Goal: Task Accomplishment & Management: Manage account settings

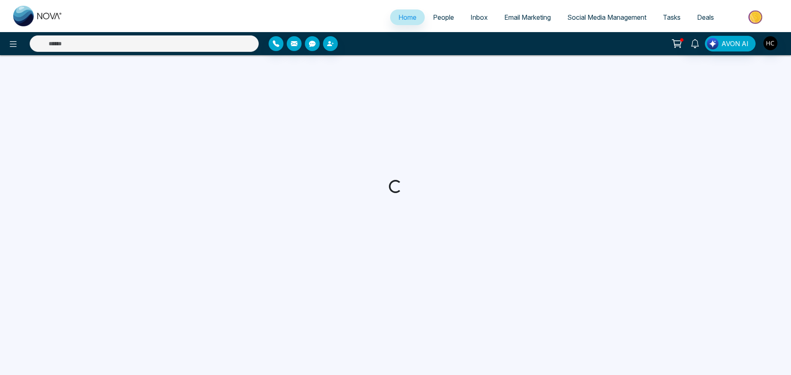
select select "*"
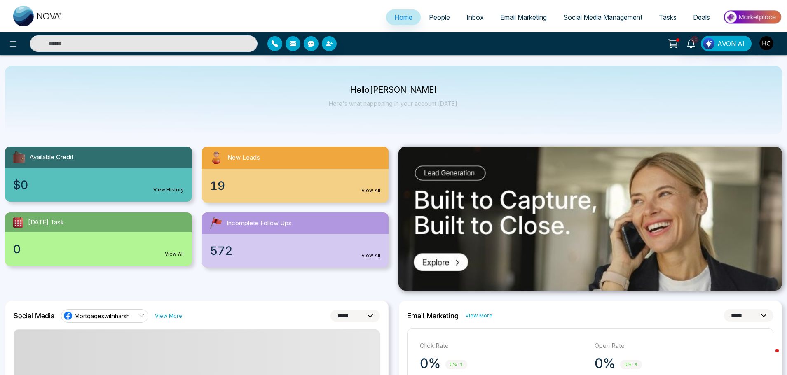
click at [435, 21] on span "People" at bounding box center [439, 17] width 21 height 8
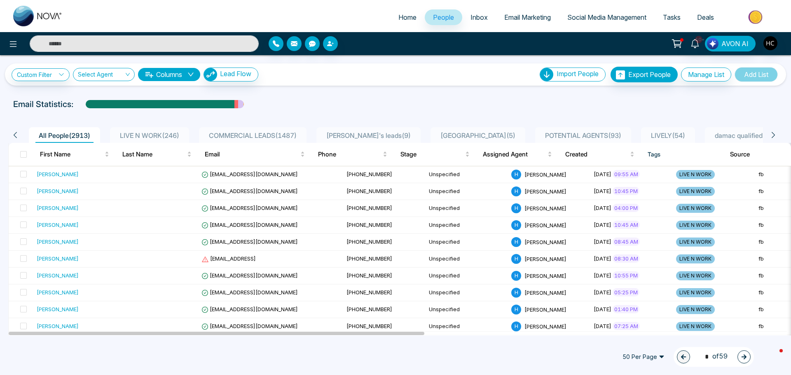
click at [163, 131] on div "LIVE N WORK ( 246 )" at bounding box center [150, 136] width 66 height 10
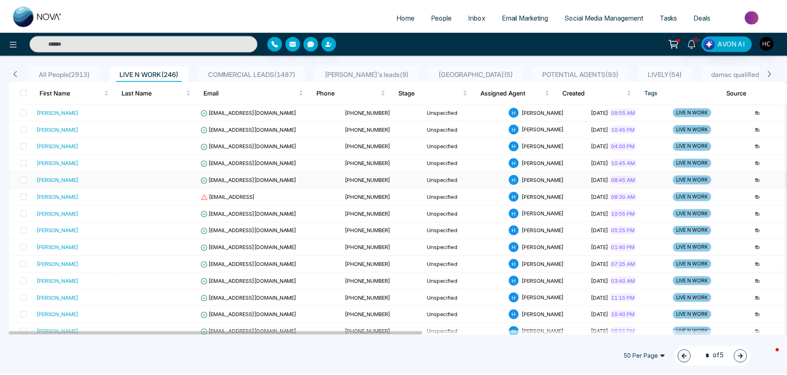
scroll to position [82, 0]
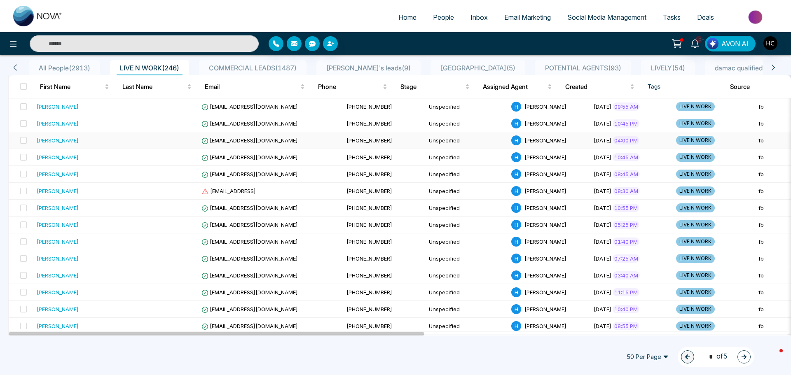
click at [111, 145] on div "[PERSON_NAME]" at bounding box center [75, 140] width 76 height 8
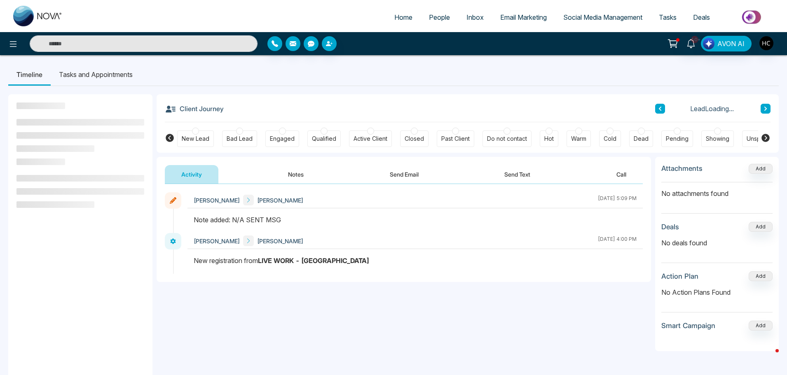
click at [300, 176] on button "Notes" at bounding box center [296, 174] width 49 height 19
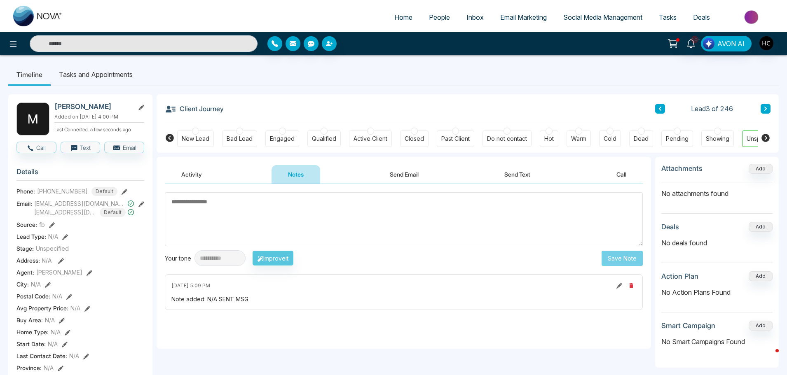
click at [305, 213] on textarea at bounding box center [404, 219] width 478 height 54
drag, startPoint x: 190, startPoint y: 204, endPoint x: 170, endPoint y: 204, distance: 19.4
click at [170, 204] on textarea "***" at bounding box center [404, 219] width 478 height 54
click at [581, 234] on textarea "***" at bounding box center [404, 219] width 478 height 54
type textarea "***"
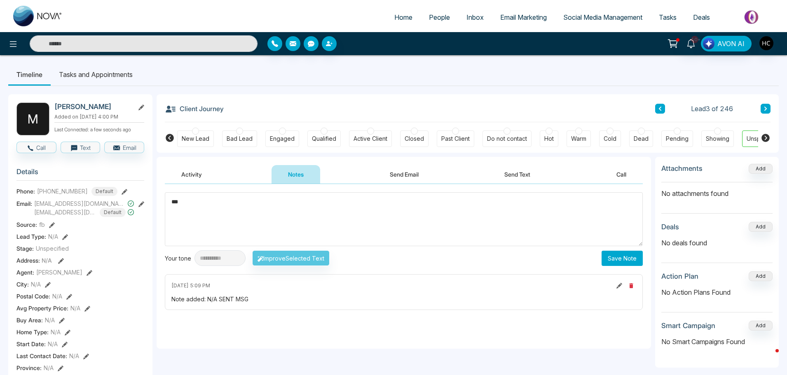
click at [621, 258] on button "Save Note" at bounding box center [622, 258] width 41 height 15
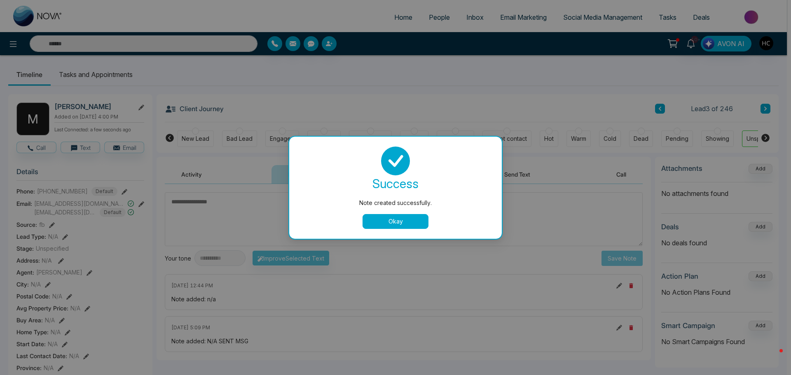
click at [396, 216] on button "Okay" at bounding box center [396, 221] width 66 height 15
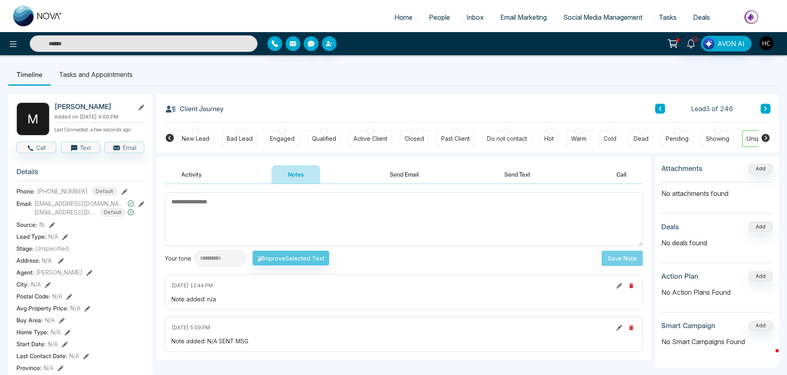
click at [763, 107] on button at bounding box center [766, 109] width 10 height 10
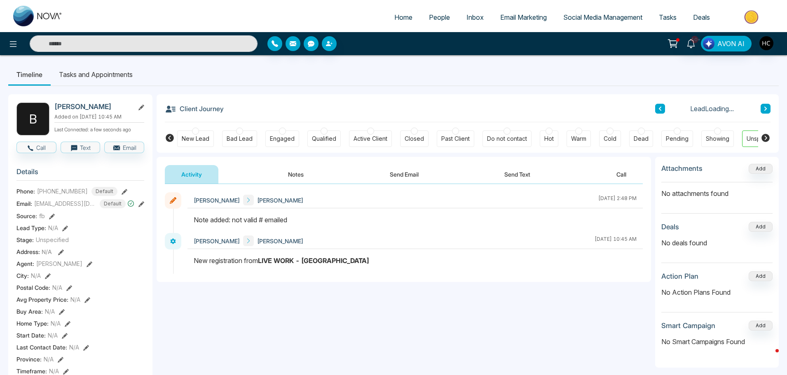
click at [766, 109] on icon at bounding box center [765, 109] width 2 height 4
click at [299, 171] on button "Notes" at bounding box center [296, 174] width 49 height 19
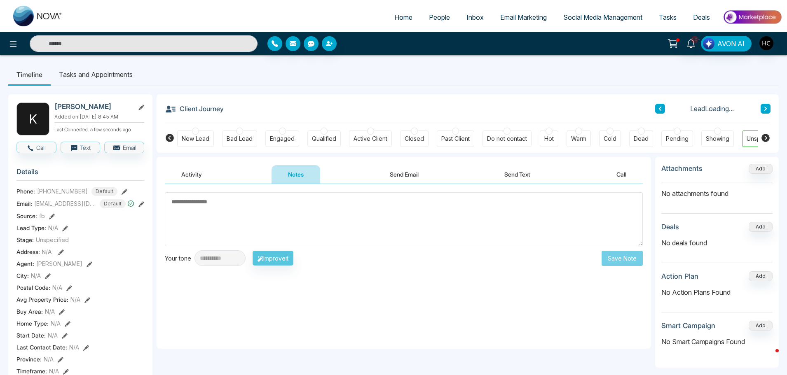
click at [333, 200] on textarea at bounding box center [404, 219] width 478 height 54
type textarea "***"
click at [628, 253] on button "Save Note" at bounding box center [622, 258] width 41 height 15
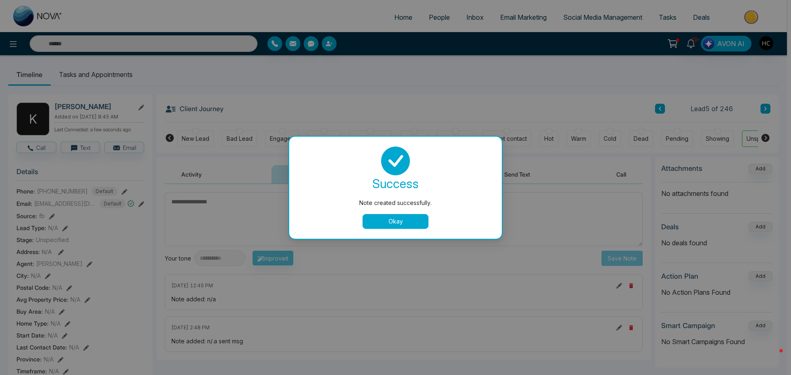
click at [414, 224] on button "Okay" at bounding box center [396, 221] width 66 height 15
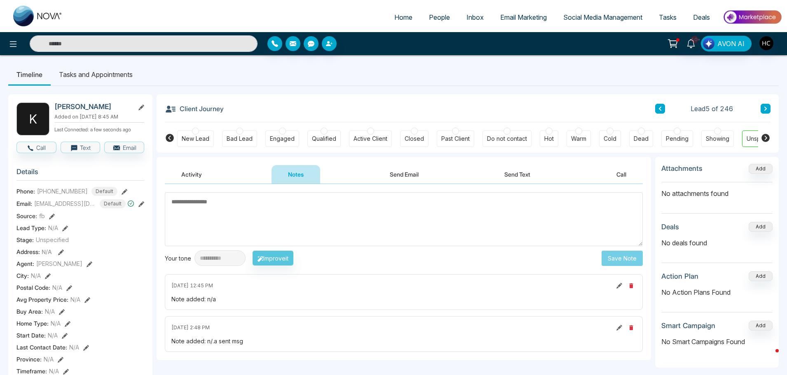
click at [770, 107] on button at bounding box center [766, 109] width 10 height 10
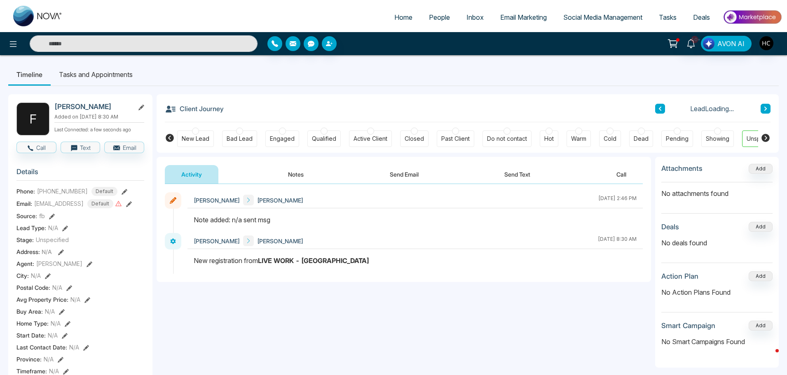
click at [300, 172] on button "Notes" at bounding box center [296, 174] width 49 height 19
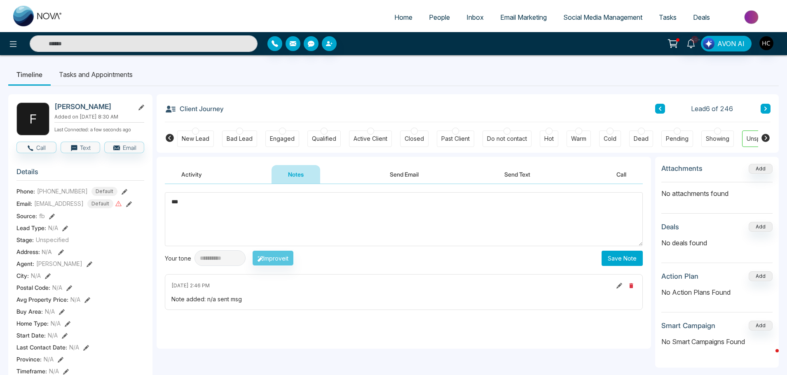
type textarea "***"
click at [630, 266] on div "**********" at bounding box center [404, 259] width 478 height 16
click at [628, 256] on button "Save Note" at bounding box center [622, 258] width 41 height 15
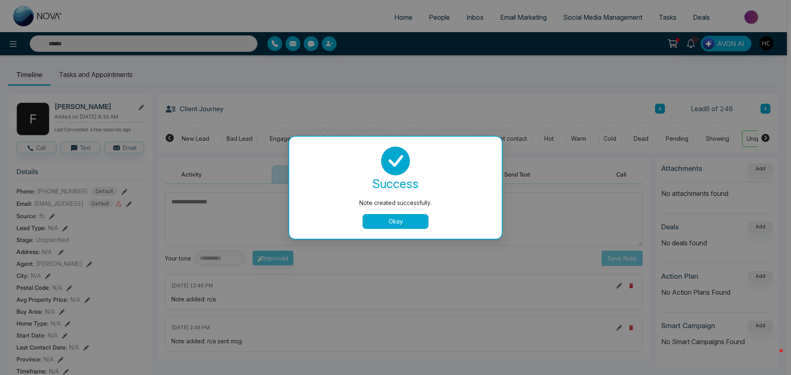
click at [373, 220] on button "Okay" at bounding box center [396, 221] width 66 height 15
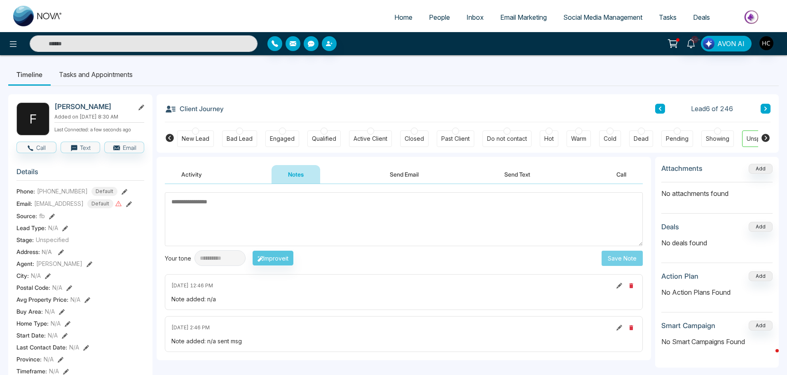
click at [762, 107] on button at bounding box center [766, 109] width 10 height 10
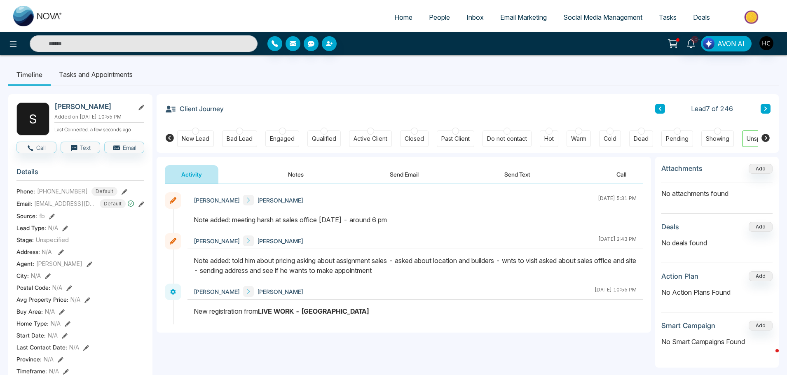
click at [286, 173] on button "Notes" at bounding box center [296, 174] width 49 height 19
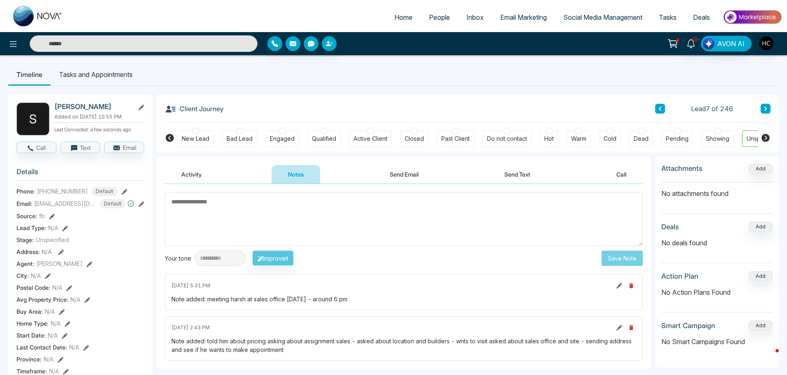
click at [311, 211] on textarea at bounding box center [404, 219] width 478 height 54
click at [305, 201] on textarea at bounding box center [404, 219] width 478 height 54
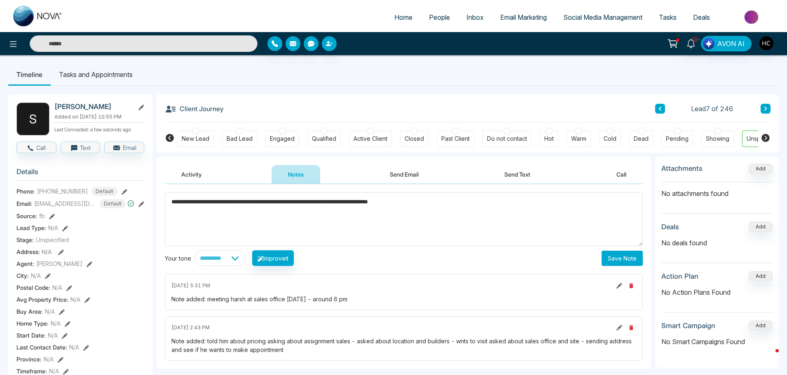
type textarea "**********"
click at [612, 255] on button "Save Note" at bounding box center [622, 258] width 41 height 15
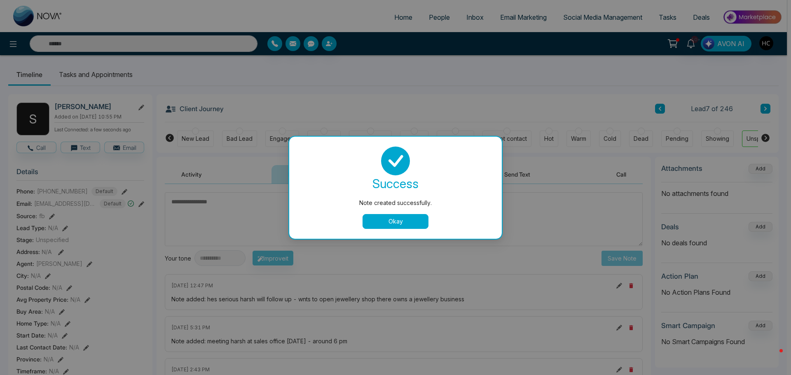
click at [380, 216] on button "Okay" at bounding box center [396, 221] width 66 height 15
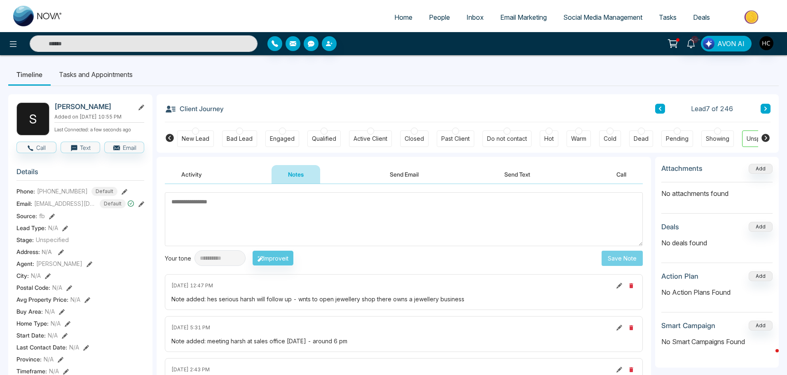
click at [761, 108] on button at bounding box center [766, 109] width 10 height 10
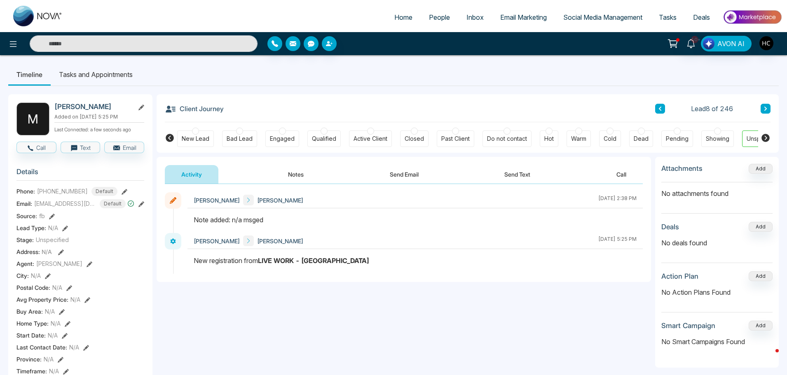
click at [303, 172] on button "Notes" at bounding box center [296, 174] width 49 height 19
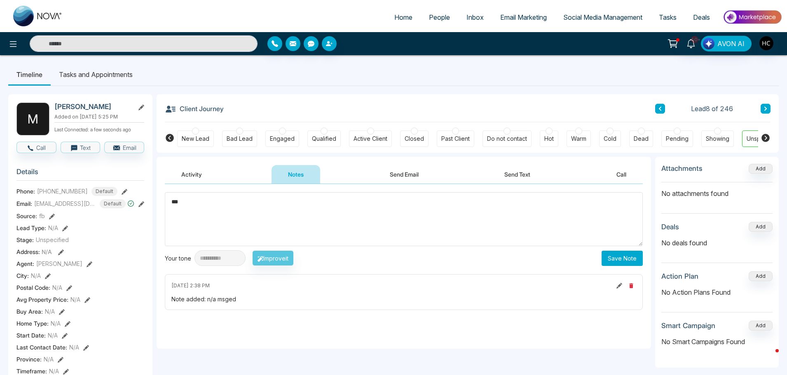
type textarea "***"
click at [626, 252] on button "Save Note" at bounding box center [622, 258] width 41 height 15
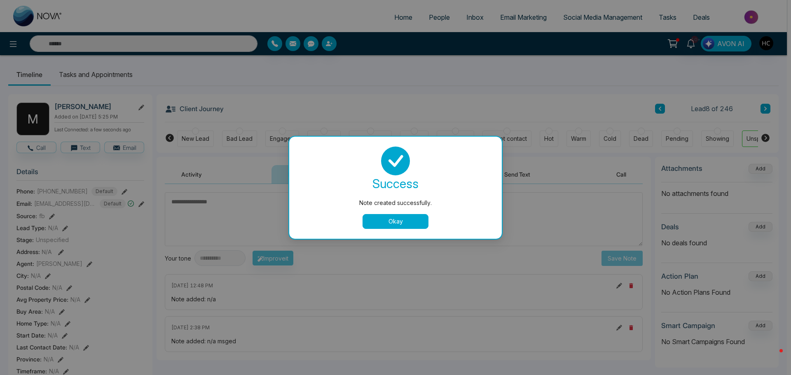
click at [415, 221] on button "Okay" at bounding box center [396, 221] width 66 height 15
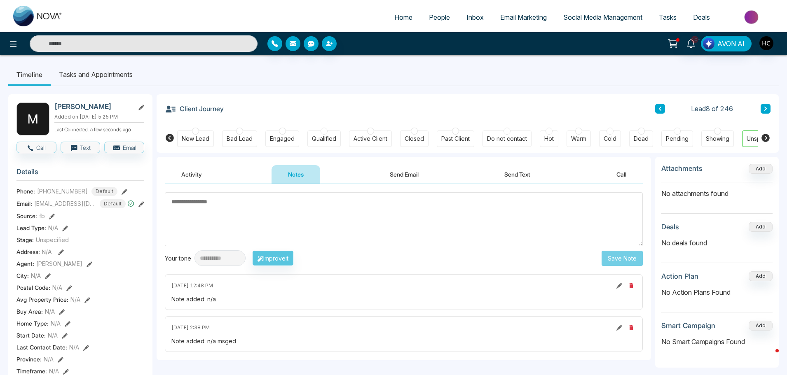
click at [768, 103] on div "Client Journey Lead 8 of 246" at bounding box center [468, 108] width 606 height 28
click at [768, 104] on button at bounding box center [766, 109] width 10 height 10
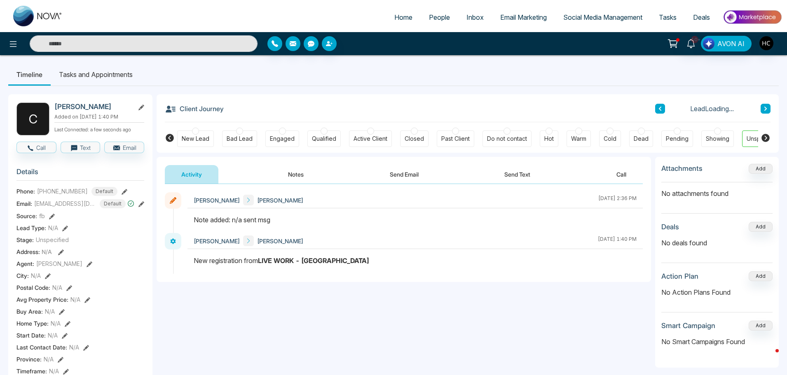
click at [295, 172] on button "Notes" at bounding box center [296, 174] width 49 height 19
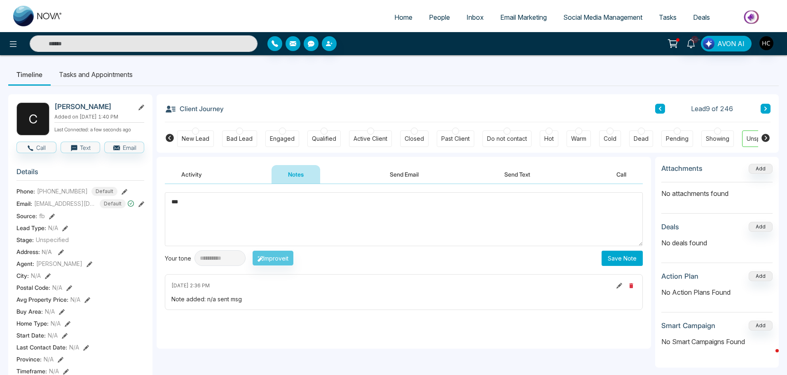
type textarea "***"
click at [619, 264] on button "Save Note" at bounding box center [622, 258] width 41 height 15
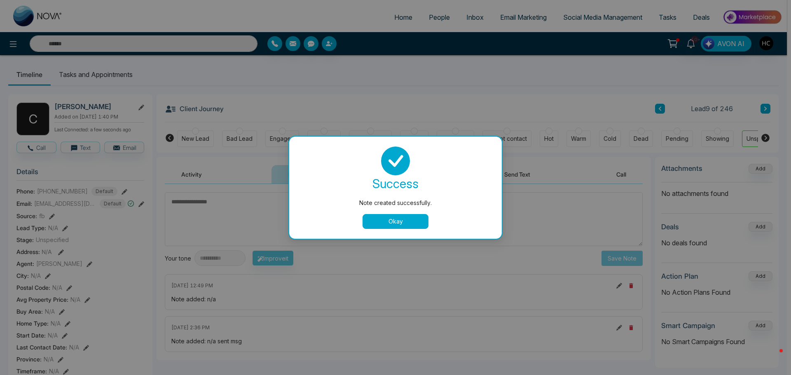
click at [410, 216] on button "Okay" at bounding box center [396, 221] width 66 height 15
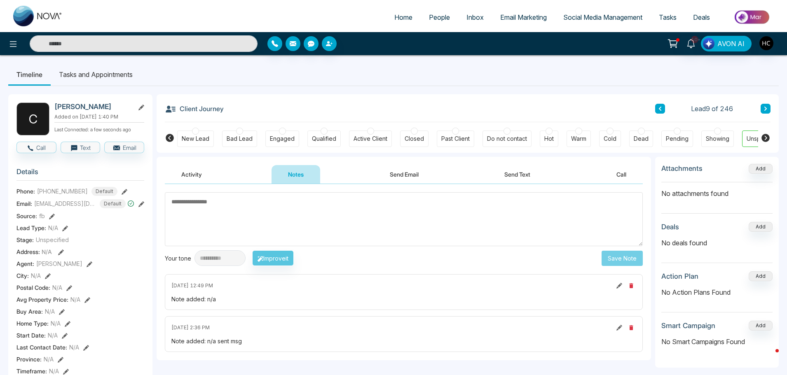
click at [764, 108] on icon at bounding box center [766, 108] width 4 height 5
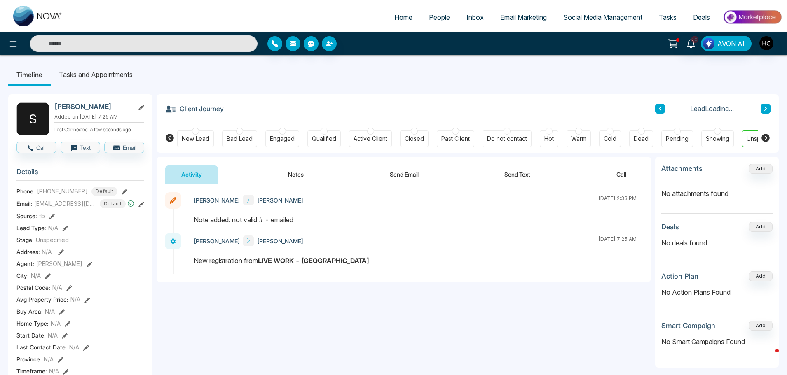
click at [768, 109] on button at bounding box center [766, 109] width 10 height 10
click at [767, 108] on icon at bounding box center [766, 108] width 4 height 5
click at [300, 173] on button "Notes" at bounding box center [296, 174] width 49 height 19
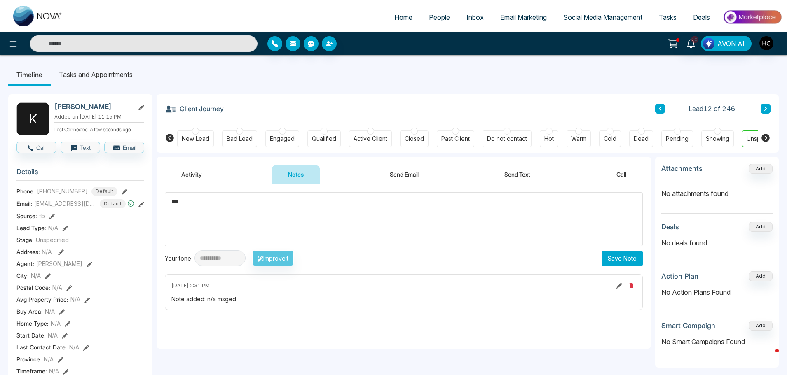
type textarea "***"
click at [624, 260] on button "Save Note" at bounding box center [622, 258] width 41 height 15
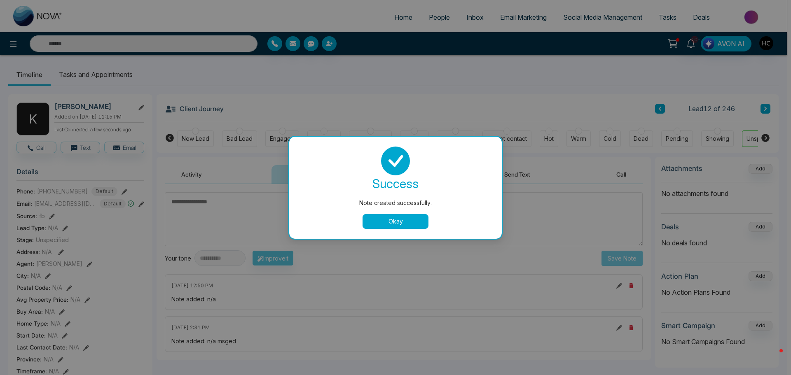
click at [394, 222] on button "Okay" at bounding box center [396, 221] width 66 height 15
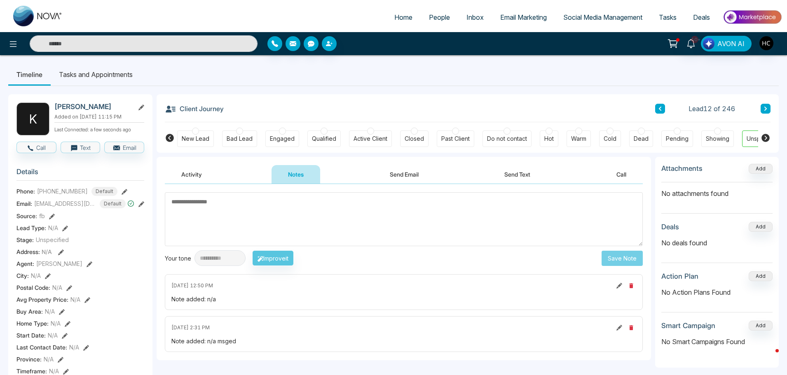
click at [767, 110] on icon at bounding box center [766, 108] width 4 height 5
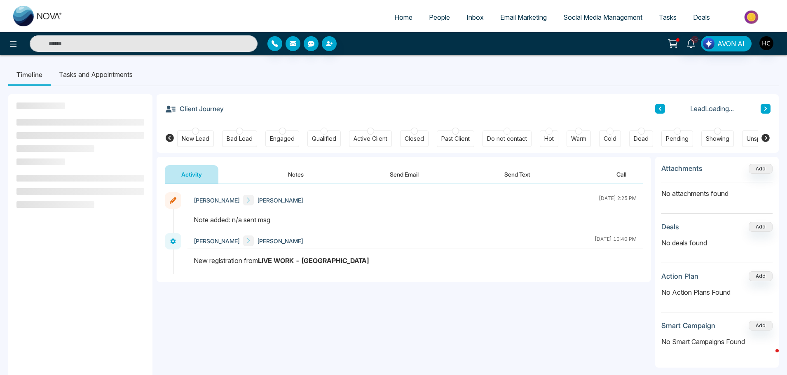
click at [299, 169] on button "Notes" at bounding box center [296, 174] width 49 height 19
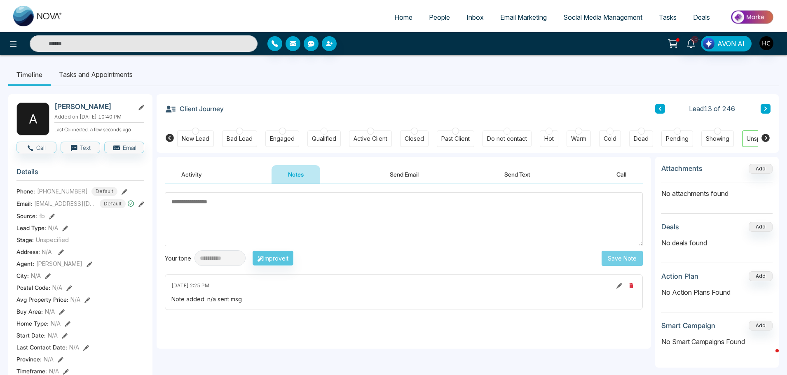
click at [658, 111] on icon at bounding box center [660, 108] width 4 height 5
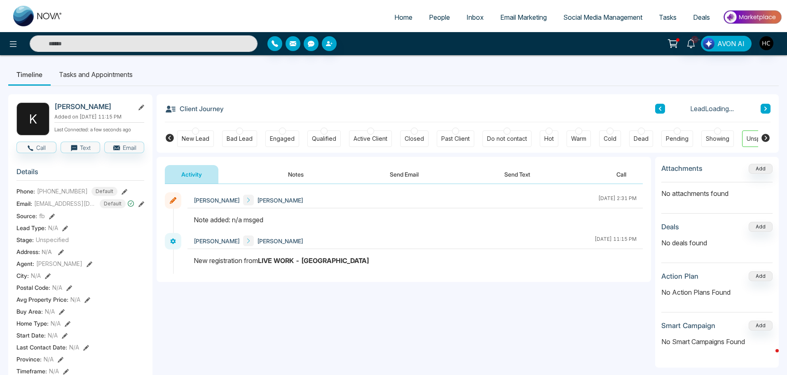
click at [300, 177] on button "Notes" at bounding box center [296, 174] width 49 height 19
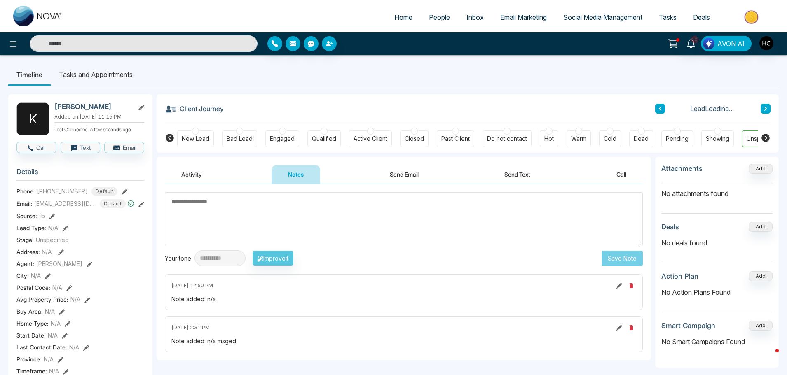
click at [314, 206] on textarea at bounding box center [404, 219] width 478 height 54
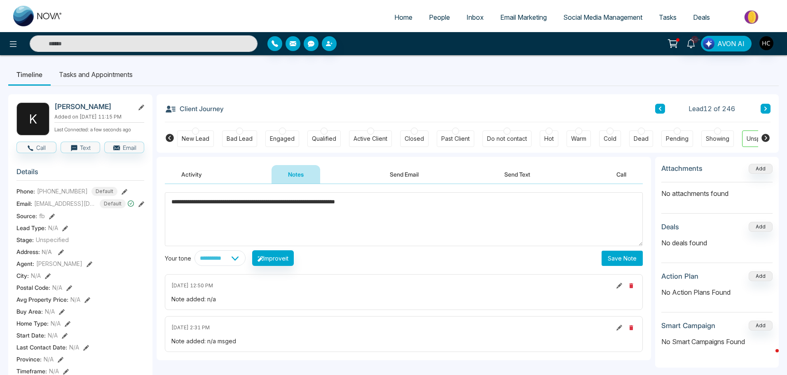
type textarea "**********"
click at [630, 256] on button "Save Note" at bounding box center [622, 258] width 41 height 15
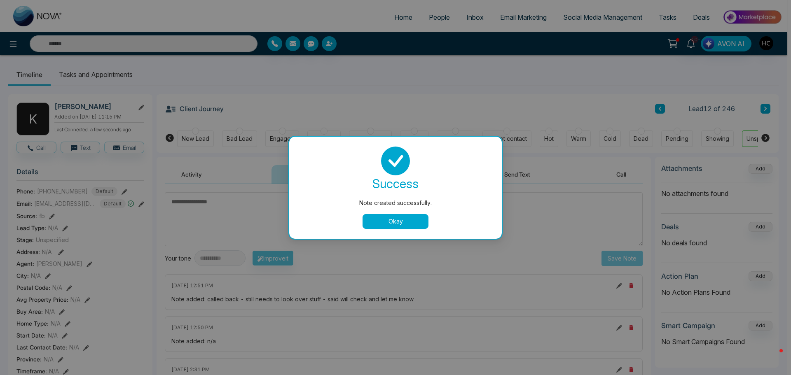
click at [398, 218] on button "Okay" at bounding box center [396, 221] width 66 height 15
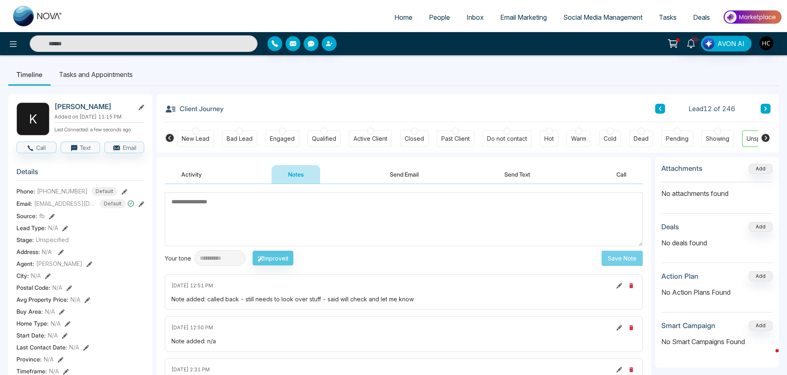
click at [767, 110] on icon at bounding box center [766, 108] width 4 height 5
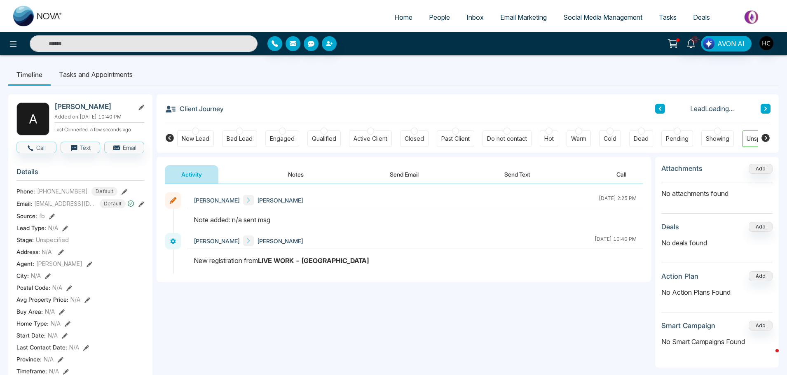
click at [299, 172] on button "Notes" at bounding box center [296, 174] width 49 height 19
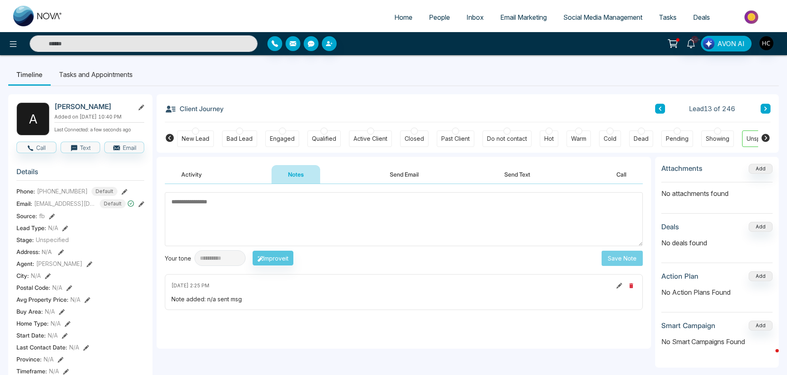
click at [220, 224] on textarea at bounding box center [404, 219] width 478 height 54
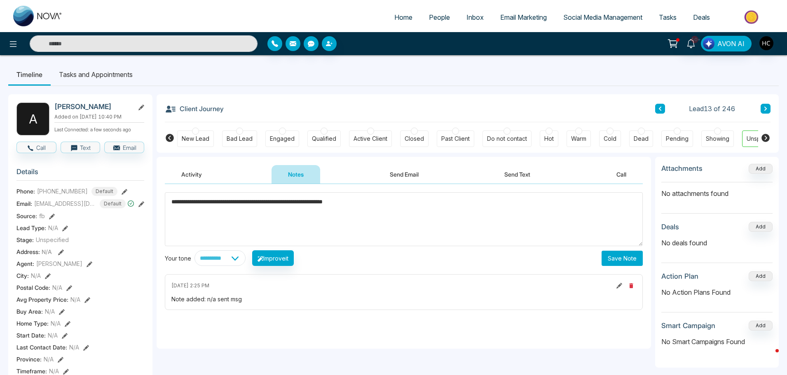
click at [377, 203] on textarea "**********" at bounding box center [404, 219] width 478 height 54
drag, startPoint x: 376, startPoint y: 205, endPoint x: 395, endPoint y: 204, distance: 18.5
click at [395, 204] on textarea "**********" at bounding box center [404, 219] width 478 height 54
click at [380, 203] on textarea "**********" at bounding box center [404, 219] width 478 height 54
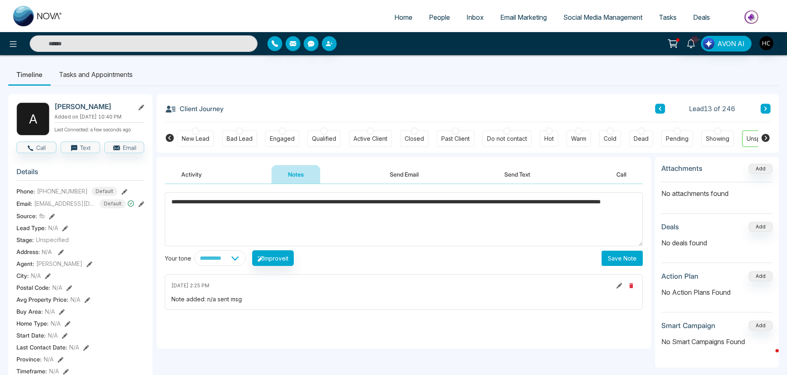
type textarea "**********"
click at [607, 256] on button "Save Note" at bounding box center [622, 258] width 41 height 15
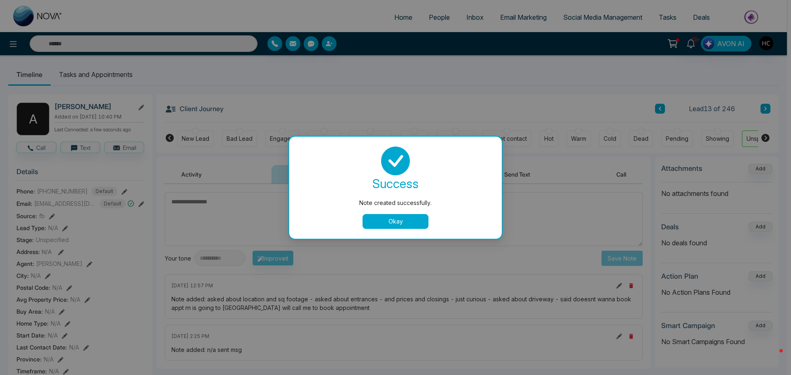
click at [737, 98] on div "Note created successfully. success Note created successfully. Okay" at bounding box center [395, 187] width 791 height 375
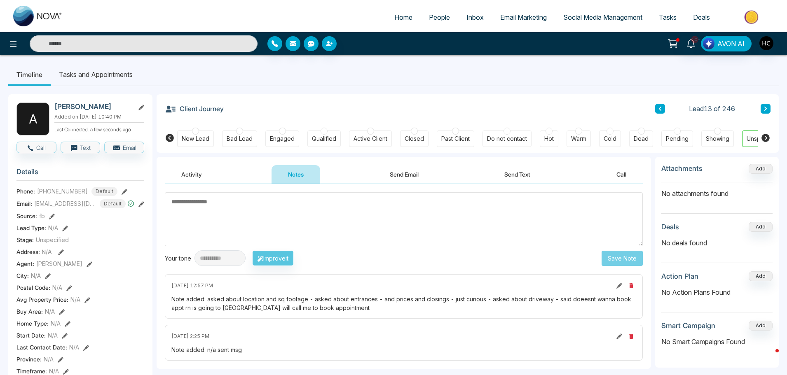
click at [765, 105] on button at bounding box center [766, 109] width 10 height 10
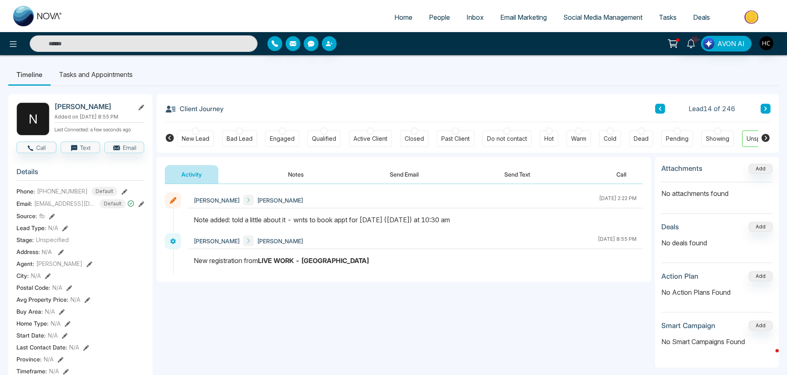
click at [770, 106] on button at bounding box center [766, 109] width 10 height 10
click at [769, 110] on button at bounding box center [766, 109] width 10 height 10
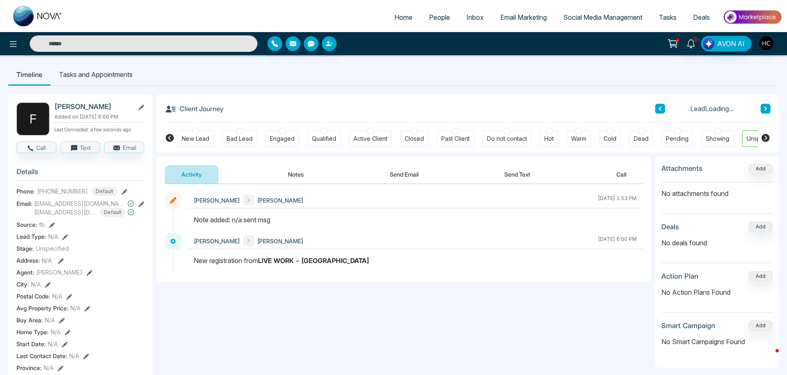
click at [289, 171] on button "Notes" at bounding box center [296, 174] width 49 height 19
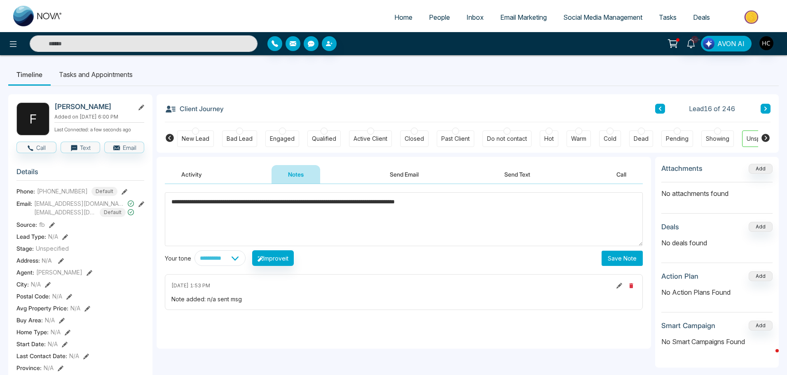
type textarea "**********"
click at [624, 255] on button "Save Note" at bounding box center [622, 258] width 41 height 15
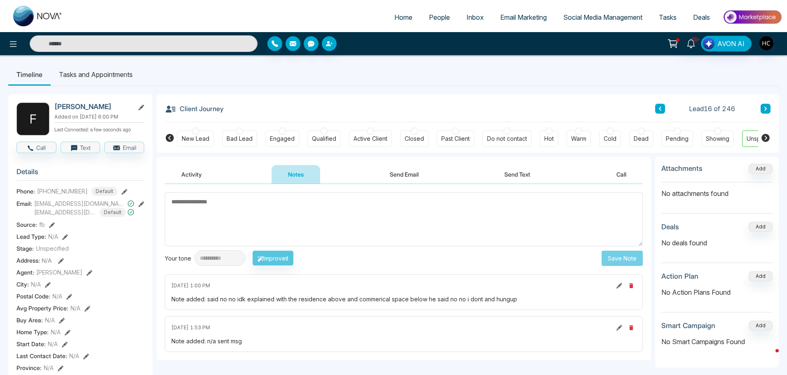
click at [768, 107] on button at bounding box center [766, 109] width 10 height 10
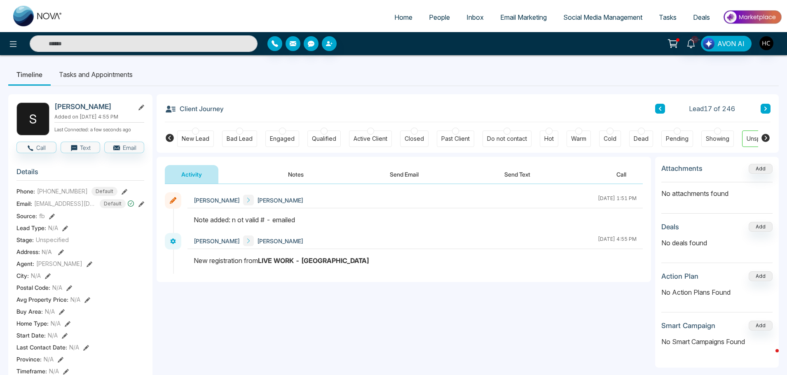
click at [766, 107] on icon at bounding box center [766, 108] width 4 height 5
click at [768, 110] on button at bounding box center [766, 109] width 10 height 10
click at [293, 173] on button "Notes" at bounding box center [296, 174] width 49 height 19
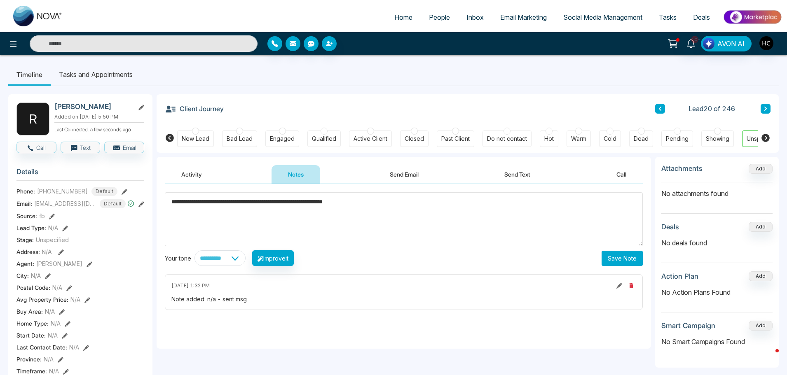
type textarea "**********"
click at [607, 254] on button "Save Note" at bounding box center [622, 258] width 41 height 15
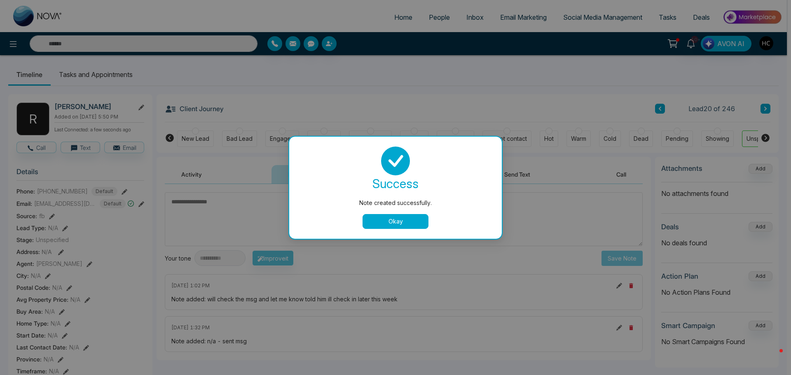
click at [422, 221] on button "Okay" at bounding box center [396, 221] width 66 height 15
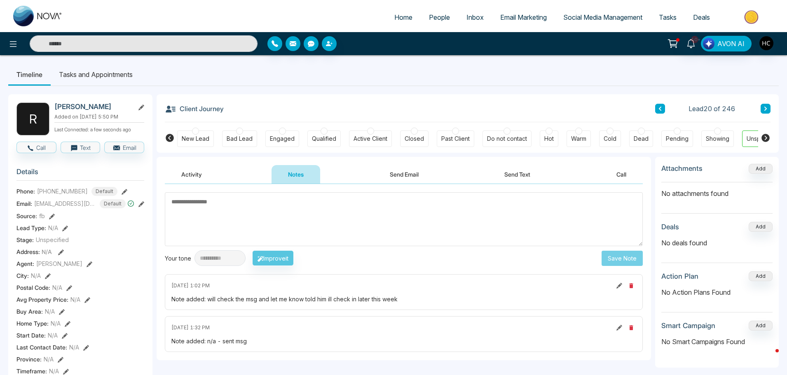
click at [766, 109] on icon at bounding box center [766, 108] width 4 height 5
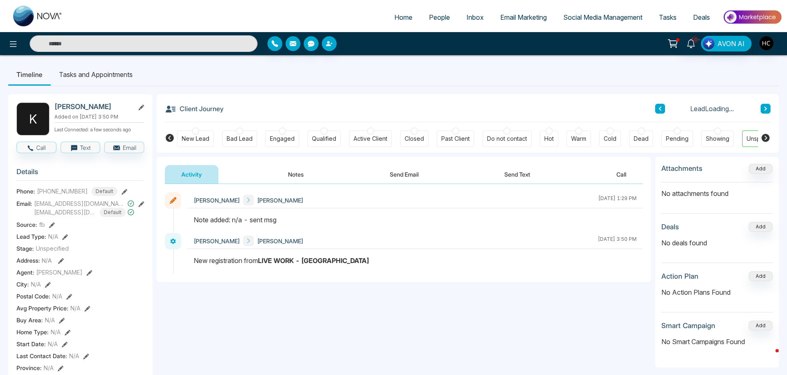
click at [296, 170] on button "Notes" at bounding box center [296, 174] width 49 height 19
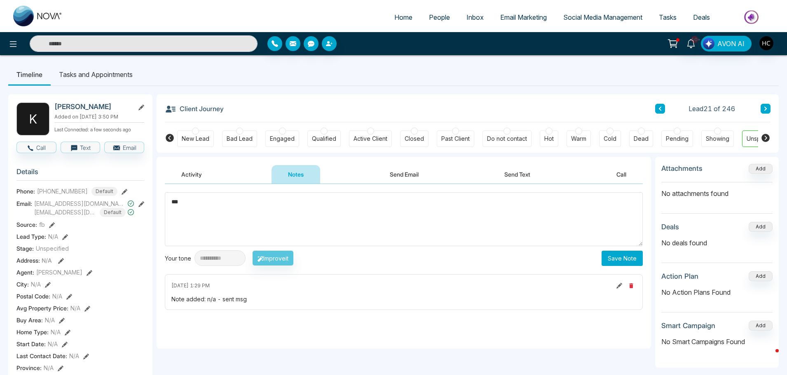
type textarea "***"
click at [634, 260] on button "Save Note" at bounding box center [622, 258] width 41 height 15
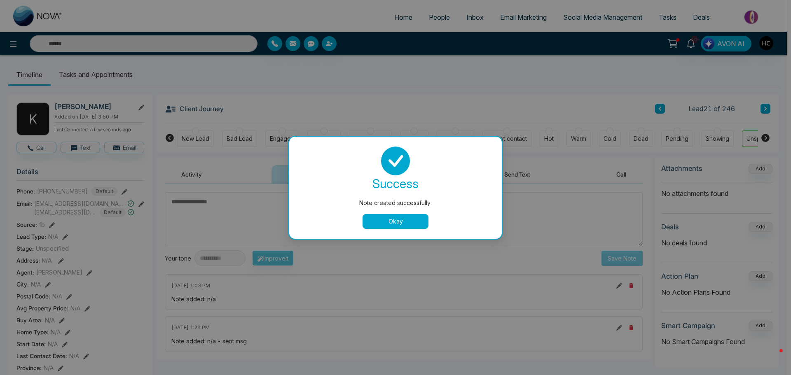
click at [401, 226] on button "Okay" at bounding box center [396, 221] width 66 height 15
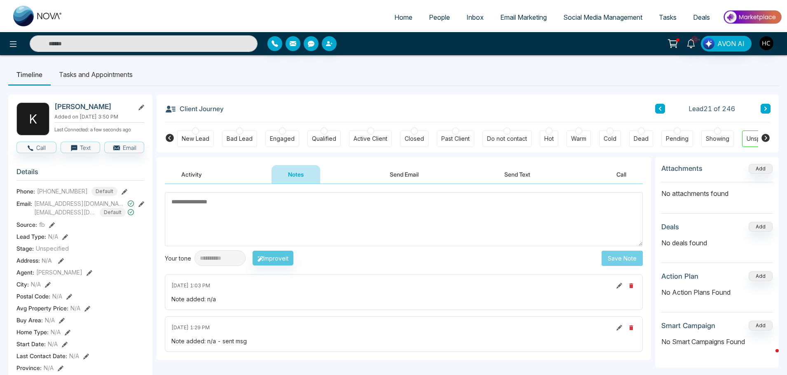
click at [762, 108] on button at bounding box center [766, 109] width 10 height 10
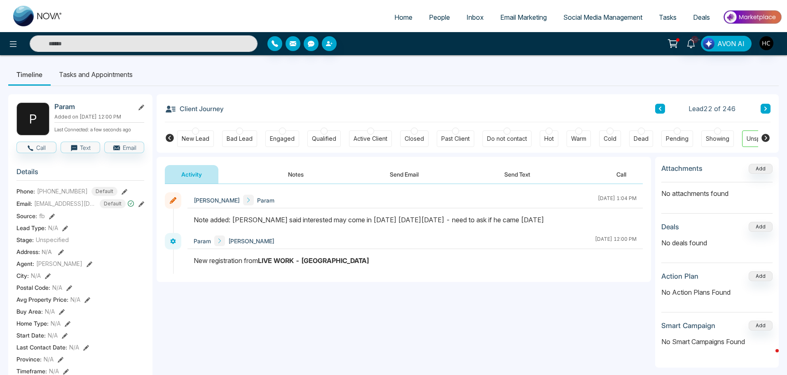
click at [306, 176] on button "Notes" at bounding box center [296, 174] width 49 height 19
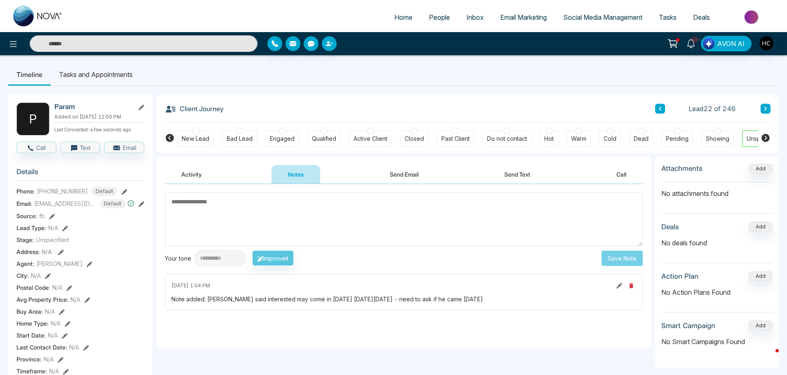
click at [310, 210] on textarea at bounding box center [404, 219] width 478 height 54
click at [498, 209] on textarea at bounding box center [404, 219] width 478 height 54
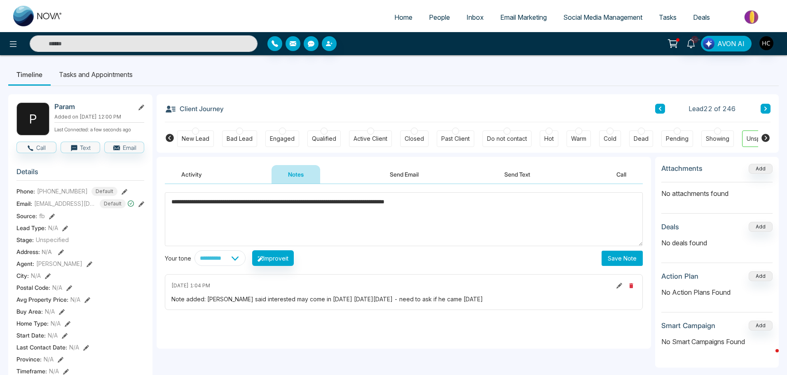
type textarea "**********"
click at [620, 253] on button "Save Note" at bounding box center [622, 258] width 41 height 15
click at [507, 232] on textarea "**********" at bounding box center [404, 219] width 478 height 54
drag, startPoint x: 507, startPoint y: 232, endPoint x: 502, endPoint y: 235, distance: 5.6
click at [507, 231] on textarea "**********" at bounding box center [404, 219] width 478 height 54
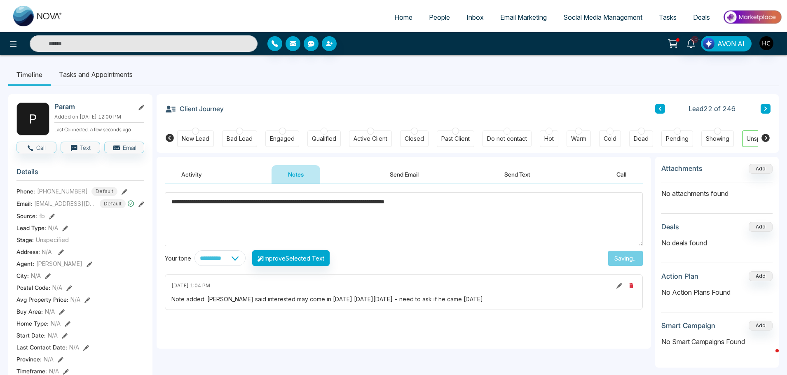
drag, startPoint x: 514, startPoint y: 256, endPoint x: 507, endPoint y: 258, distance: 7.0
click at [514, 256] on div "**********" at bounding box center [404, 259] width 478 height 16
click at [406, 295] on div "Note added: [PERSON_NAME] said interested may come in [DATE] [DATE][DATE] - nee…" at bounding box center [403, 299] width 465 height 9
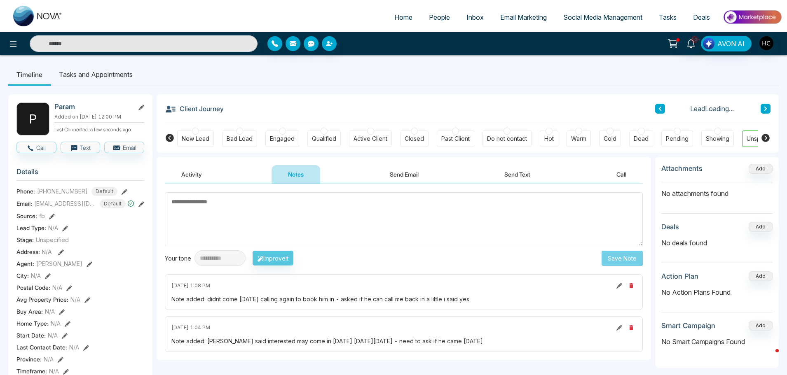
click at [506, 239] on textarea at bounding box center [404, 219] width 478 height 54
click at [762, 108] on button at bounding box center [766, 109] width 10 height 10
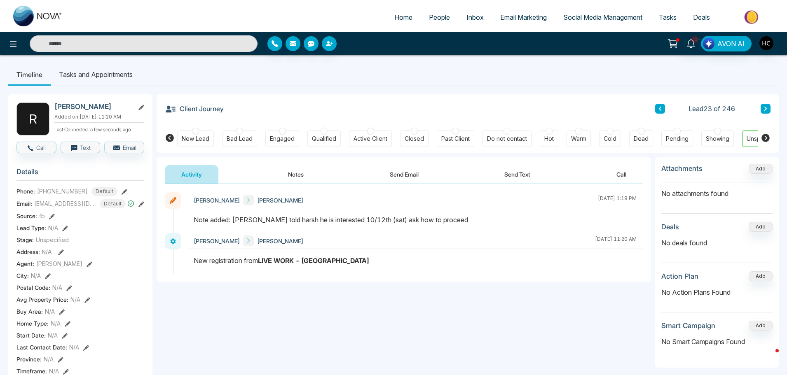
drag, startPoint x: 296, startPoint y: 176, endPoint x: 302, endPoint y: 192, distance: 16.5
click at [297, 176] on button "Notes" at bounding box center [296, 174] width 49 height 19
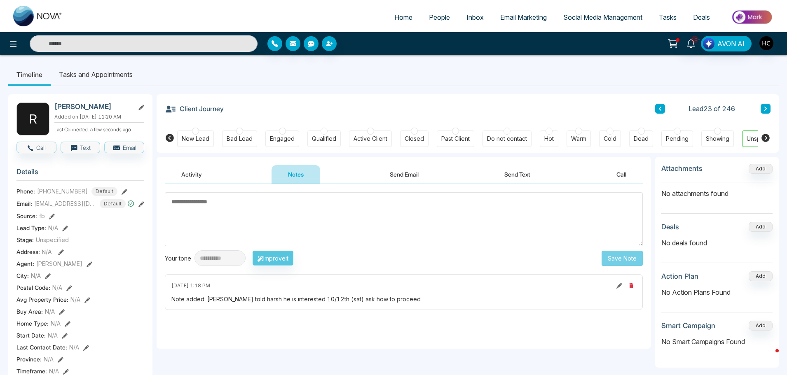
click at [761, 109] on button at bounding box center [766, 109] width 10 height 10
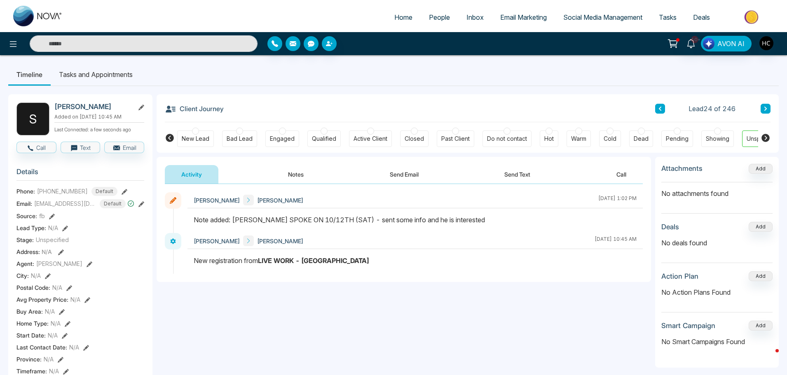
click at [769, 109] on button at bounding box center [766, 109] width 10 height 10
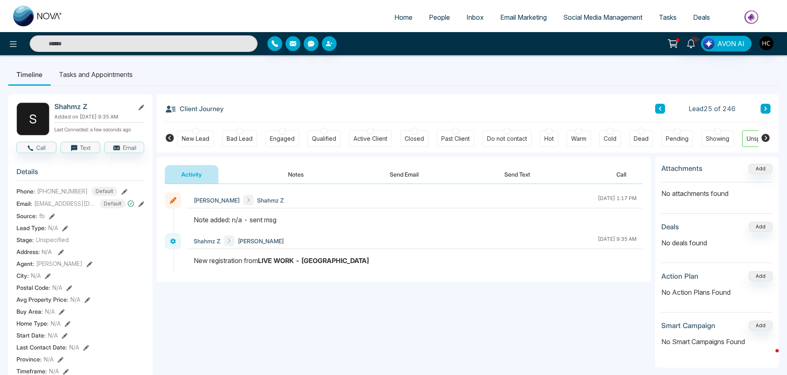
click at [297, 173] on button "Notes" at bounding box center [296, 174] width 49 height 19
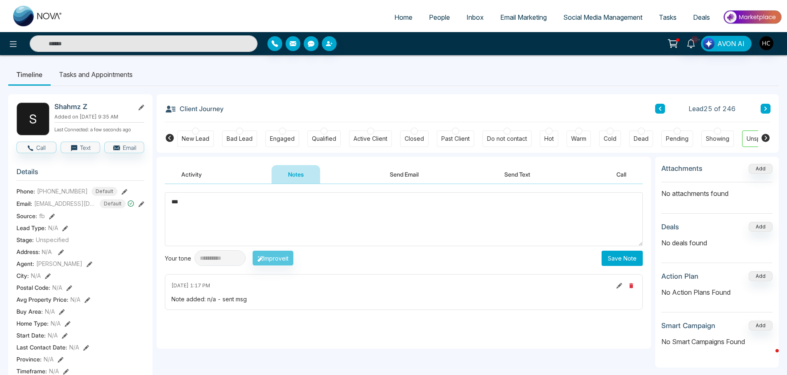
type textarea "***"
click at [629, 255] on button "Save Note" at bounding box center [622, 258] width 41 height 15
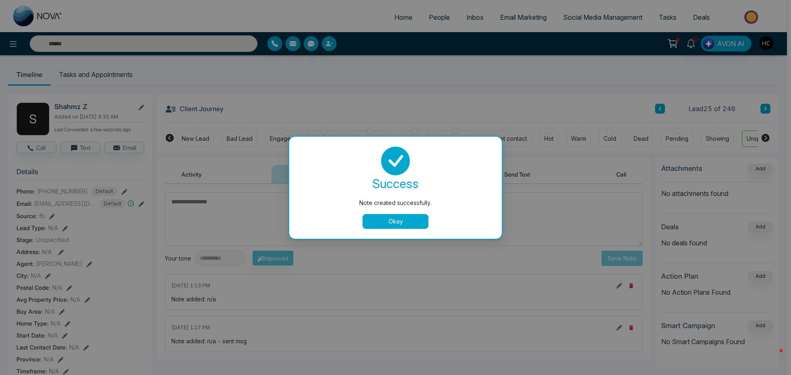
click at [770, 109] on div "Note created successfully. success Note created successfully. Okay" at bounding box center [395, 187] width 791 height 375
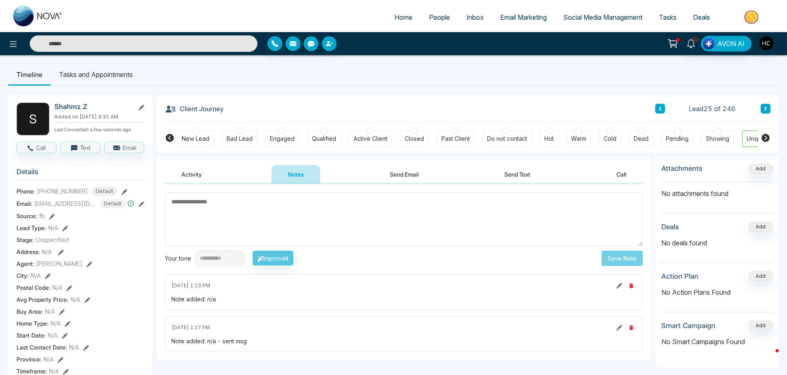
click at [770, 109] on button at bounding box center [766, 109] width 10 height 10
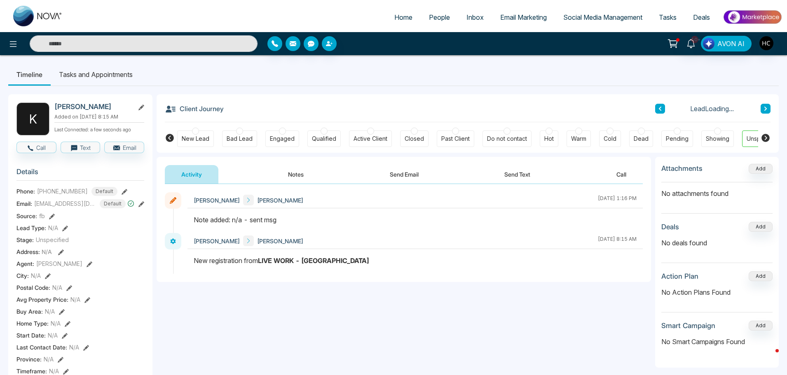
click at [287, 175] on button "Notes" at bounding box center [296, 174] width 49 height 19
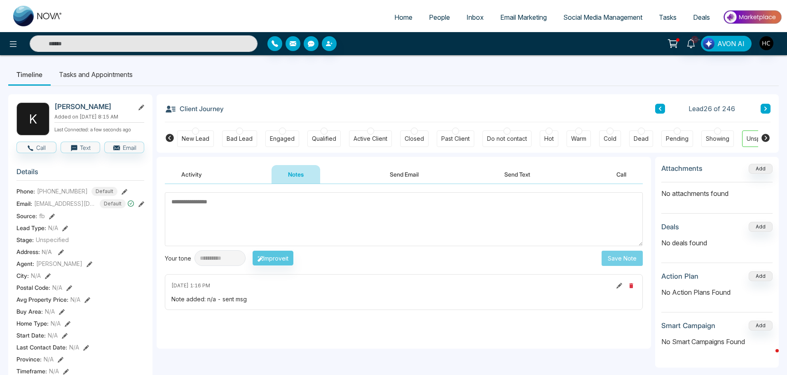
click at [317, 210] on textarea at bounding box center [404, 219] width 478 height 54
type textarea "***"
click at [615, 258] on button "Save Note" at bounding box center [622, 258] width 41 height 15
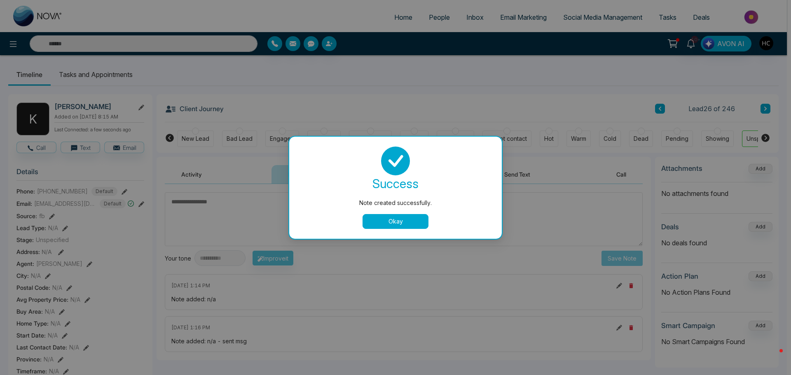
click at [394, 217] on button "Okay" at bounding box center [396, 221] width 66 height 15
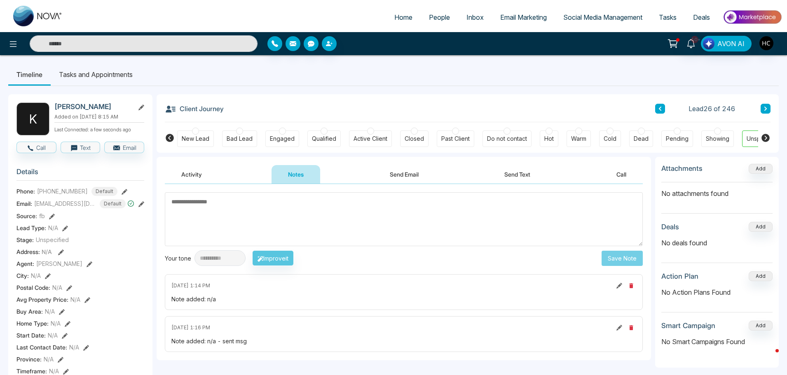
click at [765, 111] on icon at bounding box center [766, 108] width 4 height 5
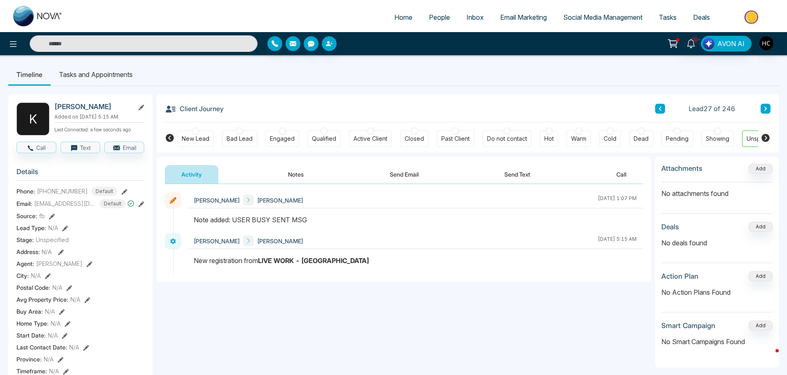
click at [299, 169] on button "Notes" at bounding box center [296, 174] width 49 height 19
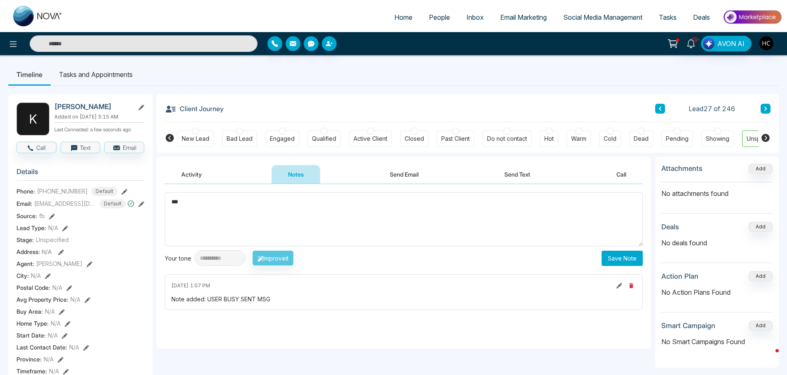
type textarea "***"
click at [611, 257] on button "Save Note" at bounding box center [622, 258] width 41 height 15
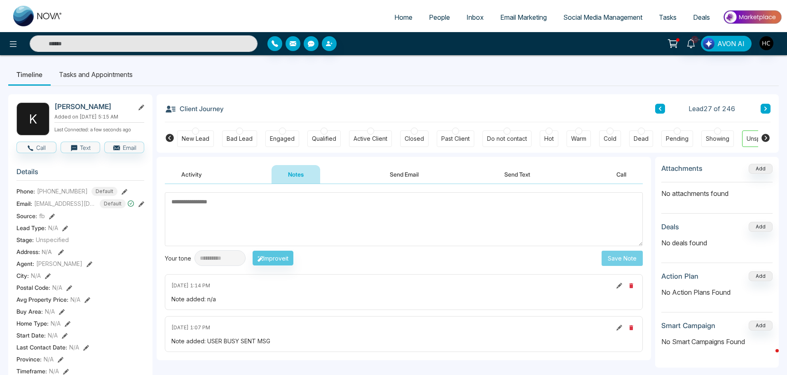
click at [769, 110] on button at bounding box center [766, 109] width 10 height 10
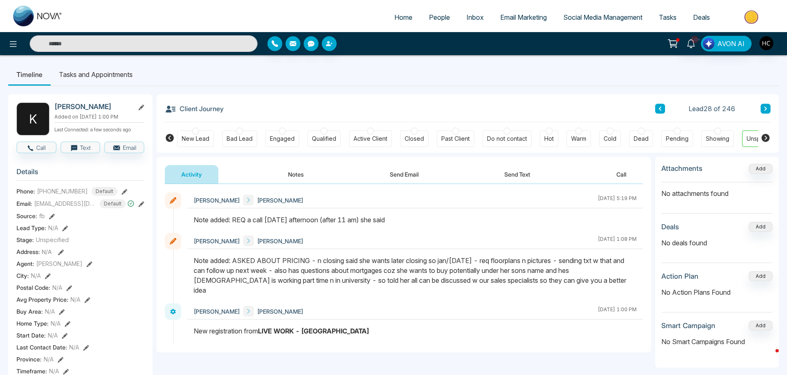
click at [298, 172] on button "Notes" at bounding box center [296, 174] width 49 height 19
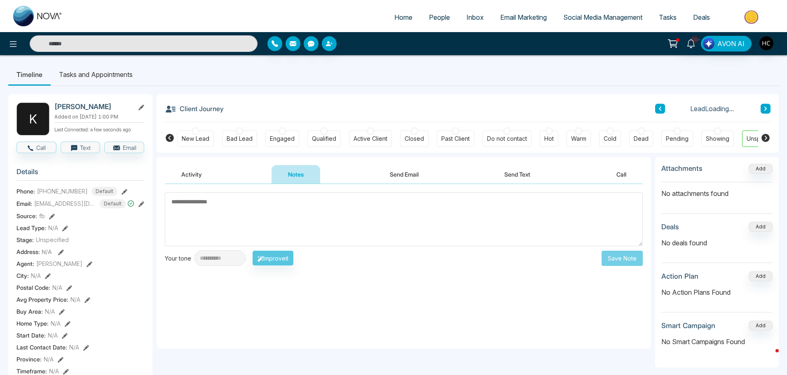
click at [325, 218] on textarea at bounding box center [404, 219] width 478 height 54
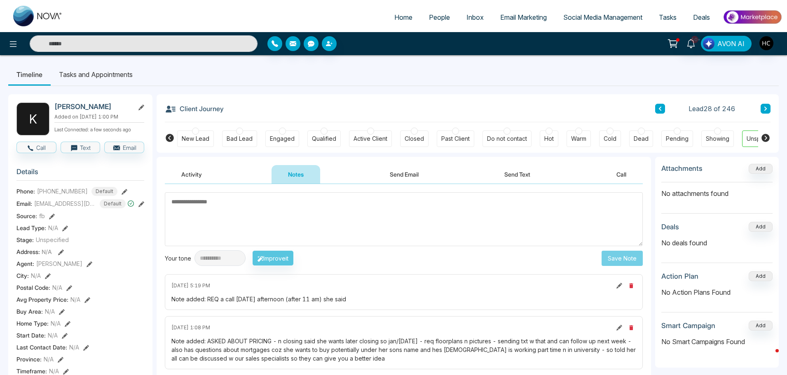
click at [337, 231] on textarea at bounding box center [404, 219] width 478 height 54
click at [329, 207] on textarea at bounding box center [404, 219] width 478 height 54
click at [541, 213] on textarea at bounding box center [404, 219] width 478 height 54
type textarea "*"
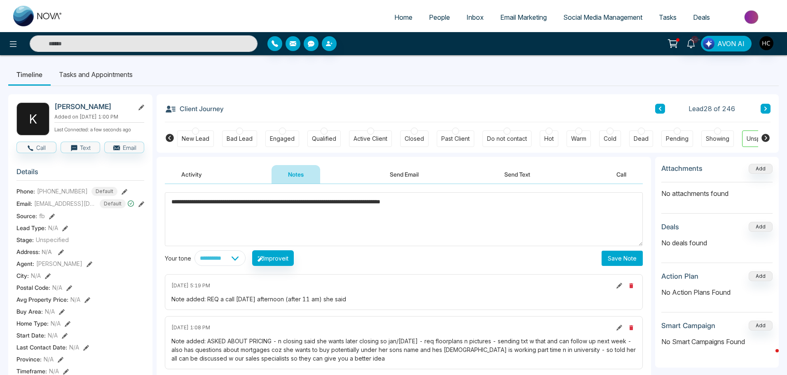
type textarea "**********"
click at [614, 259] on button "Save Note" at bounding box center [622, 258] width 41 height 15
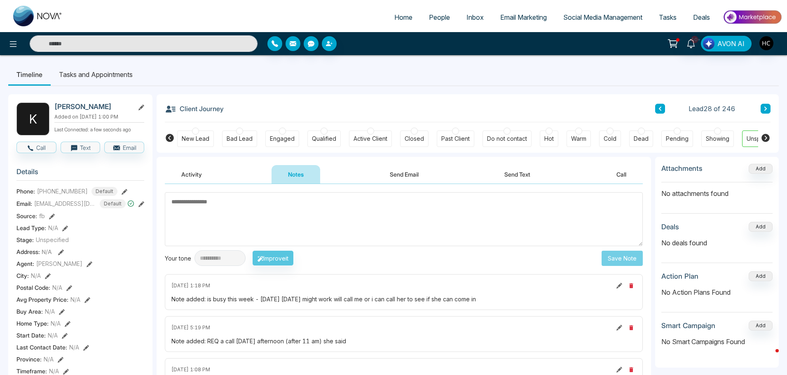
click at [761, 108] on button at bounding box center [766, 109] width 10 height 10
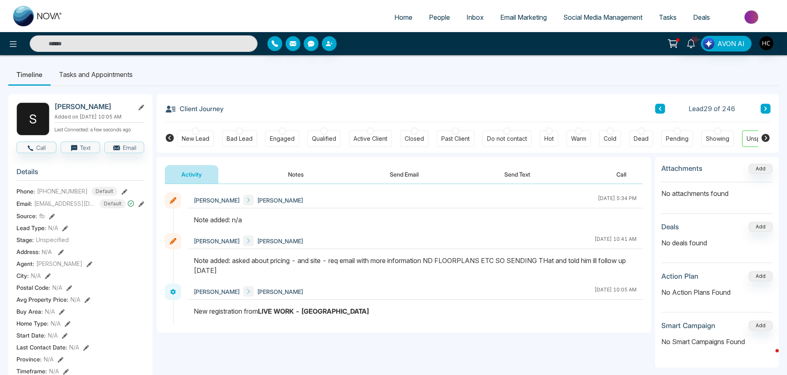
click at [301, 172] on button "Notes" at bounding box center [296, 174] width 49 height 19
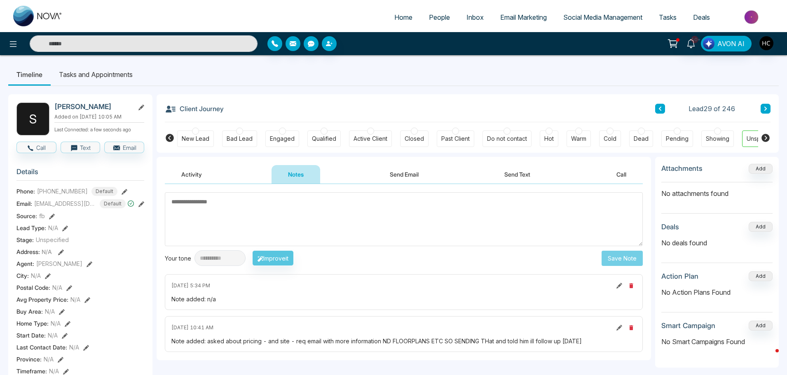
click at [398, 204] on textarea at bounding box center [404, 219] width 478 height 54
type textarea "***"
click at [618, 259] on button "Save Note" at bounding box center [622, 258] width 41 height 15
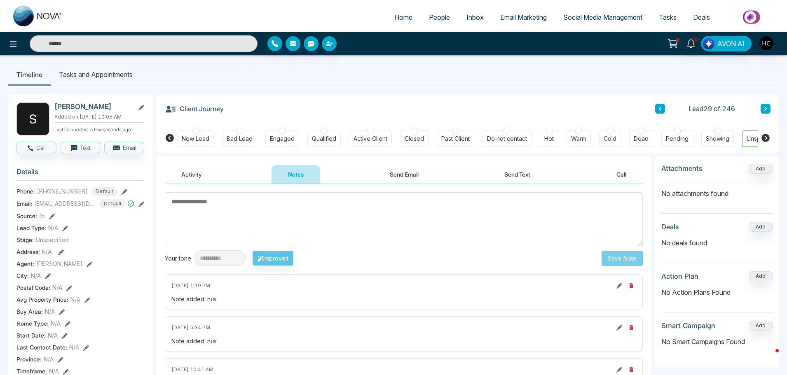
click at [437, 21] on span "People" at bounding box center [439, 17] width 21 height 8
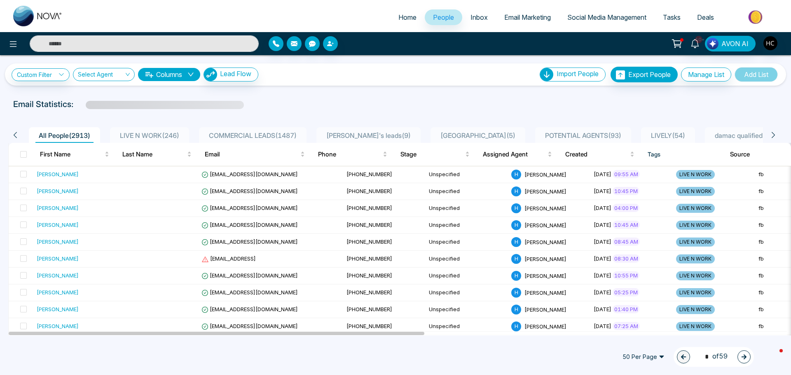
click at [174, 134] on span "LIVE N WORK ( 246 )" at bounding box center [150, 135] width 66 height 8
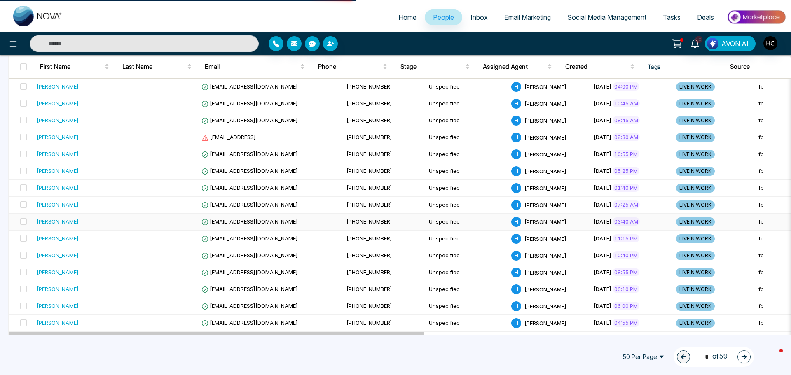
scroll to position [124, 0]
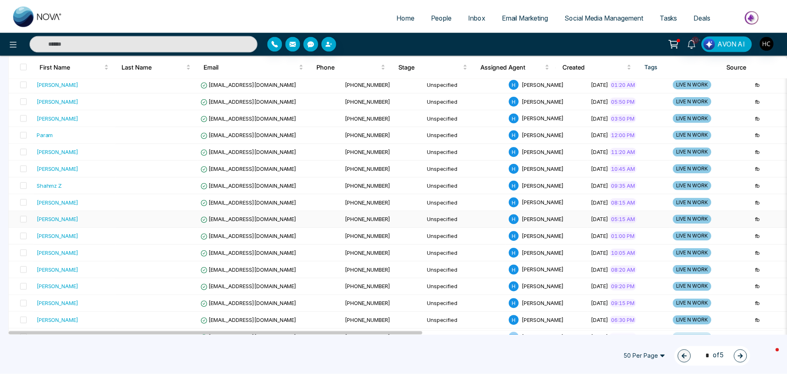
scroll to position [412, 0]
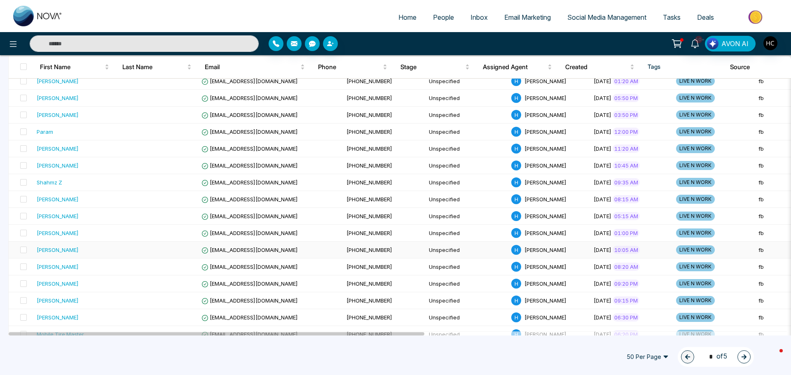
click at [100, 249] on div "[PERSON_NAME]" at bounding box center [75, 250] width 76 height 8
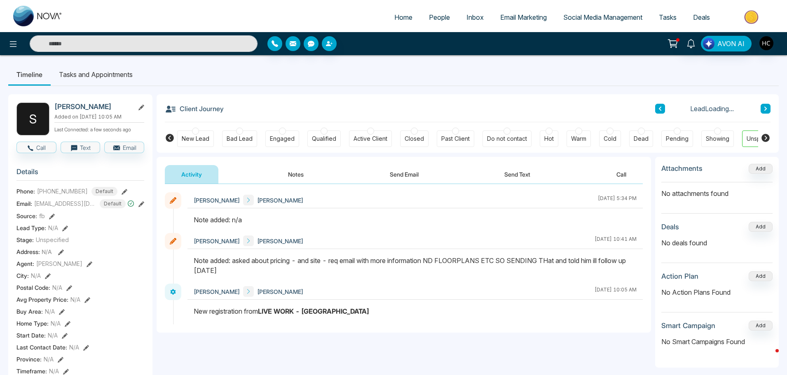
click at [305, 176] on button "Notes" at bounding box center [296, 174] width 49 height 19
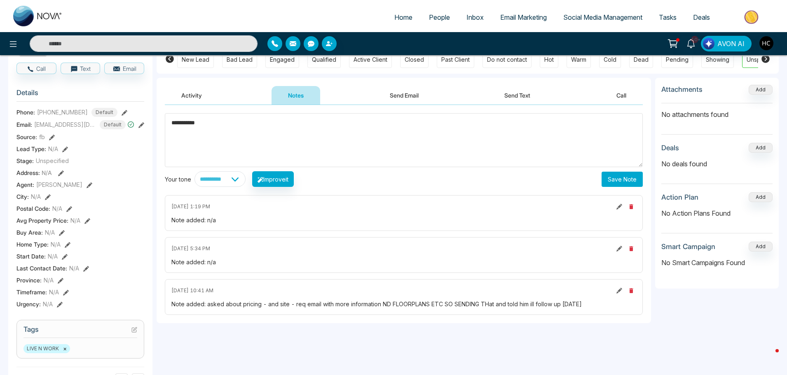
scroll to position [82, 0]
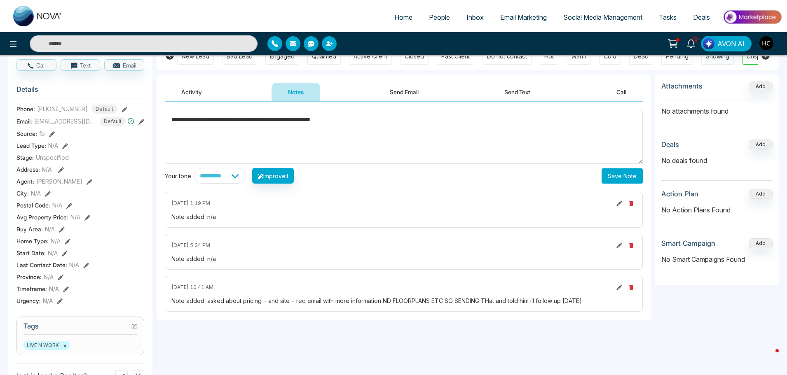
type textarea "**********"
click at [625, 173] on button "Save Note" at bounding box center [622, 176] width 41 height 15
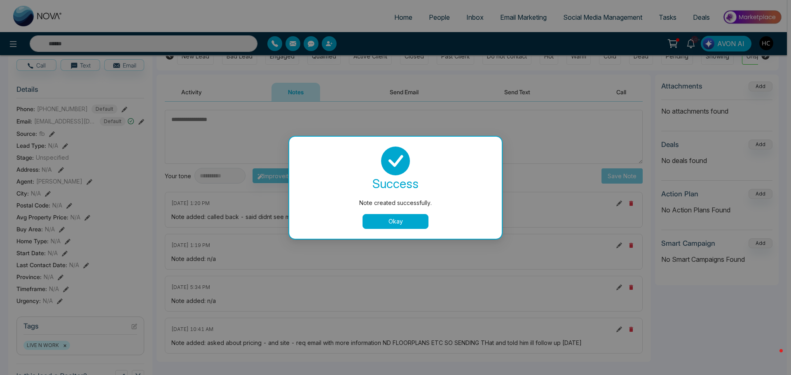
click at [399, 220] on button "Okay" at bounding box center [396, 221] width 66 height 15
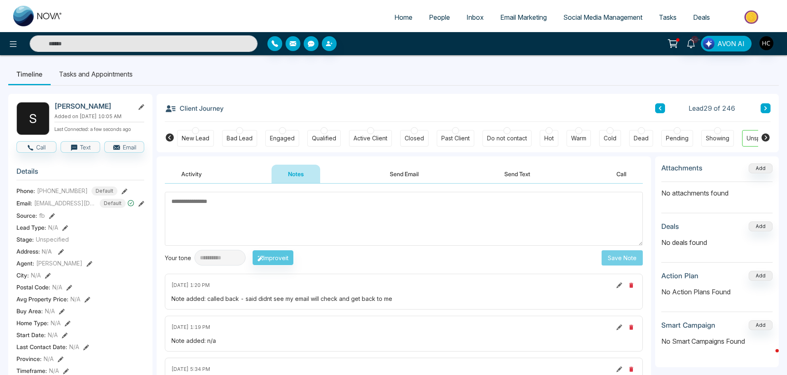
scroll to position [0, 0]
click at [765, 108] on icon at bounding box center [765, 109] width 2 height 4
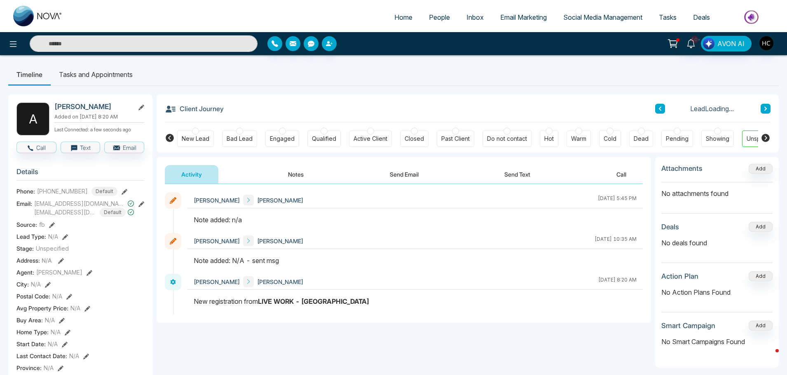
click at [294, 174] on button "Notes" at bounding box center [296, 174] width 49 height 19
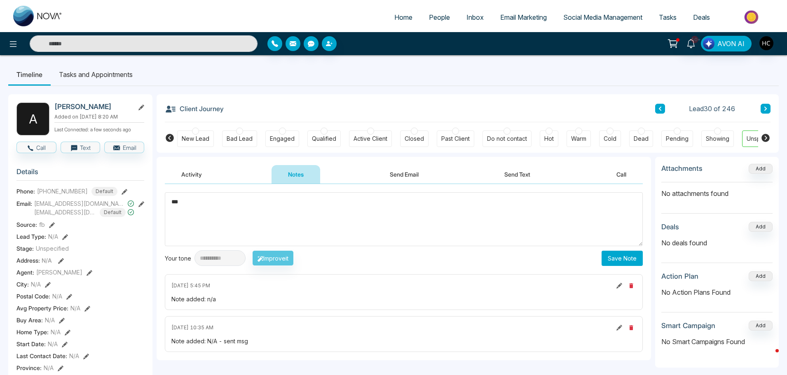
type textarea "***"
click at [627, 253] on button "Save Note" at bounding box center [622, 258] width 41 height 15
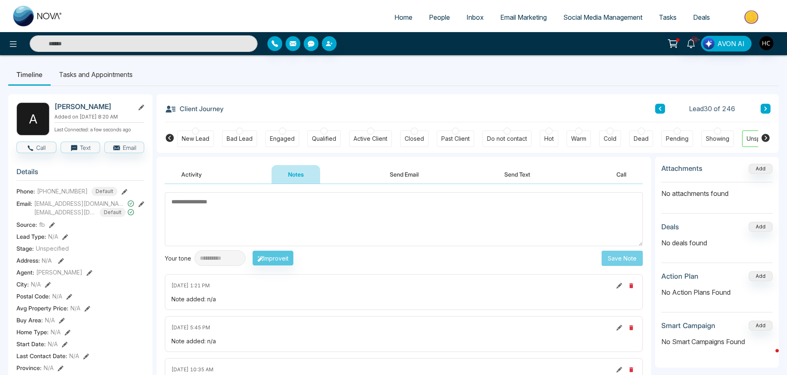
click at [765, 109] on icon at bounding box center [766, 108] width 4 height 5
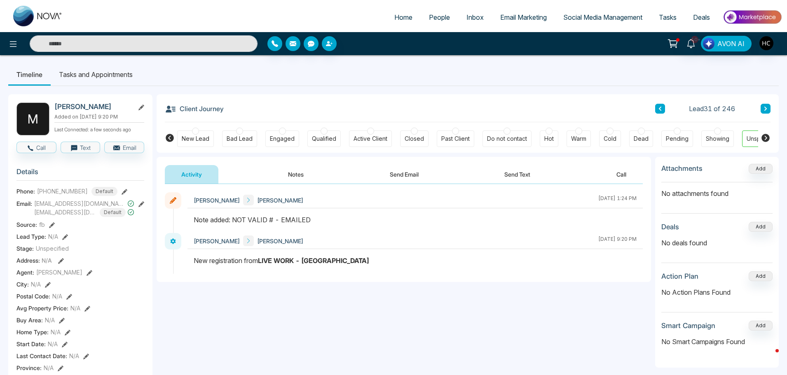
click at [765, 105] on button at bounding box center [766, 109] width 10 height 10
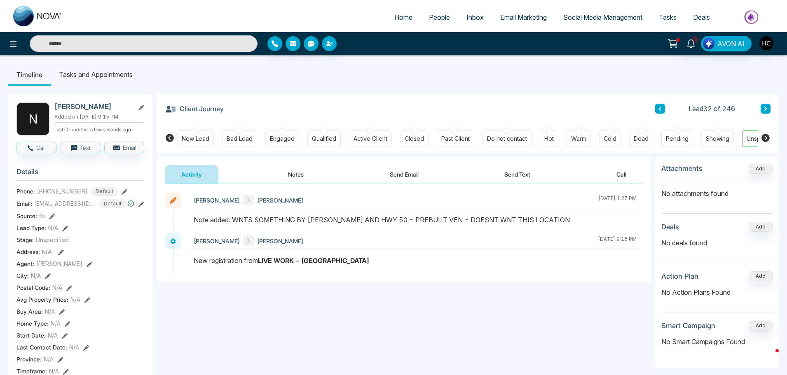
click at [768, 104] on button at bounding box center [766, 109] width 10 height 10
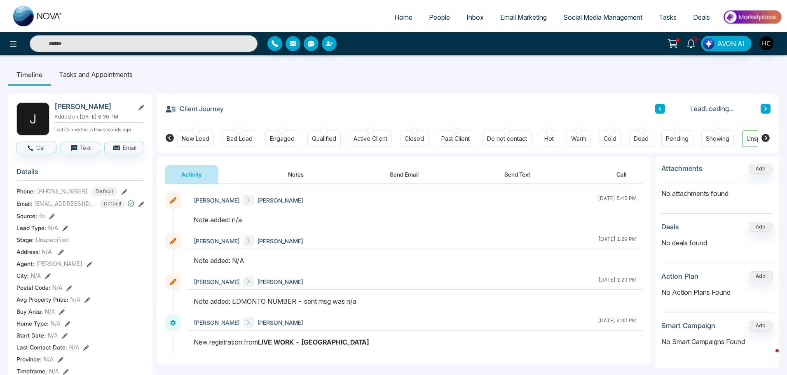
click at [295, 173] on button "Notes" at bounding box center [296, 174] width 49 height 19
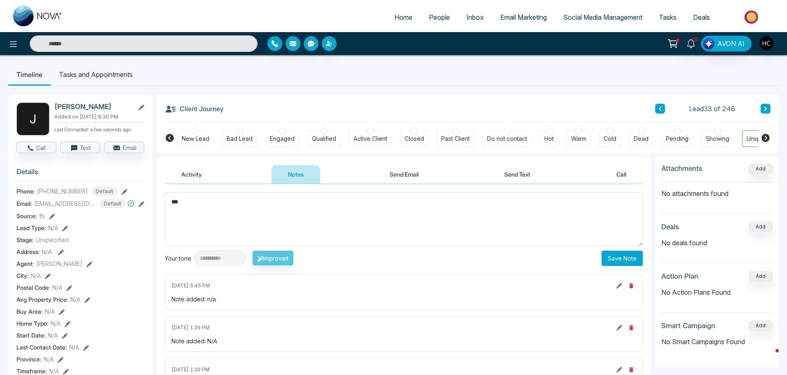
type textarea "***"
click at [624, 261] on button "Save Note" at bounding box center [622, 258] width 41 height 15
click at [720, 91] on body "**********" at bounding box center [393, 187] width 787 height 375
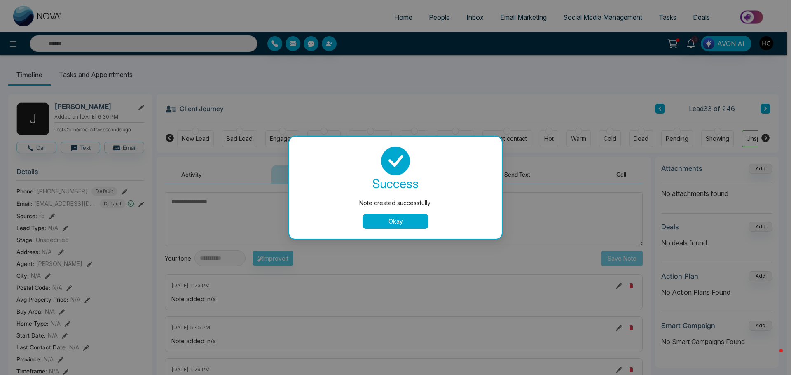
click at [767, 110] on div "Note created successfully. success Note created successfully. Okay" at bounding box center [395, 187] width 791 height 375
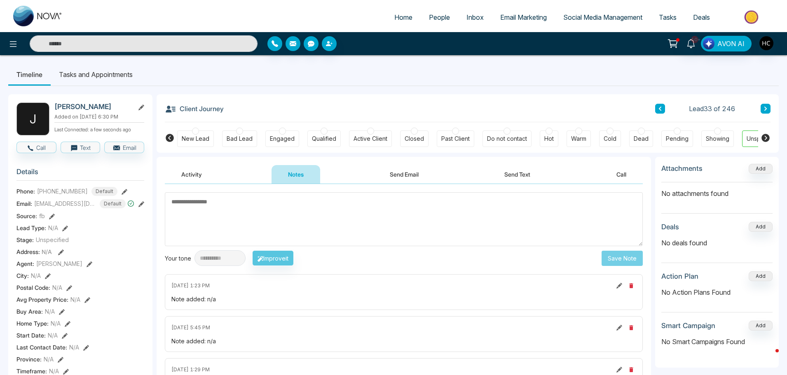
click at [767, 110] on icon at bounding box center [766, 108] width 4 height 5
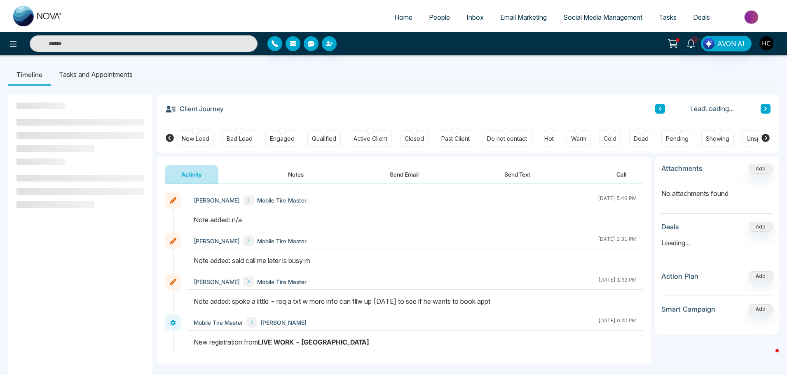
click at [301, 176] on button "Notes" at bounding box center [296, 174] width 49 height 19
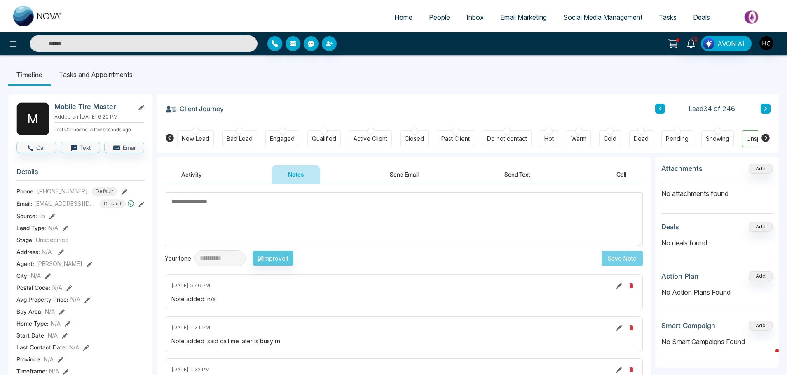
click at [272, 214] on textarea at bounding box center [404, 219] width 478 height 54
click at [276, 223] on textarea at bounding box center [404, 219] width 478 height 54
type textarea "*"
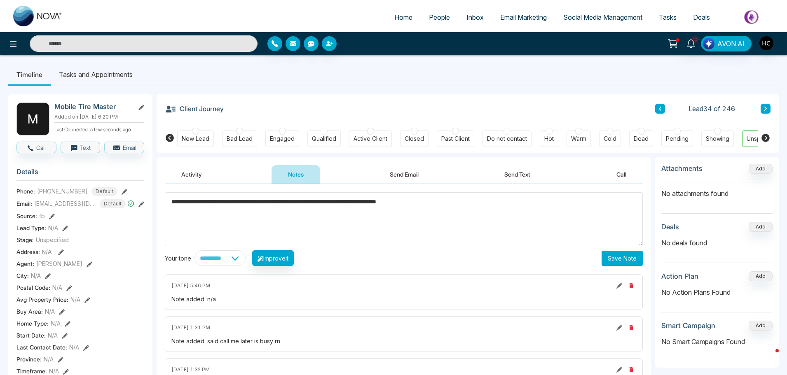
type textarea "**********"
click at [627, 261] on button "Save Note" at bounding box center [622, 258] width 41 height 15
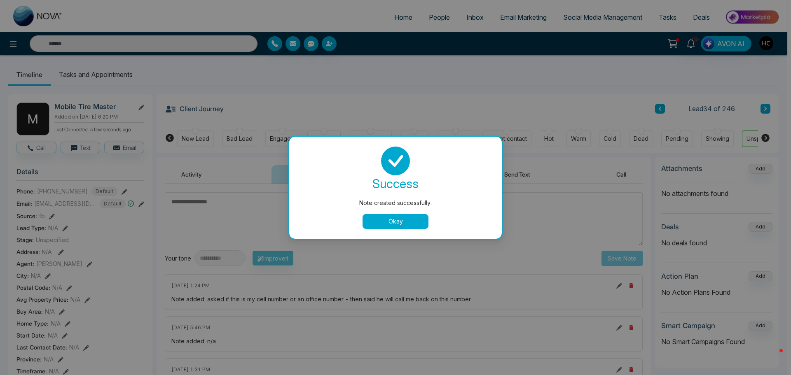
click at [739, 100] on div "Note created successfully. success Note created successfully. Okay" at bounding box center [395, 187] width 791 height 375
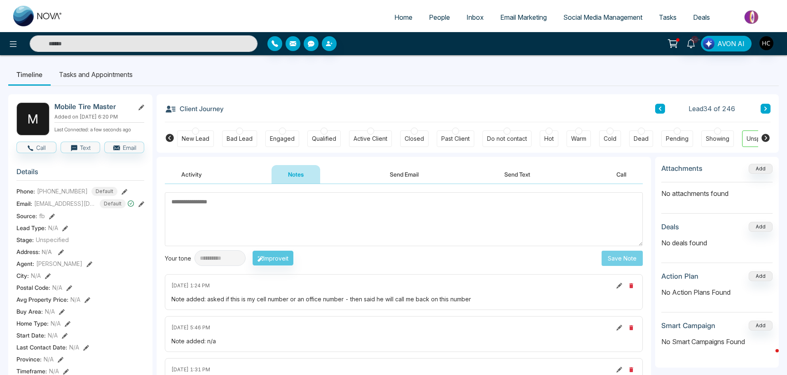
click at [768, 110] on button at bounding box center [766, 109] width 10 height 10
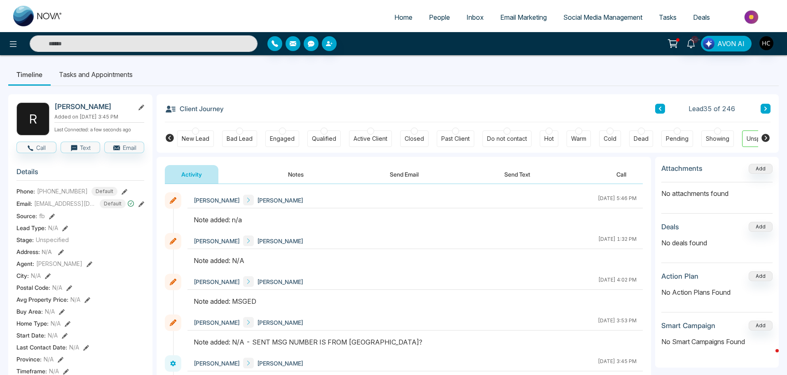
click at [296, 176] on button "Notes" at bounding box center [296, 174] width 49 height 19
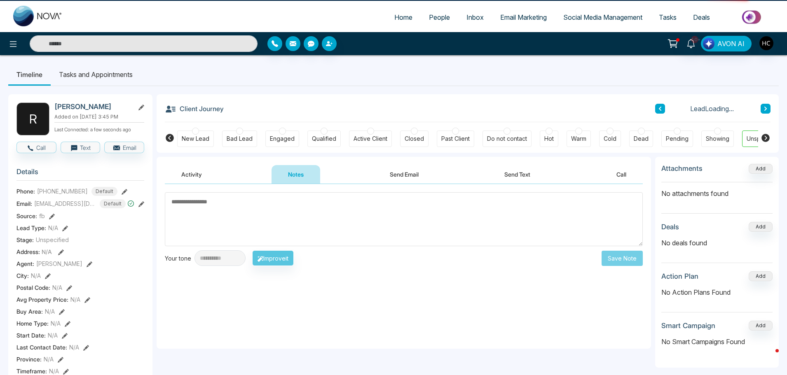
click at [309, 213] on textarea at bounding box center [404, 219] width 478 height 54
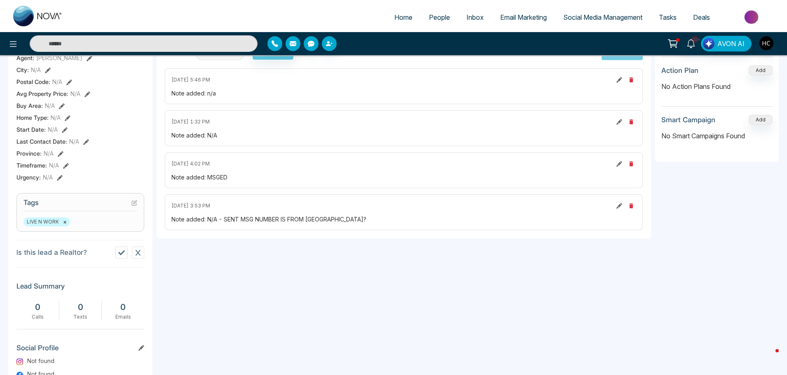
scroll to position [41, 0]
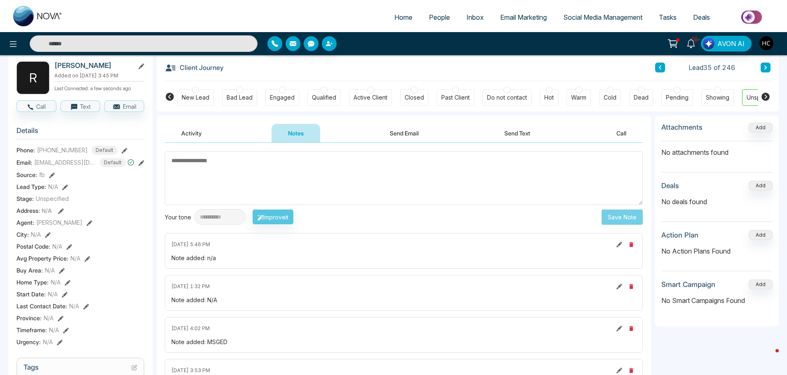
click at [256, 179] on textarea at bounding box center [404, 178] width 478 height 54
type textarea "***"
click at [626, 216] on button "Save Note" at bounding box center [622, 217] width 41 height 15
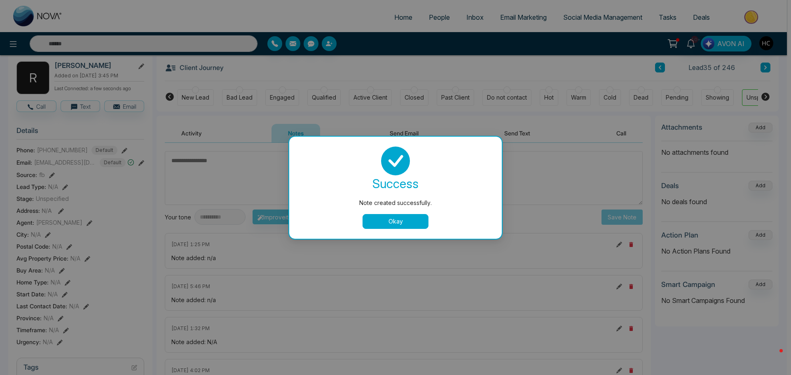
click at [742, 68] on div "Note created successfully. success Note created successfully. Okay" at bounding box center [395, 187] width 791 height 375
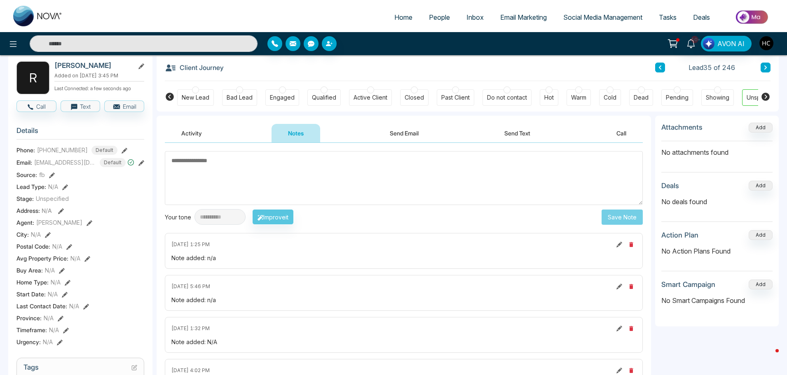
click at [766, 64] on button at bounding box center [766, 68] width 10 height 10
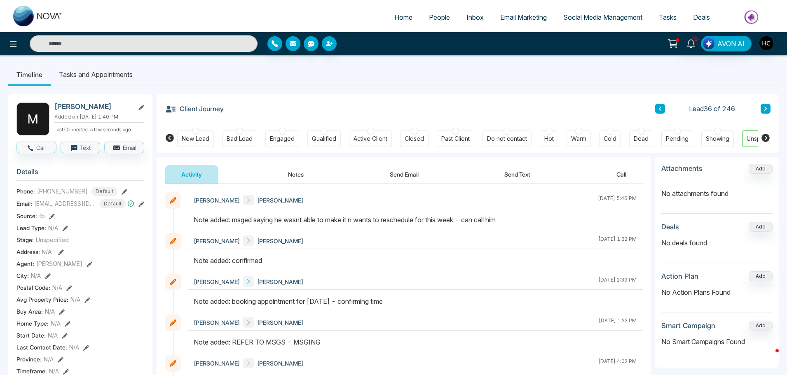
click at [292, 176] on button "Notes" at bounding box center [296, 174] width 49 height 19
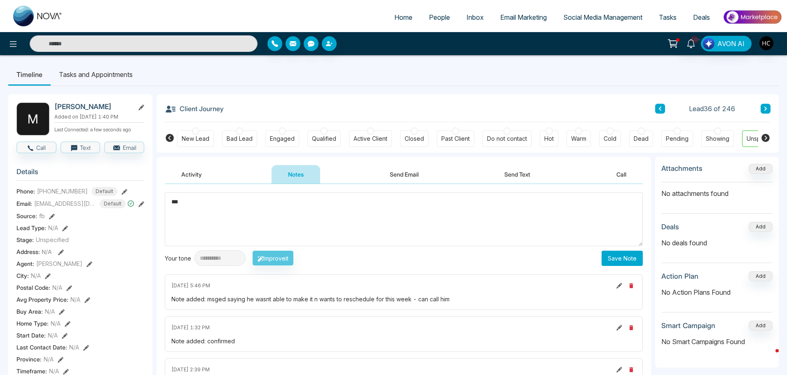
type textarea "***"
click at [625, 261] on button "Save Note" at bounding box center [622, 258] width 41 height 15
click at [727, 103] on div "Client Journey Lead 36 of 246" at bounding box center [468, 108] width 606 height 28
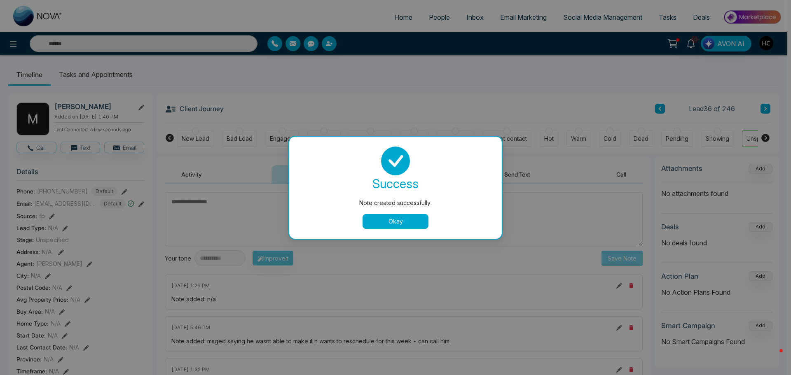
click at [762, 106] on div "Note created successfully. success Note created successfully. Okay" at bounding box center [395, 187] width 791 height 375
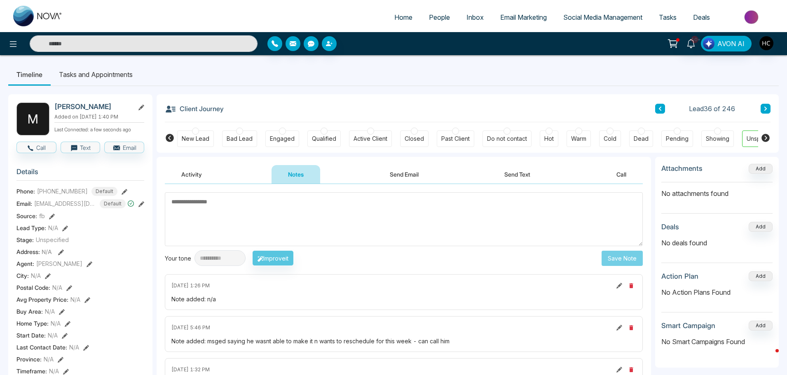
click at [763, 108] on button at bounding box center [766, 109] width 10 height 10
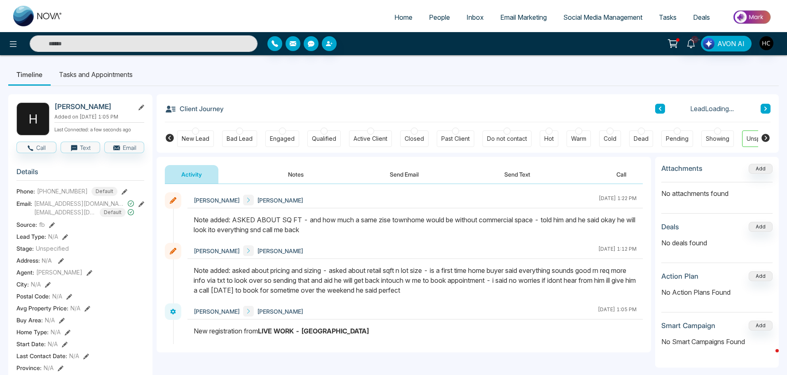
click at [299, 174] on button "Notes" at bounding box center [296, 174] width 49 height 19
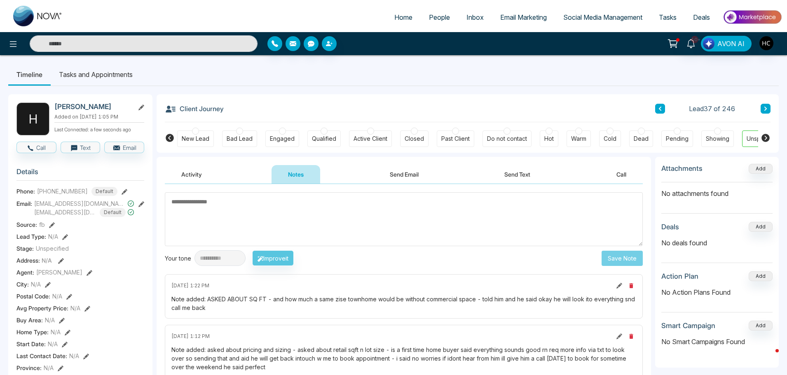
click at [312, 222] on textarea at bounding box center [404, 219] width 478 height 54
click at [763, 104] on button at bounding box center [766, 109] width 10 height 10
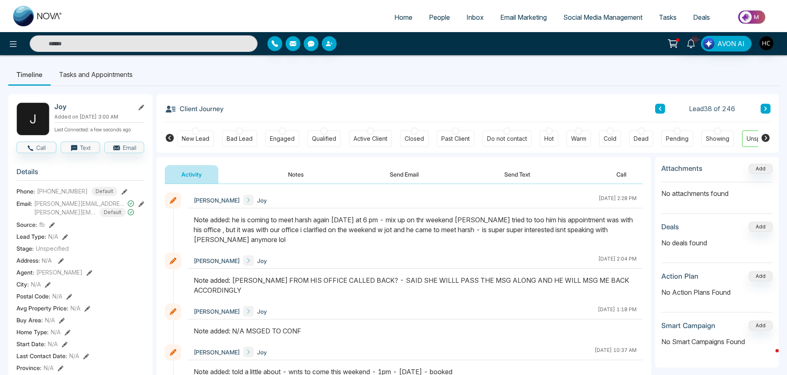
click at [295, 170] on button "Notes" at bounding box center [296, 174] width 49 height 19
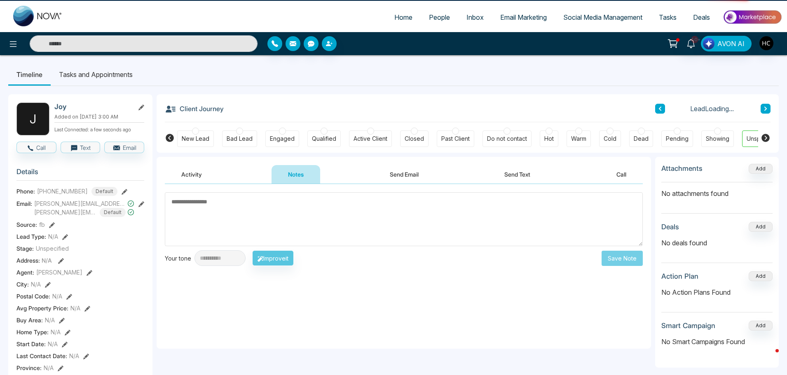
click at [309, 198] on textarea at bounding box center [404, 219] width 478 height 54
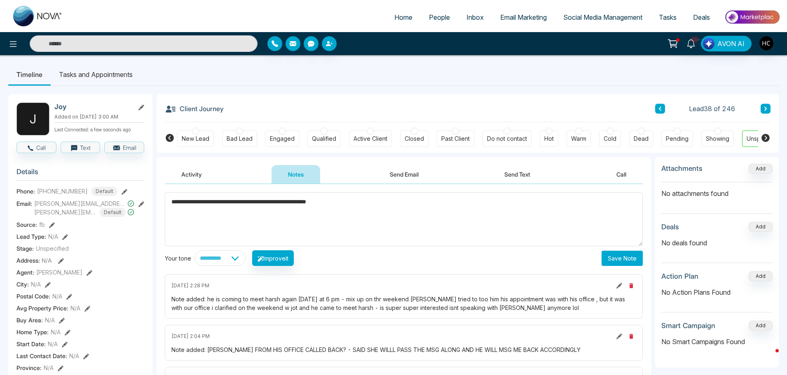
type textarea "**********"
click at [627, 260] on button "Save Note" at bounding box center [622, 258] width 41 height 15
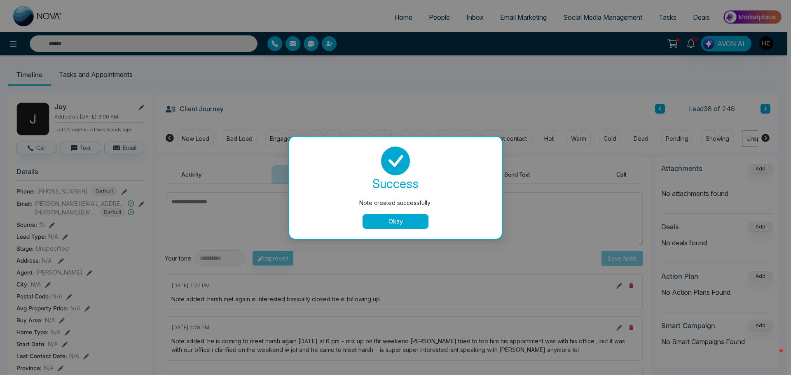
click at [406, 225] on button "Okay" at bounding box center [396, 221] width 66 height 15
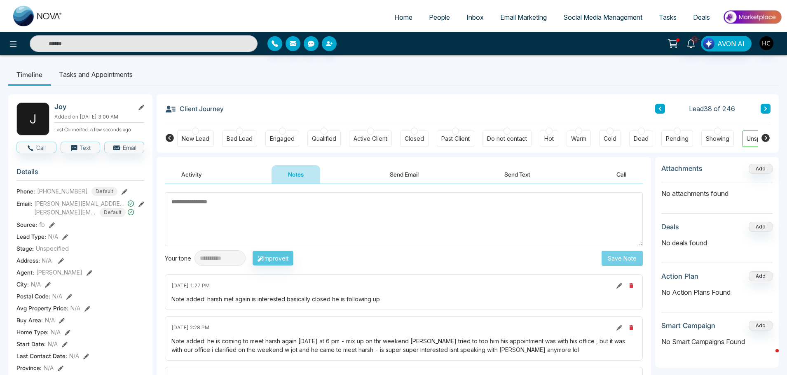
click at [767, 109] on icon at bounding box center [765, 109] width 2 height 4
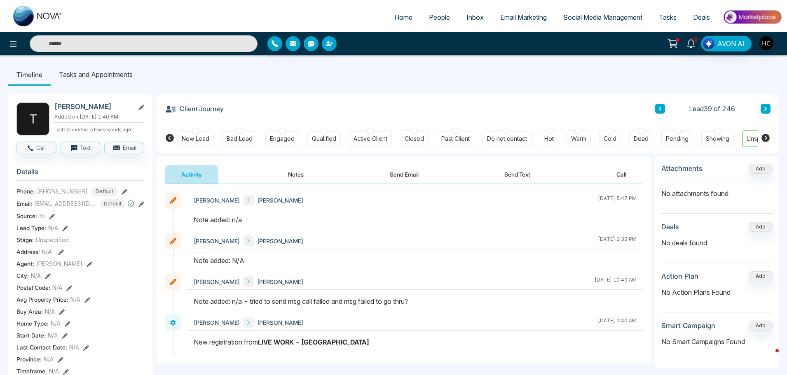
click at [307, 173] on button "Notes" at bounding box center [296, 174] width 49 height 19
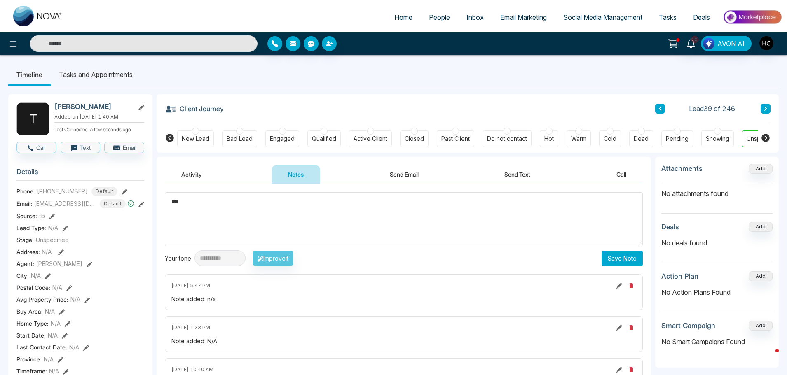
type textarea "***"
click at [616, 252] on button "Save Note" at bounding box center [622, 258] width 41 height 15
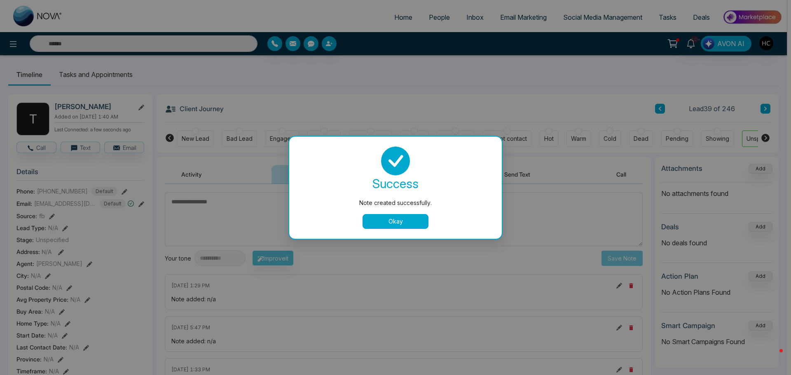
click at [741, 99] on div "Note created successfully. success Note created successfully. Okay" at bounding box center [395, 187] width 791 height 375
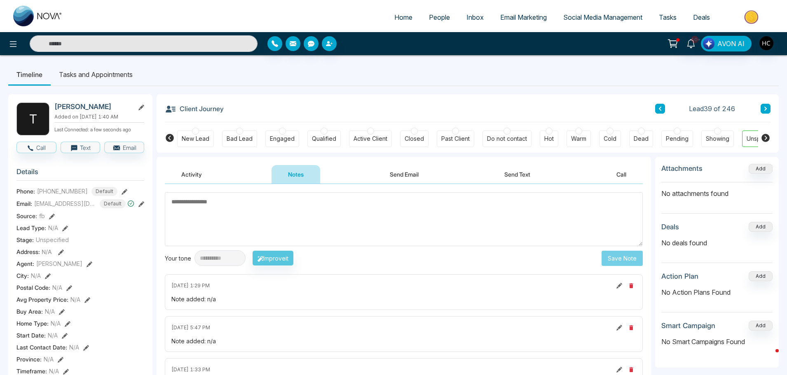
click at [762, 105] on button at bounding box center [766, 109] width 10 height 10
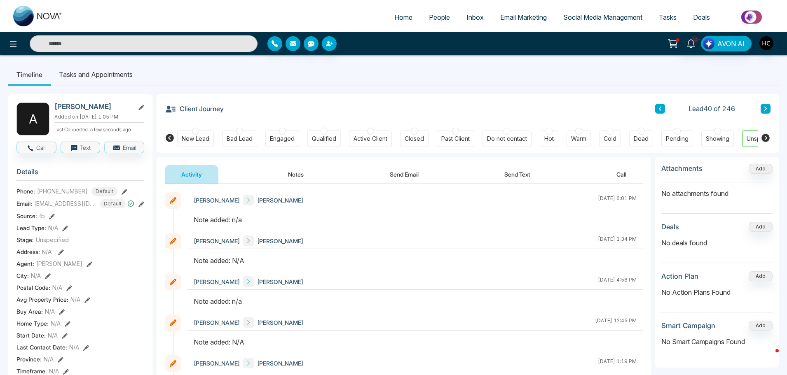
click at [301, 175] on button "Notes" at bounding box center [296, 174] width 49 height 19
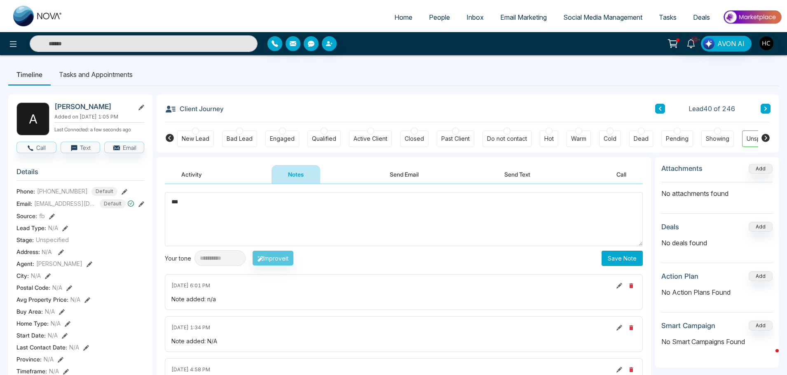
type textarea "***"
click at [617, 253] on button "Save Note" at bounding box center [622, 258] width 41 height 15
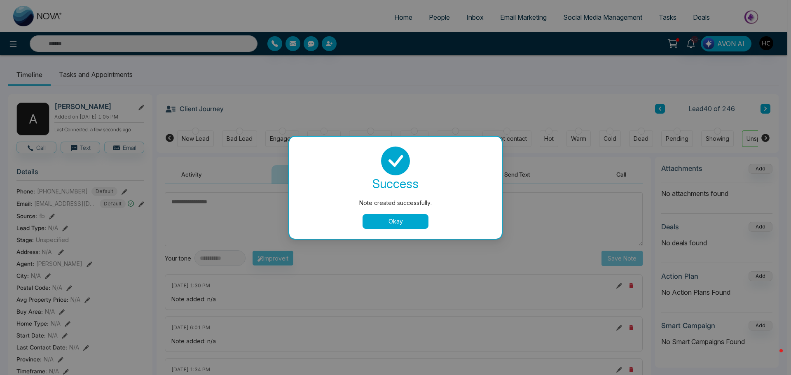
click at [390, 223] on button "Okay" at bounding box center [396, 221] width 66 height 15
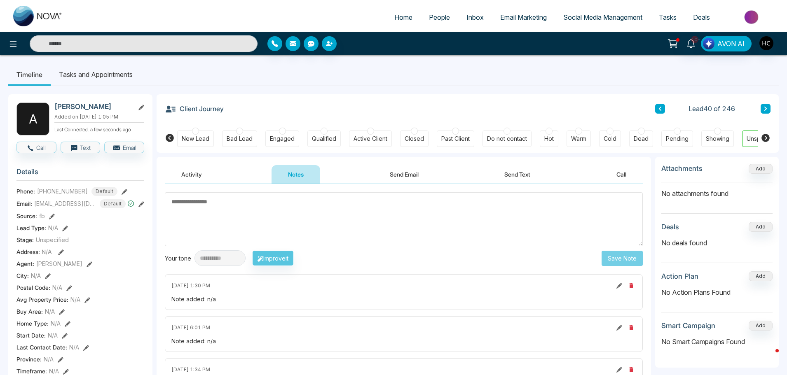
click at [767, 110] on icon at bounding box center [766, 108] width 4 height 5
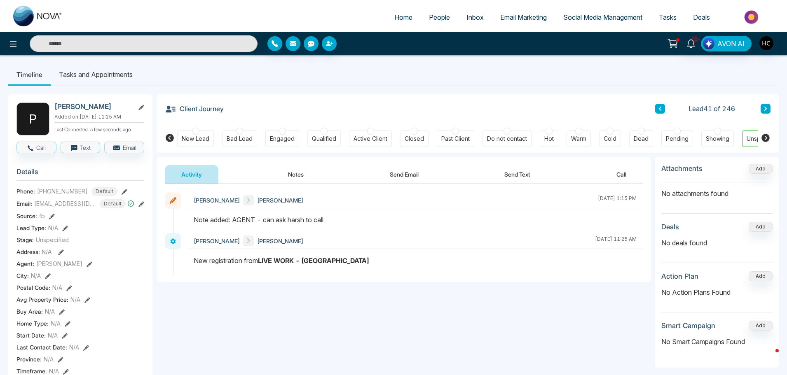
click at [769, 107] on button at bounding box center [766, 109] width 10 height 10
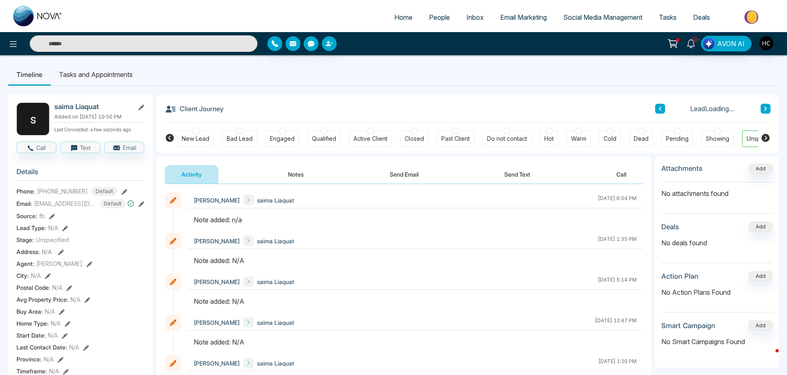
click at [296, 174] on button "Notes" at bounding box center [296, 174] width 49 height 19
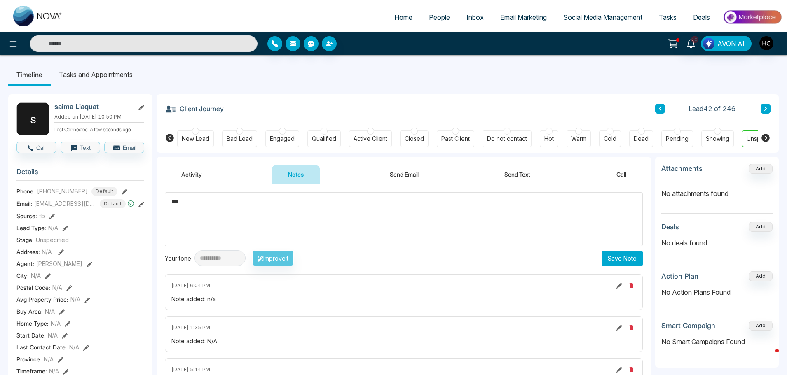
type textarea "***"
click at [622, 255] on button "Save Note" at bounding box center [622, 258] width 41 height 15
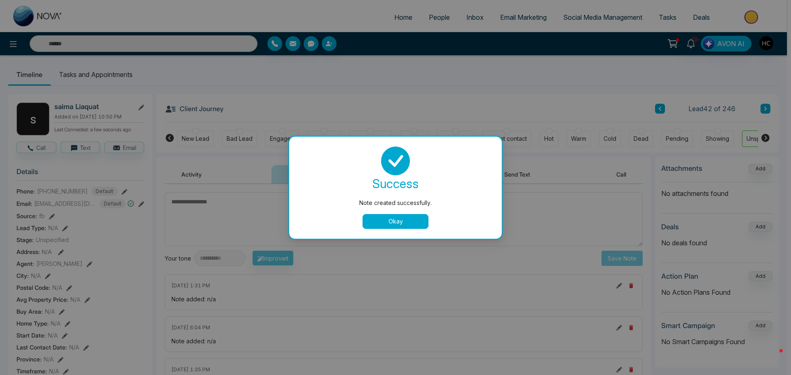
click at [410, 220] on button "Okay" at bounding box center [396, 221] width 66 height 15
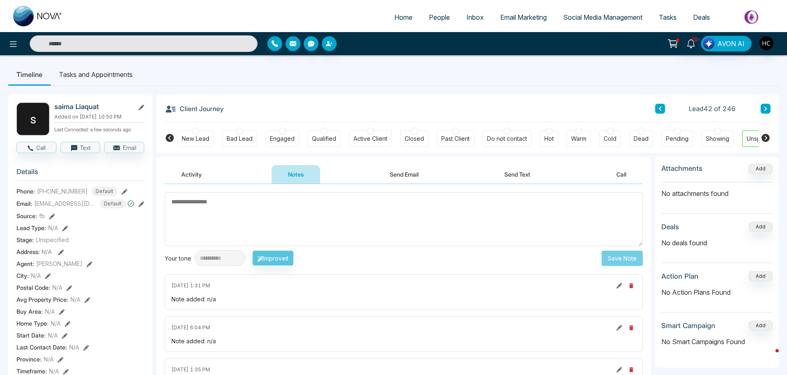
click at [765, 105] on button at bounding box center [766, 109] width 10 height 10
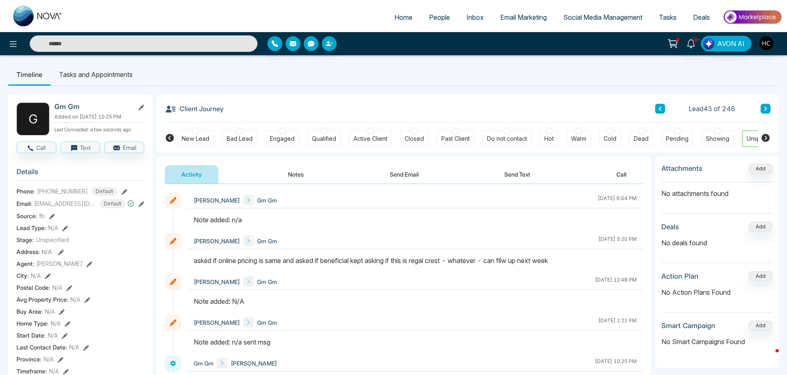
click at [286, 174] on button "Notes" at bounding box center [296, 174] width 49 height 19
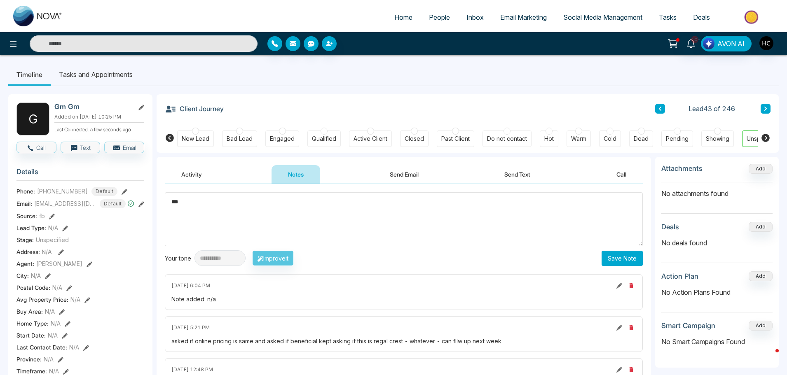
type textarea "***"
click at [629, 258] on button "Save Note" at bounding box center [622, 258] width 41 height 15
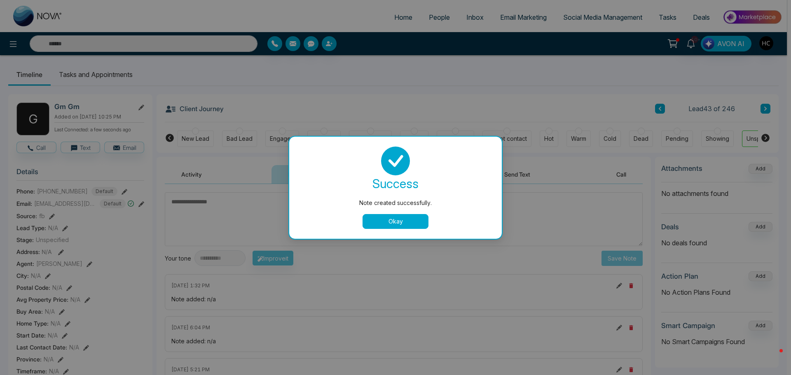
click at [742, 85] on div "Note created successfully. success Note created successfully. Okay" at bounding box center [395, 187] width 791 height 375
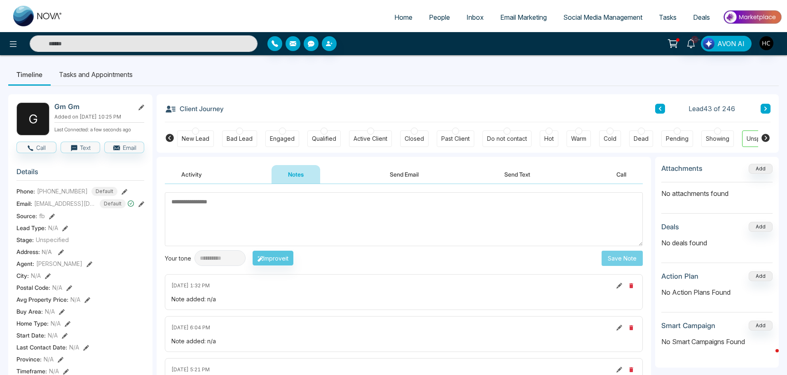
click at [763, 106] on button at bounding box center [766, 109] width 10 height 10
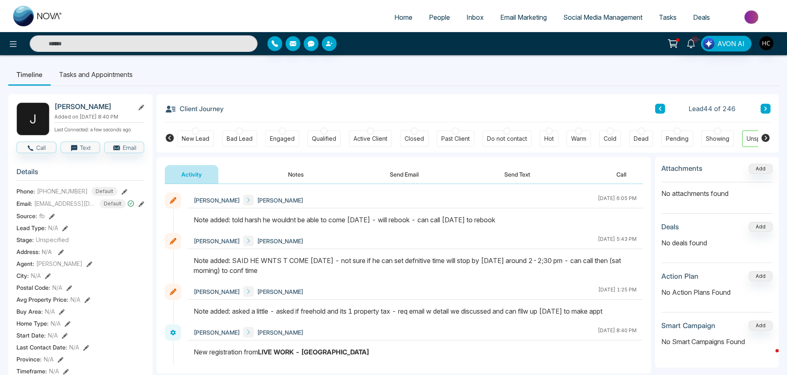
click at [293, 176] on button "Notes" at bounding box center [296, 174] width 49 height 19
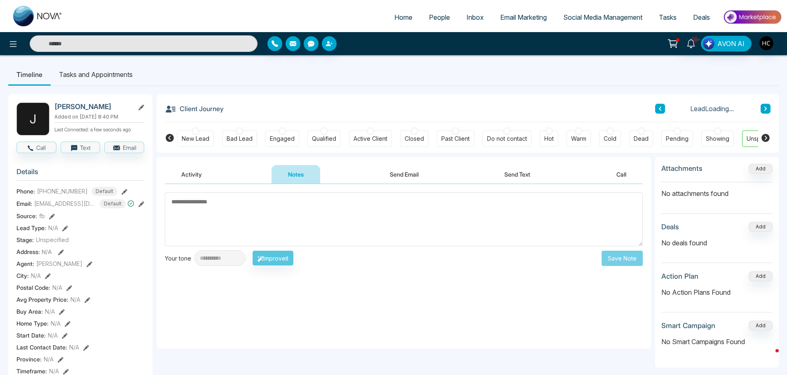
click at [328, 208] on textarea at bounding box center [404, 219] width 478 height 54
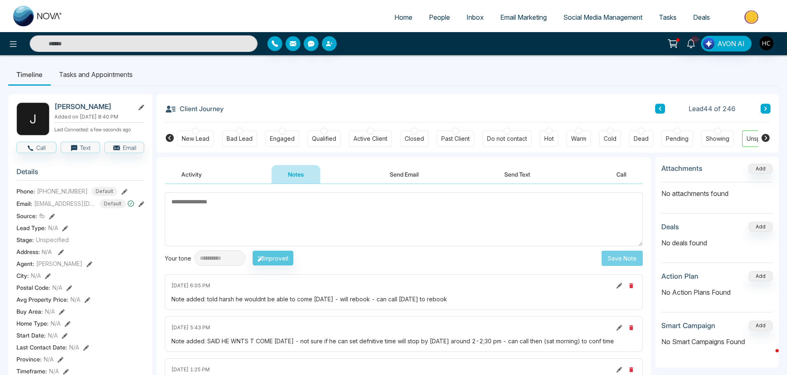
click at [443, 19] on span "People" at bounding box center [439, 17] width 21 height 8
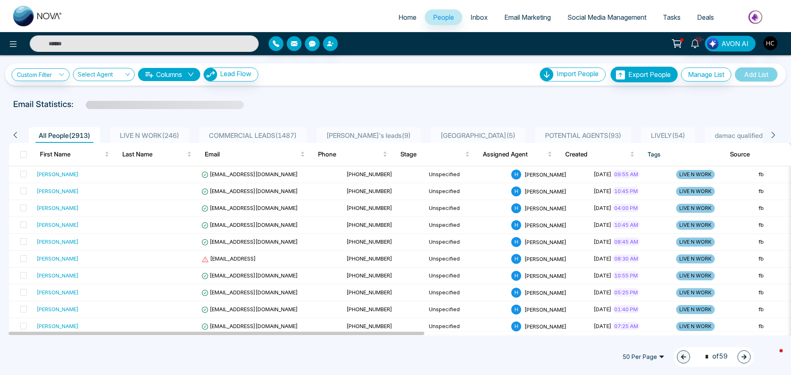
click at [145, 131] on div "LIVE N WORK ( 246 )" at bounding box center [150, 136] width 66 height 10
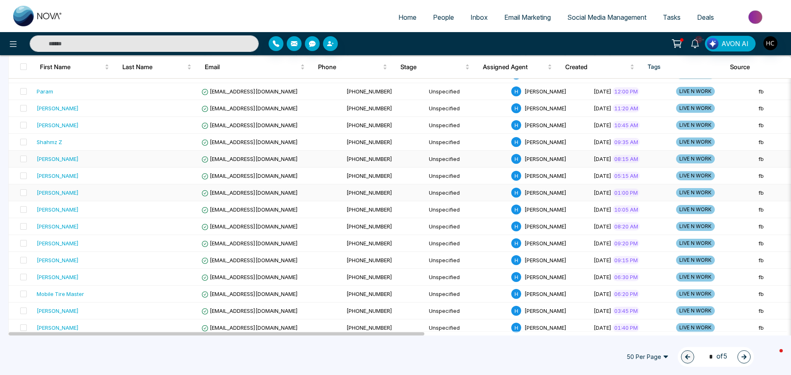
scroll to position [453, 0]
click at [89, 159] on div "[PERSON_NAME]" at bounding box center [75, 158] width 76 height 8
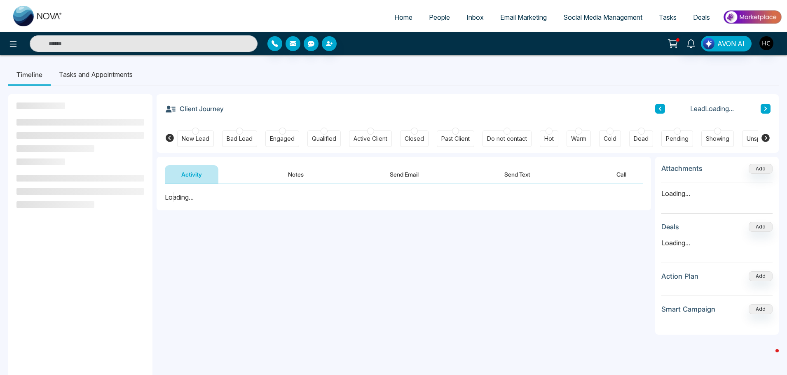
click at [282, 175] on button "Notes" at bounding box center [296, 174] width 49 height 19
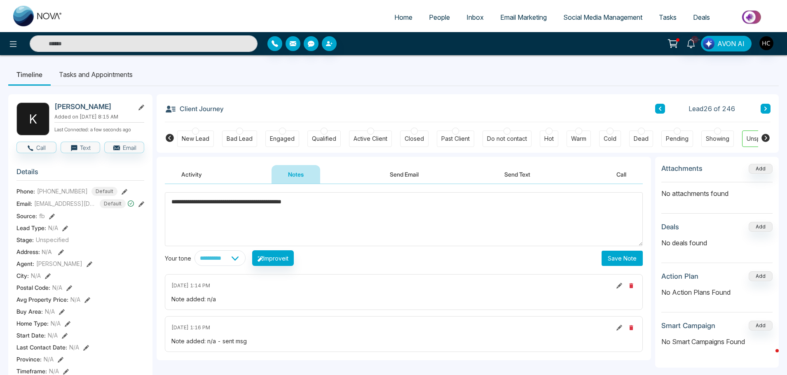
type textarea "**********"
click at [635, 262] on button "Save Note" at bounding box center [622, 258] width 41 height 15
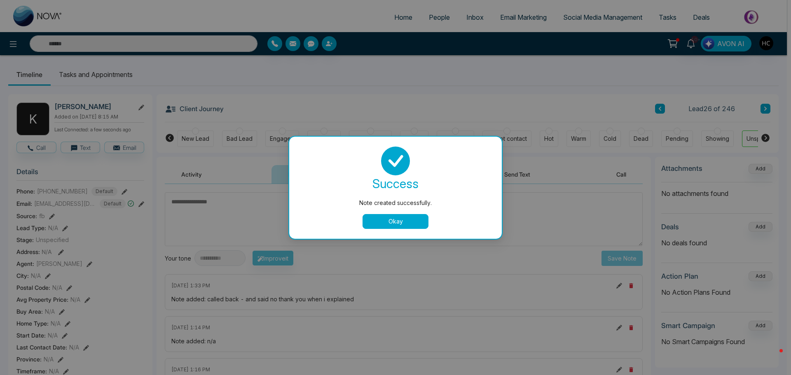
drag, startPoint x: 383, startPoint y: 223, endPoint x: 393, endPoint y: 217, distance: 11.5
click at [383, 224] on button "Okay" at bounding box center [396, 221] width 66 height 15
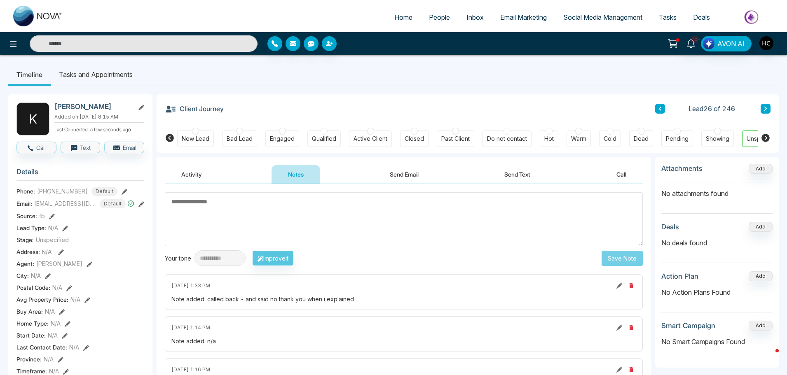
click at [429, 18] on span "People" at bounding box center [439, 17] width 21 height 8
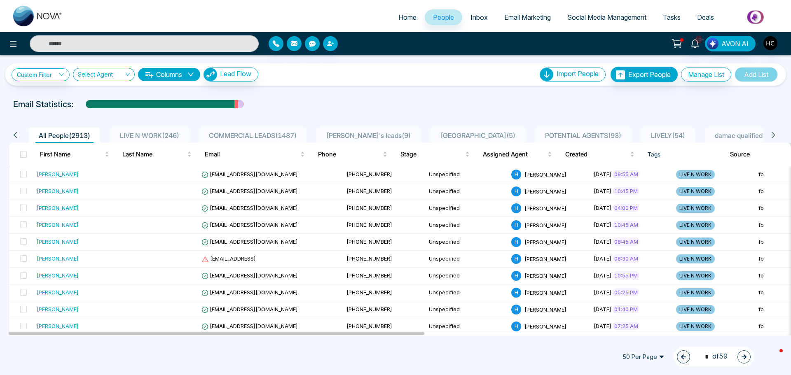
click at [161, 131] on div "LIVE N WORK ( 246 )" at bounding box center [150, 136] width 66 height 10
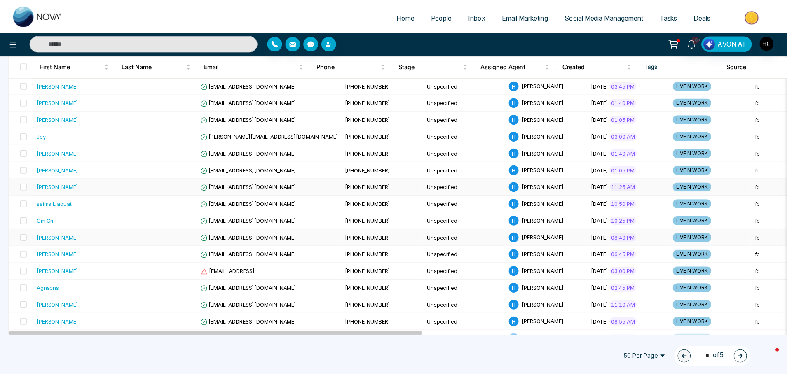
scroll to position [694, 0]
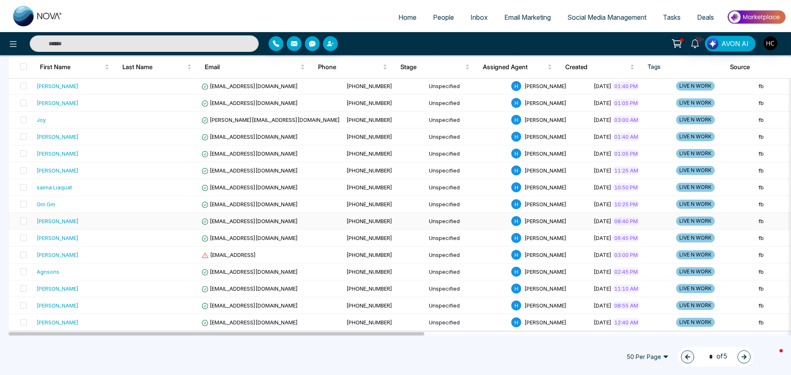
click at [90, 218] on div "[PERSON_NAME]" at bounding box center [75, 221] width 76 height 8
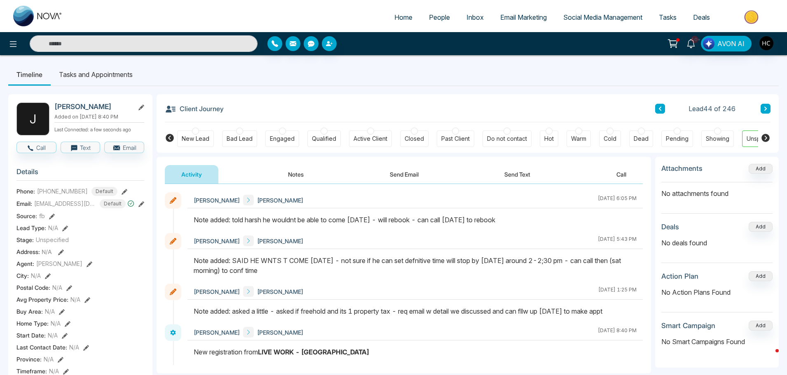
click at [302, 173] on button "Notes" at bounding box center [296, 174] width 49 height 19
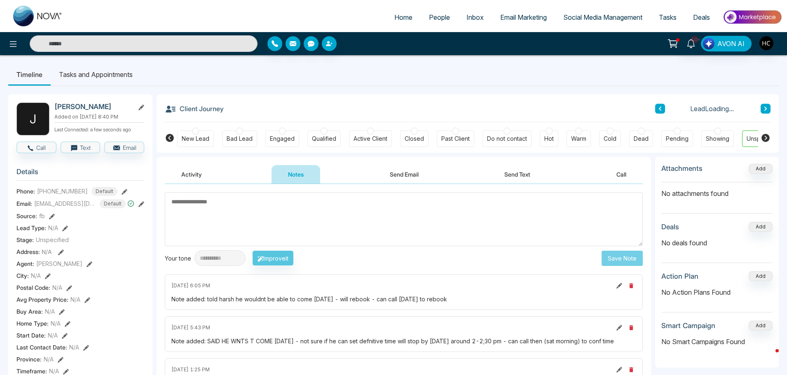
click at [336, 230] on textarea at bounding box center [404, 219] width 478 height 54
click at [326, 223] on textarea at bounding box center [404, 219] width 478 height 54
click at [304, 230] on textarea at bounding box center [404, 219] width 478 height 54
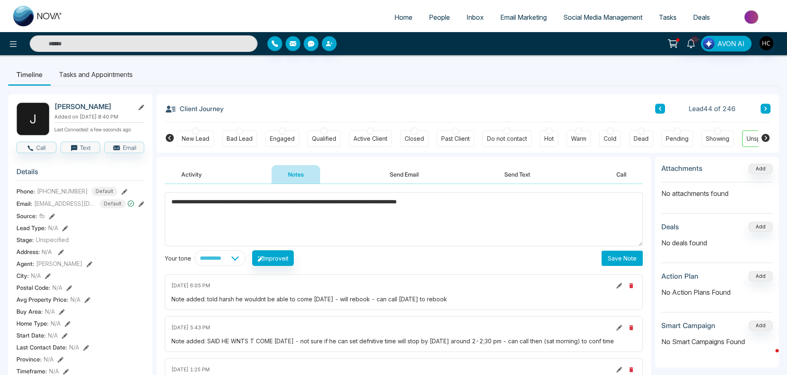
type textarea "**********"
click at [633, 258] on button "Save Note" at bounding box center [622, 258] width 41 height 15
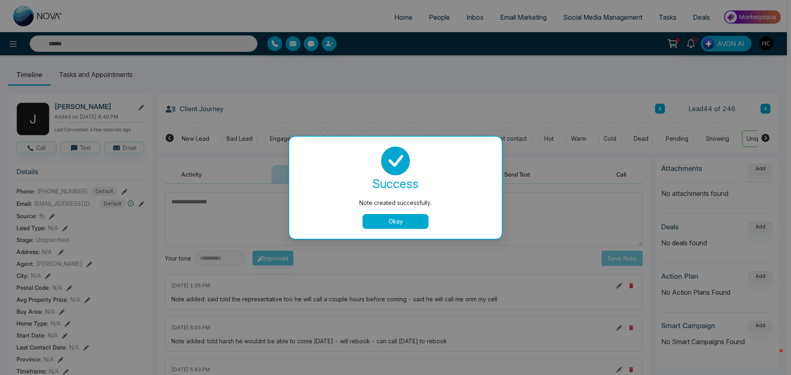
click at [401, 221] on button "Okay" at bounding box center [396, 221] width 66 height 15
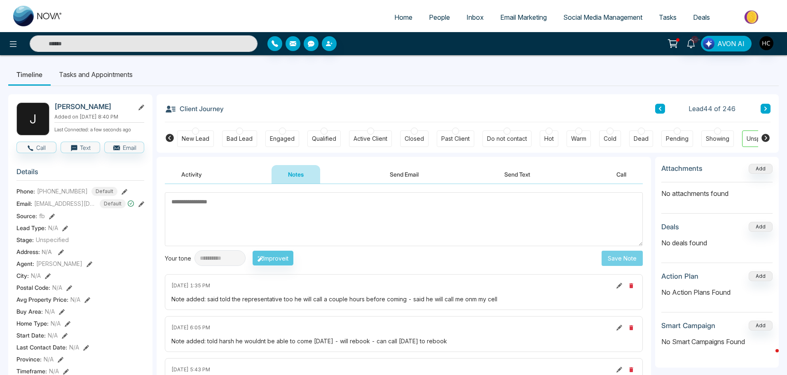
click at [764, 105] on button at bounding box center [766, 109] width 10 height 10
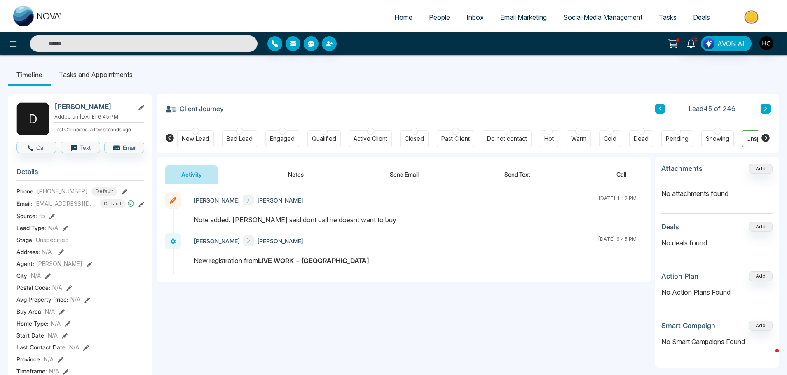
click at [764, 107] on icon at bounding box center [766, 108] width 4 height 5
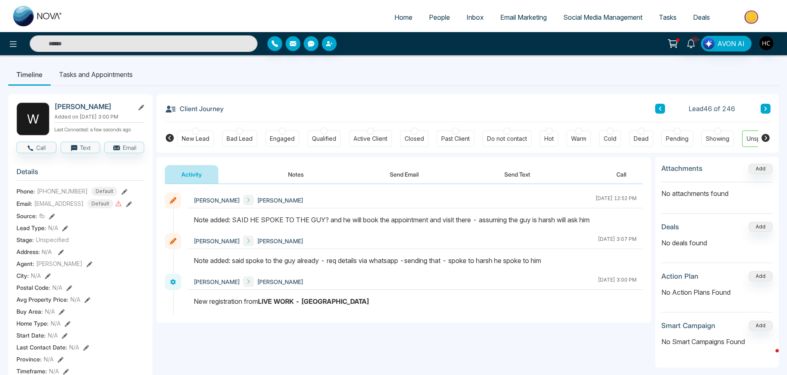
click at [766, 108] on icon at bounding box center [766, 108] width 4 height 5
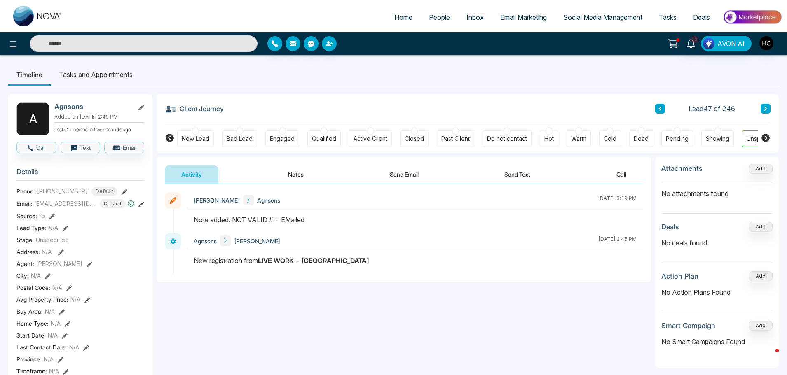
click at [767, 109] on icon at bounding box center [766, 108] width 4 height 5
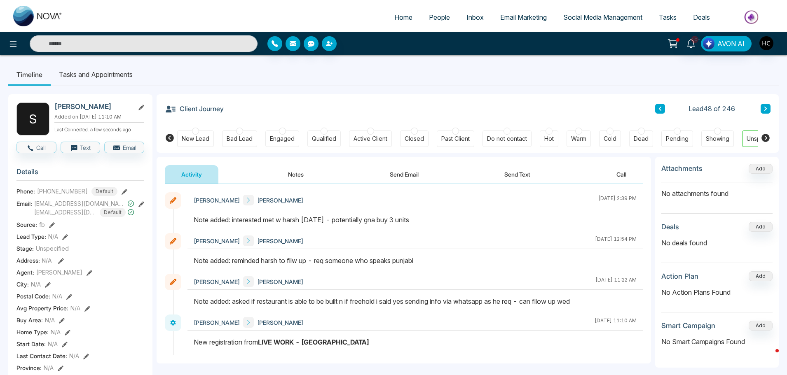
click at [292, 174] on button "Notes" at bounding box center [296, 174] width 49 height 19
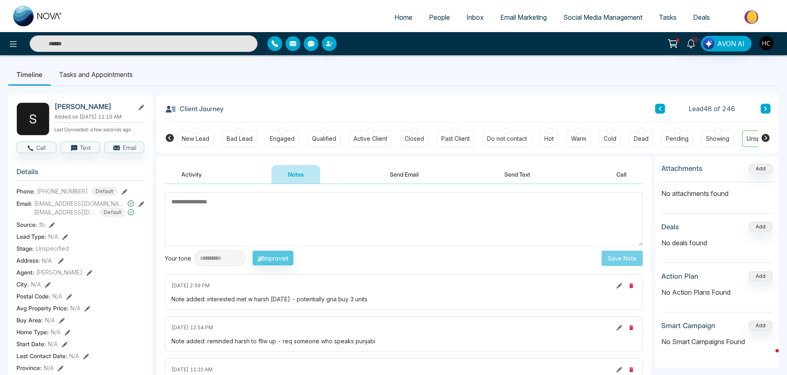
click at [387, 210] on textarea at bounding box center [404, 219] width 478 height 54
click at [392, 201] on textarea at bounding box center [404, 219] width 478 height 54
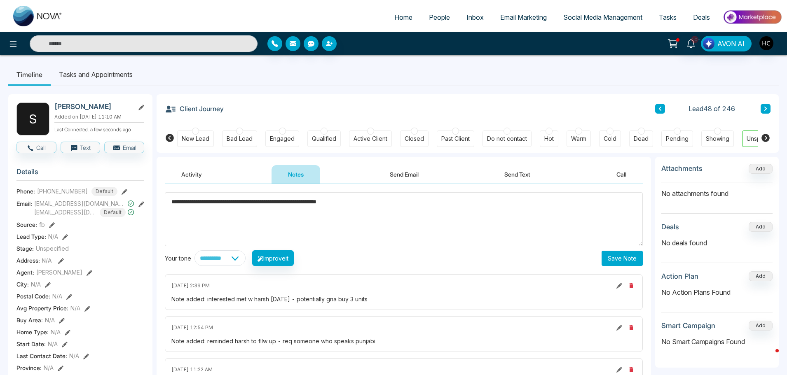
type textarea "**********"
click at [616, 255] on button "Save Note" at bounding box center [622, 258] width 41 height 15
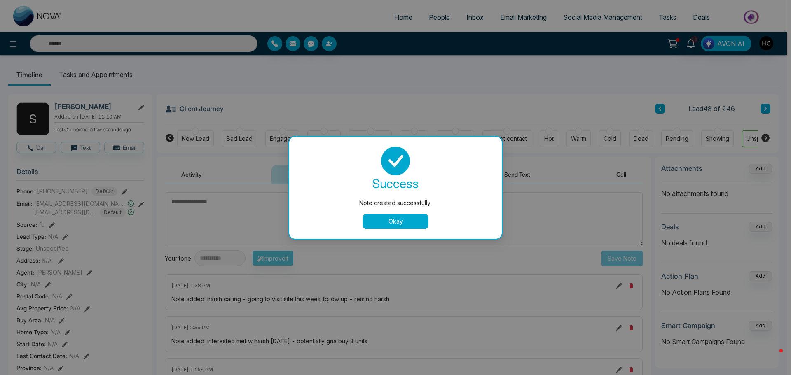
click at [727, 93] on div "Note created successfully. success Note created successfully. Okay" at bounding box center [395, 187] width 791 height 375
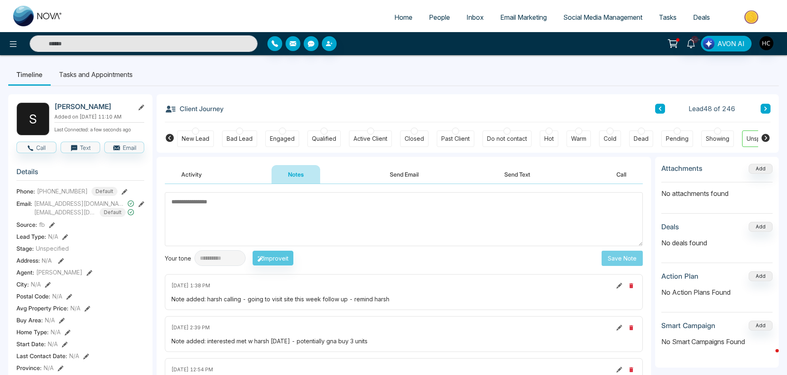
click at [761, 107] on button at bounding box center [766, 109] width 10 height 10
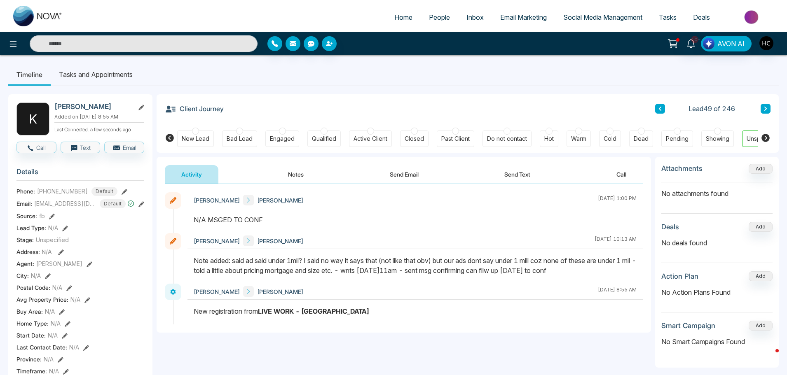
click at [308, 173] on button "Notes" at bounding box center [296, 174] width 49 height 19
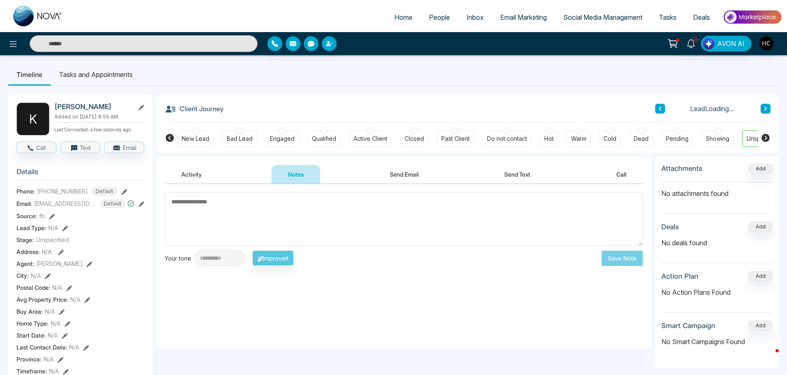
click at [335, 212] on textarea at bounding box center [404, 219] width 478 height 54
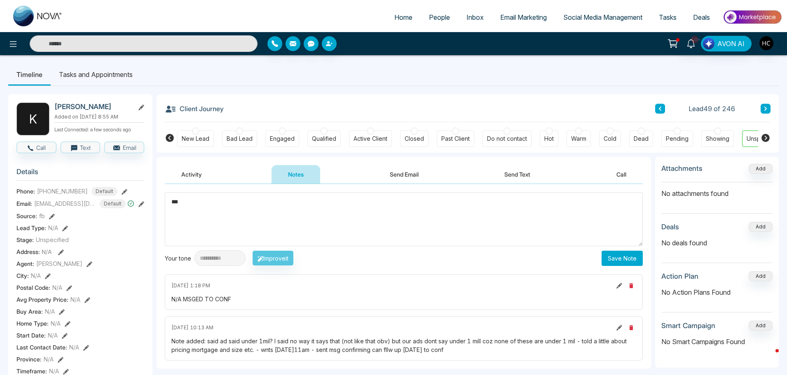
type textarea "***"
click at [615, 254] on button "Save Note" at bounding box center [622, 258] width 41 height 15
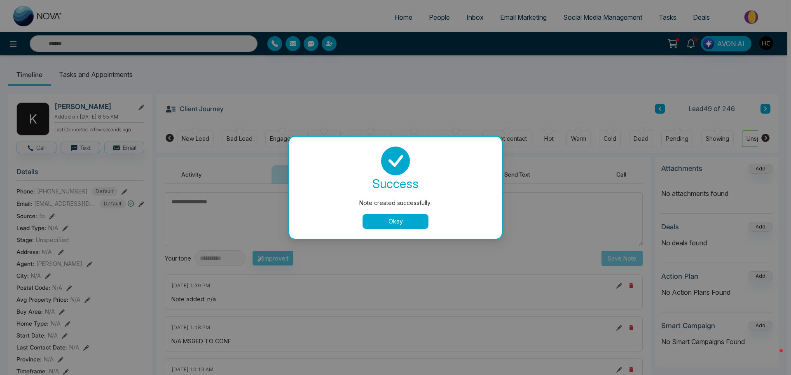
click at [417, 218] on button "Okay" at bounding box center [396, 221] width 66 height 15
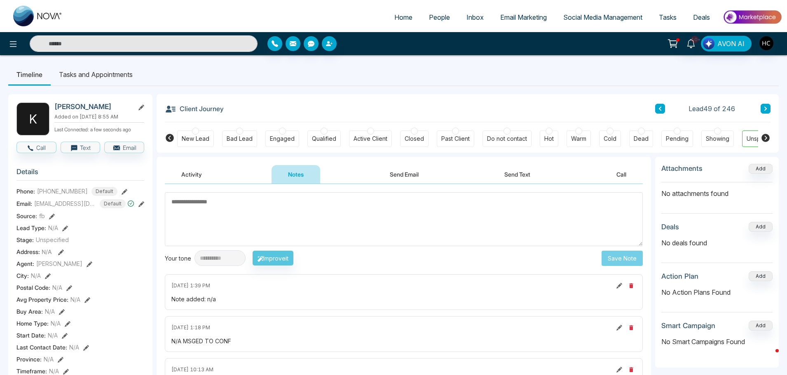
click at [764, 103] on div "Client Journey Lead 49 of 246" at bounding box center [468, 108] width 606 height 28
click at [764, 108] on icon at bounding box center [766, 108] width 4 height 5
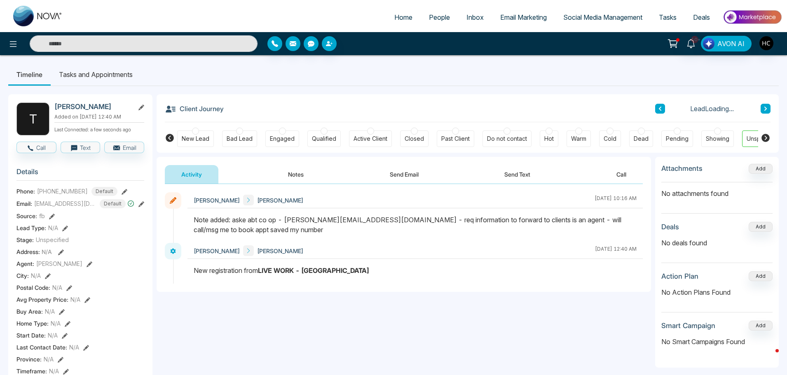
click at [769, 105] on button at bounding box center [766, 109] width 10 height 10
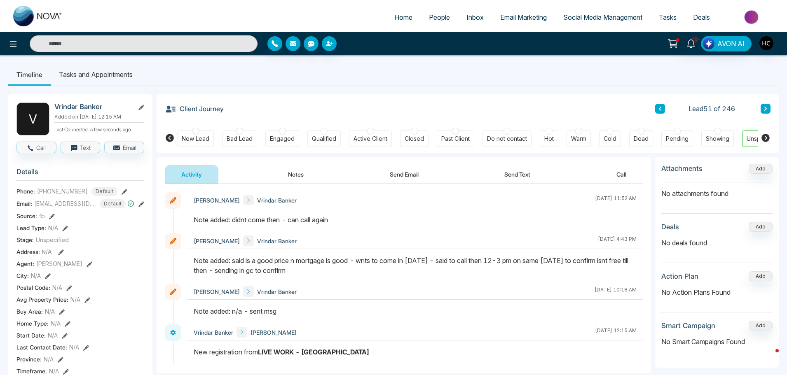
click at [301, 173] on button "Notes" at bounding box center [296, 174] width 49 height 19
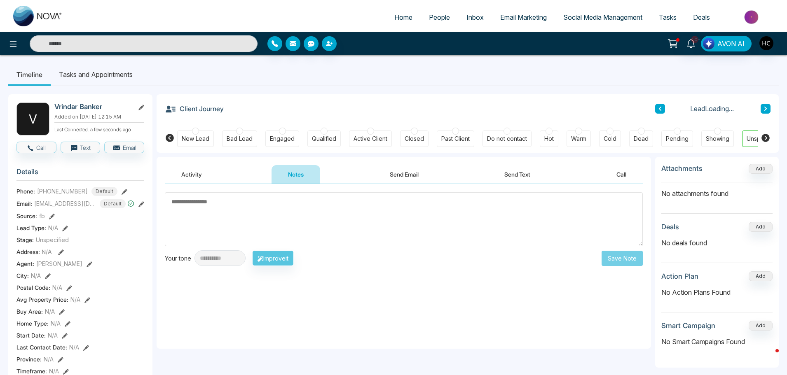
click at [332, 228] on textarea at bounding box center [404, 219] width 478 height 54
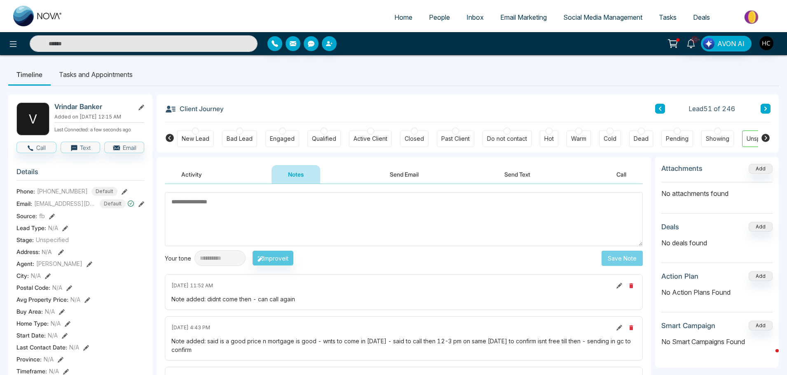
click at [355, 223] on textarea at bounding box center [404, 219] width 478 height 54
click at [403, 221] on textarea at bounding box center [404, 219] width 478 height 54
click at [415, 226] on textarea at bounding box center [404, 219] width 478 height 54
click at [393, 217] on textarea at bounding box center [404, 219] width 478 height 54
click at [386, 213] on textarea at bounding box center [404, 219] width 478 height 54
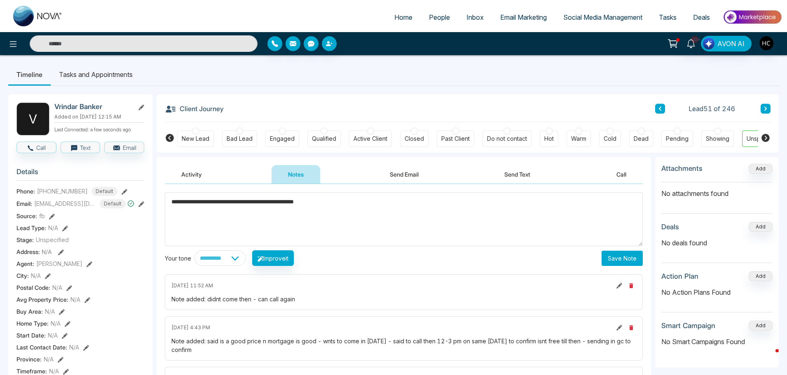
type textarea "**********"
click at [615, 257] on button "Save Note" at bounding box center [622, 258] width 41 height 15
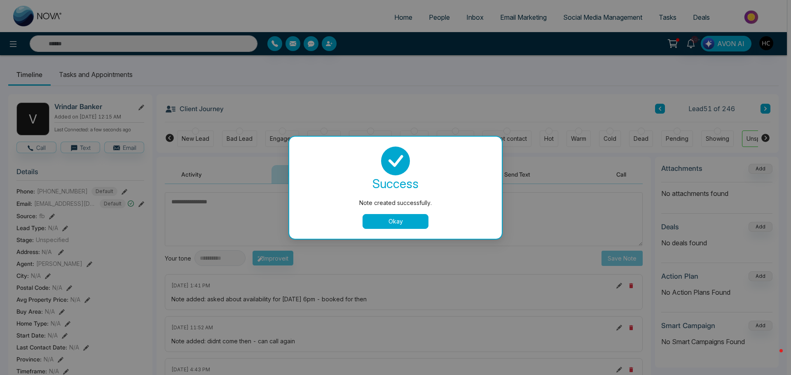
click at [415, 227] on button "Okay" at bounding box center [396, 221] width 66 height 15
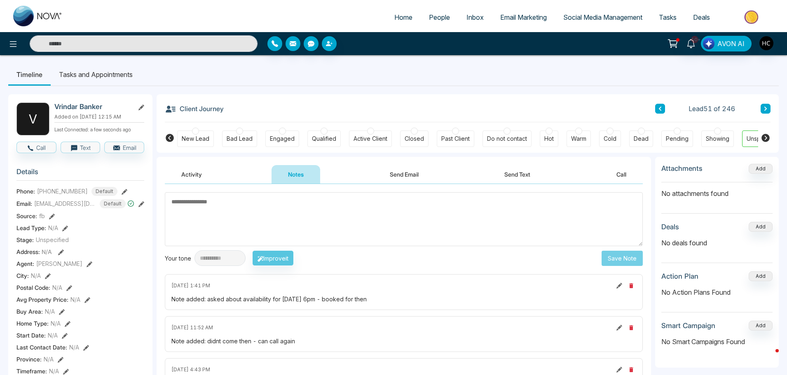
click at [439, 223] on textarea at bounding box center [404, 219] width 478 height 54
click at [301, 206] on textarea at bounding box center [404, 219] width 478 height 54
click at [766, 108] on icon at bounding box center [765, 109] width 2 height 4
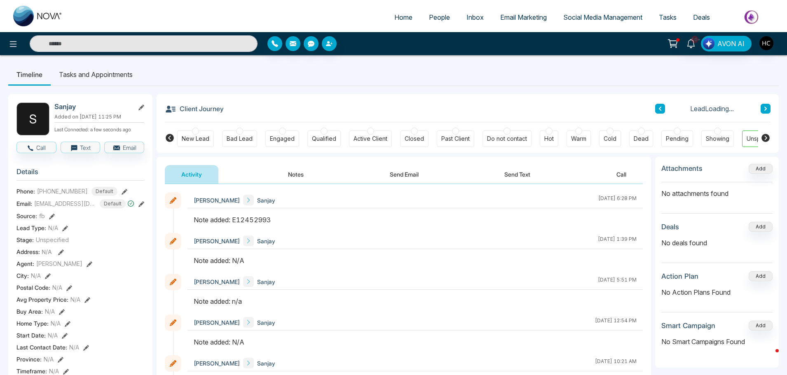
click at [295, 175] on button "Notes" at bounding box center [296, 174] width 49 height 19
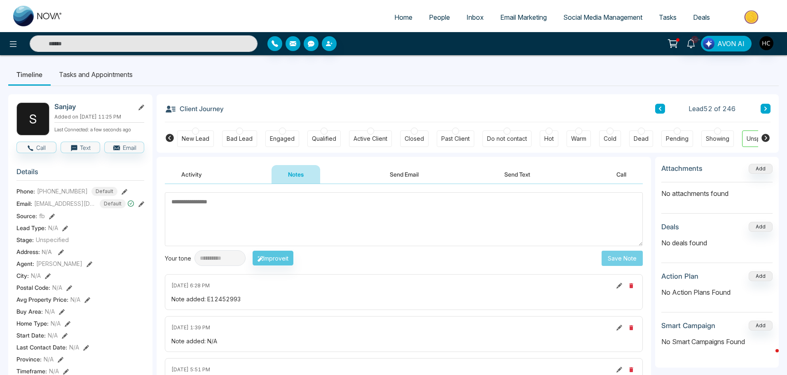
click at [622, 286] on button at bounding box center [619, 285] width 9 height 9
type textarea "*********"
drag, startPoint x: 241, startPoint y: 210, endPoint x: 155, endPoint y: 210, distance: 85.3
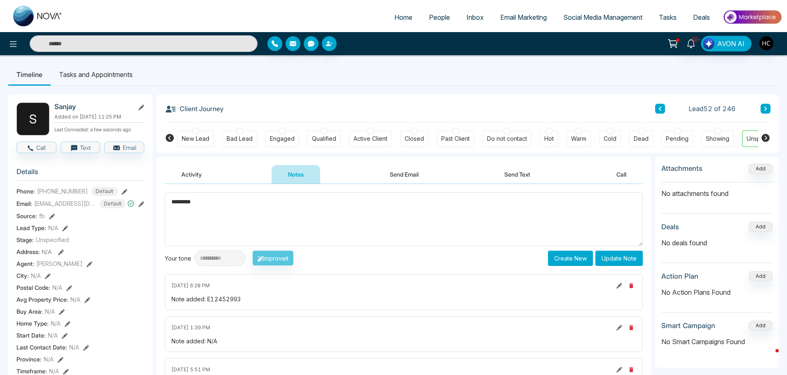
type textarea "*"
click at [316, 214] on textarea at bounding box center [404, 219] width 478 height 54
paste textarea "***"
type textarea "***"
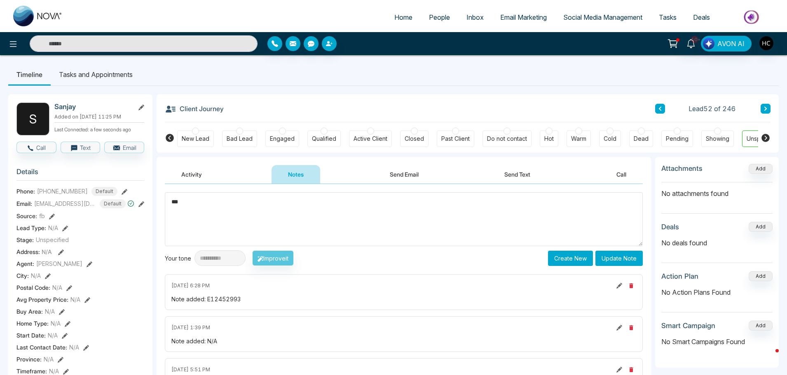
click at [616, 255] on button "Update Note" at bounding box center [618, 258] width 47 height 15
drag, startPoint x: 739, startPoint y: 103, endPoint x: 755, endPoint y: 112, distance: 18.6
click at [753, 110] on div "Client Journey Lead 52 of 246" at bounding box center [468, 108] width 606 height 28
click at [767, 109] on icon at bounding box center [766, 108] width 4 height 5
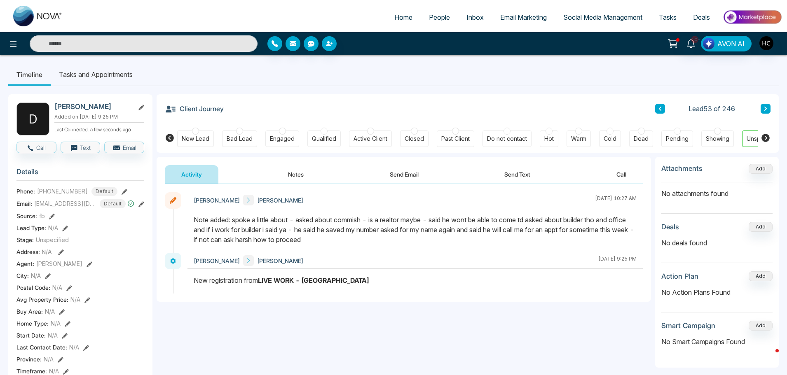
click at [758, 68] on ul "Timeline Tasks and Appointments" at bounding box center [393, 74] width 771 height 22
click at [766, 110] on icon at bounding box center [765, 109] width 2 height 4
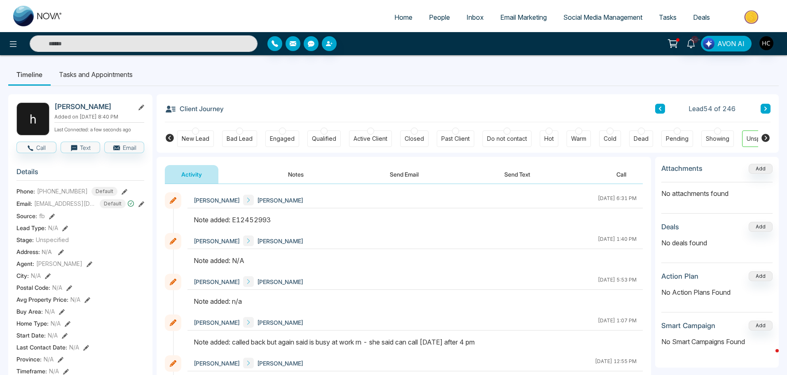
drag, startPoint x: 288, startPoint y: 163, endPoint x: 302, endPoint y: 182, distance: 23.7
click at [290, 167] on div "Activity Notes Send Email Send Text Call" at bounding box center [404, 170] width 494 height 27
click at [299, 173] on button "Notes" at bounding box center [296, 174] width 49 height 19
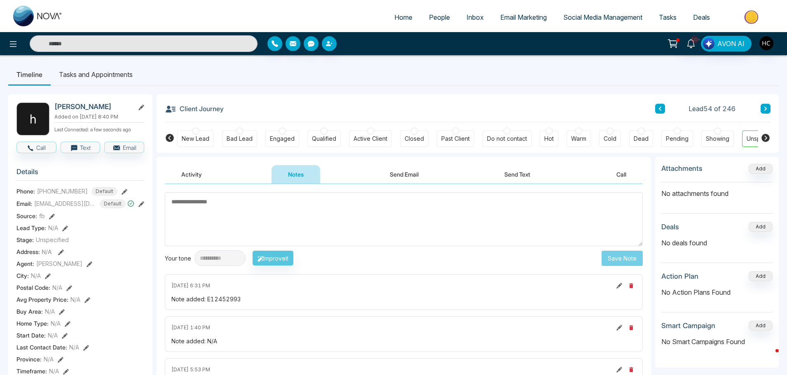
click at [417, 257] on div "**********" at bounding box center [404, 259] width 478 height 16
click at [295, 238] on textarea at bounding box center [404, 219] width 478 height 54
paste textarea "***"
type textarea "***"
click at [620, 253] on button "Save Note" at bounding box center [622, 258] width 41 height 15
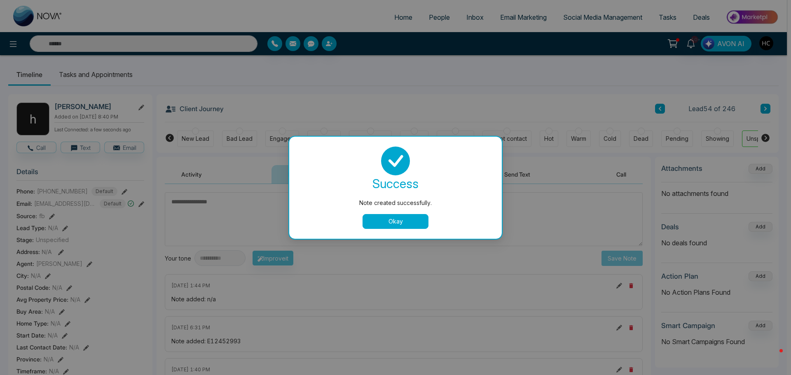
click at [686, 111] on div "Note created successfully. success Note created successfully. Okay" at bounding box center [395, 187] width 791 height 375
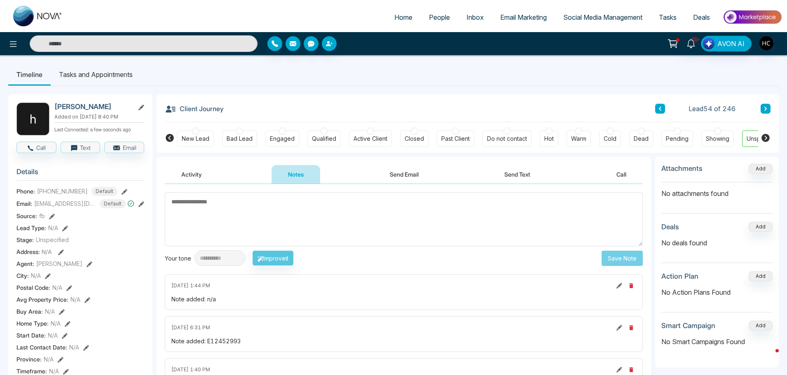
click at [762, 107] on button at bounding box center [766, 109] width 10 height 10
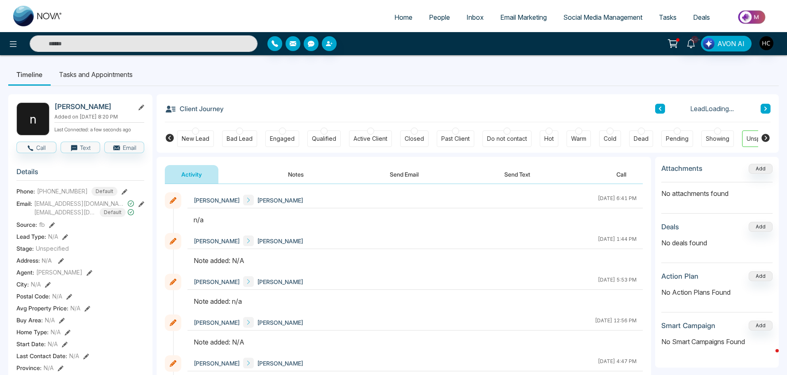
click at [293, 172] on button "Notes" at bounding box center [296, 174] width 49 height 19
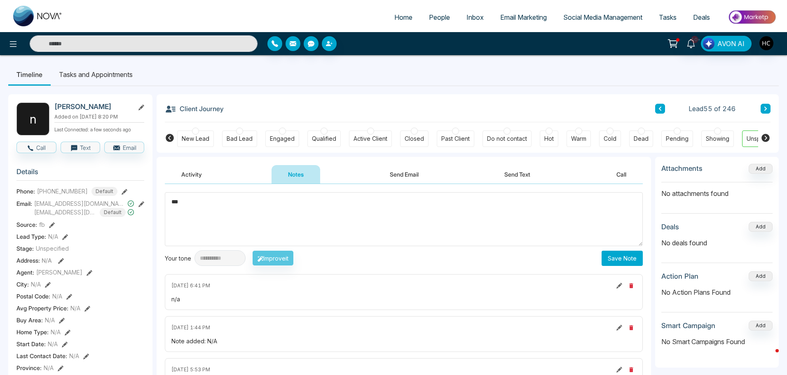
type textarea "***"
click at [616, 259] on button "Save Note" at bounding box center [622, 258] width 41 height 15
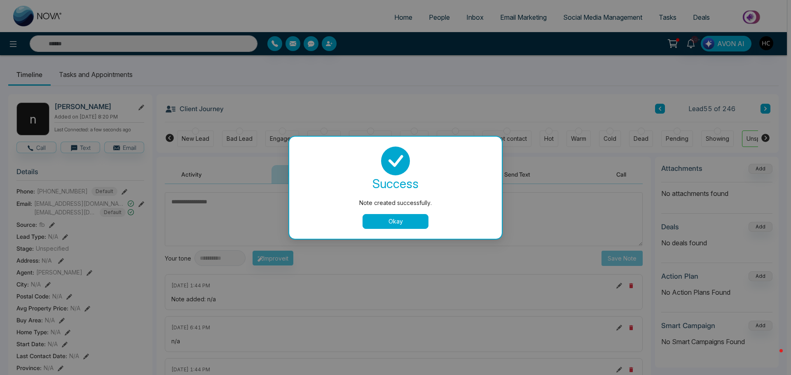
click at [539, 225] on div "Note created successfully. success Note created successfully. Okay" at bounding box center [395, 187] width 791 height 375
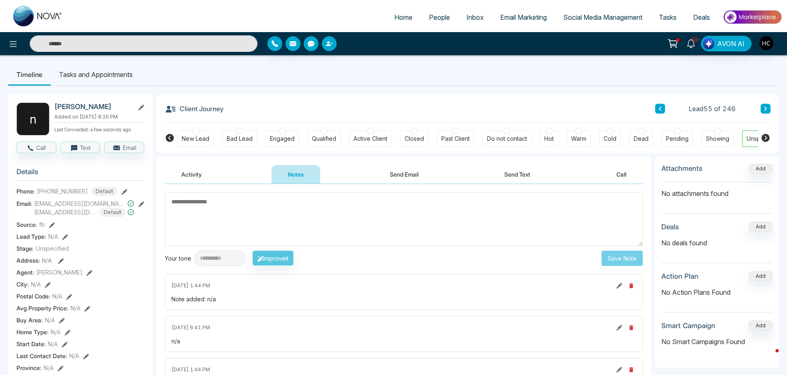
click at [764, 110] on icon at bounding box center [766, 108] width 4 height 5
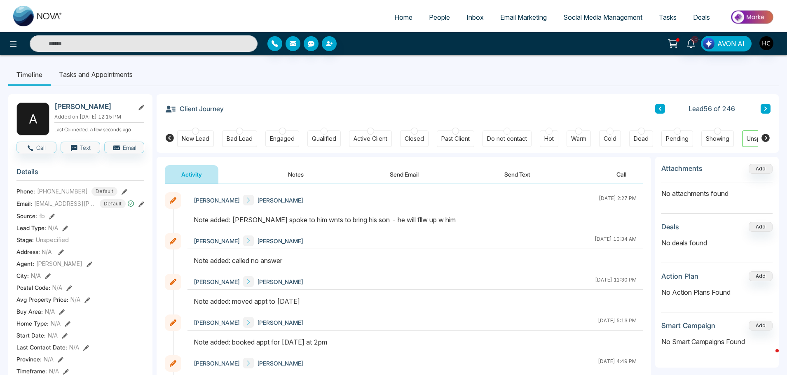
click at [291, 175] on button "Notes" at bounding box center [296, 174] width 49 height 19
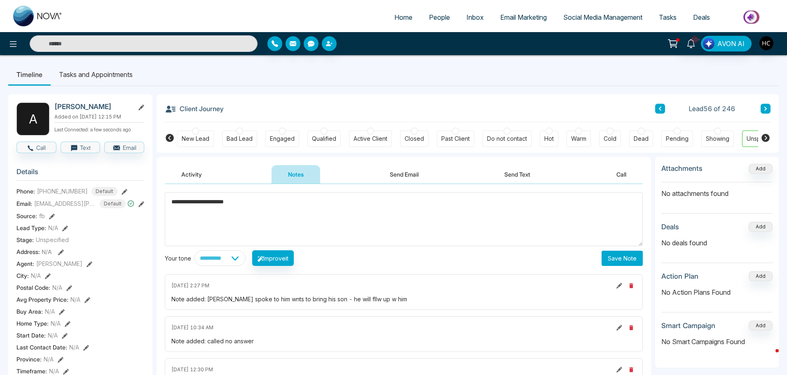
type textarea "**********"
click at [620, 252] on button "Save Note" at bounding box center [622, 258] width 41 height 15
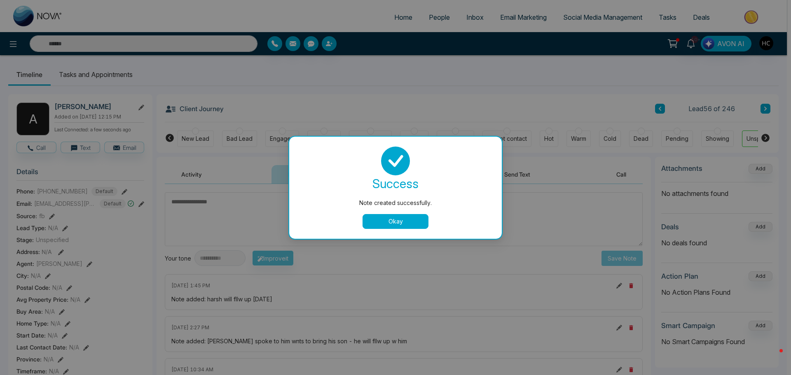
click at [769, 105] on div "Note created successfully. success Note created successfully. Okay" at bounding box center [395, 187] width 791 height 375
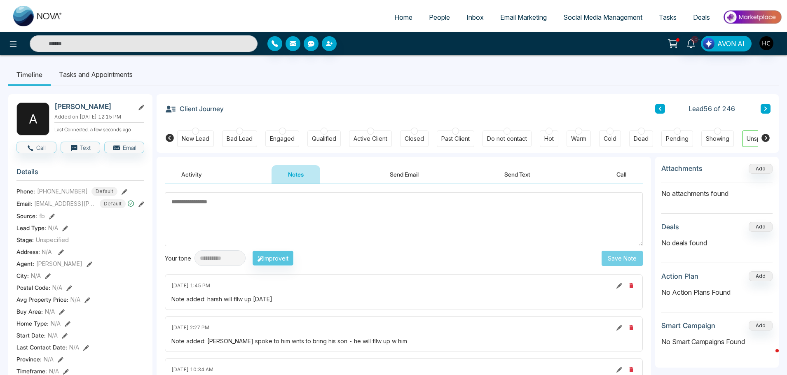
click at [768, 106] on button at bounding box center [766, 109] width 10 height 10
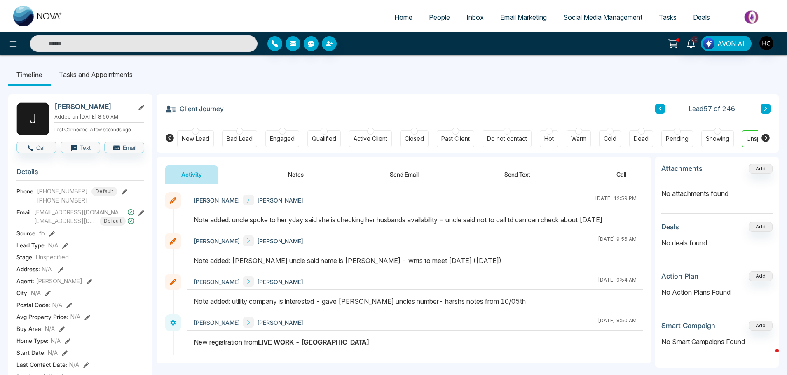
click at [769, 108] on button at bounding box center [766, 109] width 10 height 10
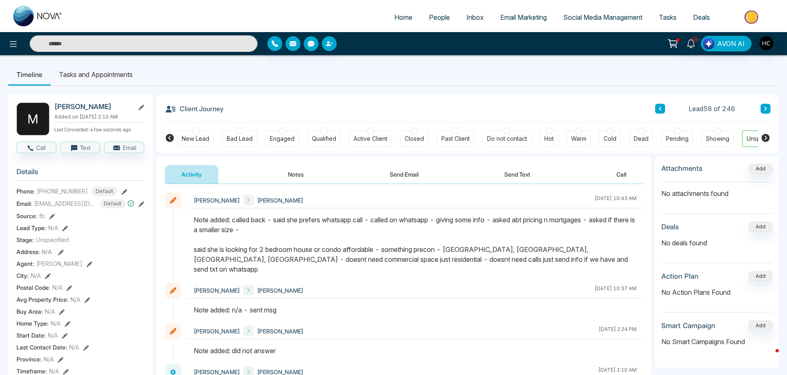
click at [762, 111] on button at bounding box center [766, 109] width 10 height 10
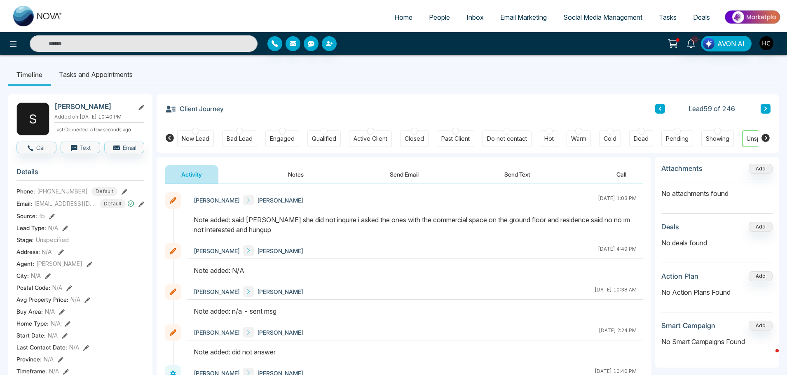
click at [767, 109] on icon at bounding box center [765, 109] width 2 height 4
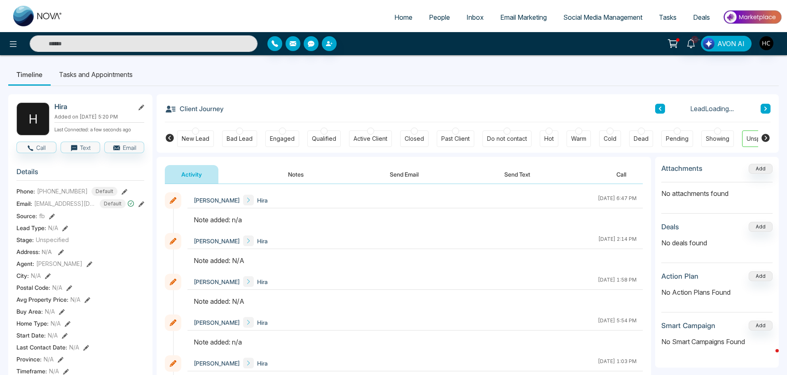
click at [300, 176] on button "Notes" at bounding box center [296, 174] width 49 height 19
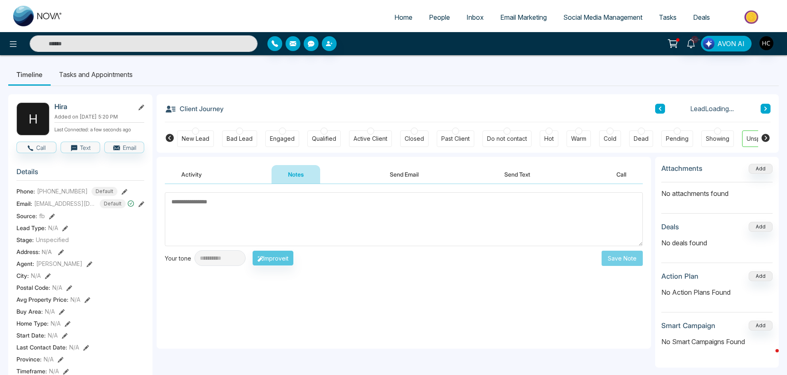
click at [387, 245] on textarea at bounding box center [404, 219] width 478 height 54
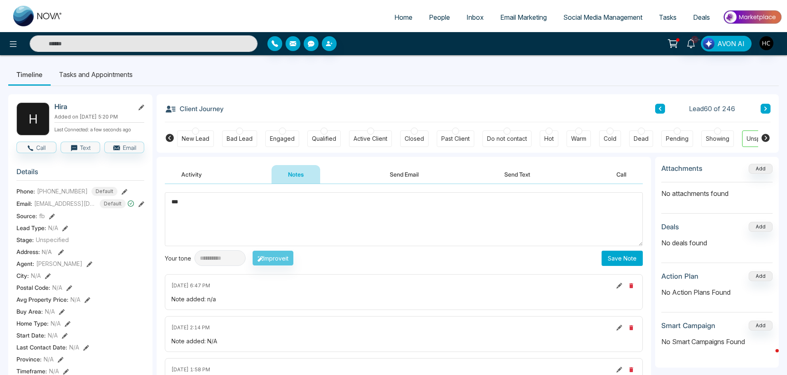
type textarea "***"
click at [619, 254] on button "Save Note" at bounding box center [622, 258] width 41 height 15
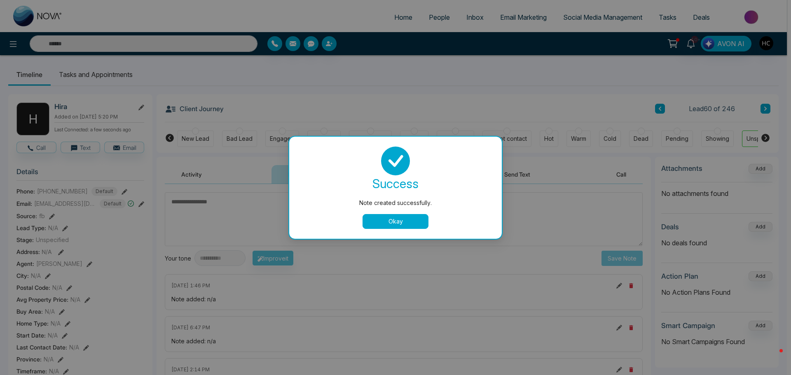
click at [423, 220] on button "Okay" at bounding box center [396, 221] width 66 height 15
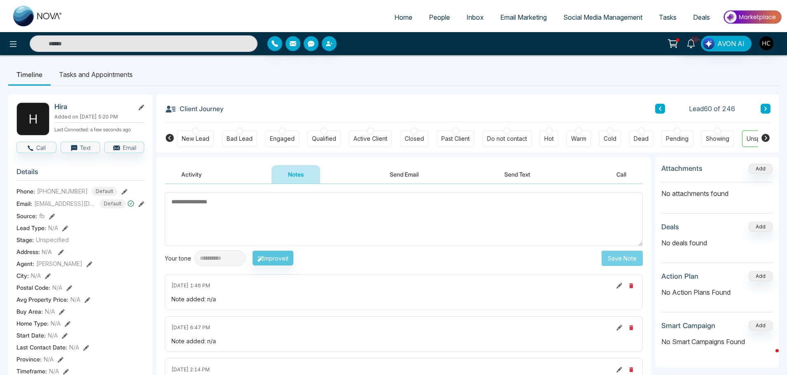
click at [764, 107] on icon at bounding box center [766, 108] width 4 height 5
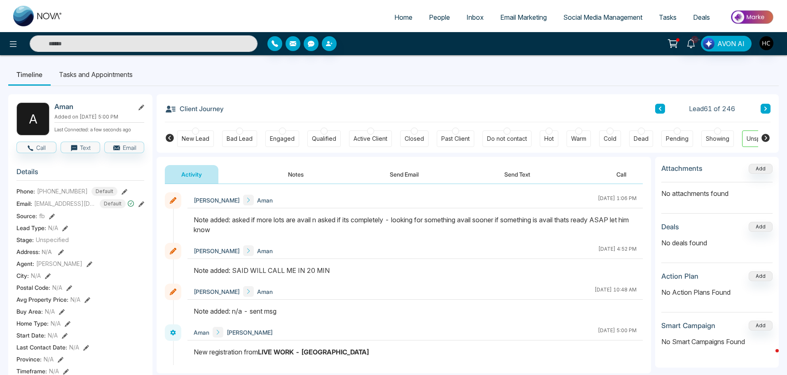
click at [761, 106] on button at bounding box center [766, 109] width 10 height 10
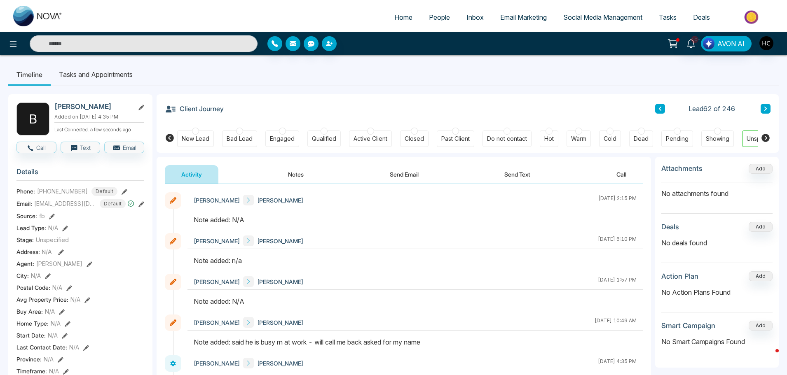
click at [300, 173] on button "Notes" at bounding box center [296, 174] width 49 height 19
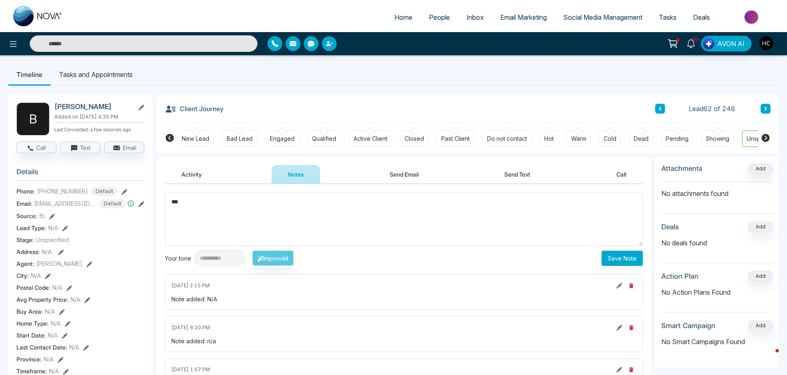
type textarea "***"
click at [618, 257] on button "Save Note" at bounding box center [622, 258] width 41 height 15
click at [764, 108] on icon at bounding box center [766, 108] width 4 height 5
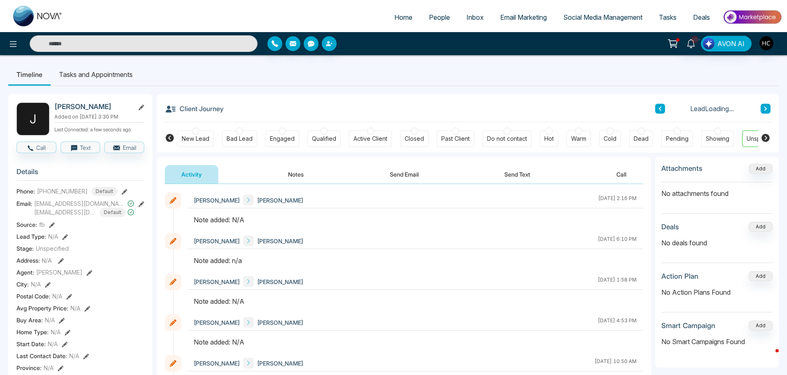
click at [294, 179] on button "Notes" at bounding box center [296, 174] width 49 height 19
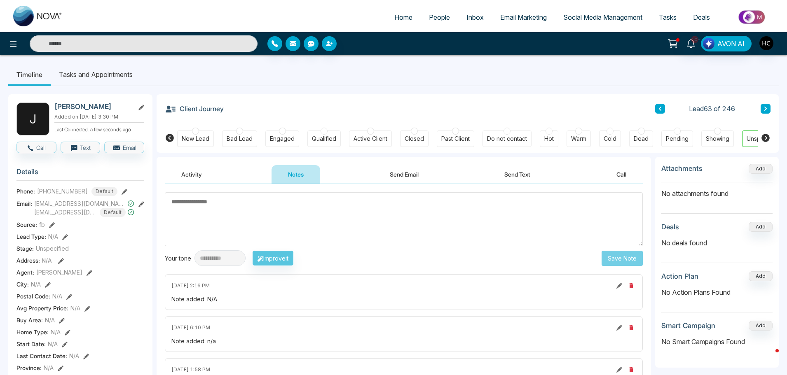
click at [302, 220] on textarea at bounding box center [404, 219] width 478 height 54
type textarea "***"
click at [619, 257] on button "Save Note" at bounding box center [622, 258] width 41 height 15
click at [394, 218] on textarea at bounding box center [404, 219] width 478 height 54
click at [766, 106] on icon at bounding box center [766, 108] width 4 height 5
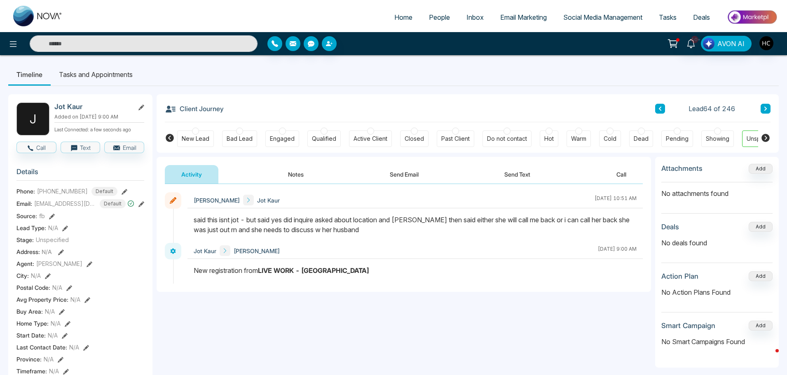
click at [764, 110] on icon at bounding box center [766, 108] width 4 height 5
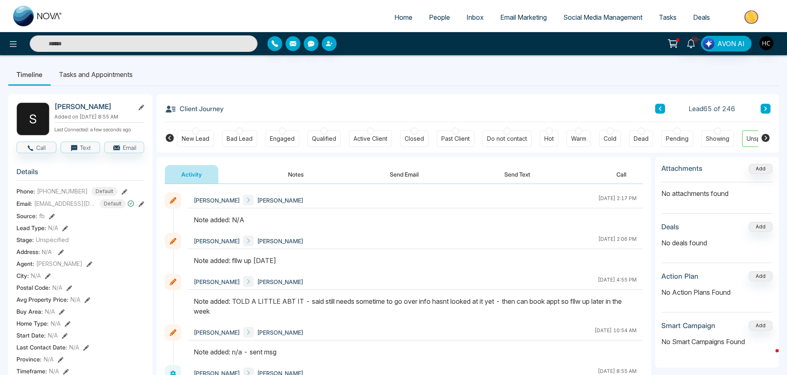
click at [296, 173] on button "Notes" at bounding box center [296, 174] width 49 height 19
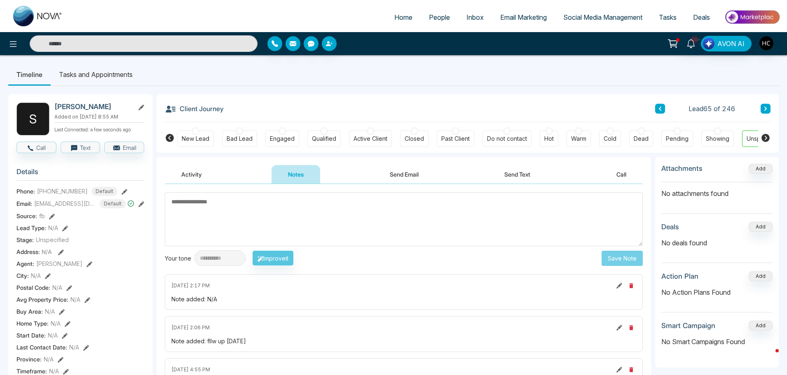
click at [318, 230] on textarea at bounding box center [404, 219] width 478 height 54
type textarea "***"
click at [612, 258] on button "Save Note" at bounding box center [622, 258] width 41 height 15
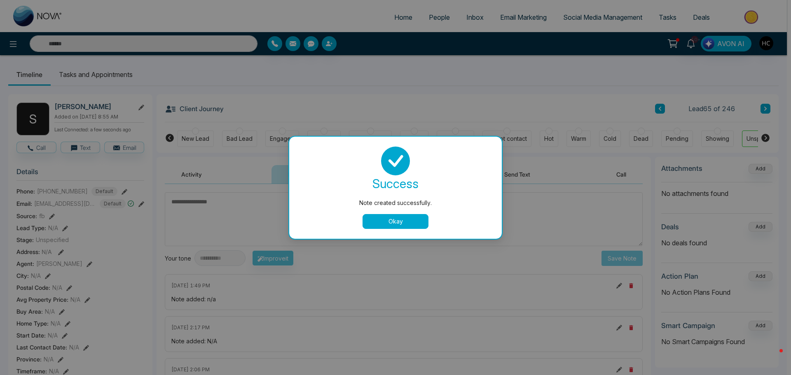
click at [415, 222] on button "Okay" at bounding box center [396, 221] width 66 height 15
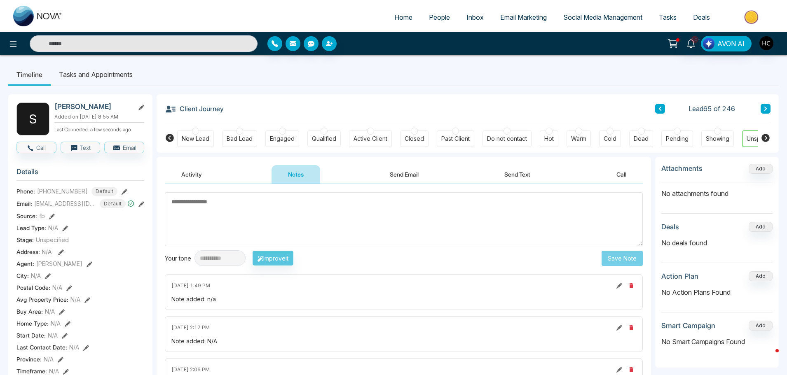
click at [767, 108] on icon at bounding box center [766, 108] width 4 height 5
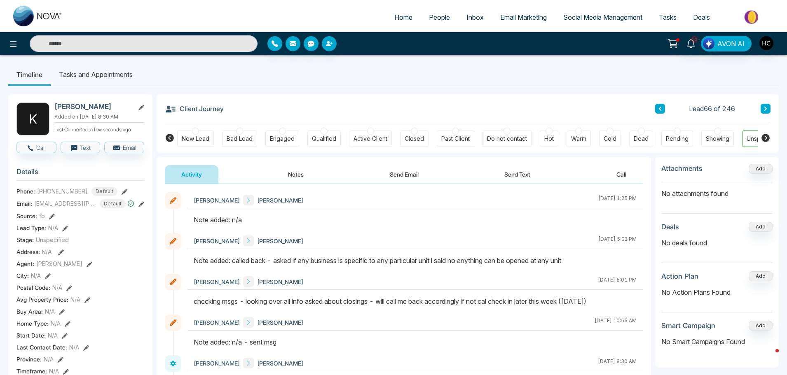
click at [300, 171] on button "Notes" at bounding box center [296, 174] width 49 height 19
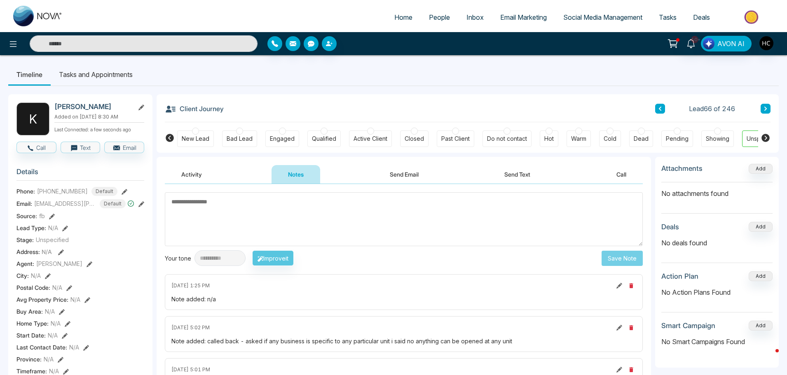
click at [312, 208] on textarea at bounding box center [404, 219] width 478 height 54
type textarea "***"
click at [619, 255] on button "Save Note" at bounding box center [622, 258] width 41 height 15
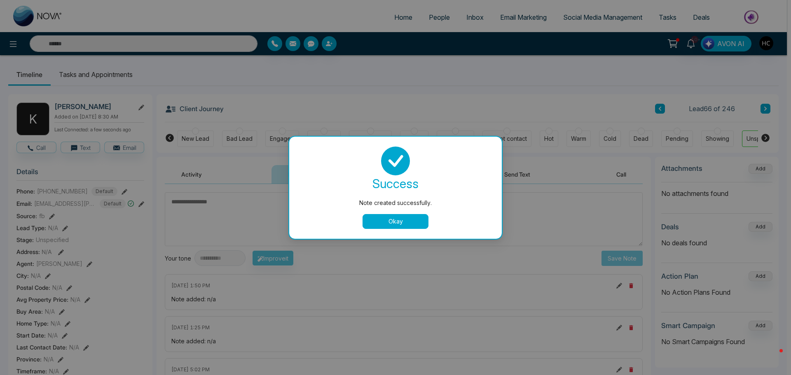
click at [416, 220] on button "Okay" at bounding box center [396, 221] width 66 height 15
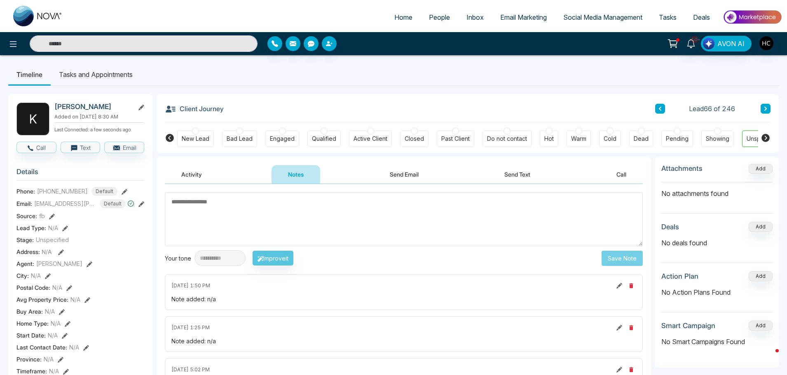
click at [763, 108] on button at bounding box center [766, 109] width 10 height 10
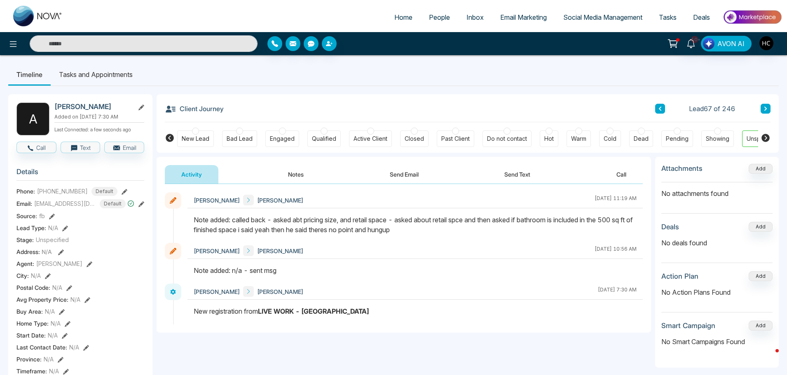
click at [765, 110] on icon at bounding box center [765, 109] width 2 height 4
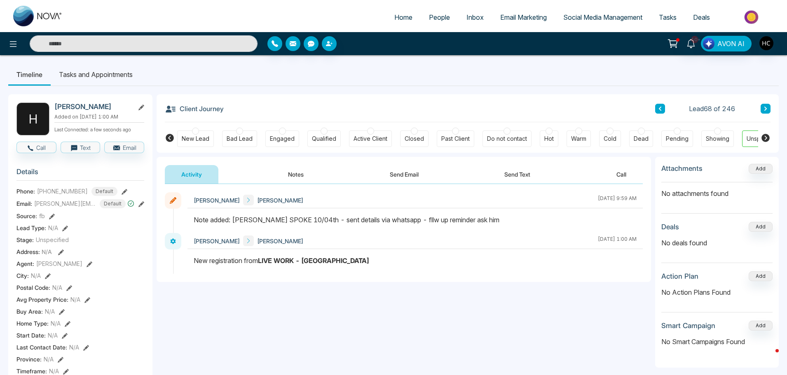
click at [759, 107] on div "Lead 68 of 246" at bounding box center [712, 109] width 115 height 10
click at [763, 107] on button at bounding box center [766, 109] width 10 height 10
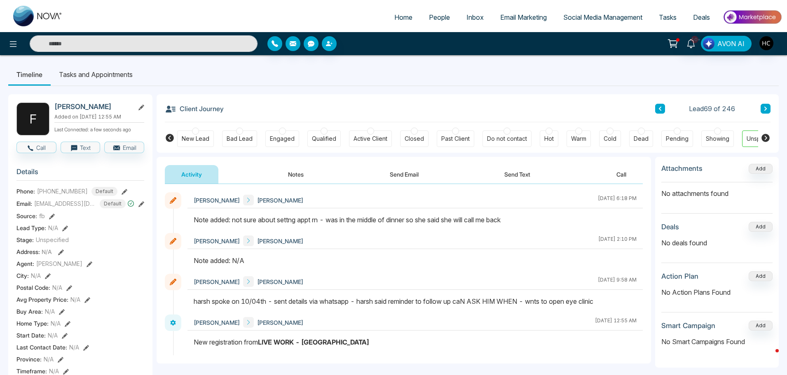
click at [763, 107] on button at bounding box center [766, 109] width 10 height 10
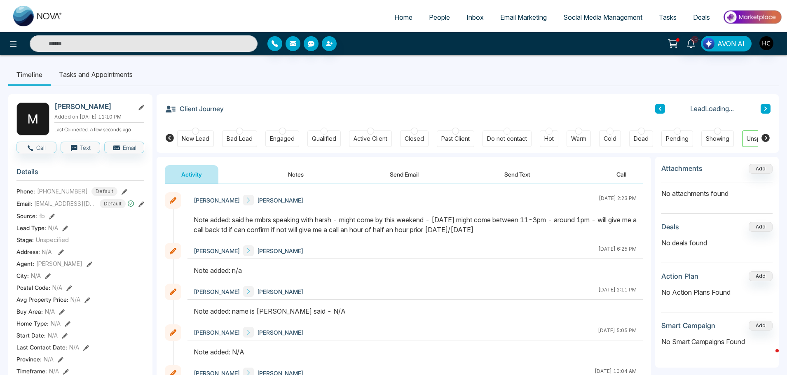
click at [658, 109] on icon at bounding box center [660, 108] width 4 height 5
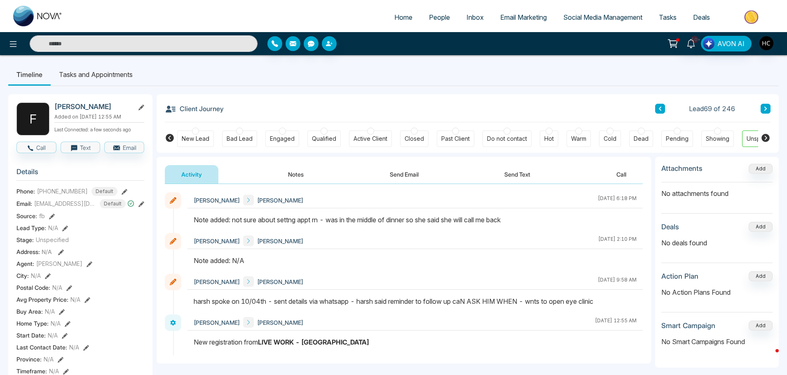
click at [295, 173] on button "Notes" at bounding box center [296, 174] width 49 height 19
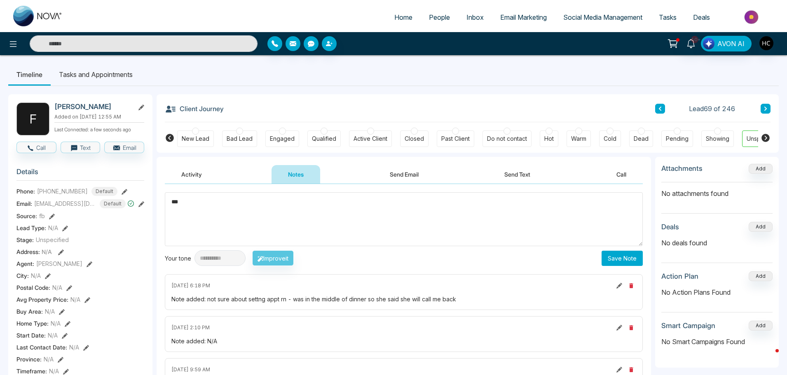
type textarea "***"
click at [637, 254] on button "Save Note" at bounding box center [622, 258] width 41 height 15
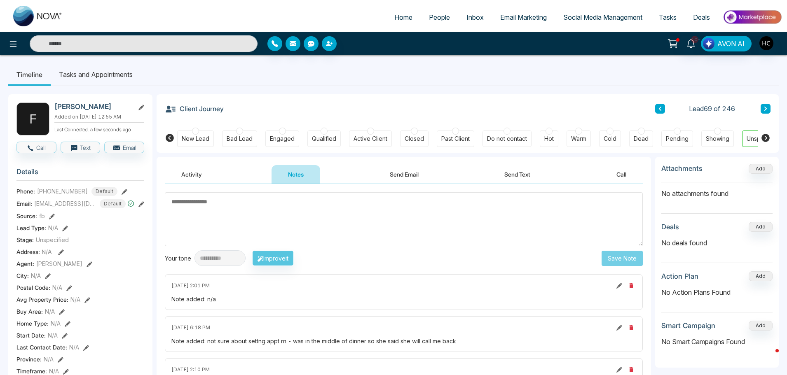
click at [765, 106] on icon at bounding box center [766, 108] width 4 height 5
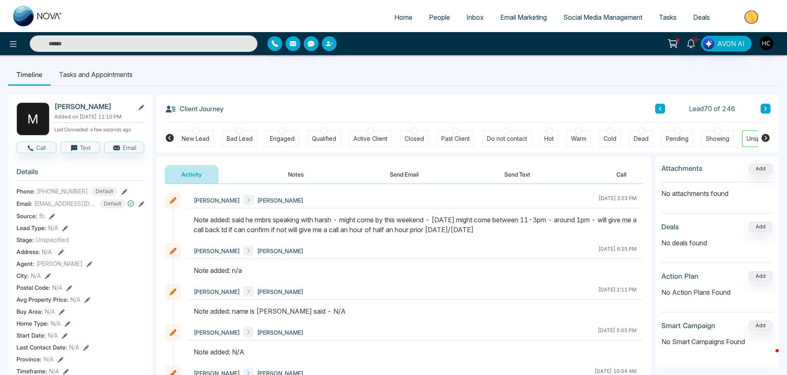
click at [296, 169] on button "Notes" at bounding box center [296, 174] width 49 height 19
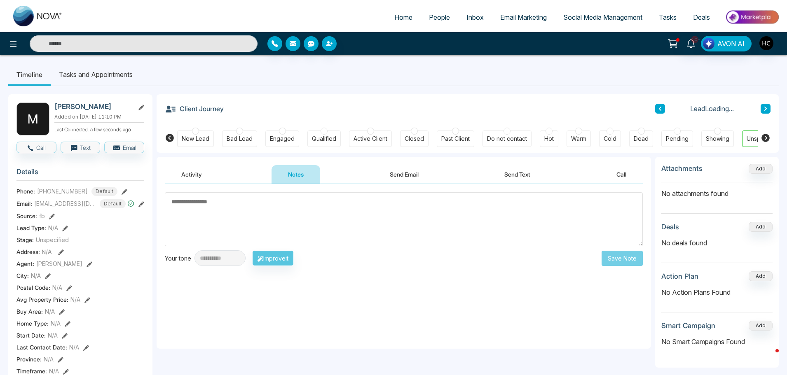
click at [305, 210] on textarea at bounding box center [404, 219] width 478 height 54
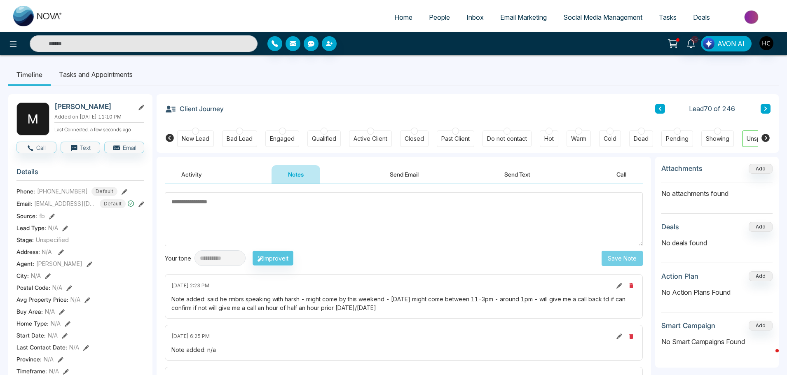
click at [348, 213] on textarea at bounding box center [404, 219] width 478 height 54
type textarea "***"
click at [606, 262] on button "Save Note" at bounding box center [622, 258] width 41 height 15
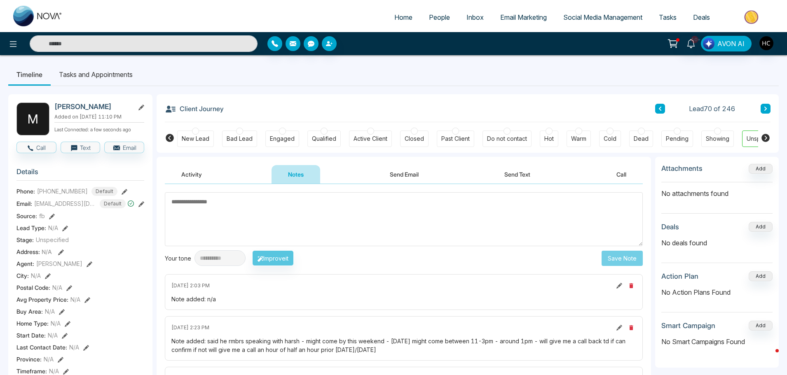
click at [762, 108] on button at bounding box center [766, 109] width 10 height 10
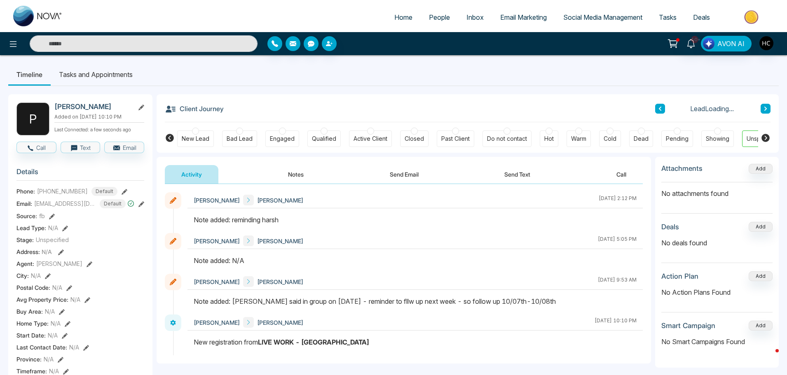
click at [764, 105] on button at bounding box center [766, 109] width 10 height 10
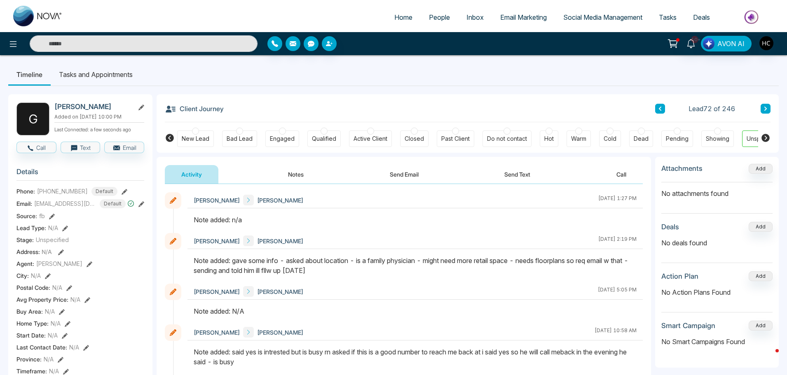
click at [298, 174] on button "Notes" at bounding box center [296, 174] width 49 height 19
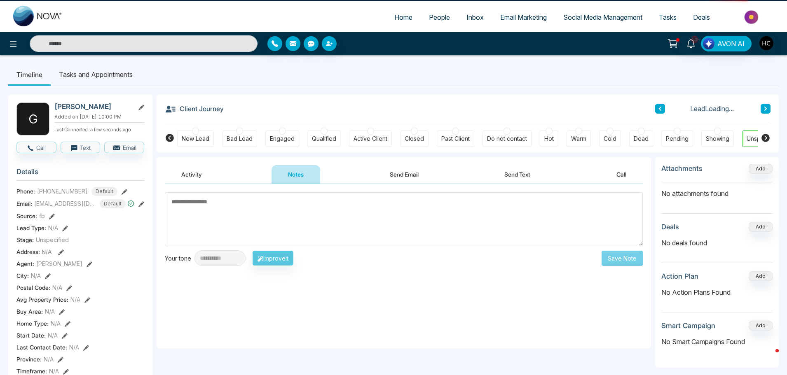
click at [289, 204] on textarea at bounding box center [404, 219] width 478 height 54
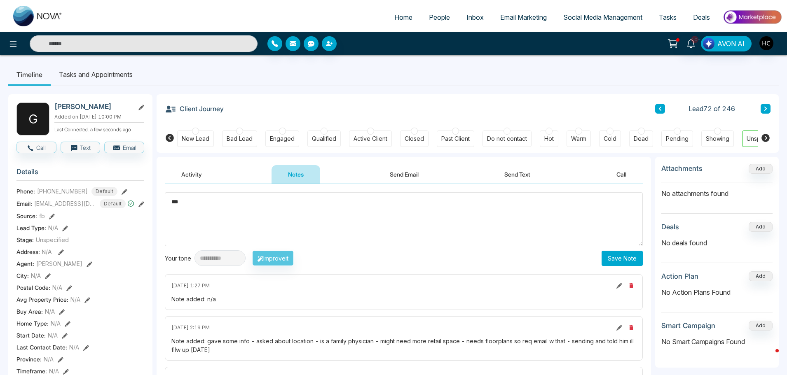
type textarea "***"
click at [614, 260] on button "Save Note" at bounding box center [622, 258] width 41 height 15
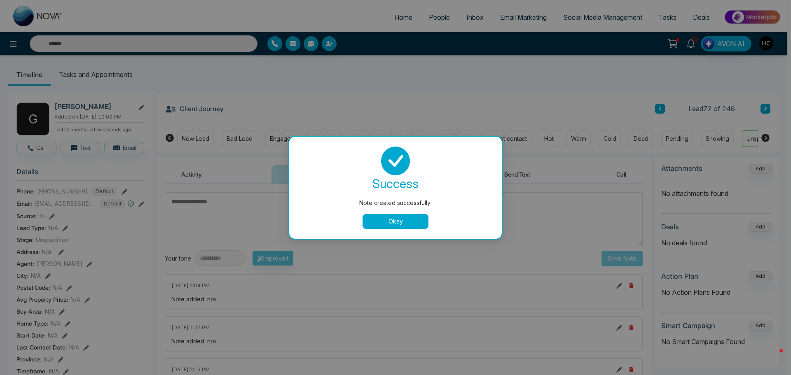
click at [739, 95] on div "Note created successfully. success Note created successfully. Okay" at bounding box center [395, 187] width 791 height 375
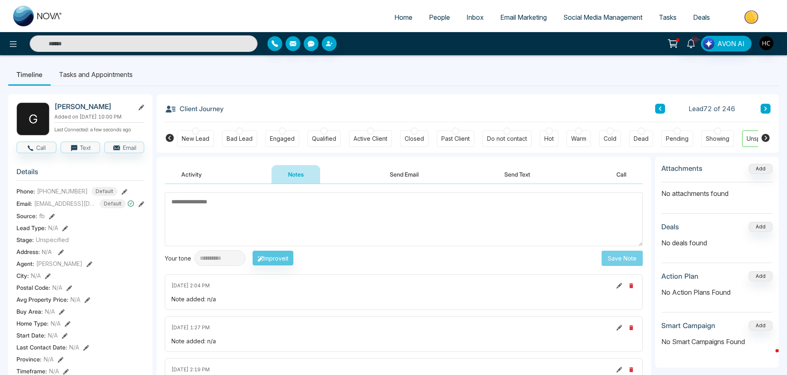
click at [764, 105] on button at bounding box center [766, 109] width 10 height 10
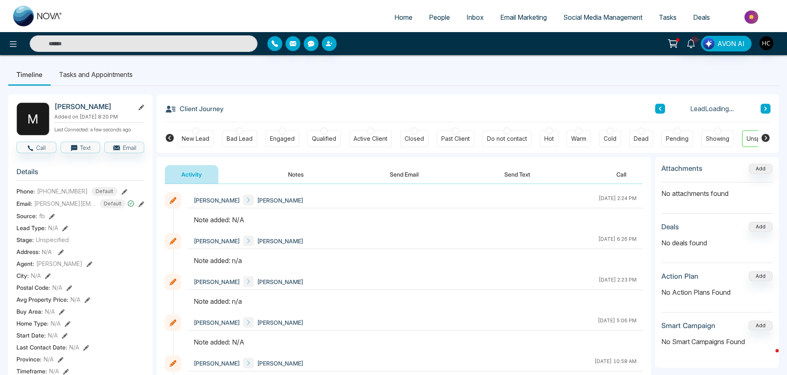
click at [300, 171] on button "Notes" at bounding box center [296, 174] width 49 height 19
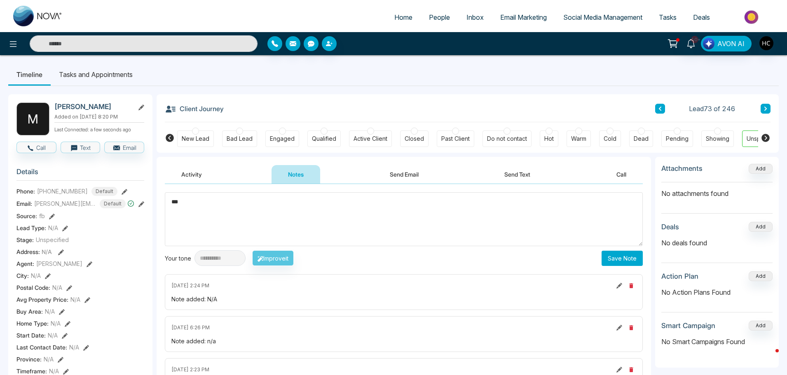
type textarea "***"
click at [610, 253] on button "Save Note" at bounding box center [622, 258] width 41 height 15
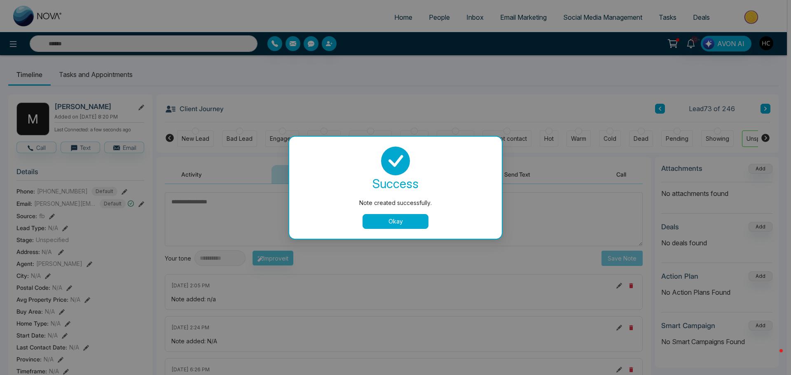
click at [408, 223] on button "Okay" at bounding box center [396, 221] width 66 height 15
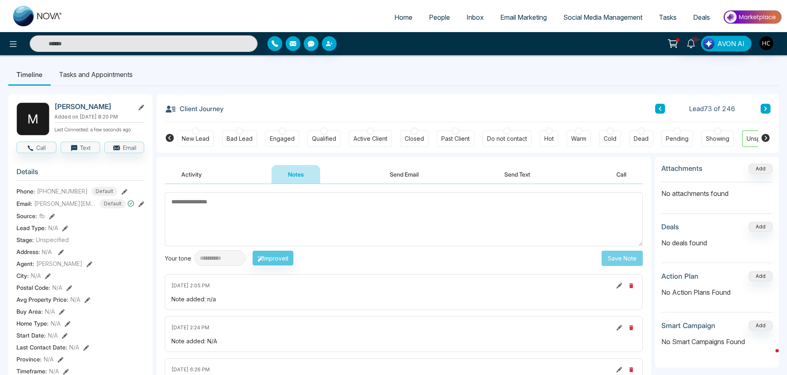
click at [762, 106] on button at bounding box center [766, 109] width 10 height 10
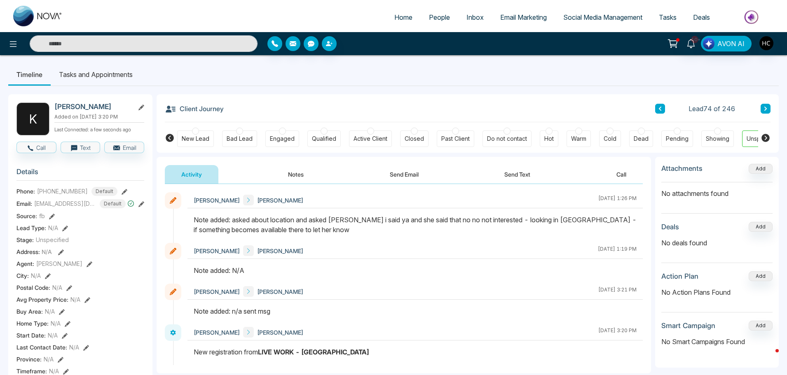
click at [763, 105] on button at bounding box center [766, 109] width 10 height 10
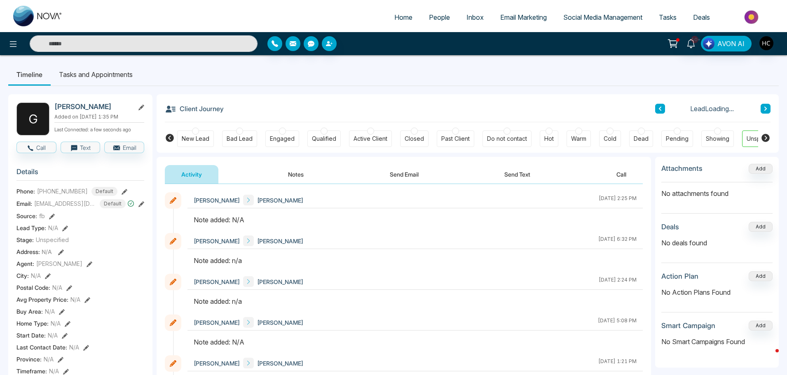
click at [296, 179] on button "Notes" at bounding box center [296, 174] width 49 height 19
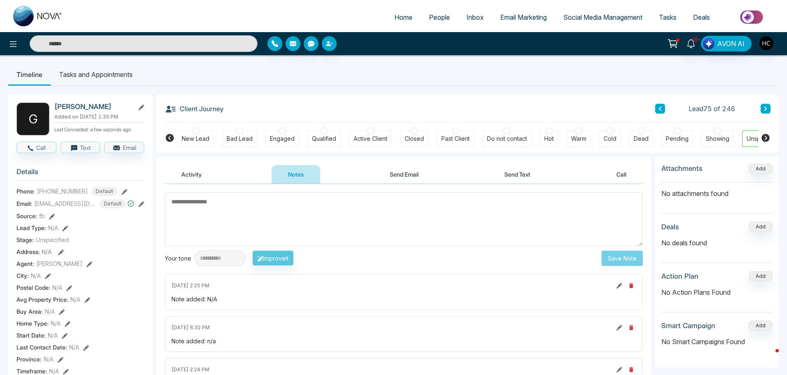
click at [286, 231] on textarea at bounding box center [404, 219] width 478 height 54
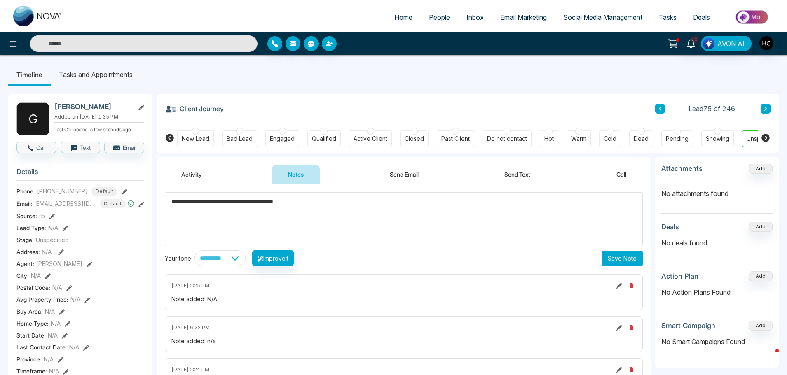
type textarea "**********"
click at [611, 257] on button "Save Note" at bounding box center [622, 258] width 41 height 15
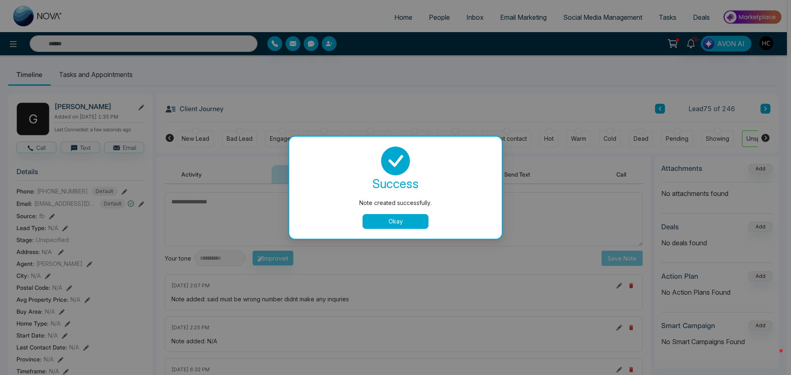
click at [387, 223] on button "Okay" at bounding box center [396, 221] width 66 height 15
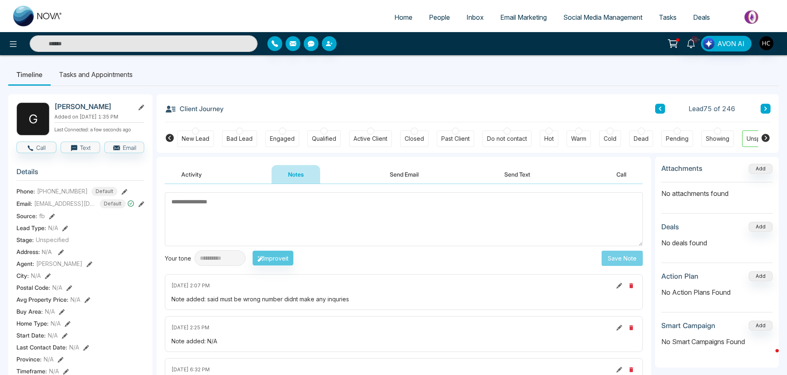
click at [764, 110] on icon at bounding box center [766, 108] width 4 height 5
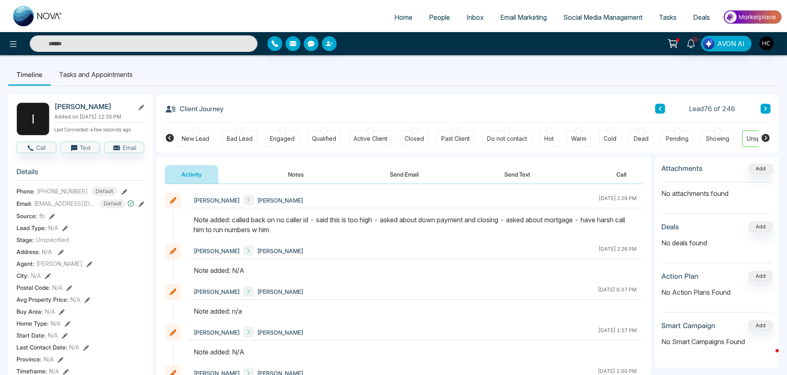
click at [766, 104] on button at bounding box center [766, 109] width 10 height 10
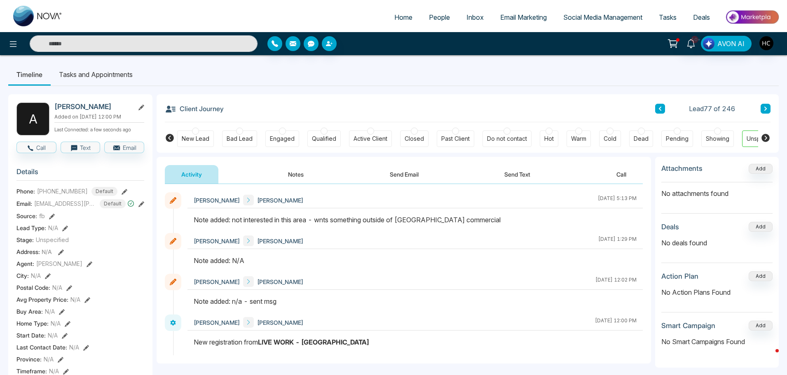
click at [766, 106] on button at bounding box center [766, 109] width 10 height 10
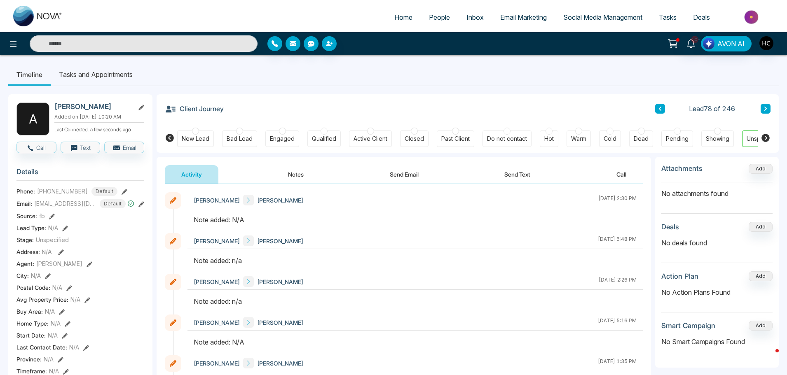
click at [293, 174] on button "Notes" at bounding box center [296, 174] width 49 height 19
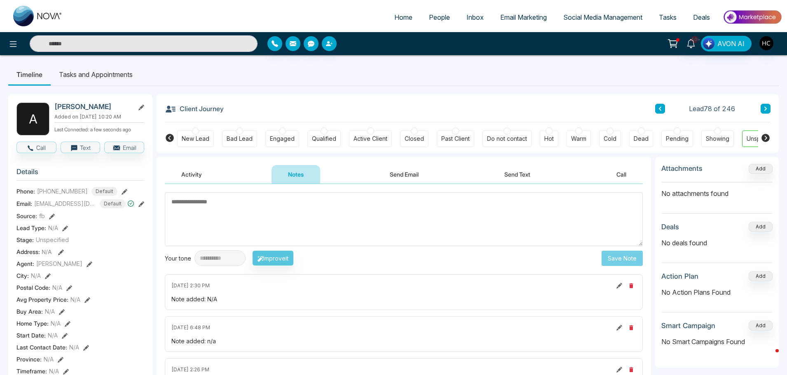
click at [276, 213] on textarea at bounding box center [404, 219] width 478 height 54
type textarea "***"
click at [628, 259] on button "Save Note" at bounding box center [622, 258] width 41 height 15
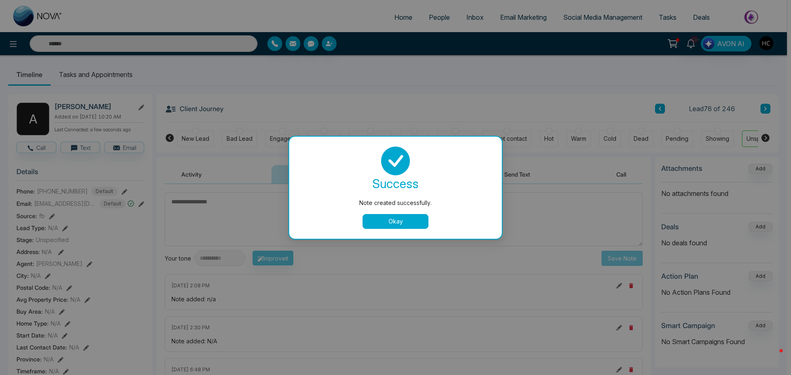
click at [391, 218] on button "Okay" at bounding box center [396, 221] width 66 height 15
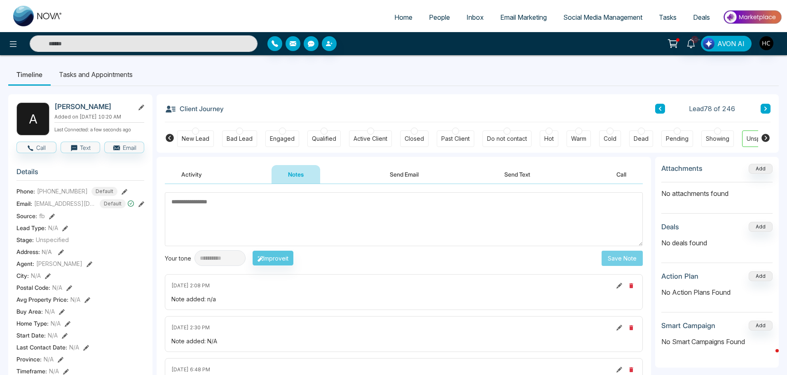
click at [765, 108] on icon at bounding box center [766, 108] width 4 height 5
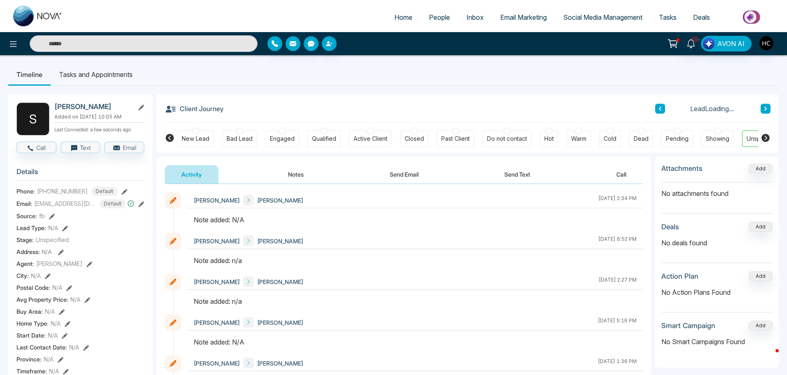
click at [294, 177] on button "Notes" at bounding box center [296, 174] width 49 height 19
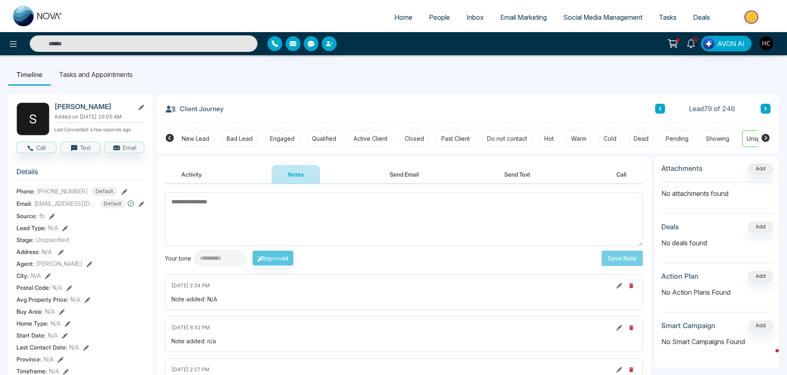
click at [305, 220] on textarea at bounding box center [404, 219] width 478 height 54
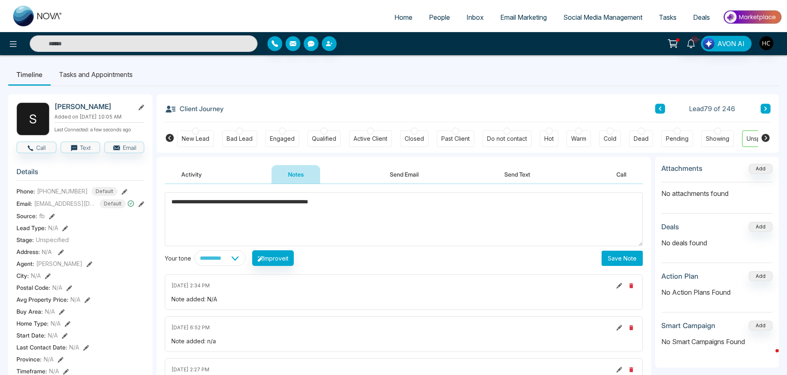
type textarea "**********"
click at [613, 253] on button "Save Note" at bounding box center [622, 258] width 41 height 15
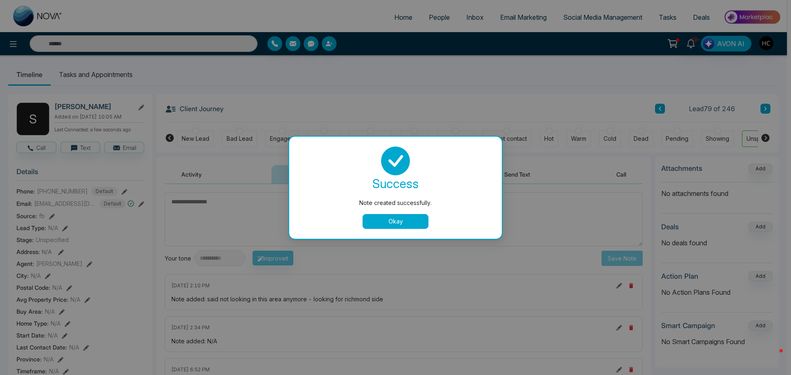
click at [415, 223] on button "Okay" at bounding box center [396, 221] width 66 height 15
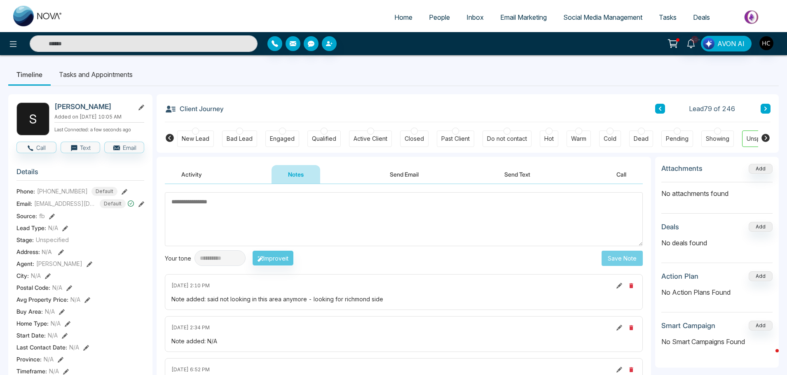
click at [762, 107] on button at bounding box center [766, 109] width 10 height 10
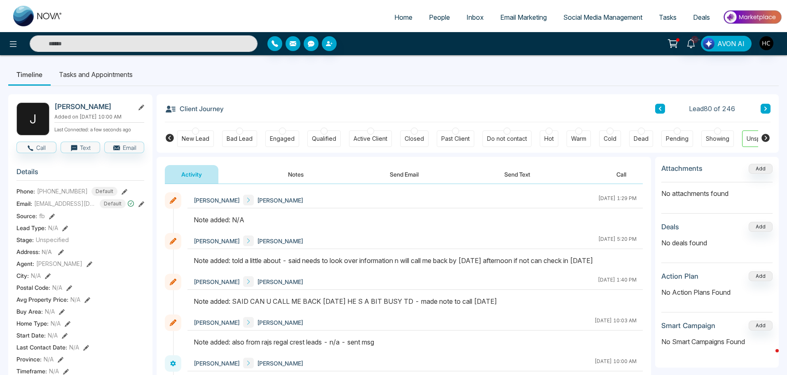
click at [302, 173] on button "Notes" at bounding box center [296, 174] width 49 height 19
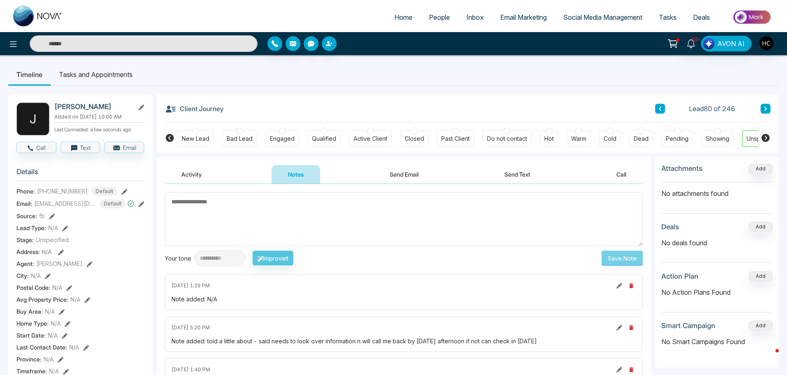
click at [385, 218] on textarea at bounding box center [404, 219] width 478 height 54
type textarea "***"
click at [621, 258] on button "Save Note" at bounding box center [622, 258] width 41 height 15
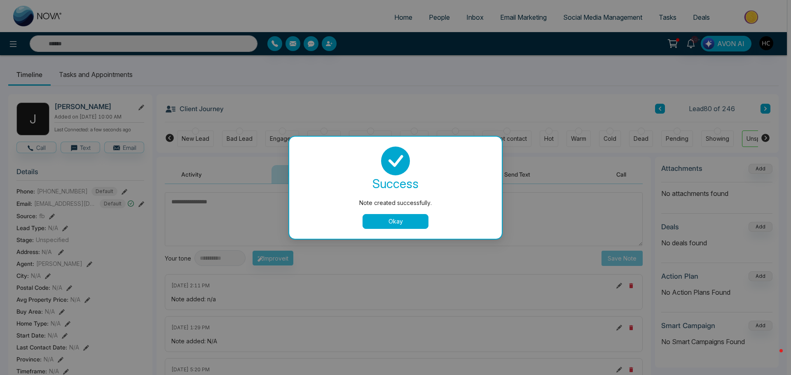
click at [403, 223] on button "Okay" at bounding box center [396, 221] width 66 height 15
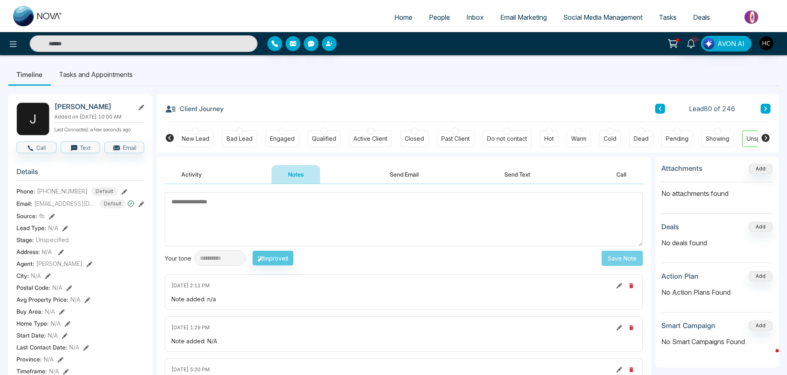
click at [766, 109] on icon at bounding box center [765, 109] width 2 height 4
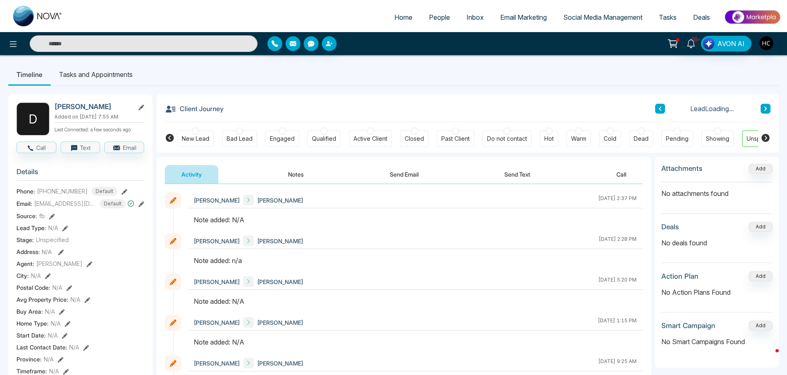
click at [300, 174] on button "Notes" at bounding box center [296, 174] width 49 height 19
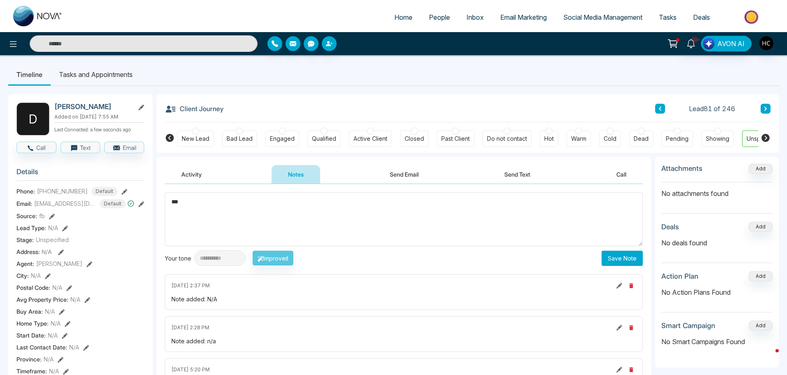
type textarea "***"
click at [626, 254] on button "Save Note" at bounding box center [622, 258] width 41 height 15
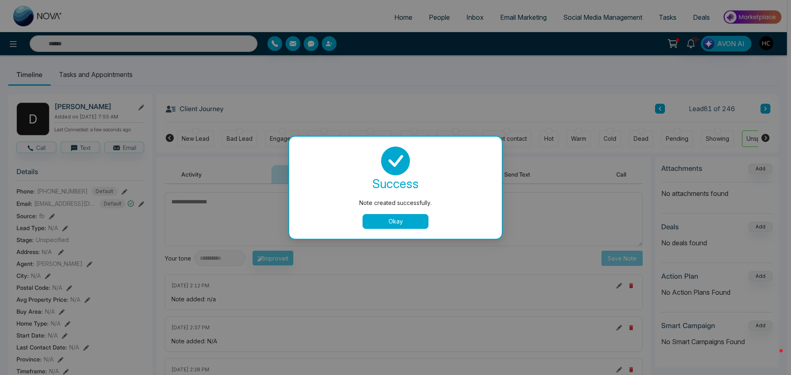
click at [714, 87] on div "Note created successfully. success Note created successfully. Okay" at bounding box center [395, 187] width 791 height 375
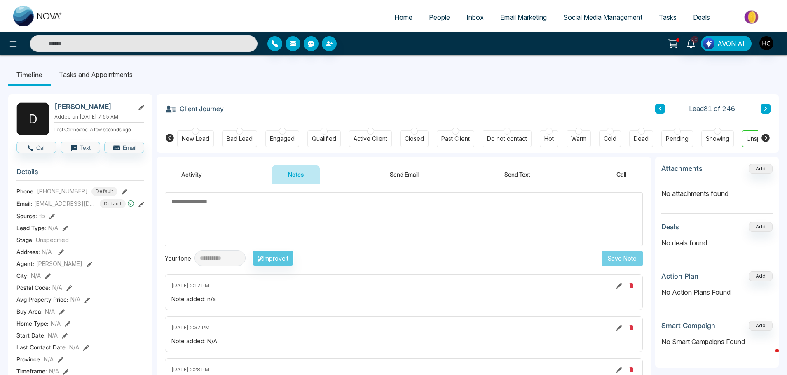
click at [767, 108] on icon at bounding box center [766, 108] width 4 height 5
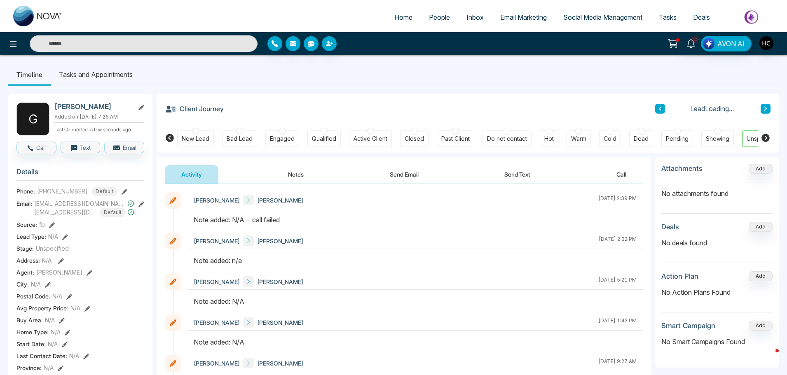
click at [301, 175] on button "Notes" at bounding box center [296, 174] width 49 height 19
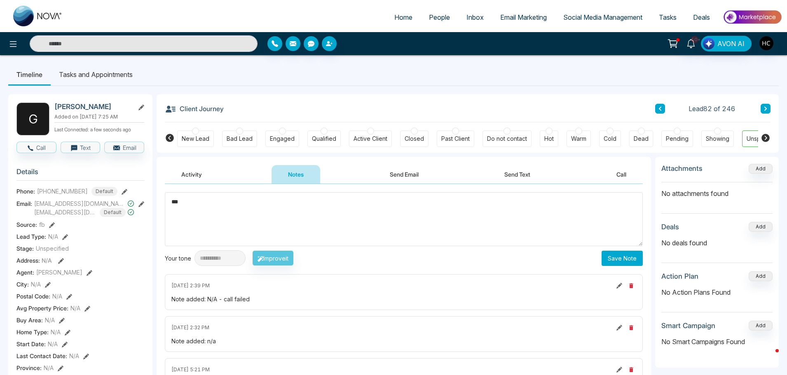
type textarea "***"
click at [620, 255] on button "Save Note" at bounding box center [622, 258] width 41 height 15
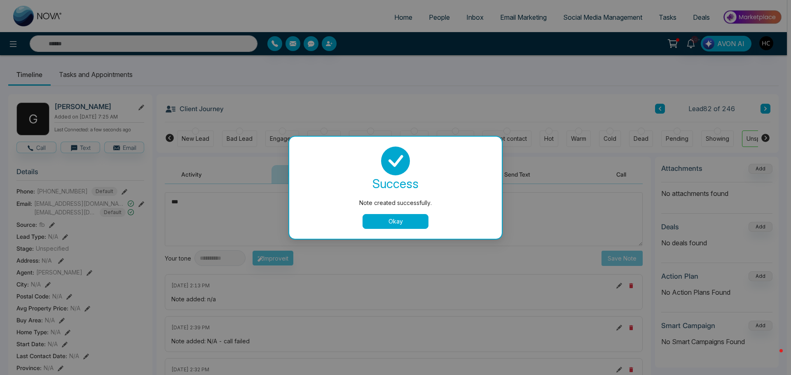
click at [418, 224] on button "Okay" at bounding box center [396, 221] width 66 height 15
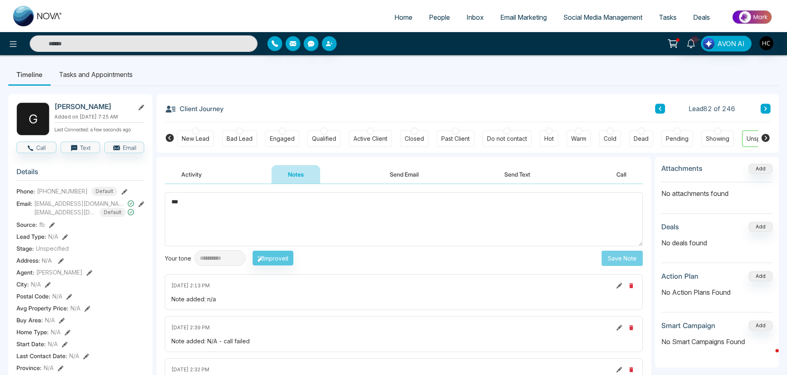
click at [766, 105] on button at bounding box center [766, 109] width 10 height 10
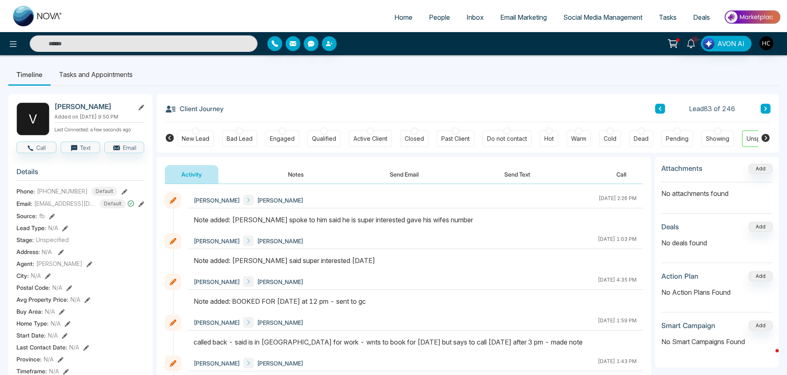
click at [294, 171] on button "Notes" at bounding box center [296, 174] width 49 height 19
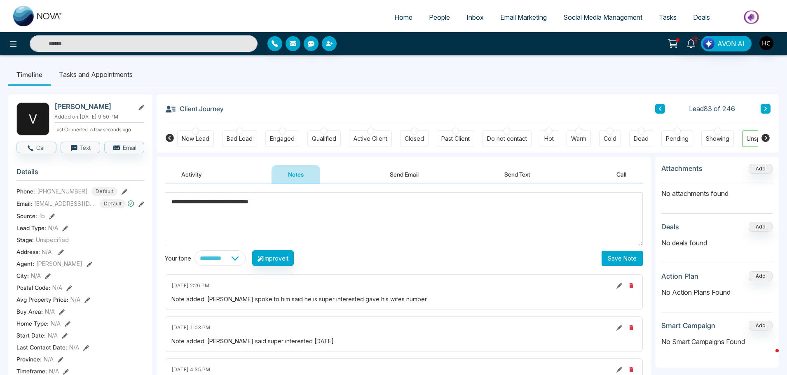
type textarea "**********"
click at [616, 260] on button "Save Note" at bounding box center [622, 258] width 41 height 15
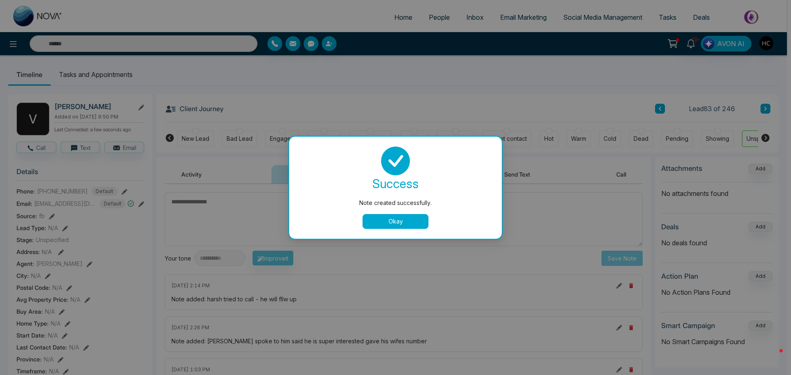
click at [414, 223] on button "Okay" at bounding box center [396, 221] width 66 height 15
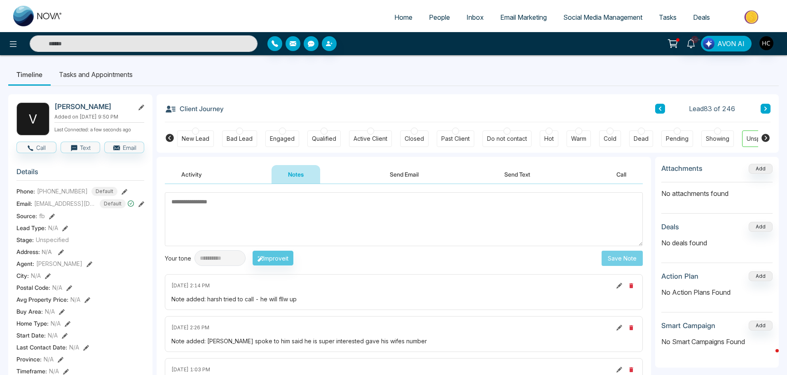
click at [764, 108] on icon at bounding box center [766, 108] width 4 height 5
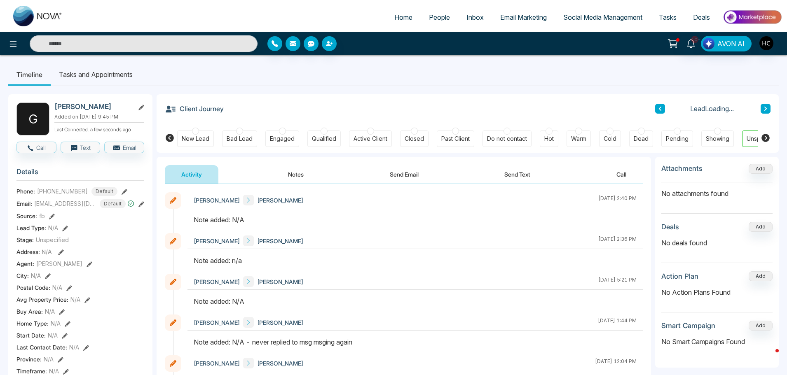
click at [303, 172] on button "Notes" at bounding box center [296, 174] width 49 height 19
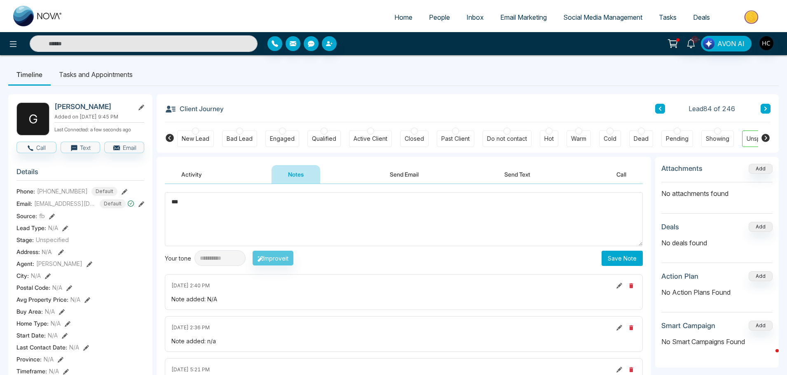
type textarea "***"
click at [628, 255] on button "Save Note" at bounding box center [622, 258] width 41 height 15
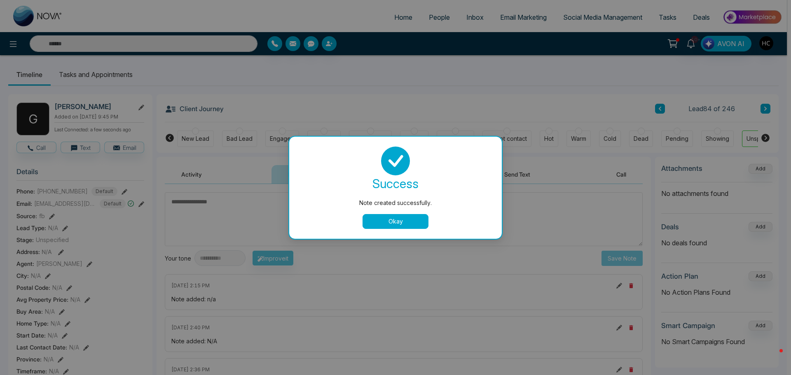
click at [733, 83] on div "Note created successfully. success Note created successfully. Okay" at bounding box center [395, 187] width 791 height 375
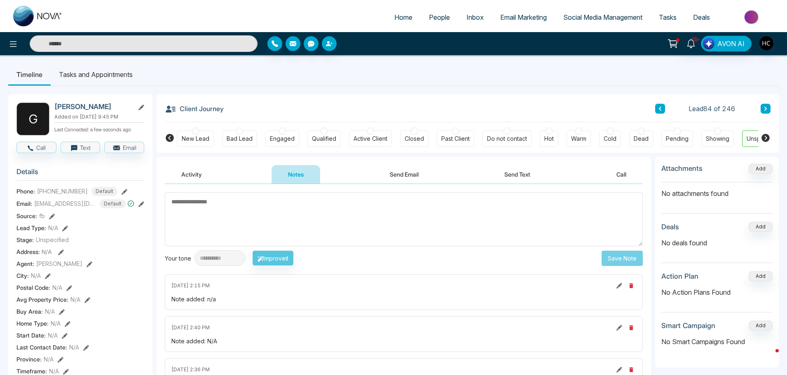
click at [764, 107] on icon at bounding box center [766, 108] width 4 height 5
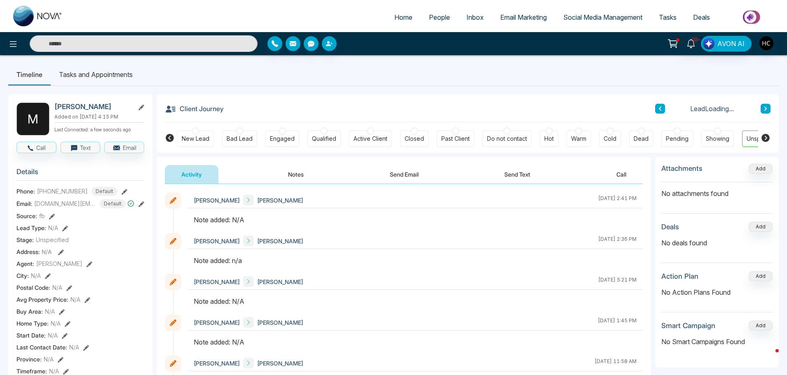
click at [302, 172] on button "Notes" at bounding box center [296, 174] width 49 height 19
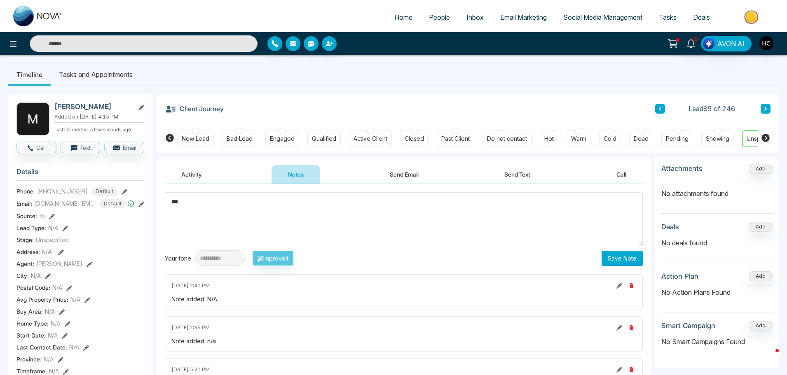
type textarea "***"
click at [616, 253] on button "Save Note" at bounding box center [622, 258] width 41 height 15
click at [764, 109] on icon at bounding box center [766, 108] width 4 height 5
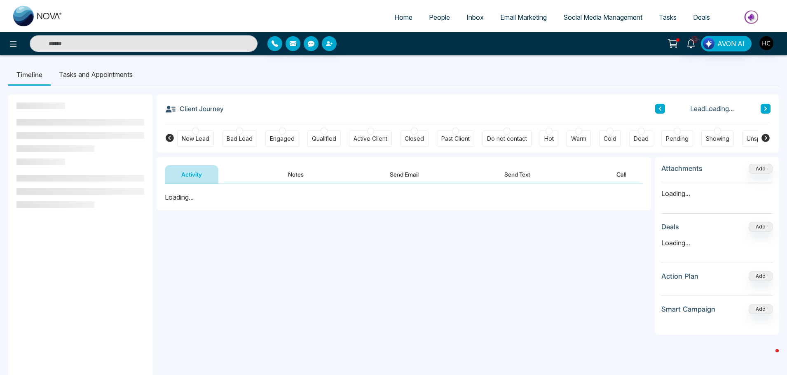
click at [303, 171] on button "Notes" at bounding box center [296, 174] width 49 height 19
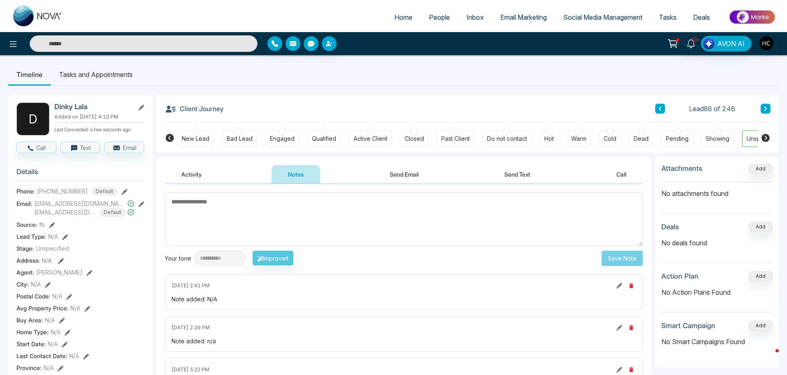
click at [380, 221] on textarea at bounding box center [404, 219] width 478 height 54
click at [294, 200] on textarea at bounding box center [404, 219] width 478 height 54
click at [281, 205] on textarea at bounding box center [404, 219] width 478 height 54
click at [320, 206] on textarea at bounding box center [404, 219] width 478 height 54
click at [323, 204] on textarea at bounding box center [404, 219] width 478 height 54
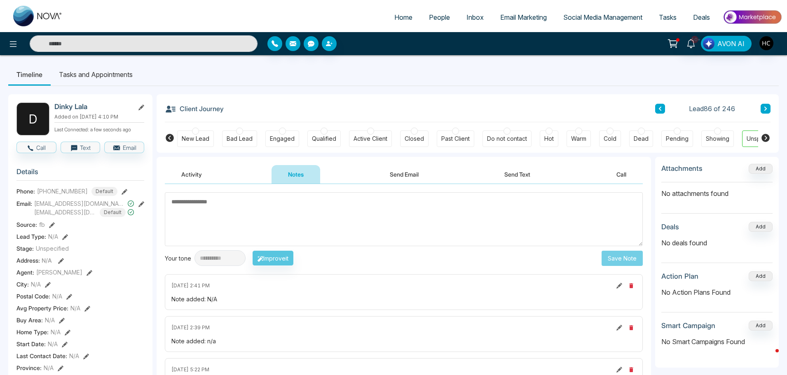
click at [328, 206] on textarea at bounding box center [404, 219] width 478 height 54
click at [269, 220] on textarea at bounding box center [404, 219] width 478 height 54
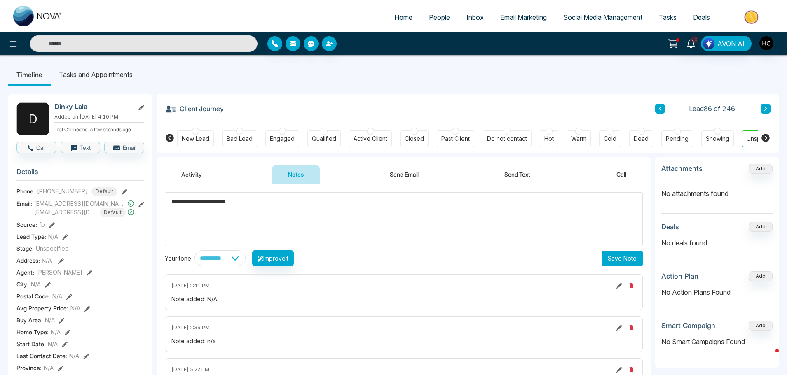
click at [289, 199] on textarea "**********" at bounding box center [404, 219] width 478 height 54
click at [300, 198] on textarea "**********" at bounding box center [404, 219] width 478 height 54
click at [304, 203] on textarea "**********" at bounding box center [404, 219] width 478 height 54
click at [376, 203] on textarea "**********" at bounding box center [404, 219] width 478 height 54
type textarea "**********"
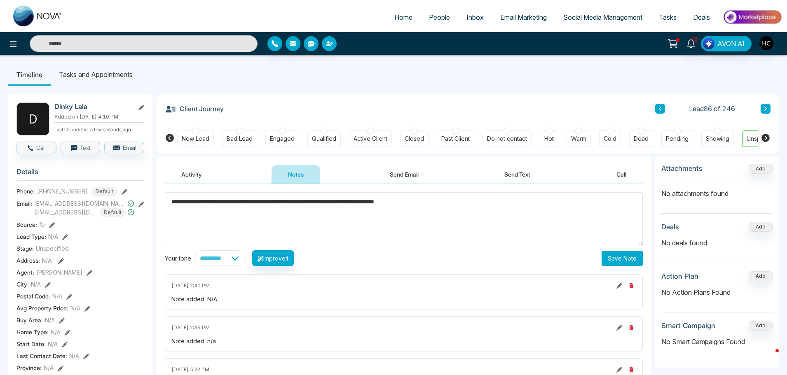
click at [617, 257] on button "Save Note" at bounding box center [622, 258] width 41 height 15
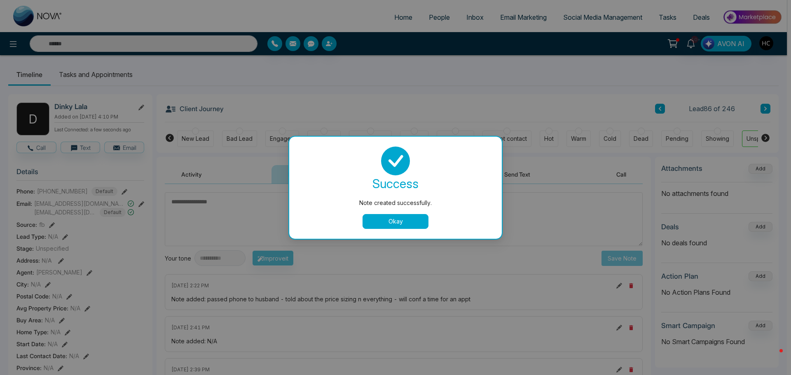
click at [402, 222] on button "Okay" at bounding box center [396, 221] width 66 height 15
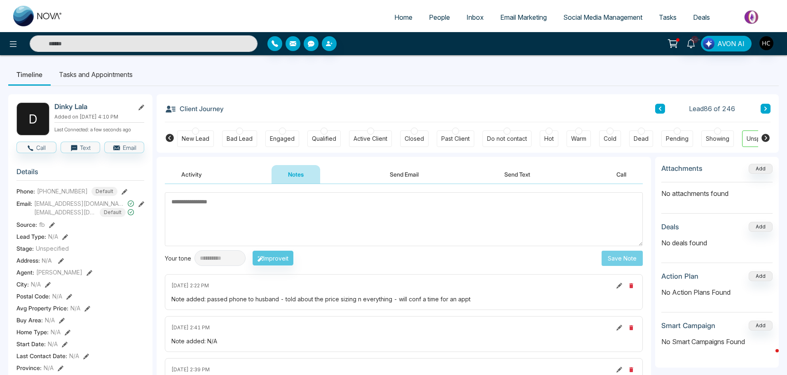
click at [617, 285] on icon at bounding box center [619, 286] width 6 height 6
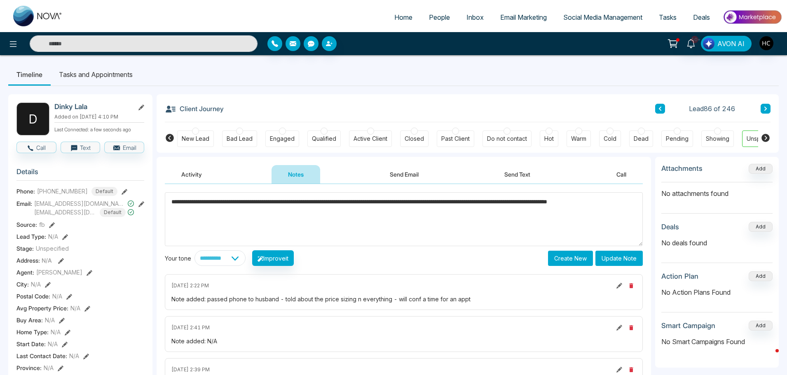
type textarea "**********"
click at [614, 254] on button "Update Note" at bounding box center [618, 258] width 47 height 15
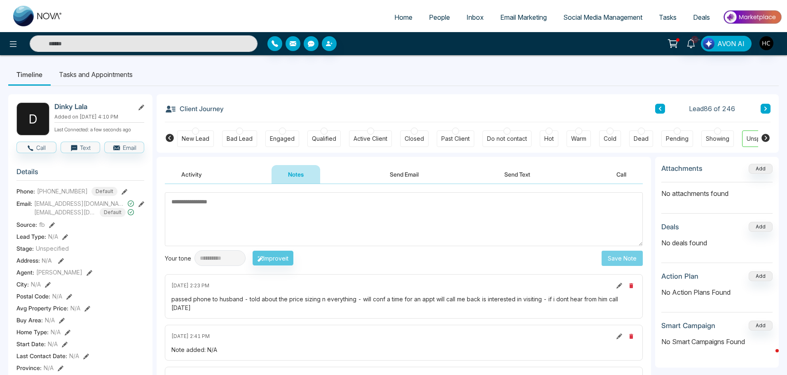
click at [764, 104] on button at bounding box center [766, 109] width 10 height 10
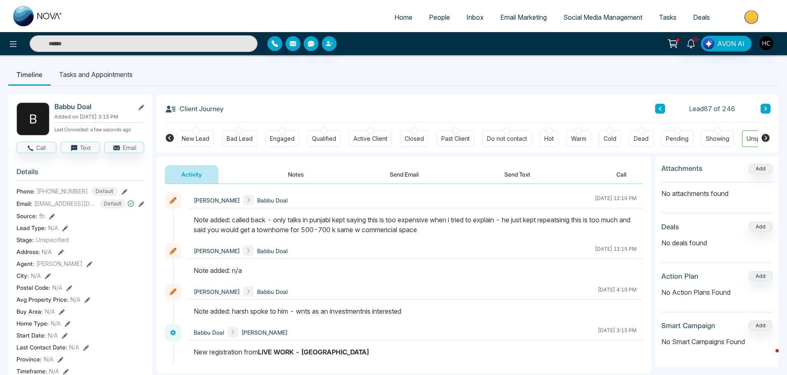
click at [761, 105] on button at bounding box center [766, 109] width 10 height 10
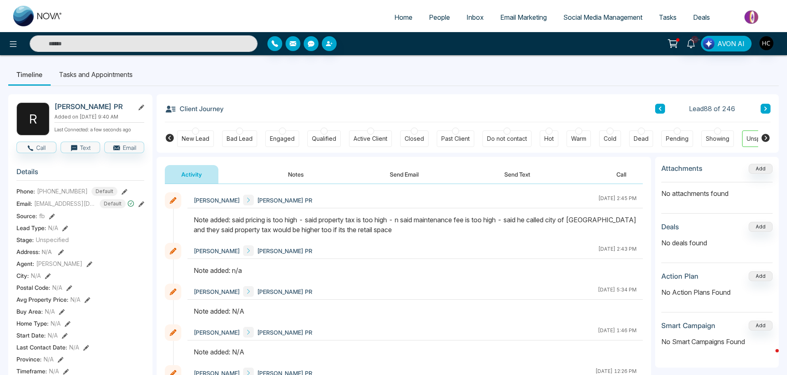
click at [765, 108] on icon at bounding box center [765, 109] width 2 height 4
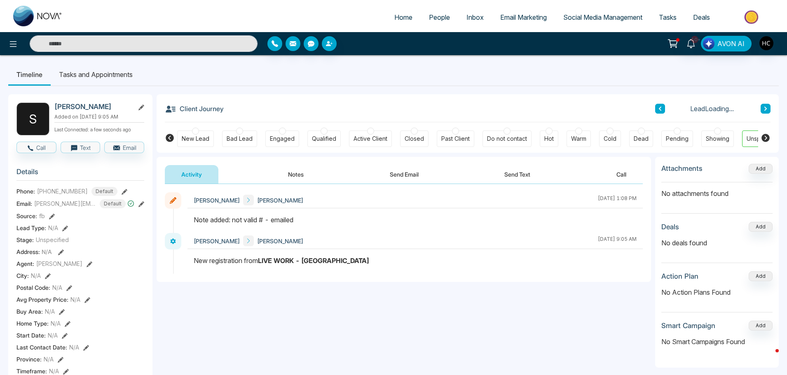
click at [769, 107] on button at bounding box center [766, 109] width 10 height 10
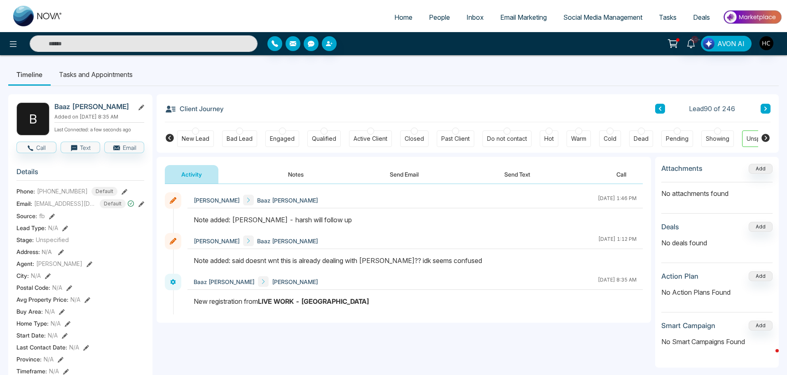
click at [766, 111] on icon at bounding box center [766, 108] width 4 height 5
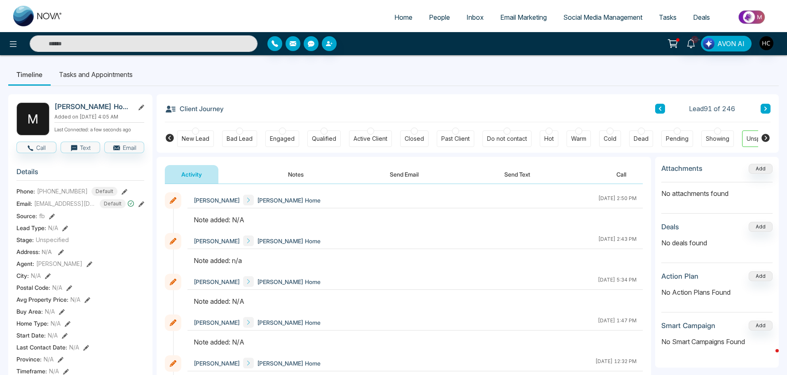
click at [296, 178] on button "Notes" at bounding box center [296, 174] width 49 height 19
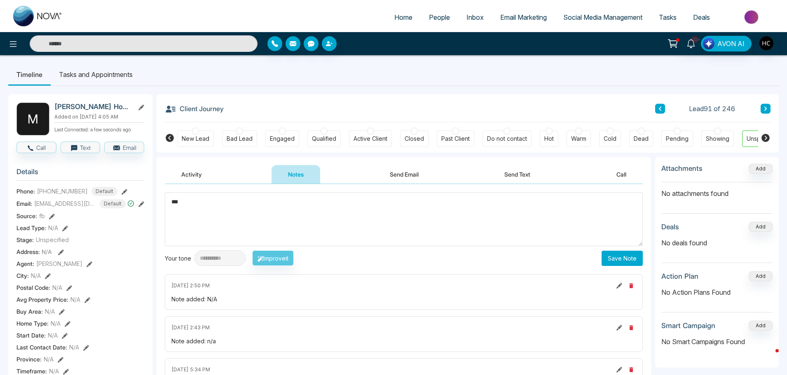
type textarea "***"
click at [634, 262] on button "Save Note" at bounding box center [622, 258] width 41 height 15
click at [764, 107] on icon at bounding box center [766, 108] width 4 height 5
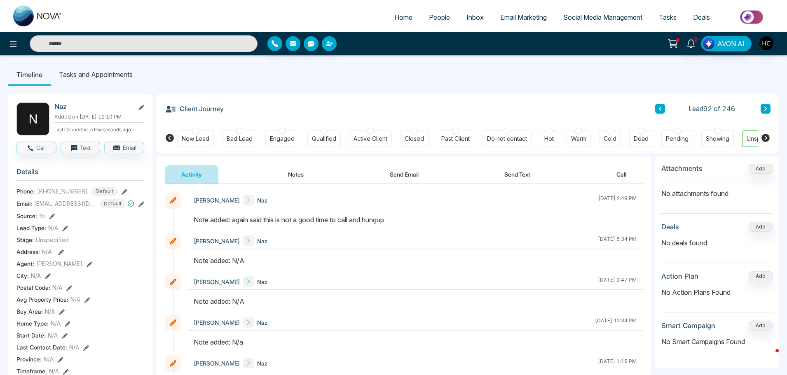
click at [291, 178] on button "Notes" at bounding box center [296, 174] width 49 height 19
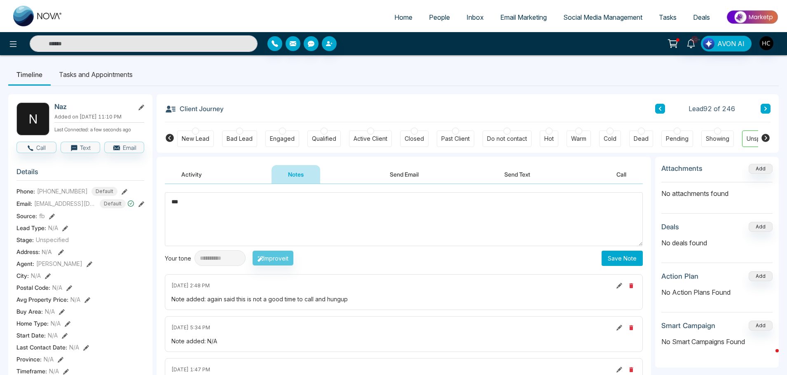
type textarea "***"
click at [604, 258] on button "Save Note" at bounding box center [622, 258] width 41 height 15
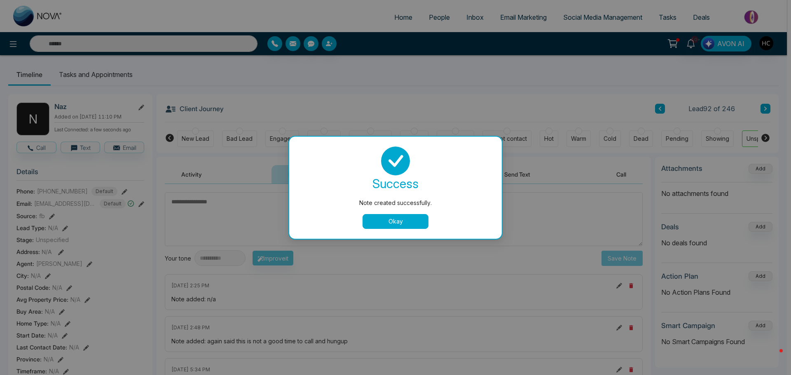
click at [401, 221] on button "Okay" at bounding box center [396, 221] width 66 height 15
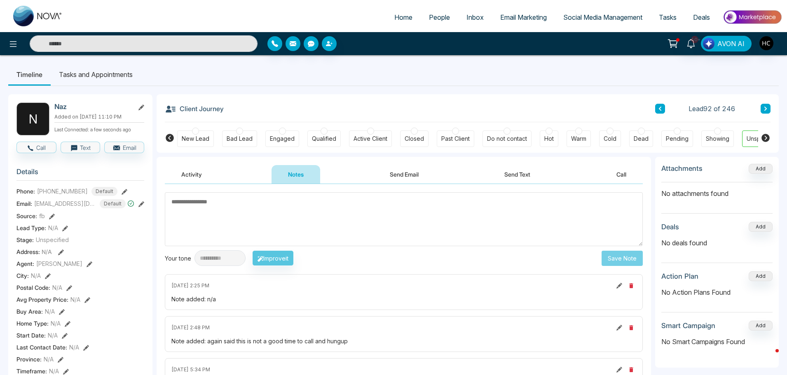
click at [763, 109] on button at bounding box center [766, 109] width 10 height 10
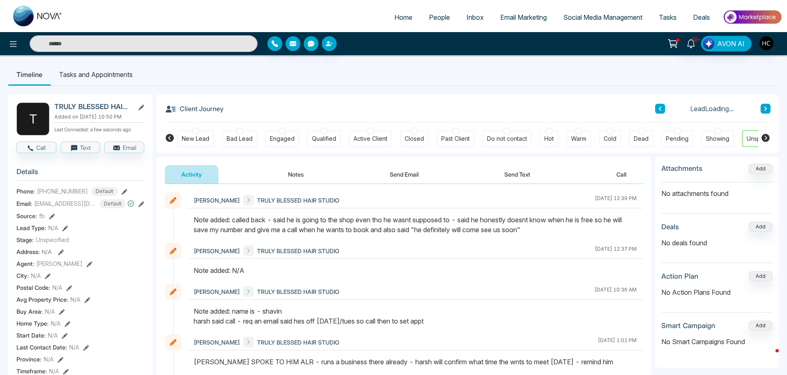
click at [762, 107] on button at bounding box center [766, 109] width 10 height 10
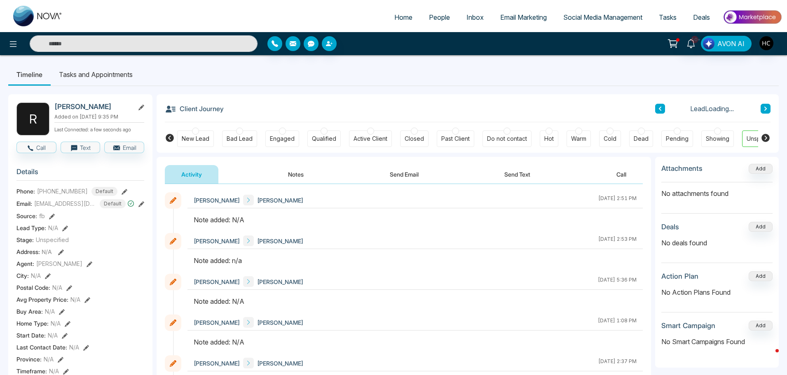
click at [289, 177] on button "Notes" at bounding box center [296, 174] width 49 height 19
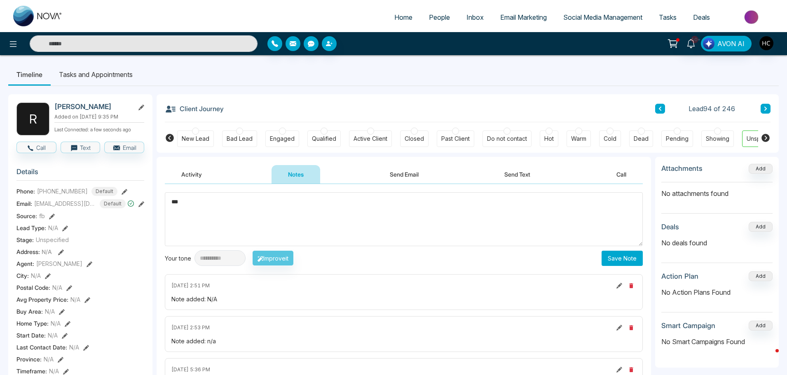
type textarea "***"
click at [621, 256] on button "Save Note" at bounding box center [622, 258] width 41 height 15
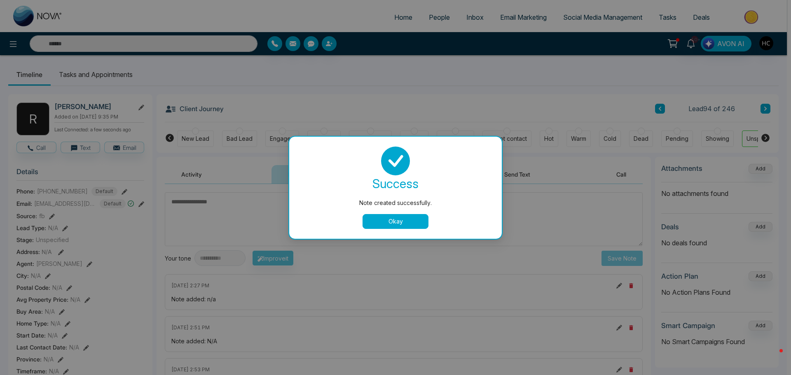
click at [391, 220] on button "Okay" at bounding box center [396, 221] width 66 height 15
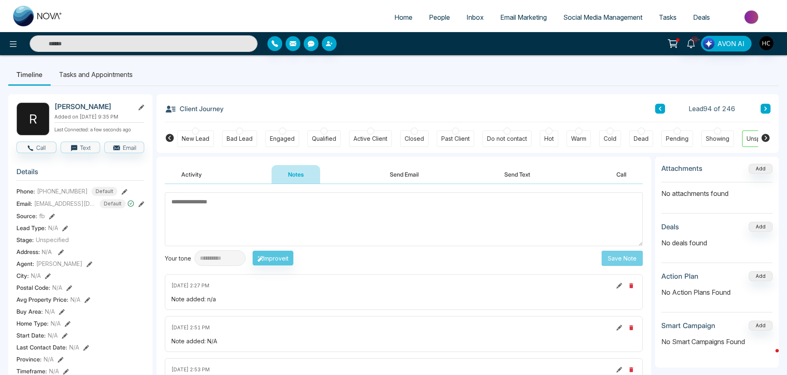
click at [764, 108] on icon at bounding box center [766, 108] width 4 height 5
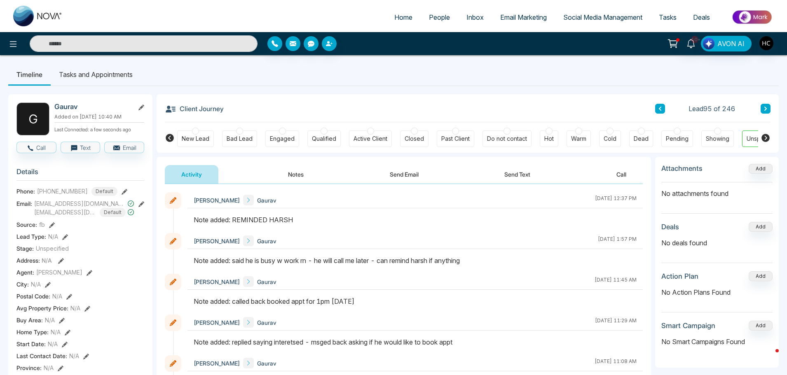
click at [766, 107] on icon at bounding box center [766, 108] width 4 height 5
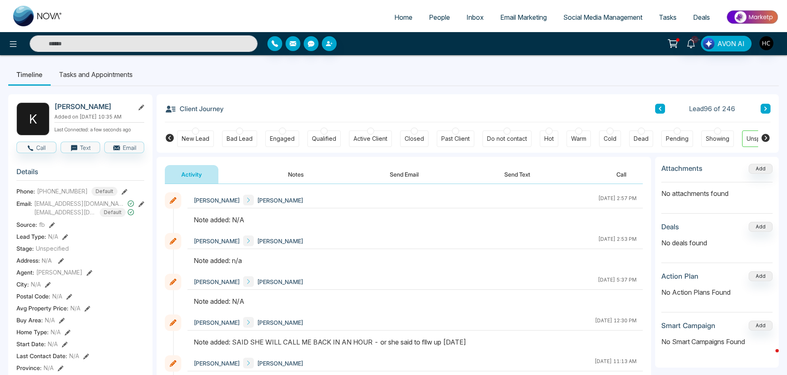
click at [303, 170] on button "Notes" at bounding box center [296, 174] width 49 height 19
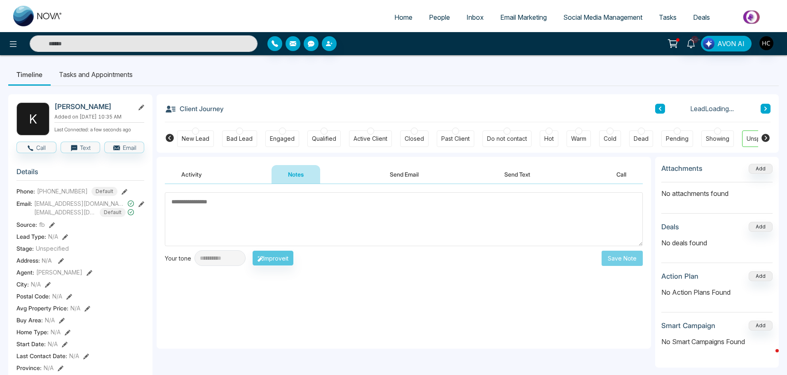
click at [328, 206] on textarea at bounding box center [404, 219] width 478 height 54
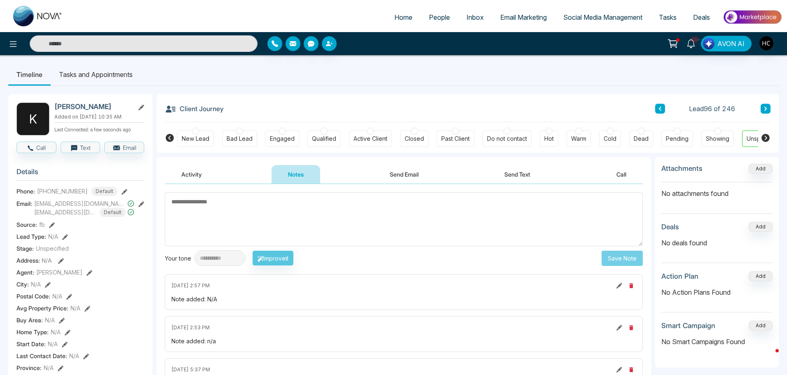
click at [240, 210] on textarea at bounding box center [404, 219] width 478 height 54
type textarea "***"
click at [633, 255] on button "Save Note" at bounding box center [622, 258] width 41 height 15
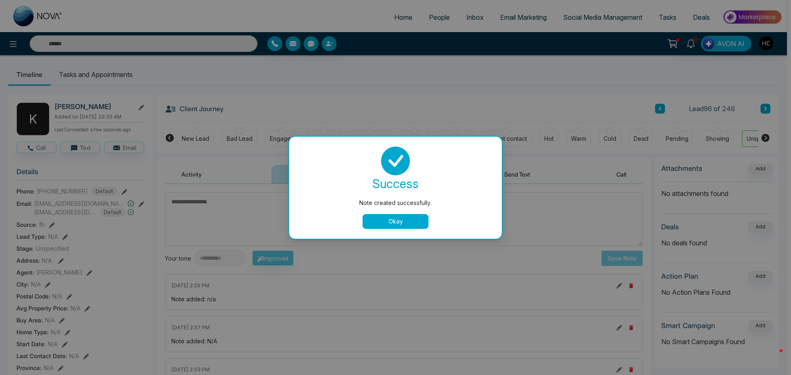
click at [415, 218] on button "Okay" at bounding box center [396, 221] width 66 height 15
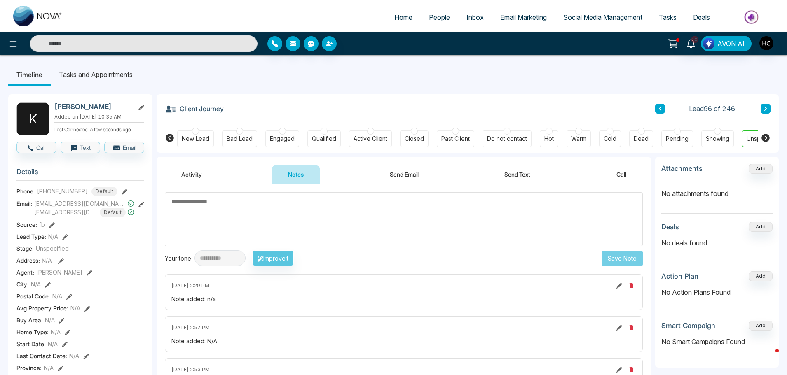
click at [776, 105] on div "Client Journey Lead 96 of 246 New Lead Bad Lead Engaged Qualified Active Client…" at bounding box center [468, 123] width 622 height 59
click at [766, 107] on icon at bounding box center [766, 108] width 4 height 5
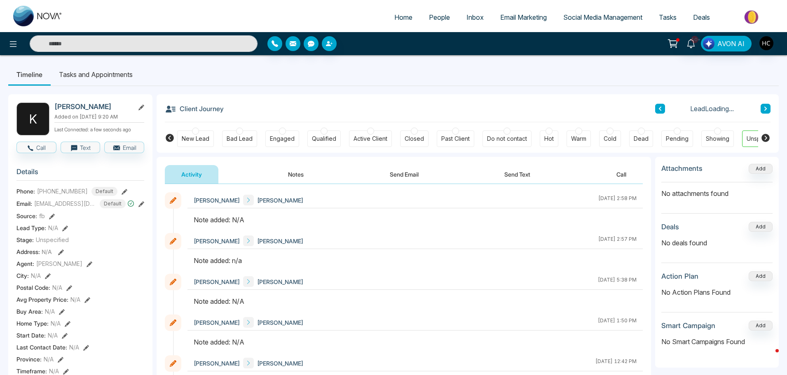
click at [305, 175] on button "Notes" at bounding box center [296, 174] width 49 height 19
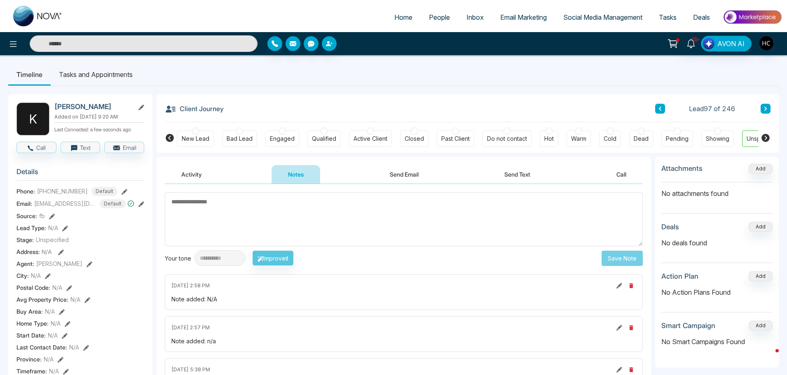
click at [315, 216] on textarea at bounding box center [404, 219] width 478 height 54
click at [316, 213] on textarea at bounding box center [404, 219] width 478 height 54
type textarea "***"
click at [626, 267] on div "**********" at bounding box center [404, 377] width 494 height 387
click at [622, 262] on button "Save Note" at bounding box center [622, 258] width 41 height 15
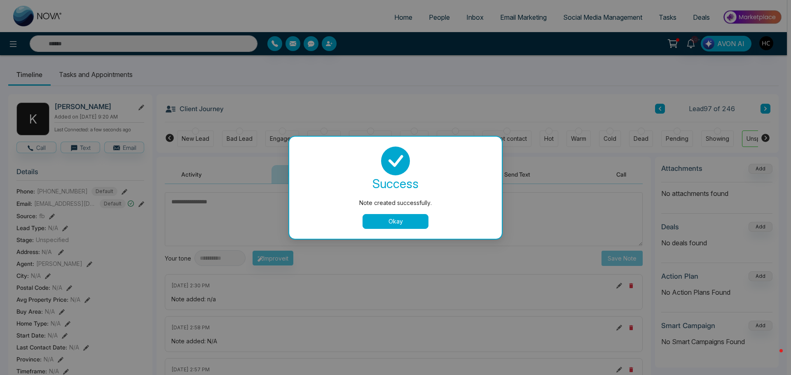
click at [421, 225] on button "Okay" at bounding box center [396, 221] width 66 height 15
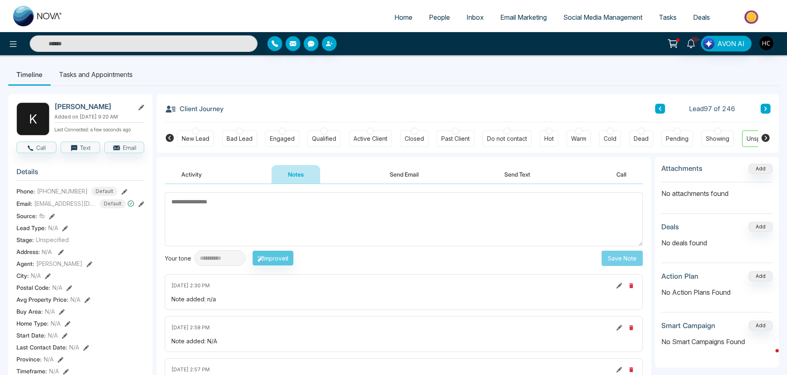
click at [761, 105] on button at bounding box center [766, 109] width 10 height 10
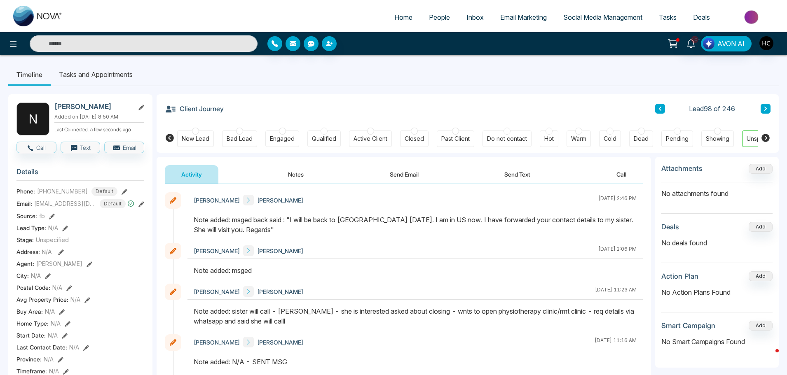
click at [769, 110] on button at bounding box center [766, 109] width 10 height 10
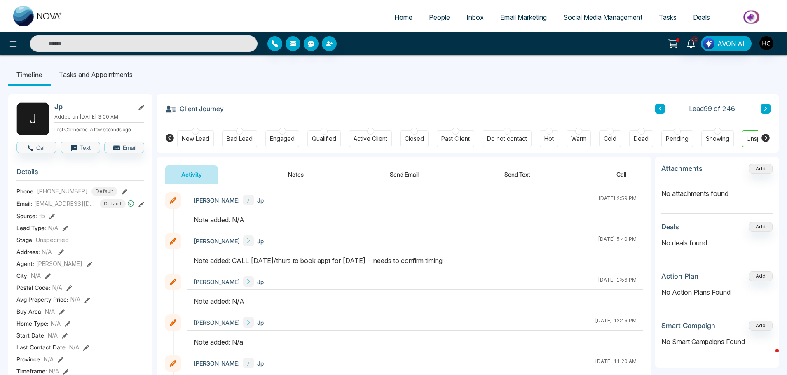
click at [299, 173] on button "Notes" at bounding box center [296, 174] width 49 height 19
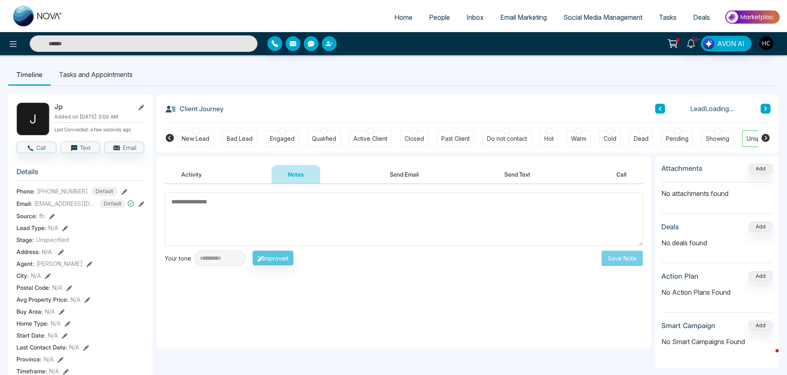
click at [304, 202] on textarea at bounding box center [404, 219] width 478 height 54
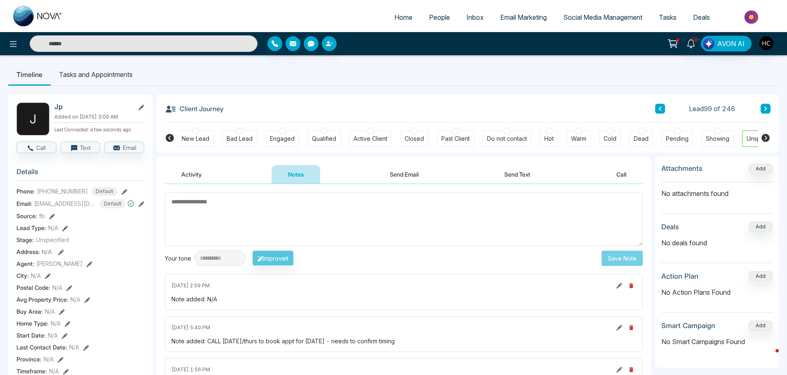
click at [342, 208] on textarea at bounding box center [404, 219] width 478 height 54
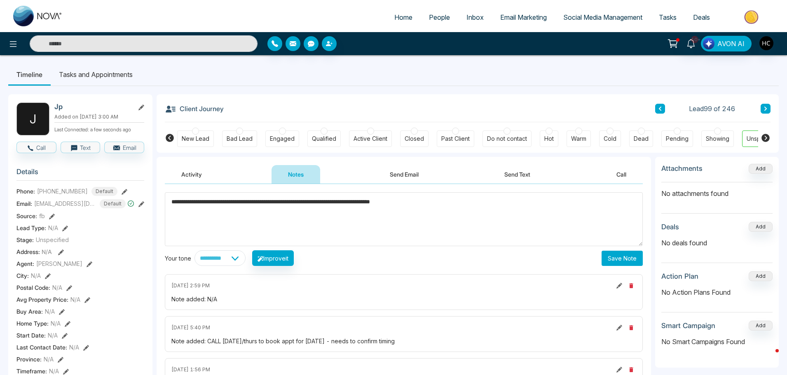
type textarea "**********"
click at [618, 253] on button "Save Note" at bounding box center [622, 258] width 41 height 15
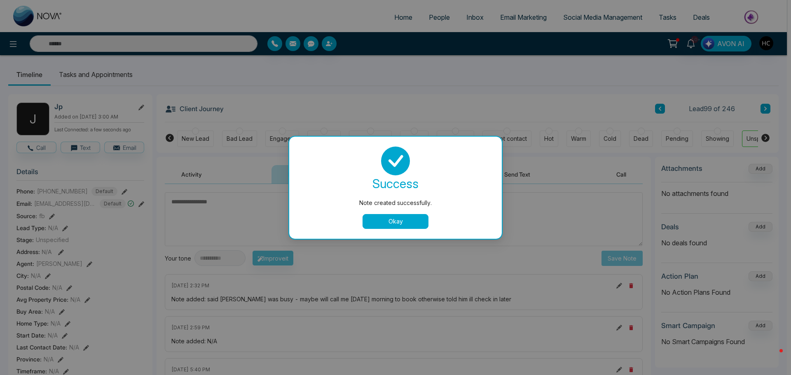
click at [404, 218] on button "Okay" at bounding box center [396, 221] width 66 height 15
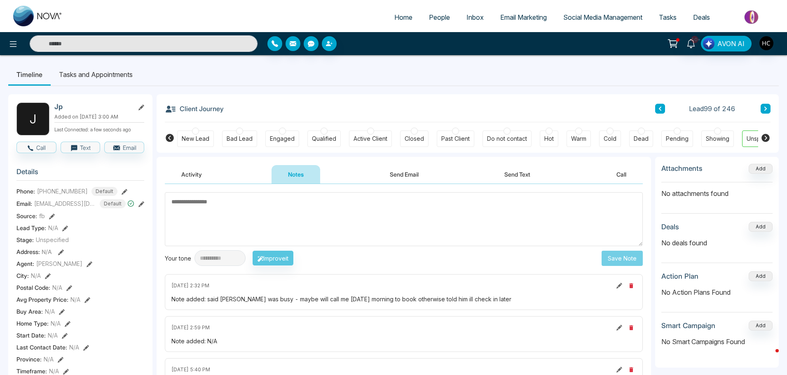
click at [767, 110] on icon at bounding box center [766, 108] width 4 height 5
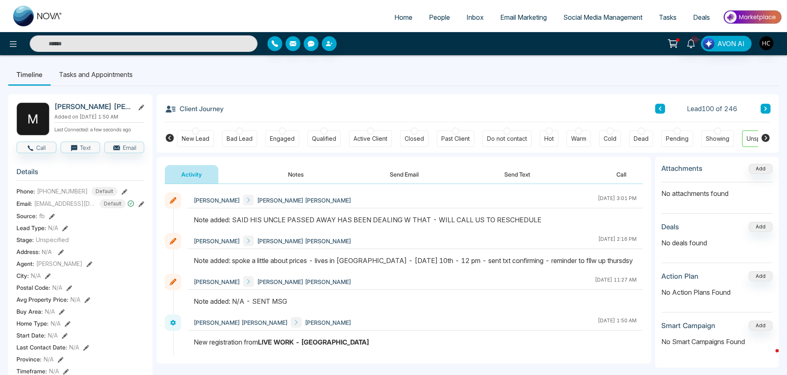
click at [766, 108] on icon at bounding box center [766, 108] width 4 height 5
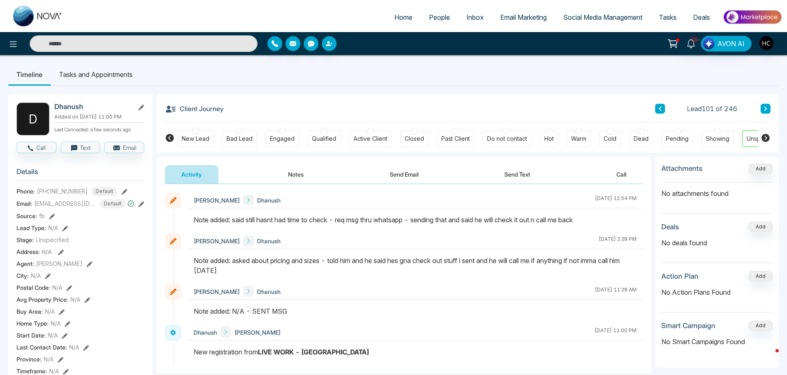
click at [301, 170] on button "Notes" at bounding box center [296, 174] width 49 height 19
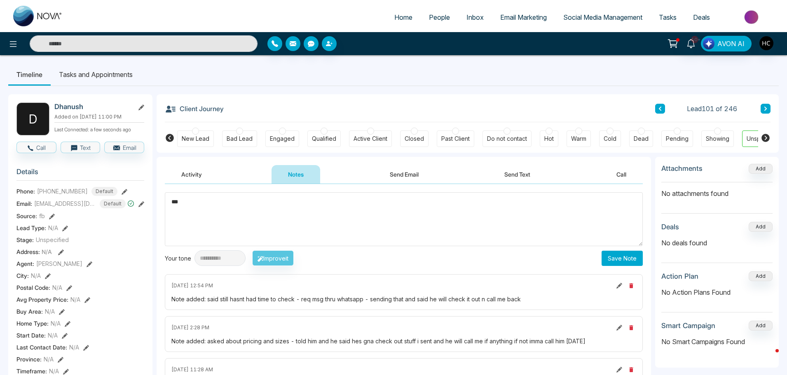
type textarea "***"
drag, startPoint x: 615, startPoint y: 256, endPoint x: 603, endPoint y: 282, distance: 28.0
click at [603, 284] on div "**********" at bounding box center [404, 293] width 494 height 218
click at [604, 256] on button "Save Note" at bounding box center [622, 258] width 41 height 15
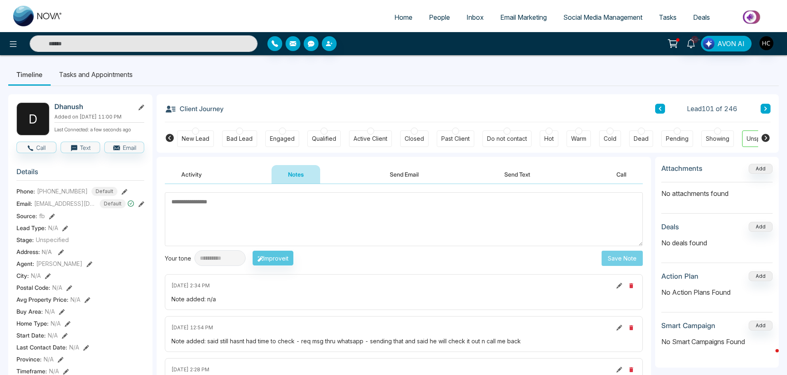
click at [762, 109] on button at bounding box center [766, 109] width 10 height 10
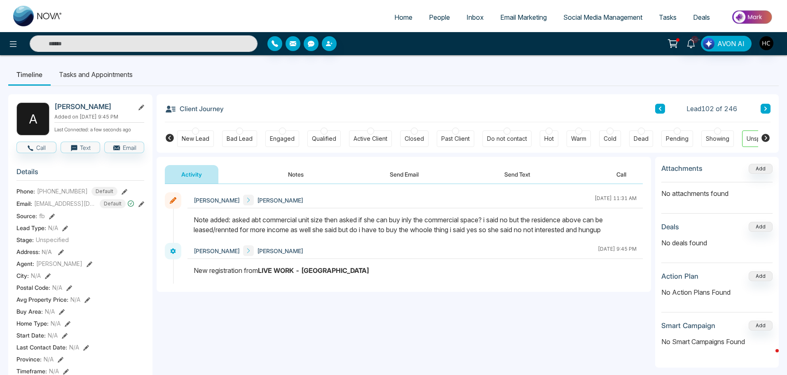
click at [769, 105] on button at bounding box center [766, 109] width 10 height 10
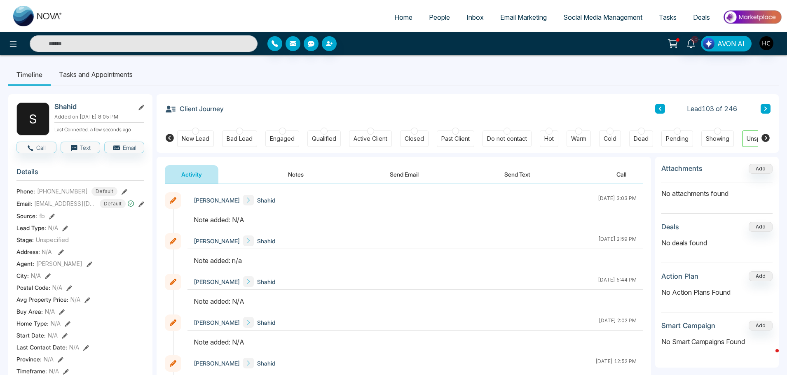
click at [304, 172] on button "Notes" at bounding box center [296, 174] width 49 height 19
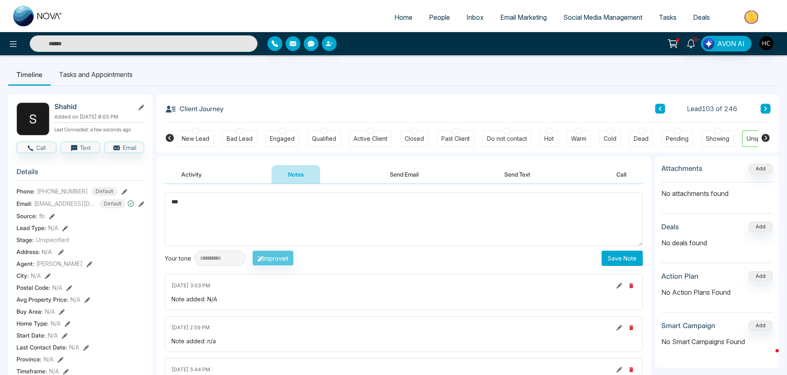
type textarea "***"
click at [618, 255] on button "Save Note" at bounding box center [622, 258] width 41 height 15
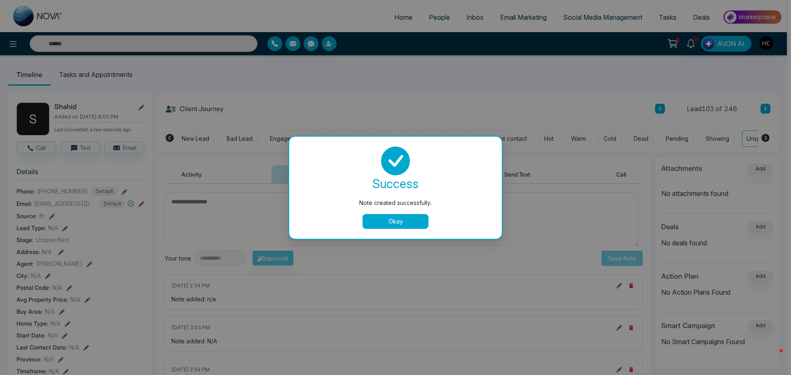
click at [728, 62] on div "Note created successfully. success Note created successfully. Okay" at bounding box center [395, 187] width 791 height 375
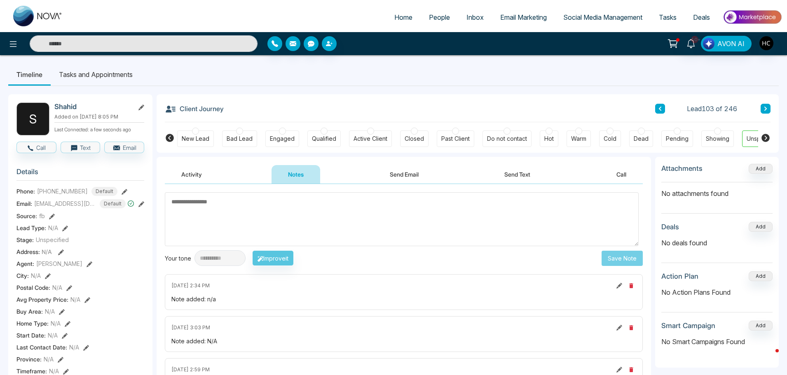
click at [770, 105] on button at bounding box center [766, 109] width 10 height 10
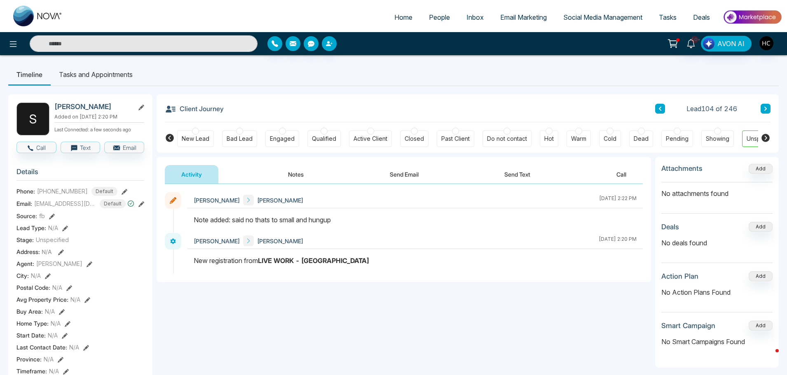
click at [768, 105] on button at bounding box center [766, 109] width 10 height 10
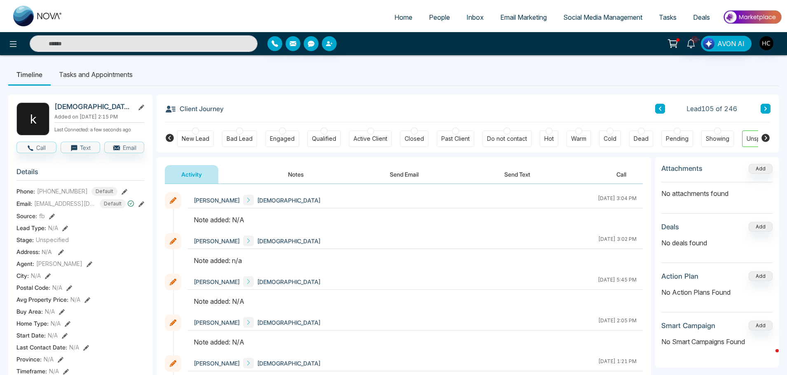
click at [290, 173] on button "Notes" at bounding box center [296, 174] width 49 height 19
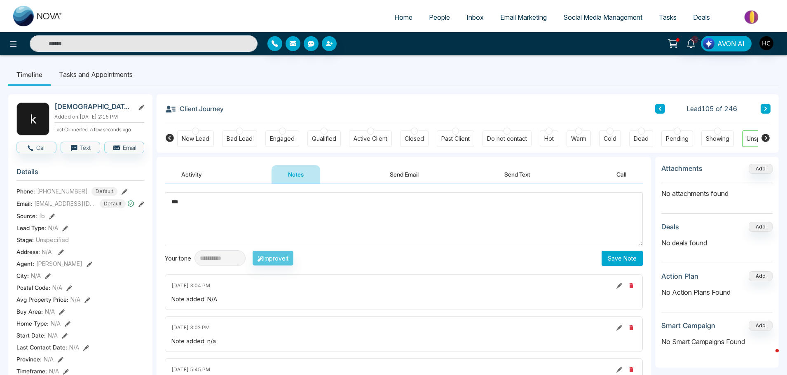
type textarea "***"
click at [613, 253] on button "Save Note" at bounding box center [622, 258] width 41 height 15
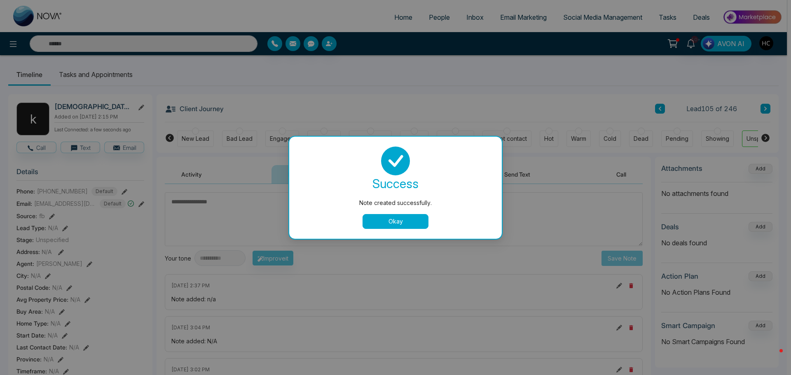
click at [414, 218] on button "Okay" at bounding box center [396, 221] width 66 height 15
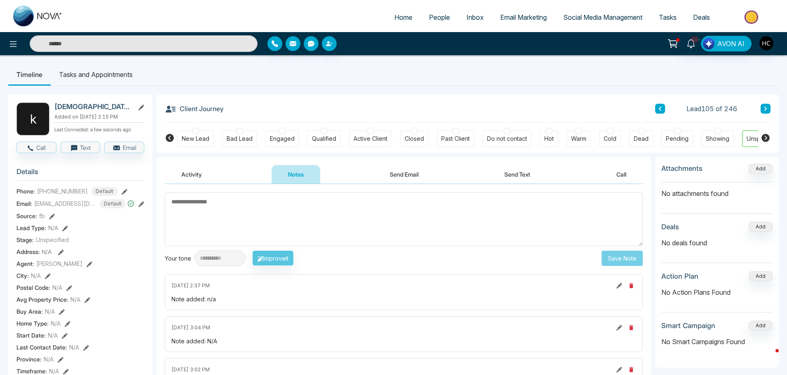
click at [767, 107] on icon at bounding box center [766, 108] width 4 height 5
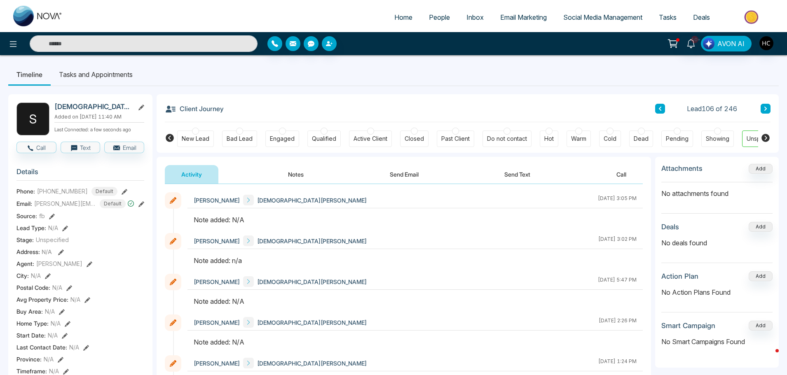
click at [309, 179] on button "Notes" at bounding box center [296, 174] width 49 height 19
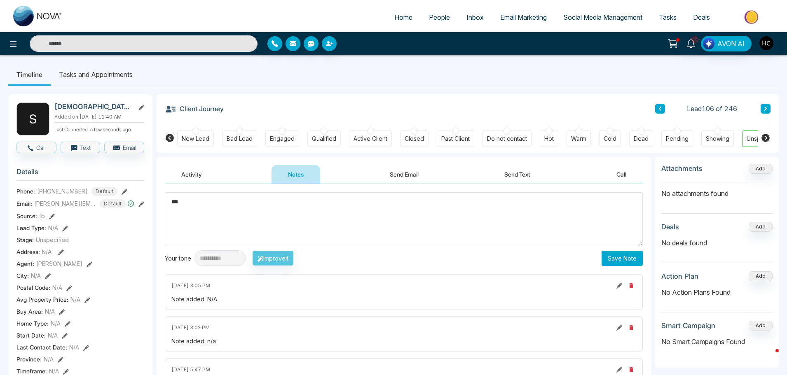
type textarea "***"
click at [630, 260] on button "Save Note" at bounding box center [622, 258] width 41 height 15
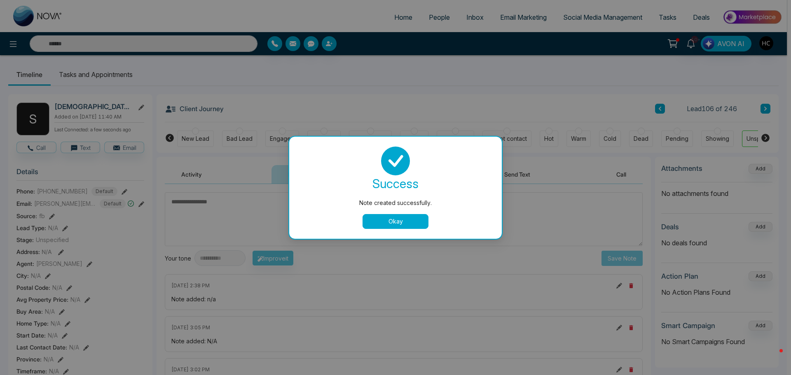
click at [384, 222] on button "Okay" at bounding box center [396, 221] width 66 height 15
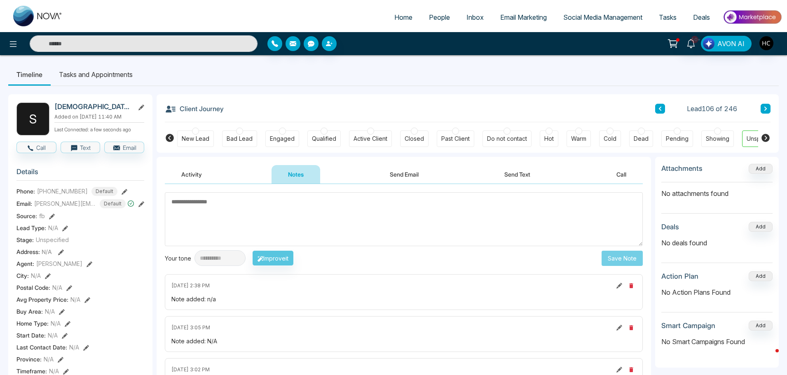
click at [768, 106] on button at bounding box center [766, 109] width 10 height 10
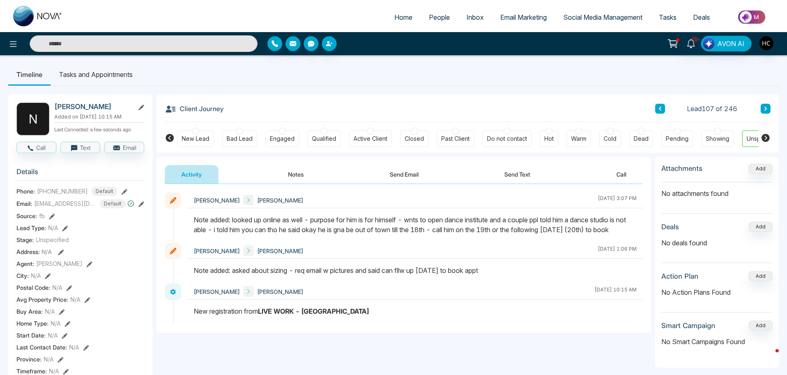
click at [764, 105] on button at bounding box center [766, 109] width 10 height 10
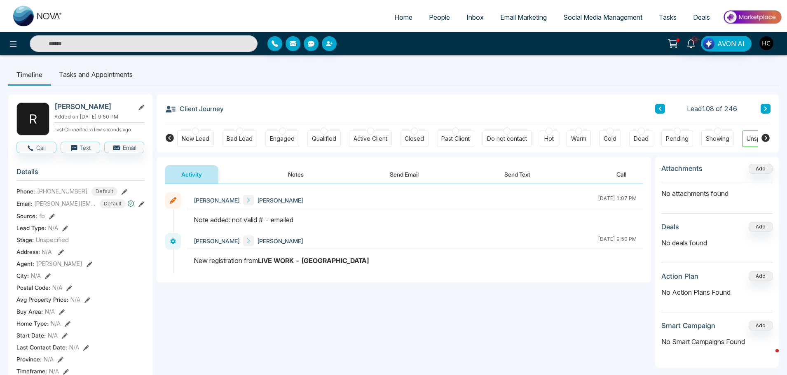
click at [765, 113] on button at bounding box center [766, 109] width 10 height 10
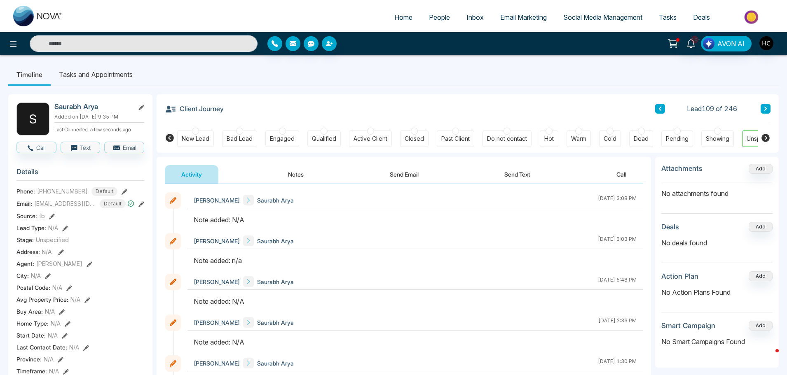
click at [300, 176] on button "Notes" at bounding box center [296, 174] width 49 height 19
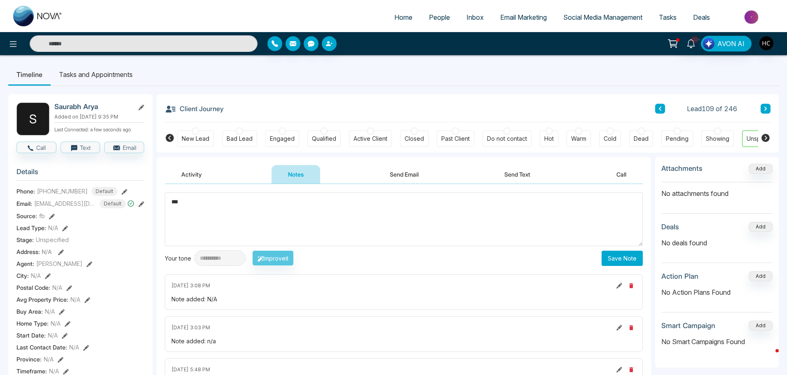
type textarea "***"
click at [614, 262] on button "Save Note" at bounding box center [622, 258] width 41 height 15
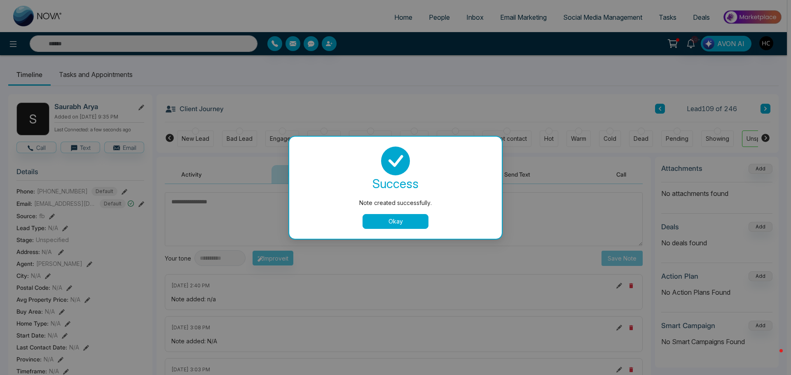
click at [417, 216] on button "Okay" at bounding box center [396, 221] width 66 height 15
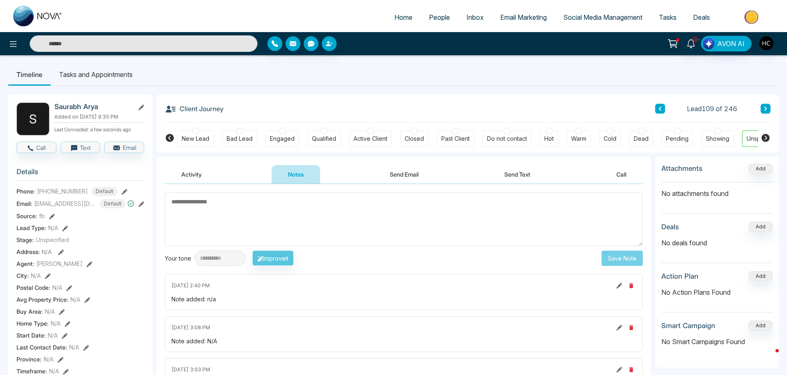
click at [517, 216] on textarea at bounding box center [404, 219] width 478 height 54
click at [763, 105] on button at bounding box center [766, 109] width 10 height 10
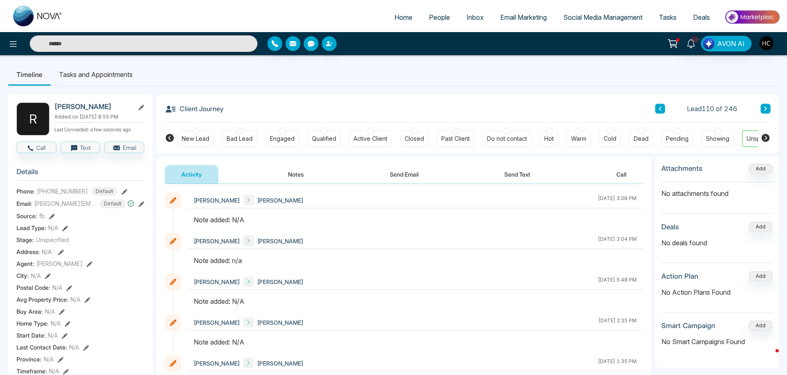
click at [298, 175] on button "Notes" at bounding box center [296, 174] width 49 height 19
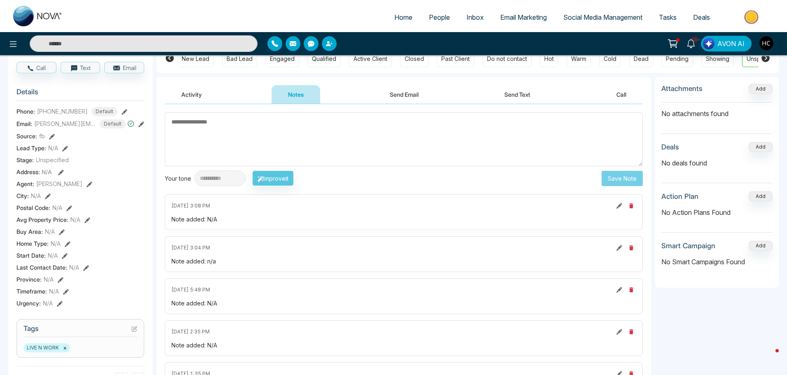
scroll to position [41, 0]
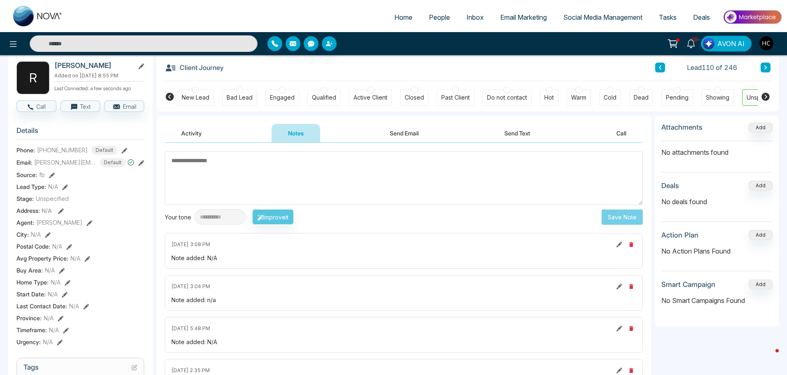
click at [297, 183] on textarea at bounding box center [404, 178] width 478 height 54
type textarea "***"
click at [620, 213] on button "Save Note" at bounding box center [622, 217] width 41 height 15
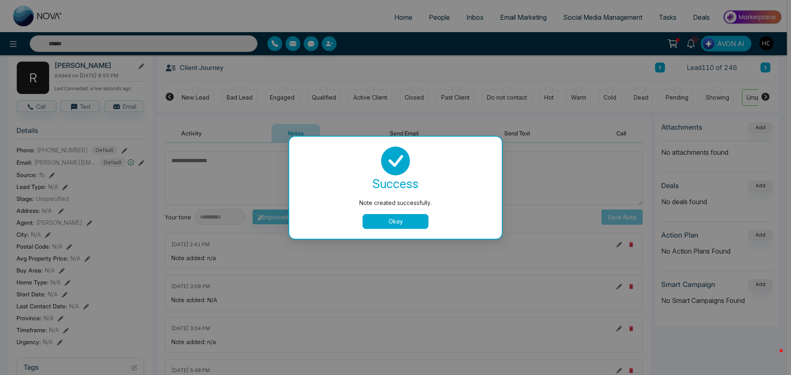
click at [404, 216] on button "Okay" at bounding box center [396, 221] width 66 height 15
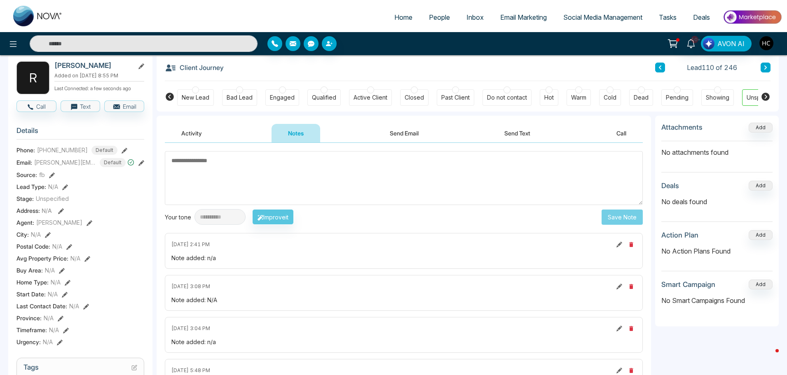
click at [764, 64] on button at bounding box center [766, 68] width 10 height 10
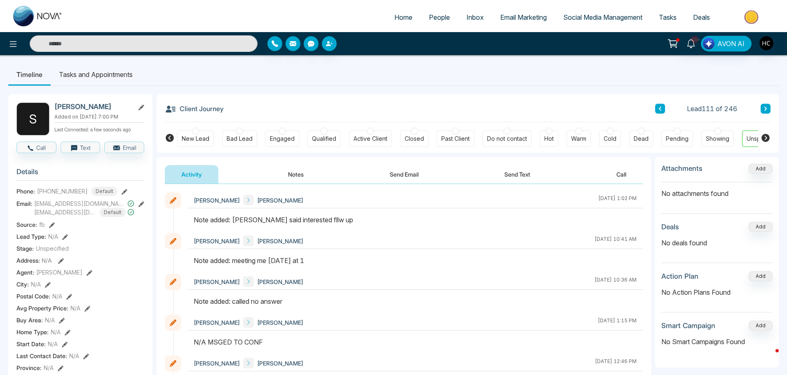
click at [302, 176] on button "Notes" at bounding box center [296, 174] width 49 height 19
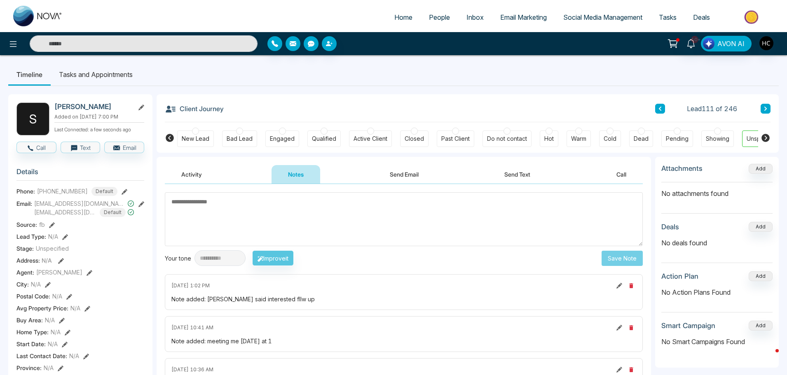
click at [321, 224] on textarea at bounding box center [404, 219] width 478 height 54
click at [371, 216] on textarea at bounding box center [404, 219] width 478 height 54
click at [335, 204] on textarea at bounding box center [404, 219] width 478 height 54
click at [267, 209] on textarea at bounding box center [404, 219] width 478 height 54
click at [448, 220] on textarea at bounding box center [404, 219] width 478 height 54
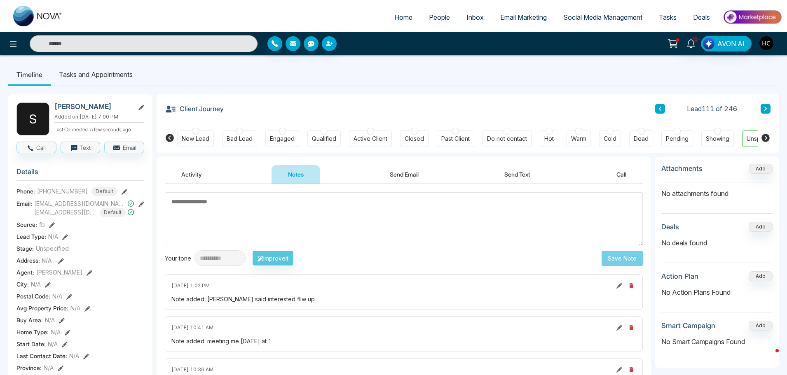
drag, startPoint x: 271, startPoint y: 199, endPoint x: 272, endPoint y: 206, distance: 7.1
click at [271, 201] on textarea at bounding box center [404, 219] width 478 height 54
click at [284, 216] on textarea at bounding box center [404, 219] width 478 height 54
click at [302, 223] on textarea at bounding box center [404, 219] width 478 height 54
click at [351, 211] on textarea at bounding box center [404, 219] width 478 height 54
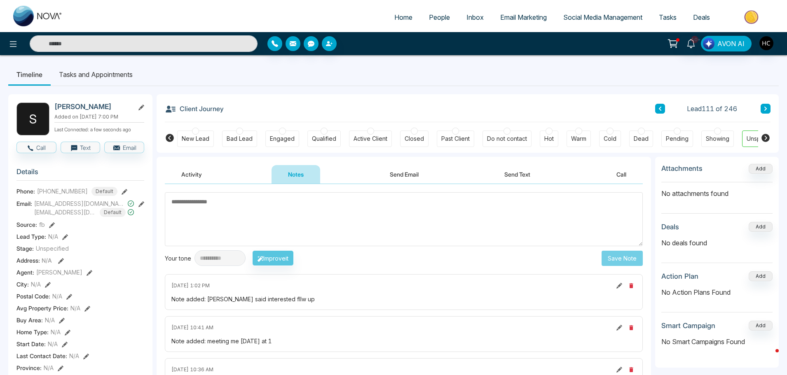
click at [258, 211] on textarea at bounding box center [404, 219] width 478 height 54
click at [375, 242] on textarea at bounding box center [404, 219] width 478 height 54
click at [227, 208] on textarea at bounding box center [404, 219] width 478 height 54
click at [349, 217] on textarea at bounding box center [404, 219] width 478 height 54
click at [342, 221] on textarea at bounding box center [404, 219] width 478 height 54
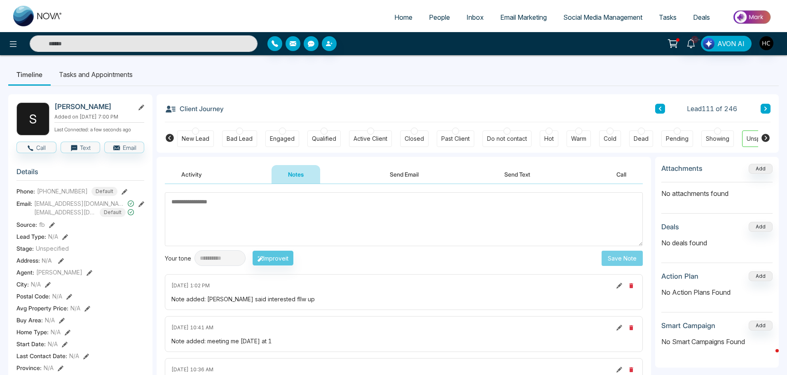
click at [345, 215] on textarea at bounding box center [404, 219] width 478 height 54
click at [344, 217] on textarea at bounding box center [404, 219] width 478 height 54
click at [304, 209] on textarea at bounding box center [404, 219] width 478 height 54
click at [254, 228] on textarea at bounding box center [404, 219] width 478 height 54
click at [351, 218] on textarea at bounding box center [404, 219] width 478 height 54
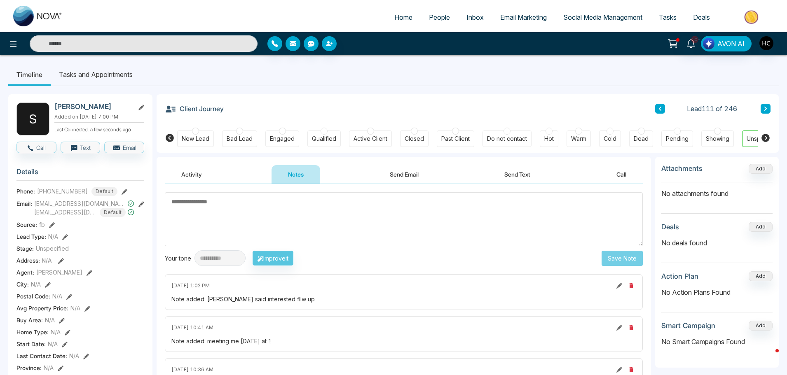
click at [355, 204] on textarea at bounding box center [404, 219] width 478 height 54
click at [367, 215] on textarea at bounding box center [404, 219] width 478 height 54
paste textarea "***"
type textarea "***"
click at [616, 255] on button "Save Note" at bounding box center [622, 258] width 41 height 15
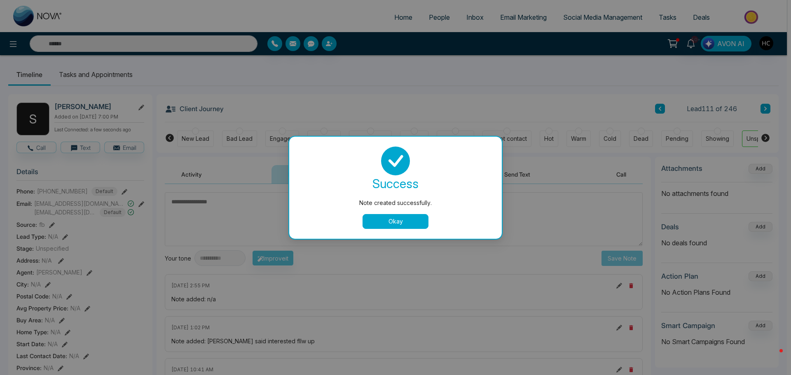
click at [405, 227] on button "Okay" at bounding box center [396, 221] width 66 height 15
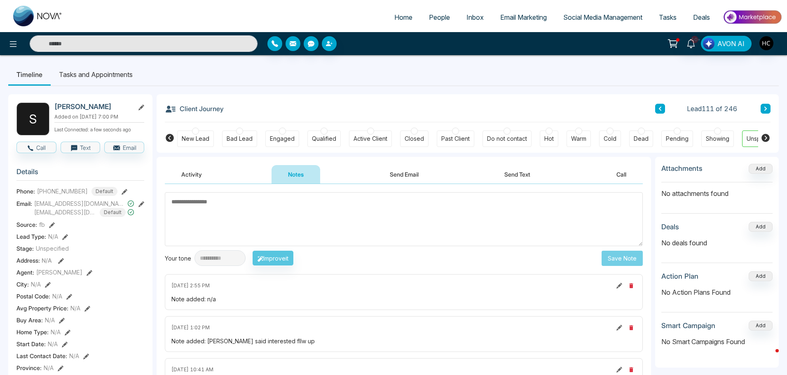
drag, startPoint x: 405, startPoint y: 227, endPoint x: 307, endPoint y: 235, distance: 98.4
click at [307, 235] on textarea at bounding box center [404, 219] width 478 height 54
click at [761, 108] on button at bounding box center [766, 109] width 10 height 10
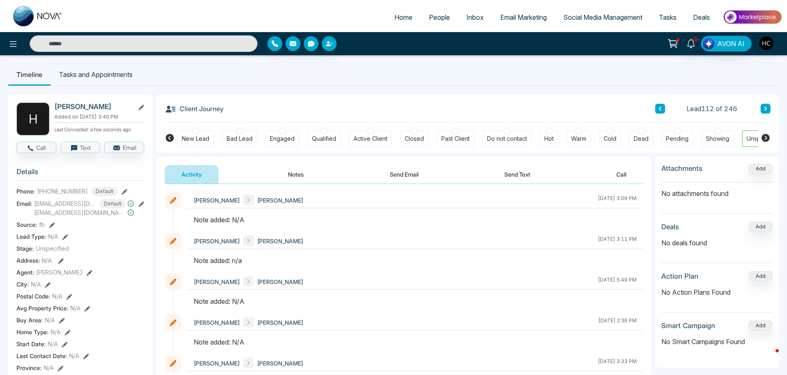
click at [292, 169] on button "Notes" at bounding box center [296, 174] width 49 height 19
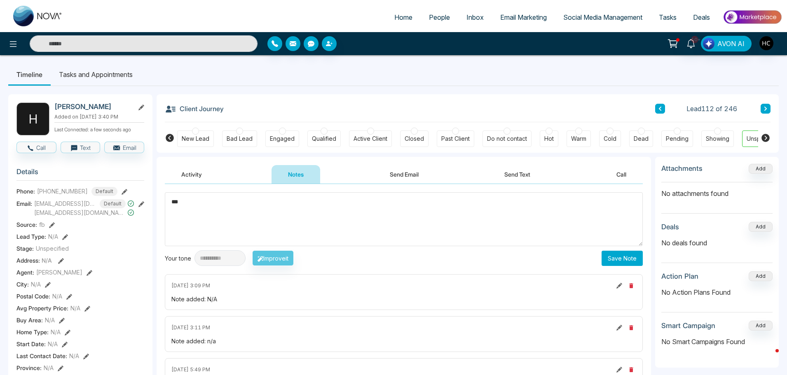
type textarea "***"
click at [627, 264] on button "Save Note" at bounding box center [622, 258] width 41 height 15
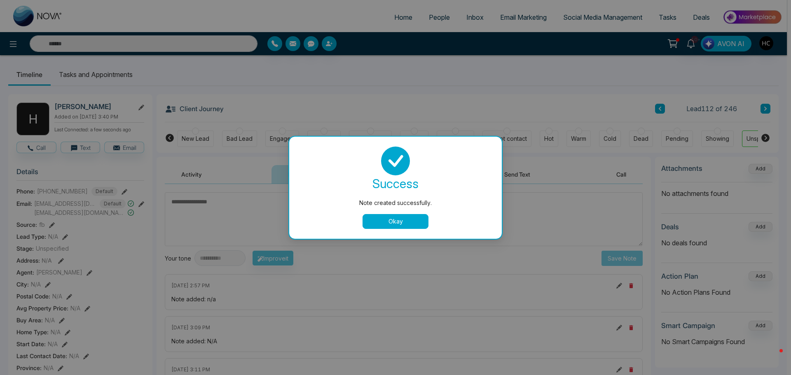
click at [754, 110] on div "Note created successfully. success Note created successfully. Okay" at bounding box center [395, 187] width 791 height 375
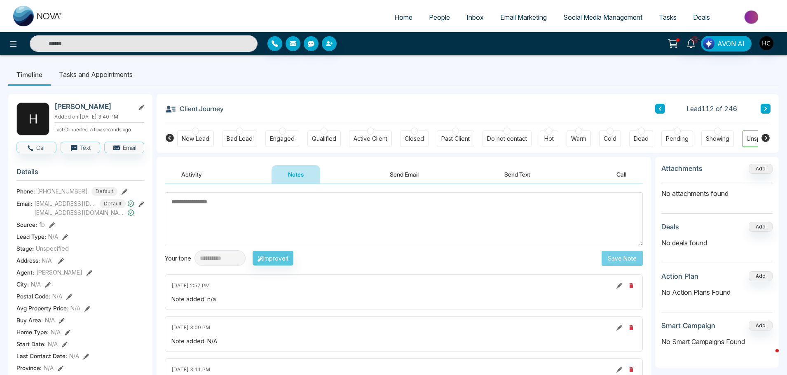
click at [764, 107] on icon at bounding box center [766, 108] width 4 height 5
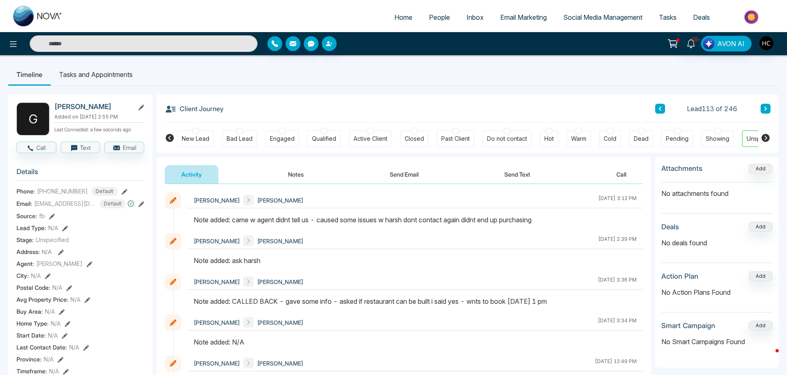
click at [297, 169] on button "Notes" at bounding box center [296, 174] width 49 height 19
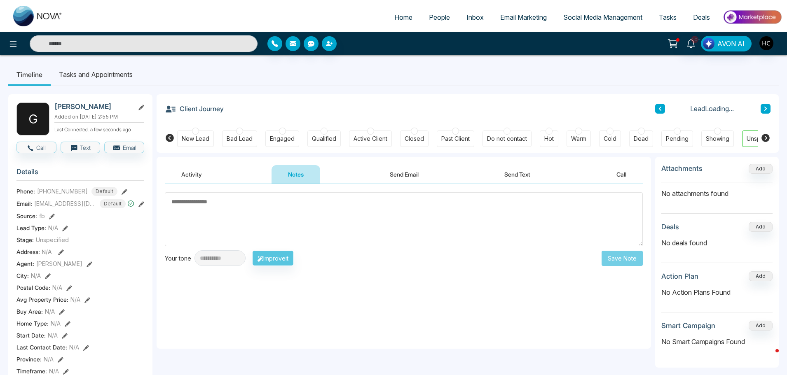
click at [766, 107] on icon at bounding box center [766, 108] width 4 height 5
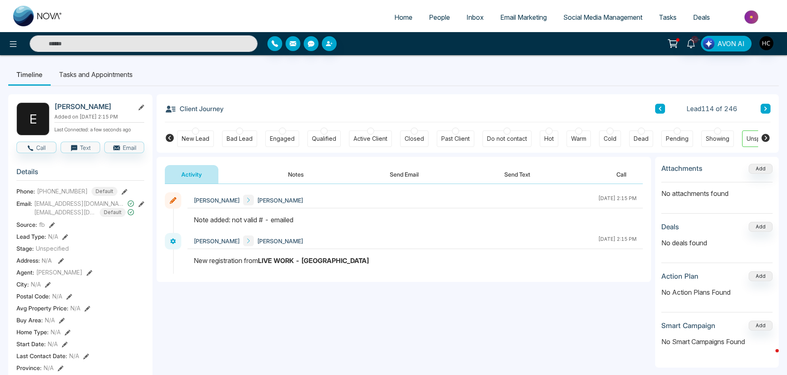
click at [764, 108] on icon at bounding box center [766, 108] width 4 height 5
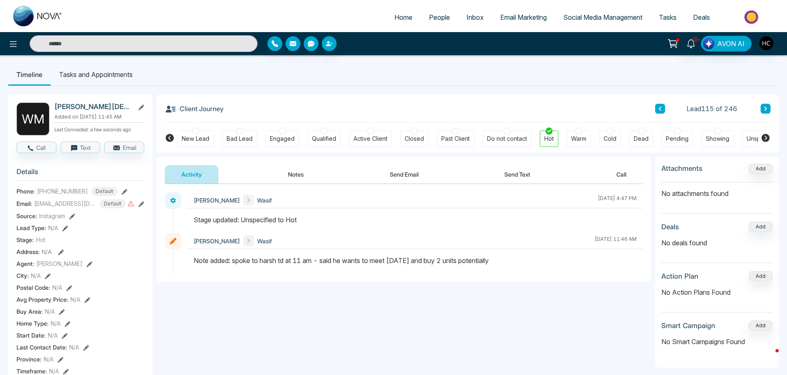
click at [763, 109] on button at bounding box center [766, 109] width 10 height 10
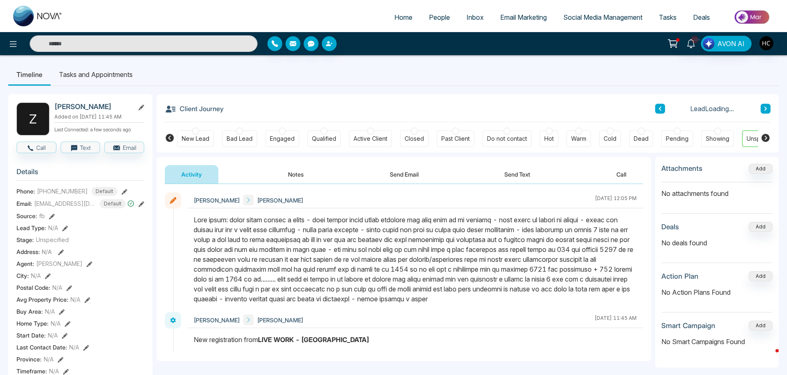
click at [764, 108] on icon at bounding box center [766, 108] width 4 height 5
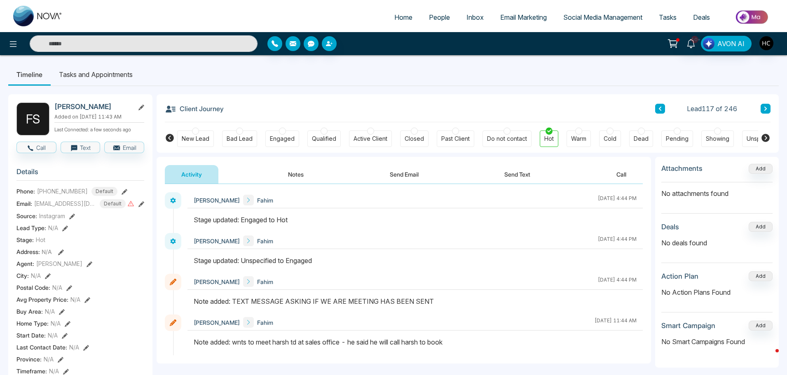
click at [761, 108] on button at bounding box center [766, 109] width 10 height 10
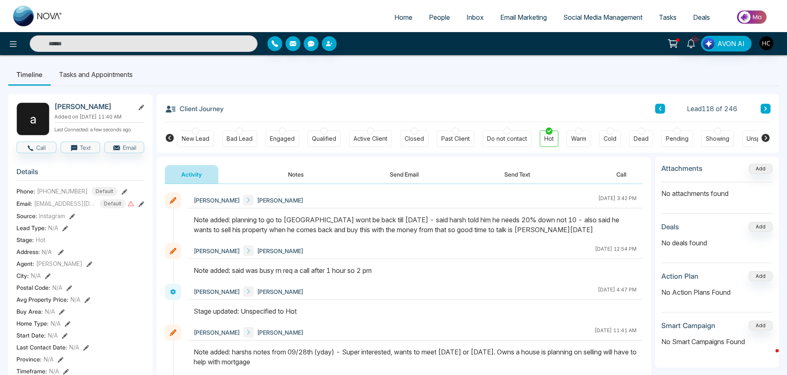
click at [764, 103] on div "Client Journey Lead 118 of 246" at bounding box center [468, 108] width 606 height 28
click at [767, 108] on icon at bounding box center [766, 108] width 4 height 5
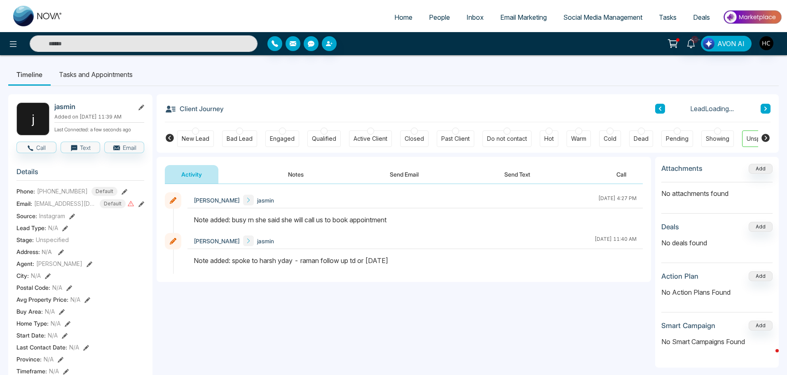
click at [764, 105] on button at bounding box center [766, 109] width 10 height 10
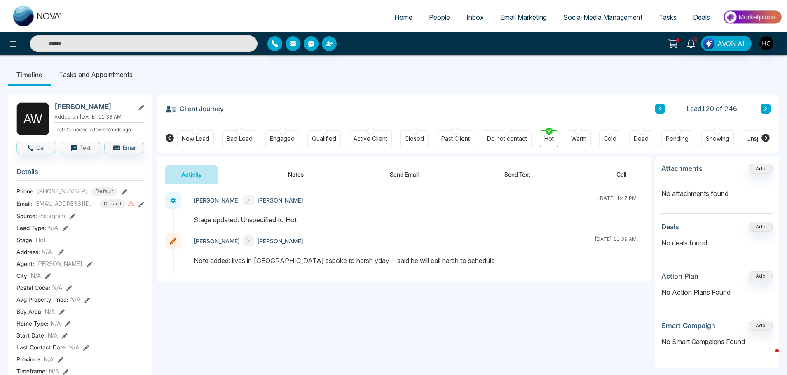
click at [764, 106] on icon at bounding box center [766, 108] width 4 height 5
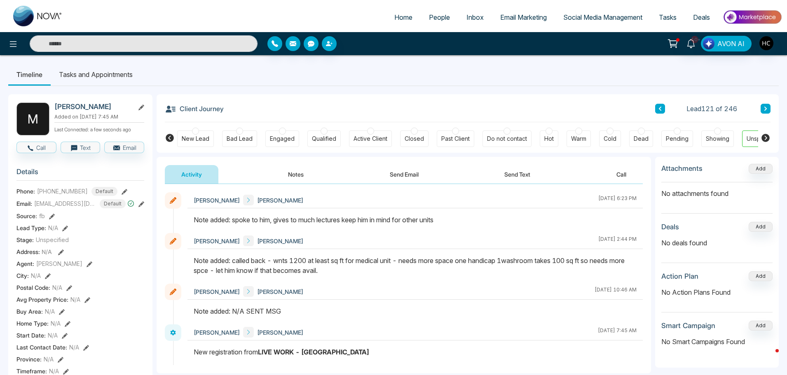
click at [762, 107] on button at bounding box center [766, 109] width 10 height 10
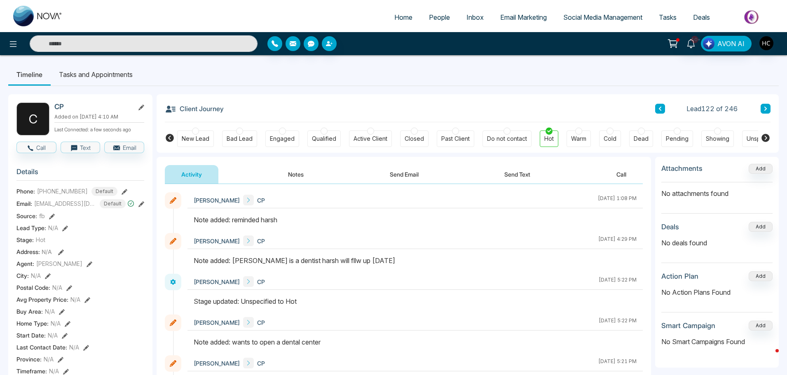
click at [768, 104] on button at bounding box center [766, 109] width 10 height 10
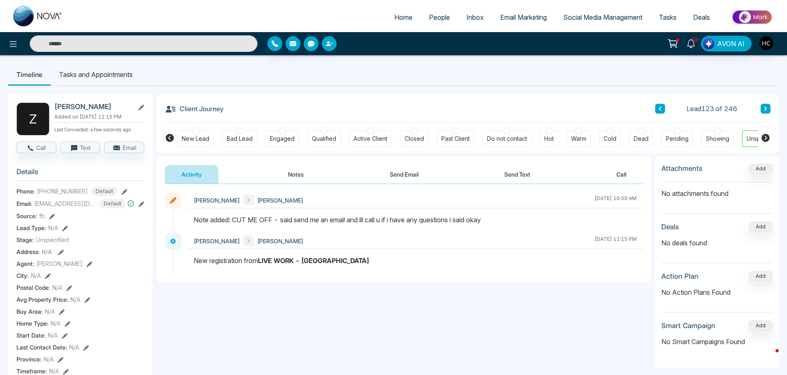
click at [766, 105] on button at bounding box center [766, 109] width 10 height 10
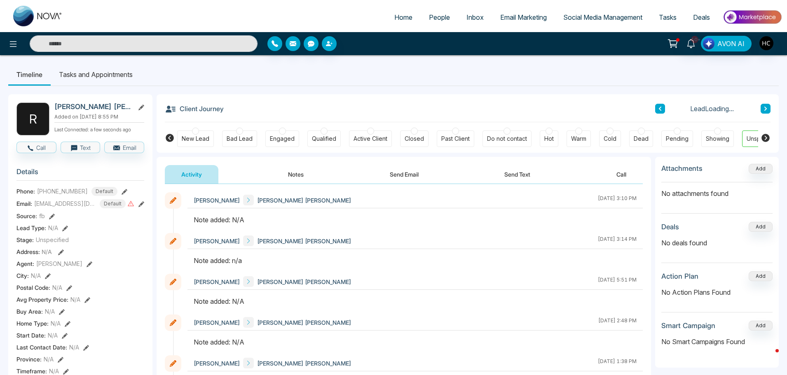
click at [291, 177] on button "Notes" at bounding box center [296, 174] width 49 height 19
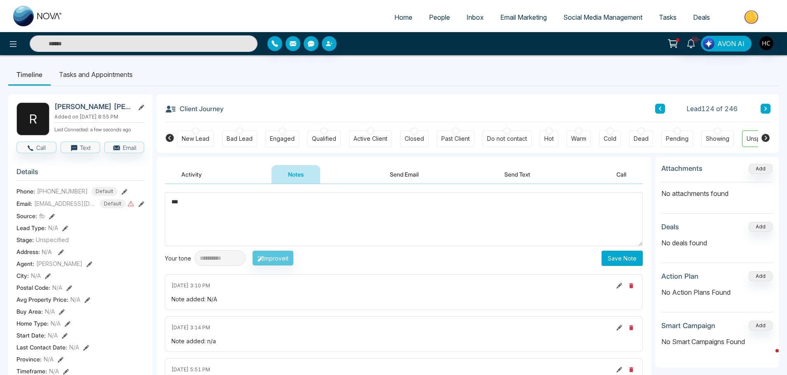
type textarea "***"
click at [618, 256] on button "Save Note" at bounding box center [622, 258] width 41 height 15
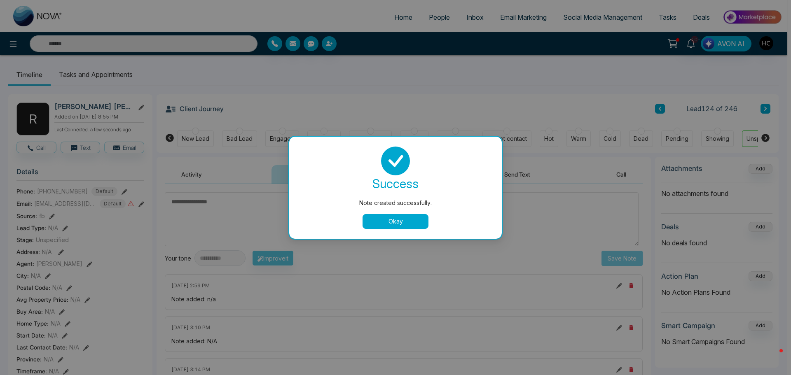
click at [398, 222] on button "Okay" at bounding box center [396, 221] width 66 height 15
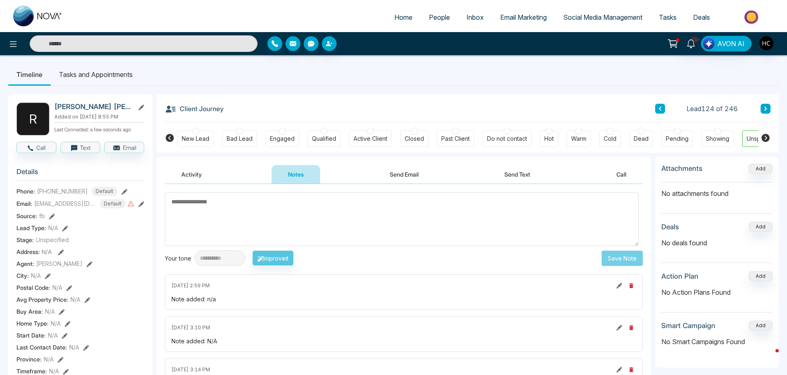
click at [767, 109] on icon at bounding box center [766, 108] width 4 height 5
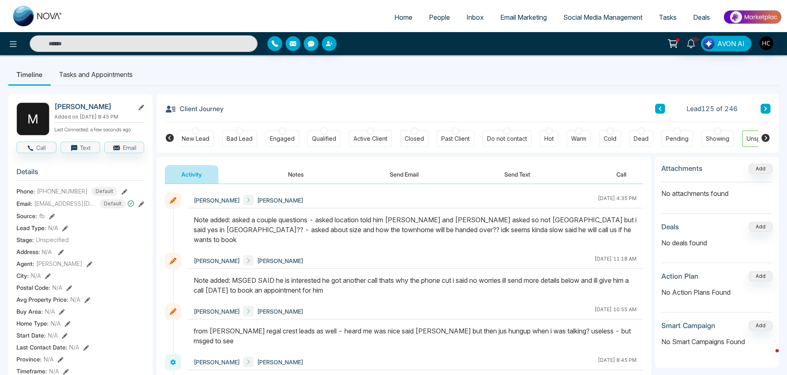
click at [766, 108] on icon at bounding box center [765, 109] width 2 height 4
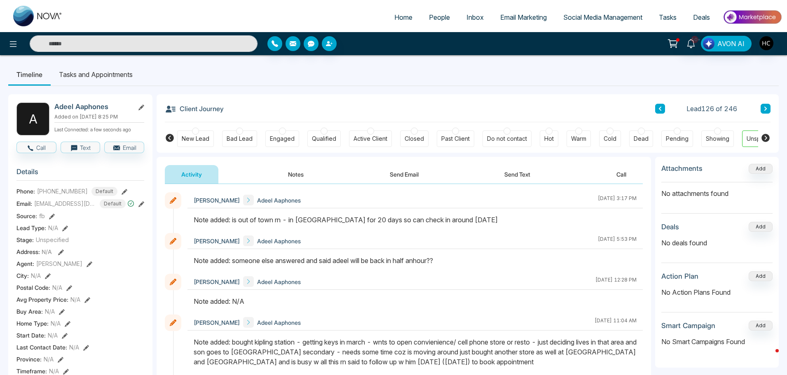
click at [764, 109] on icon at bounding box center [766, 108] width 4 height 5
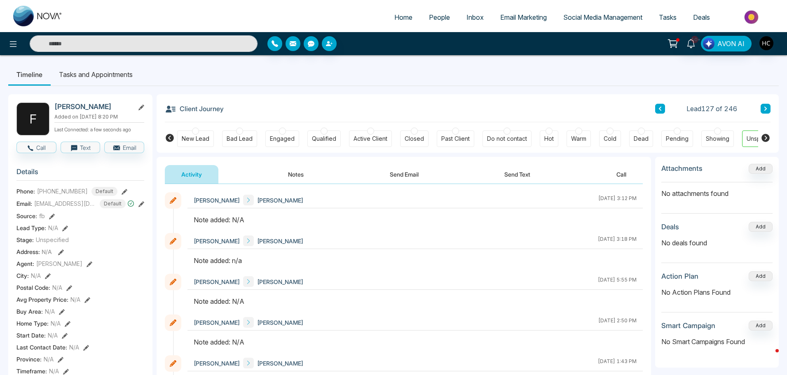
click at [305, 175] on button "Notes" at bounding box center [296, 174] width 49 height 19
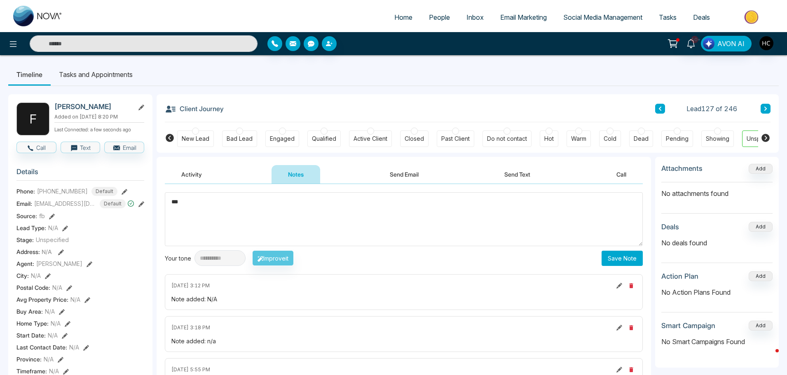
type textarea "***"
click at [632, 255] on button "Save Note" at bounding box center [622, 258] width 41 height 15
click at [766, 110] on icon at bounding box center [766, 108] width 4 height 5
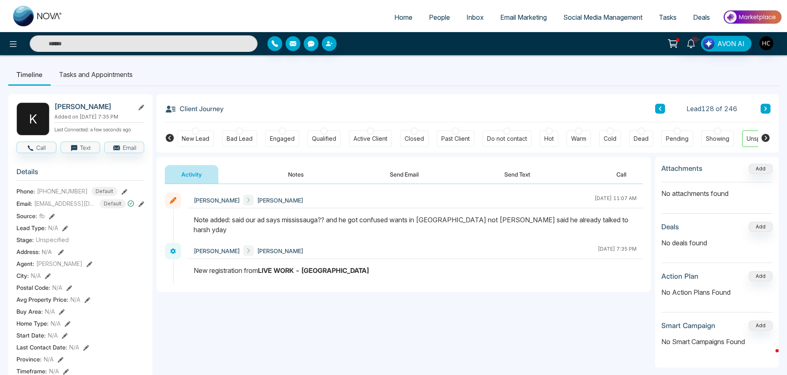
click at [767, 110] on icon at bounding box center [766, 108] width 4 height 5
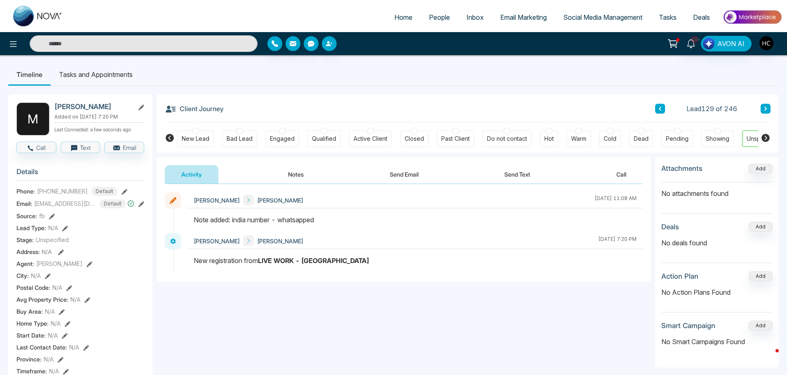
click at [764, 106] on button at bounding box center [766, 109] width 10 height 10
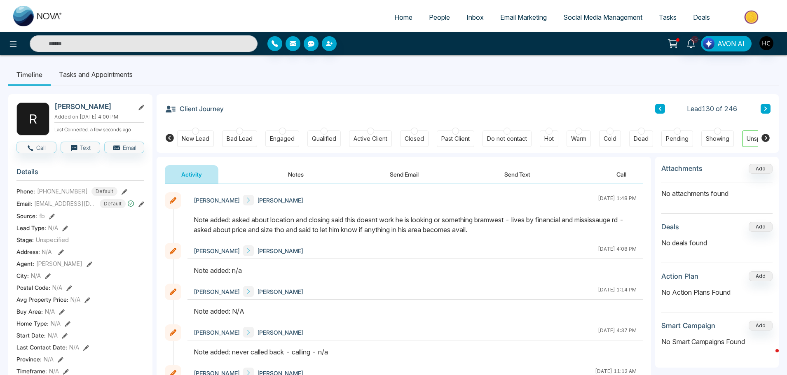
click at [764, 104] on button at bounding box center [766, 109] width 10 height 10
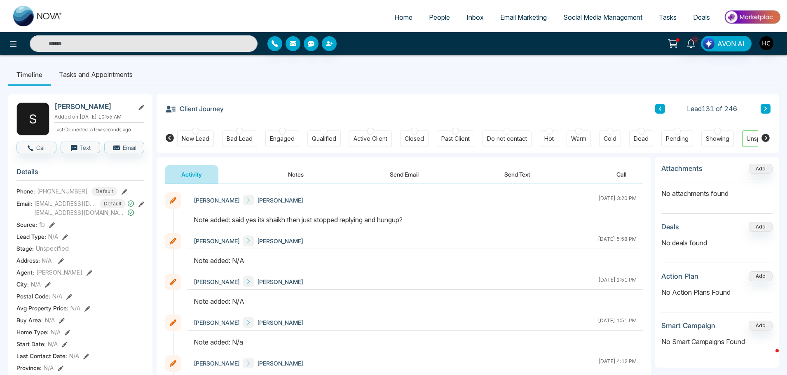
click at [299, 175] on button "Notes" at bounding box center [296, 174] width 49 height 19
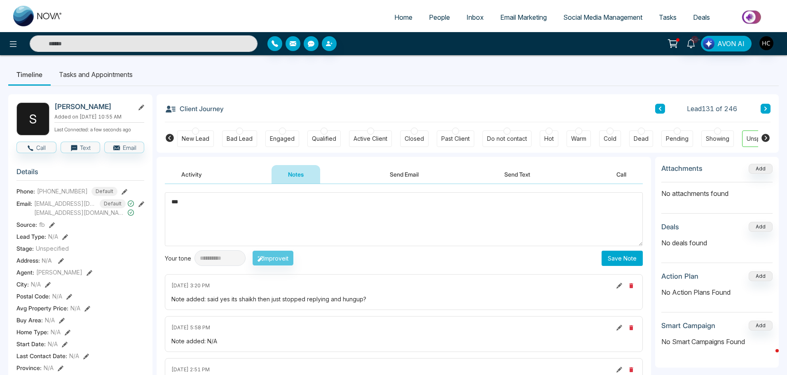
type textarea "***"
click at [614, 256] on button "Save Note" at bounding box center [622, 258] width 41 height 15
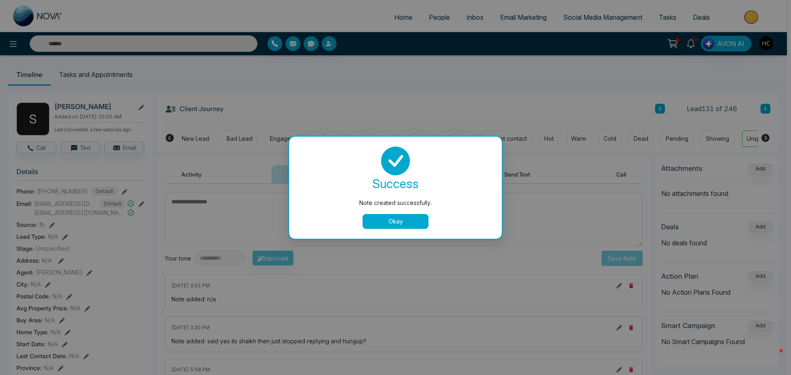
click at [417, 220] on button "Okay" at bounding box center [396, 221] width 66 height 15
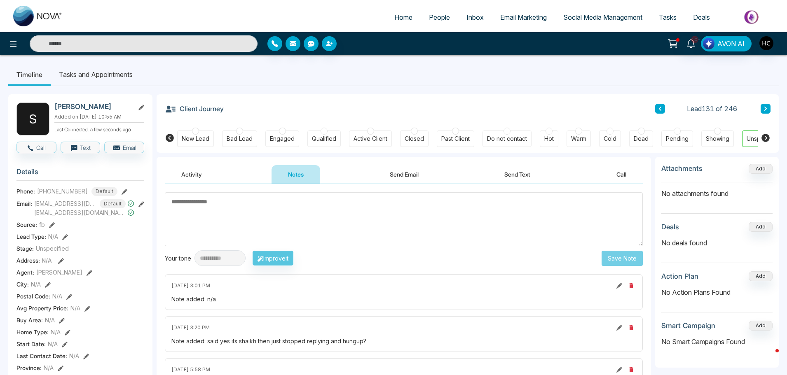
click at [765, 112] on button at bounding box center [766, 109] width 10 height 10
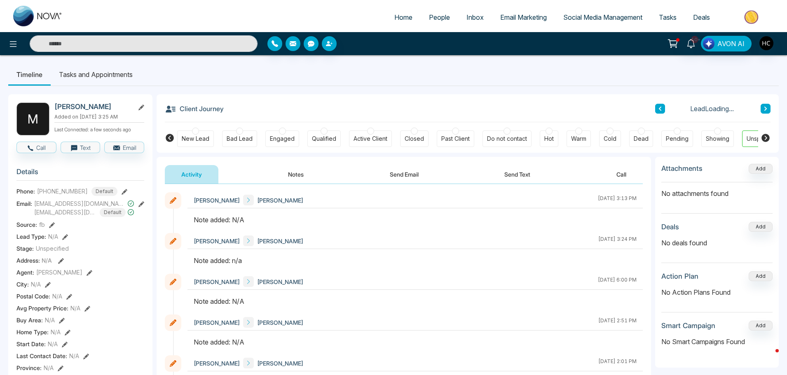
click at [291, 171] on button "Notes" at bounding box center [296, 174] width 49 height 19
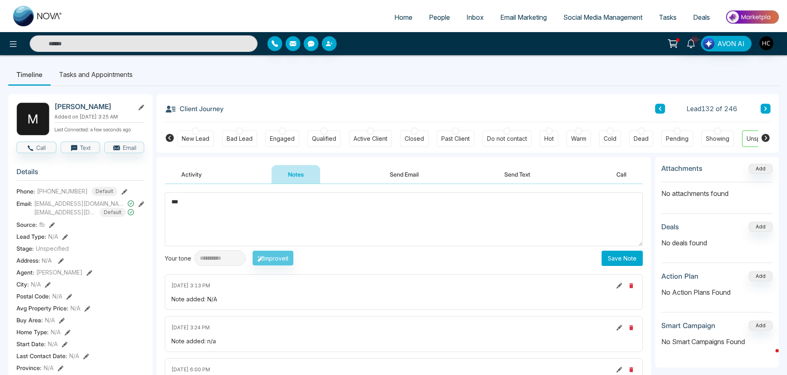
type textarea "***"
click at [618, 253] on button "Save Note" at bounding box center [622, 258] width 41 height 15
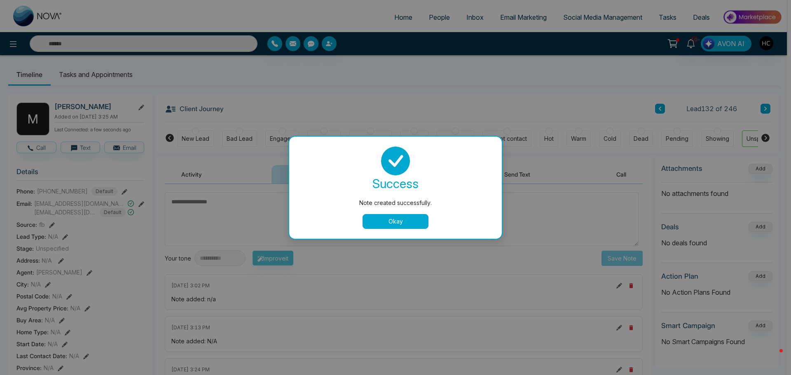
click at [398, 221] on button "Okay" at bounding box center [396, 221] width 66 height 15
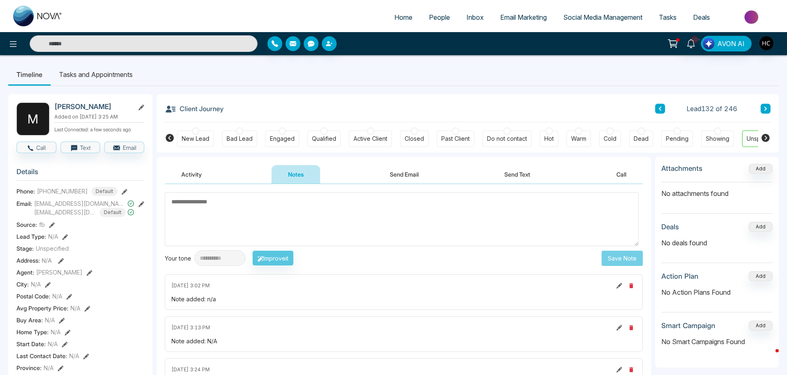
click at [765, 110] on icon at bounding box center [765, 109] width 2 height 4
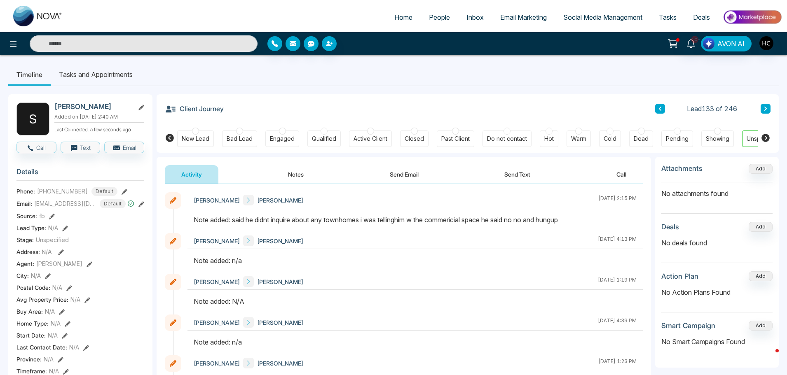
click at [762, 107] on button at bounding box center [766, 109] width 10 height 10
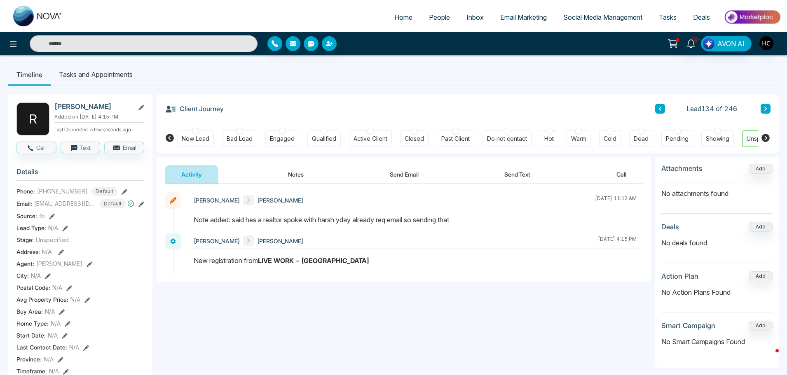
click at [764, 104] on button at bounding box center [766, 109] width 10 height 10
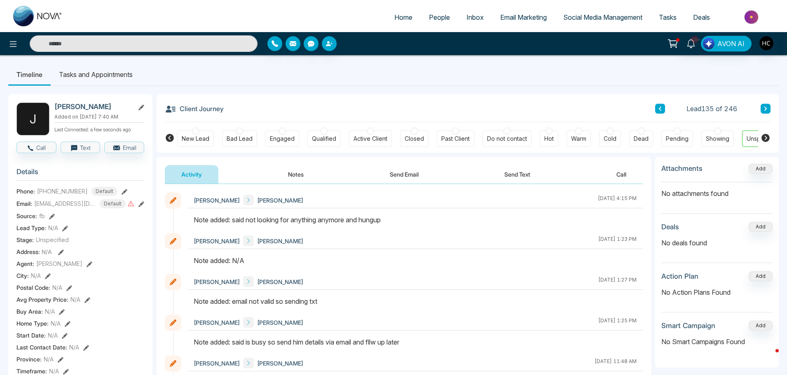
click at [767, 105] on button at bounding box center [766, 109] width 10 height 10
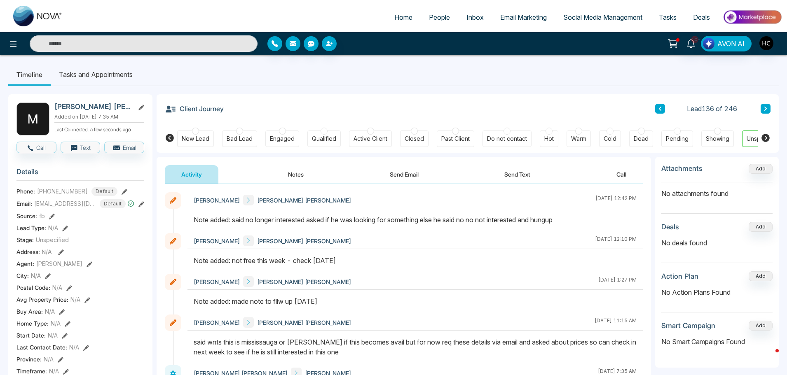
click at [763, 105] on button at bounding box center [766, 109] width 10 height 10
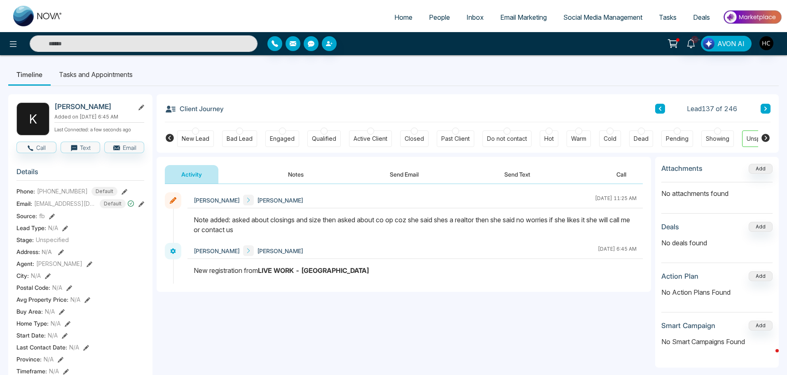
click at [764, 104] on button at bounding box center [766, 109] width 10 height 10
click at [766, 108] on icon at bounding box center [766, 108] width 4 height 5
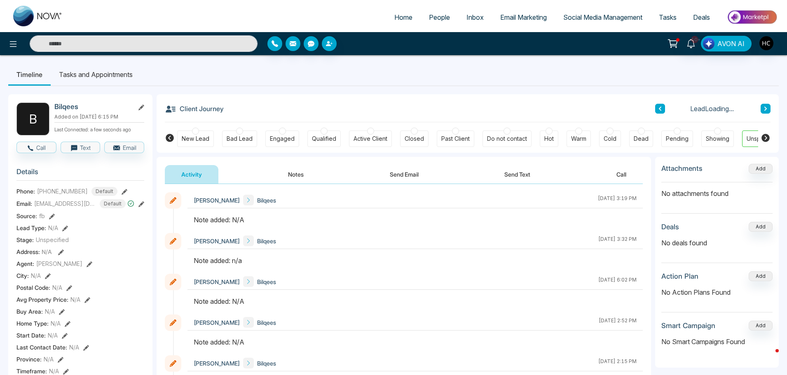
click at [302, 171] on button "Notes" at bounding box center [296, 174] width 49 height 19
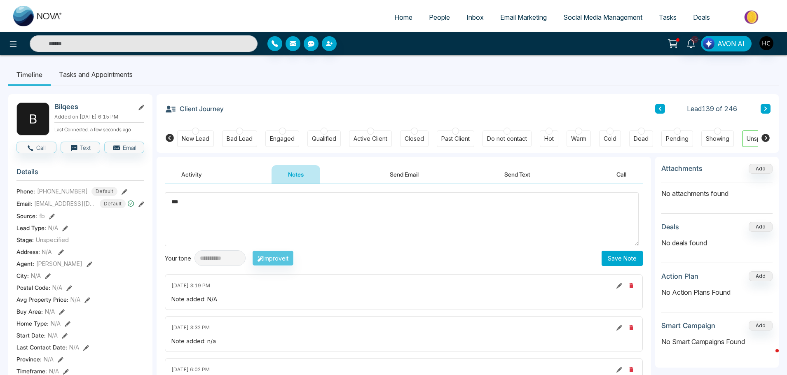
type textarea "***"
click at [618, 255] on button "Save Note" at bounding box center [622, 258] width 41 height 15
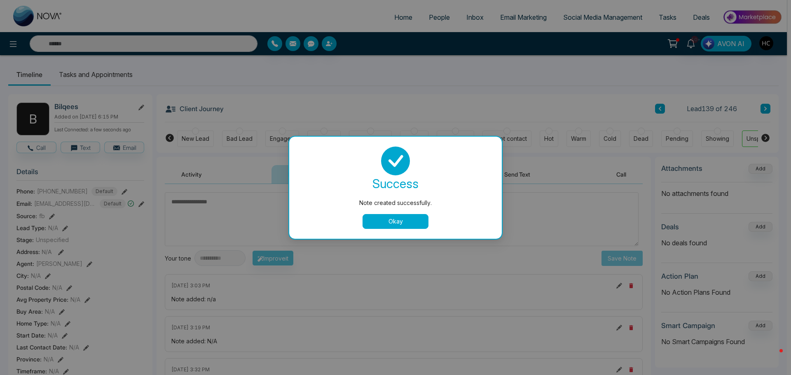
drag, startPoint x: 423, startPoint y: 220, endPoint x: 436, endPoint y: 216, distance: 13.6
click at [423, 220] on button "Okay" at bounding box center [396, 221] width 66 height 15
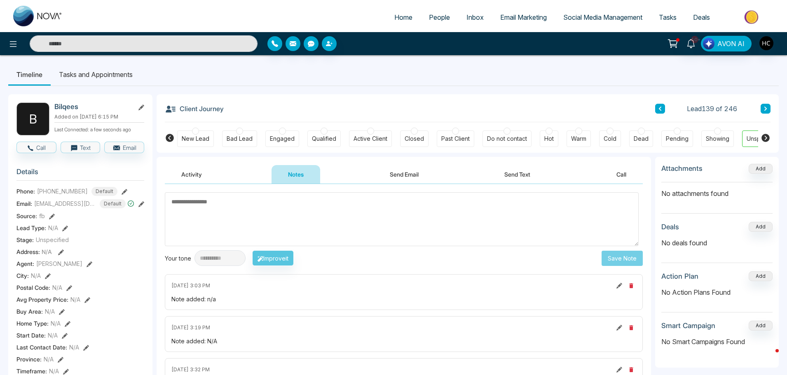
click at [764, 103] on div "Client Journey Lead 139 of 246" at bounding box center [468, 108] width 606 height 28
click at [764, 108] on icon at bounding box center [766, 108] width 4 height 5
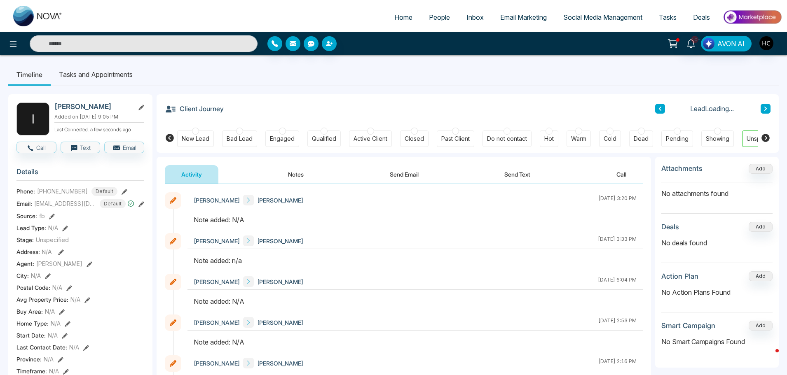
click at [305, 173] on button "Notes" at bounding box center [296, 174] width 49 height 19
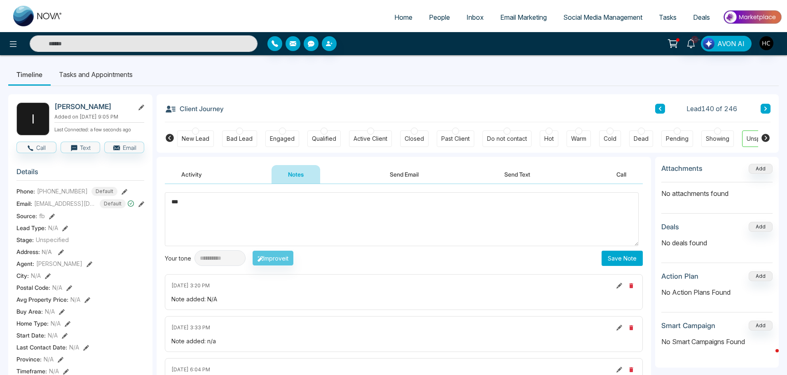
type textarea "***"
click at [616, 261] on button "Save Note" at bounding box center [622, 258] width 41 height 15
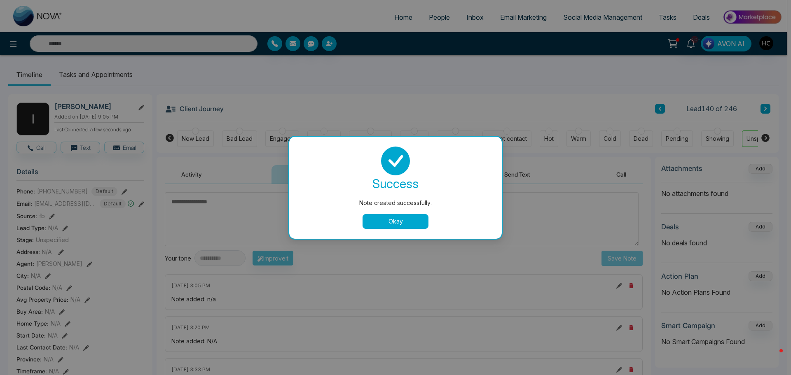
click at [422, 223] on button "Okay" at bounding box center [396, 221] width 66 height 15
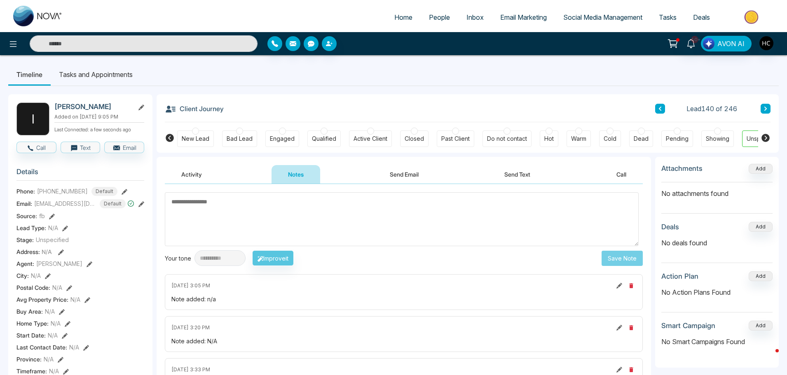
click at [766, 112] on button at bounding box center [766, 109] width 10 height 10
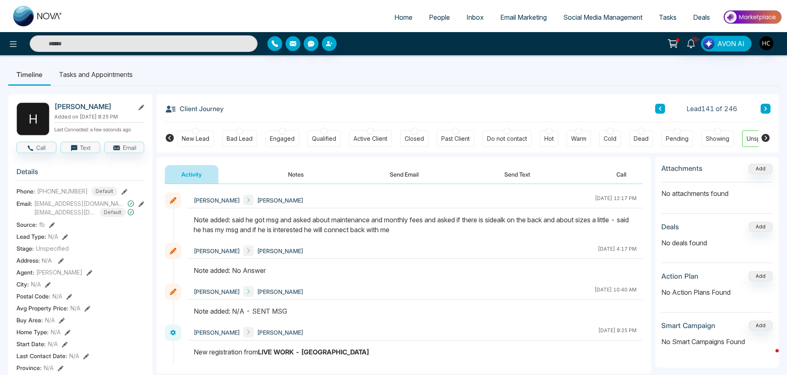
click at [766, 109] on icon at bounding box center [765, 109] width 2 height 4
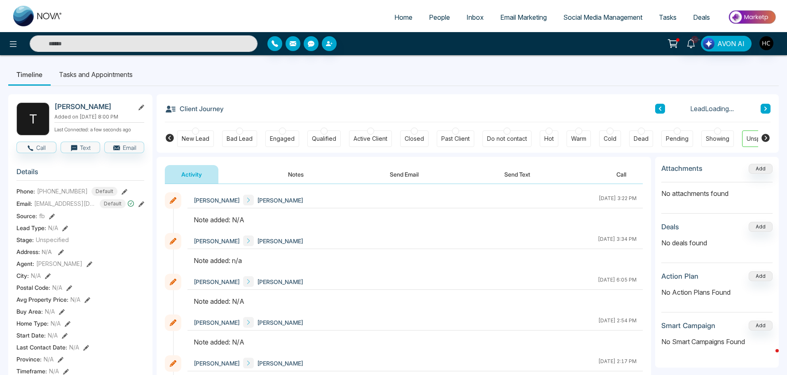
click at [295, 169] on button "Notes" at bounding box center [296, 174] width 49 height 19
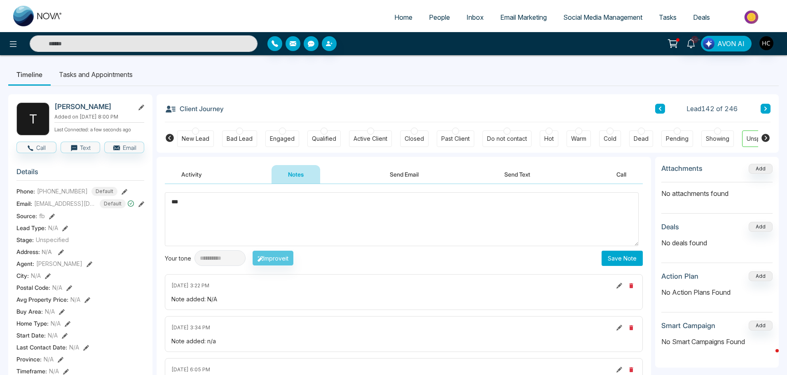
type textarea "***"
click at [603, 256] on button "Save Note" at bounding box center [622, 258] width 41 height 15
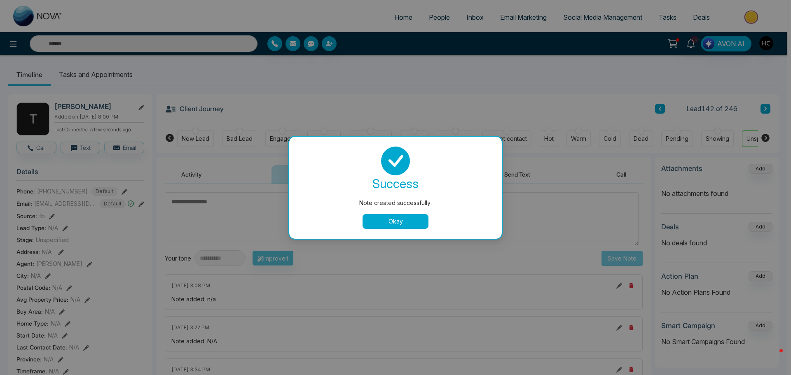
click at [724, 101] on div "Note created successfully. success Note created successfully. Okay" at bounding box center [395, 187] width 791 height 375
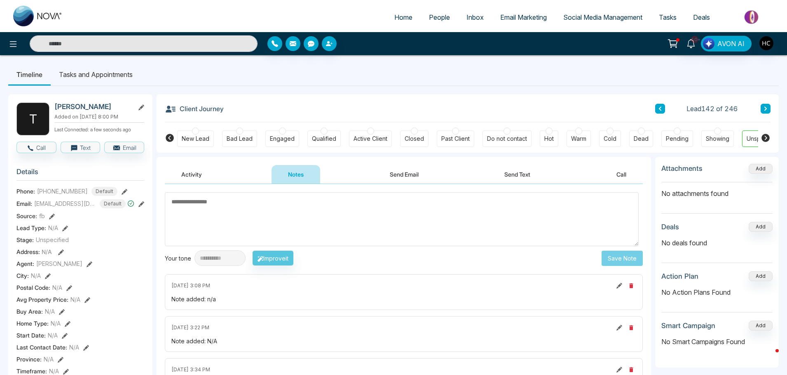
click at [767, 104] on button at bounding box center [766, 109] width 10 height 10
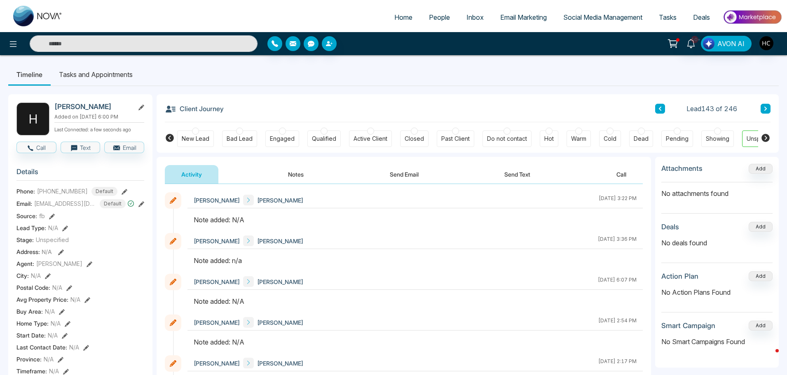
click at [303, 179] on button "Notes" at bounding box center [296, 174] width 49 height 19
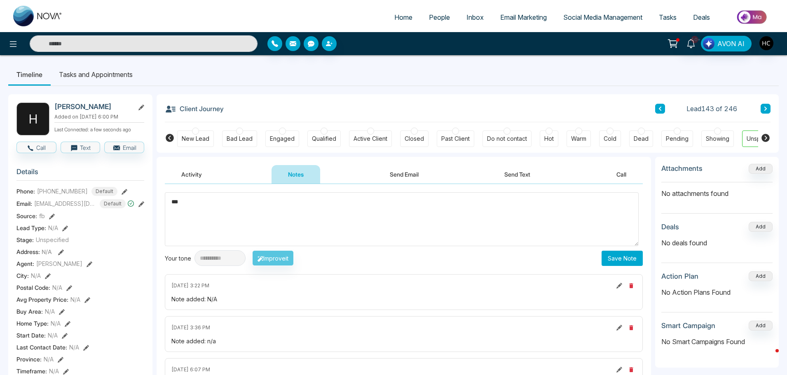
type textarea "***"
click at [602, 262] on button "Save Note" at bounding box center [622, 258] width 41 height 15
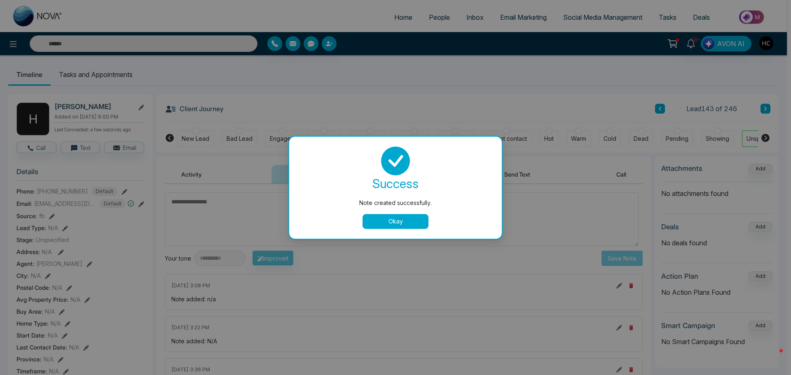
click at [416, 218] on button "Okay" at bounding box center [396, 221] width 66 height 15
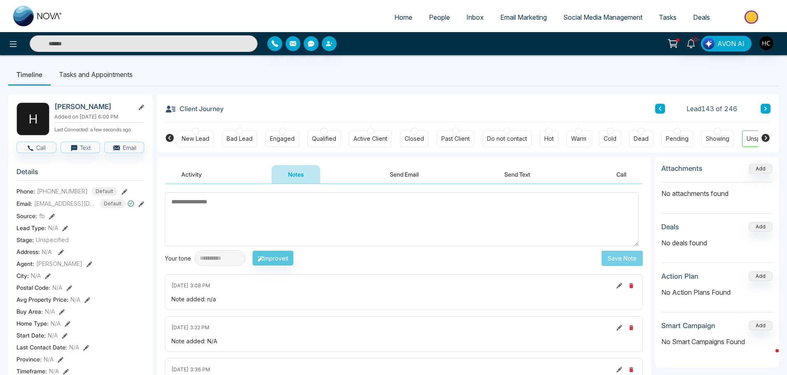
click at [762, 110] on button at bounding box center [766, 109] width 10 height 10
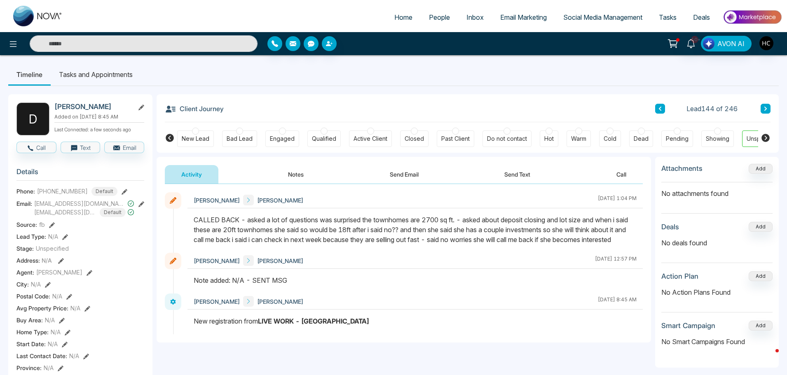
click at [762, 107] on button at bounding box center [766, 109] width 10 height 10
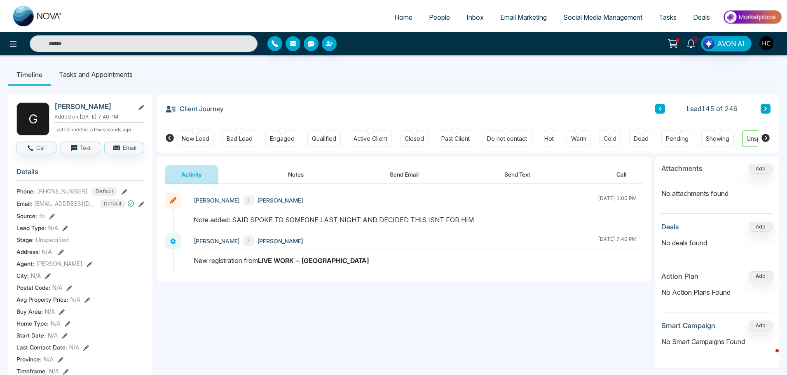
click at [763, 110] on button at bounding box center [766, 109] width 10 height 10
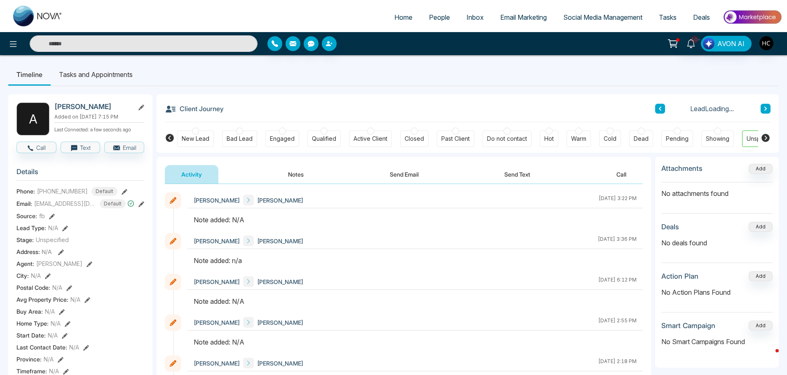
click at [297, 177] on button "Notes" at bounding box center [296, 174] width 49 height 19
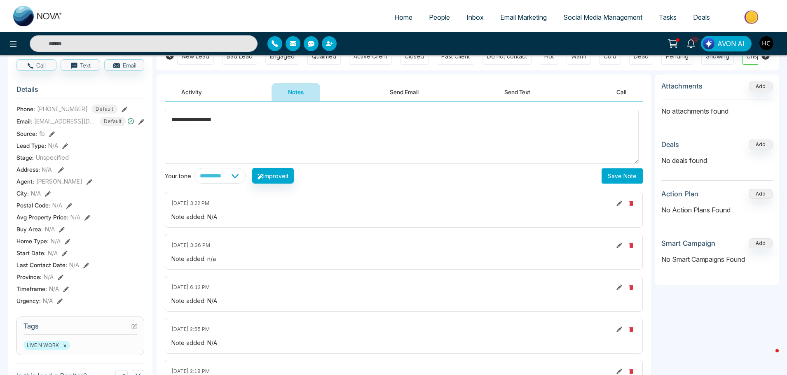
type textarea "**********"
click at [614, 176] on button "Save Note" at bounding box center [622, 176] width 41 height 15
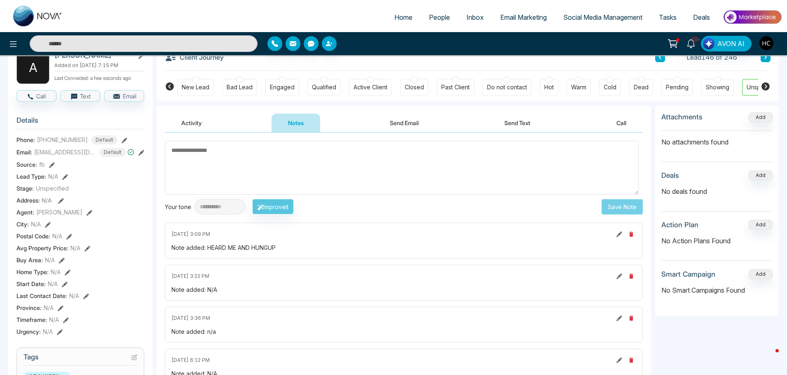
drag, startPoint x: 635, startPoint y: 316, endPoint x: 657, endPoint y: 280, distance: 42.5
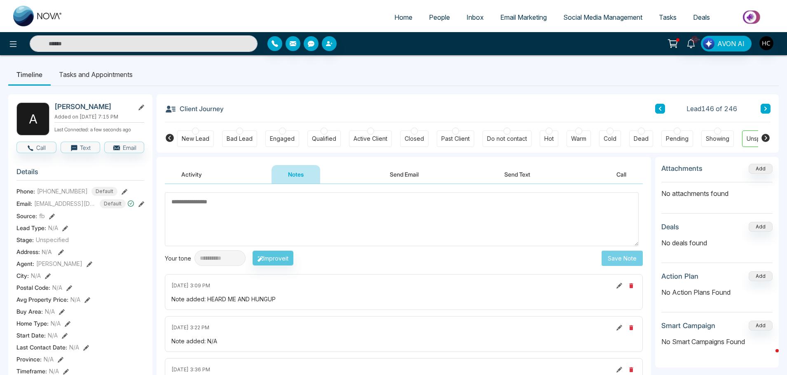
drag, startPoint x: 657, startPoint y: 280, endPoint x: 642, endPoint y: 72, distance: 209.0
click at [642, 72] on ul "Timeline Tasks and Appointments" at bounding box center [393, 74] width 771 height 22
click at [764, 108] on icon at bounding box center [766, 108] width 4 height 5
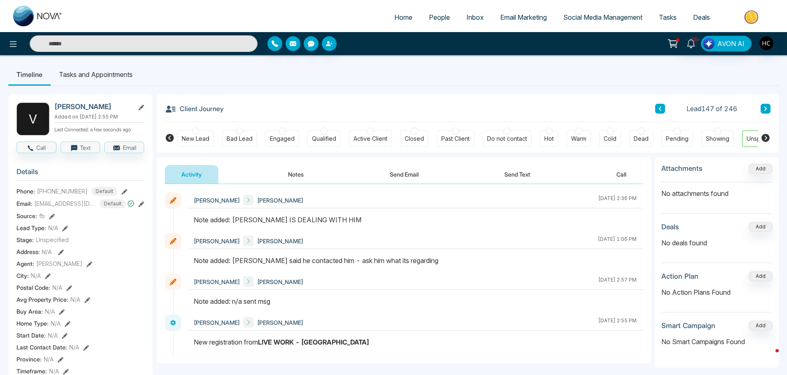
click at [768, 108] on button at bounding box center [766, 109] width 10 height 10
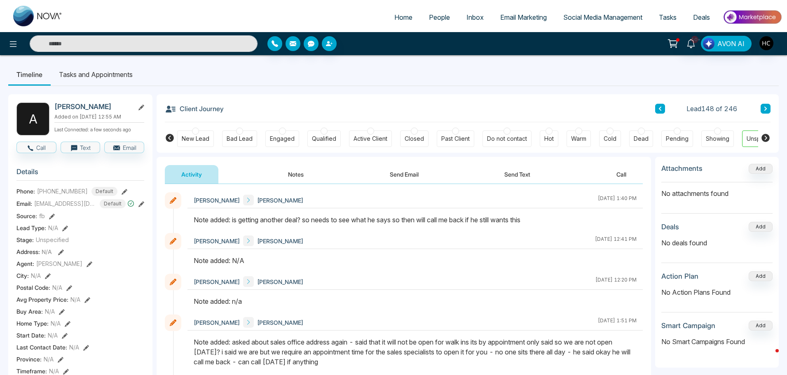
click at [764, 108] on icon at bounding box center [766, 108] width 4 height 5
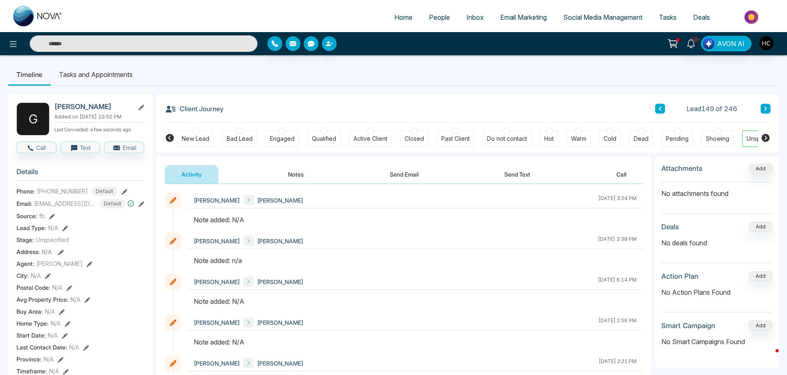
click at [293, 175] on button "Notes" at bounding box center [296, 174] width 49 height 19
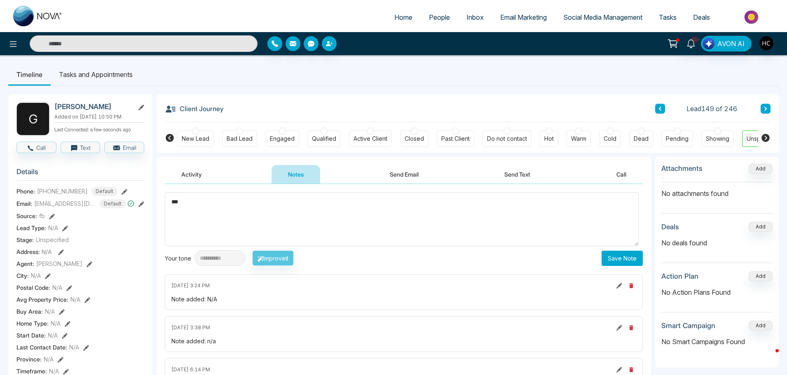
type textarea "***"
click at [620, 259] on button "Save Note" at bounding box center [622, 258] width 41 height 15
click at [611, 260] on button "Save Note" at bounding box center [622, 258] width 41 height 15
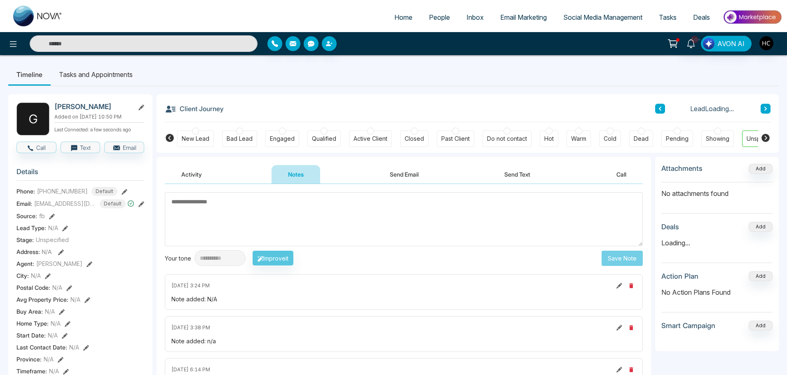
click at [368, 216] on textarea at bounding box center [404, 219] width 478 height 54
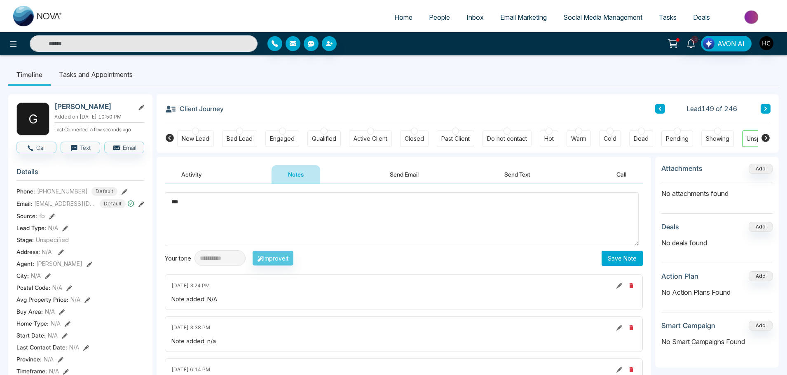
type textarea "***"
click at [611, 256] on button "Save Note" at bounding box center [622, 258] width 41 height 15
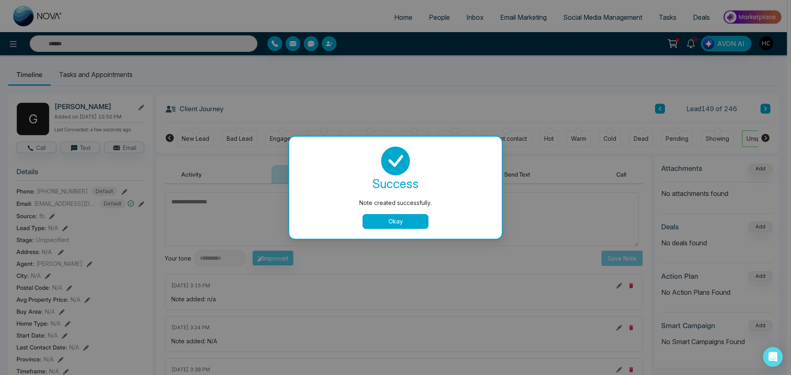
click at [422, 215] on button "Okay" at bounding box center [396, 221] width 66 height 15
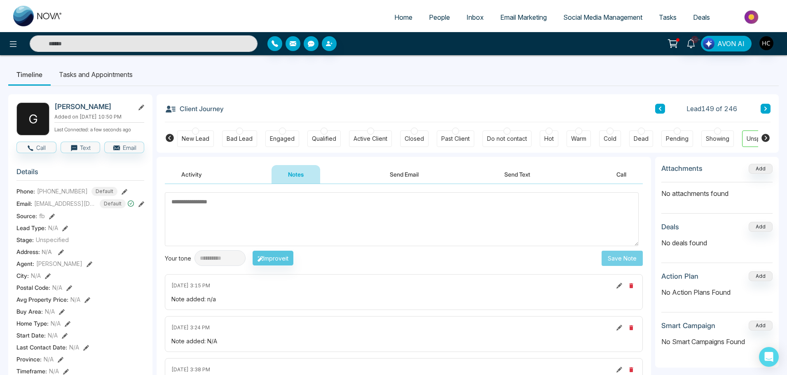
click at [763, 104] on button at bounding box center [766, 109] width 10 height 10
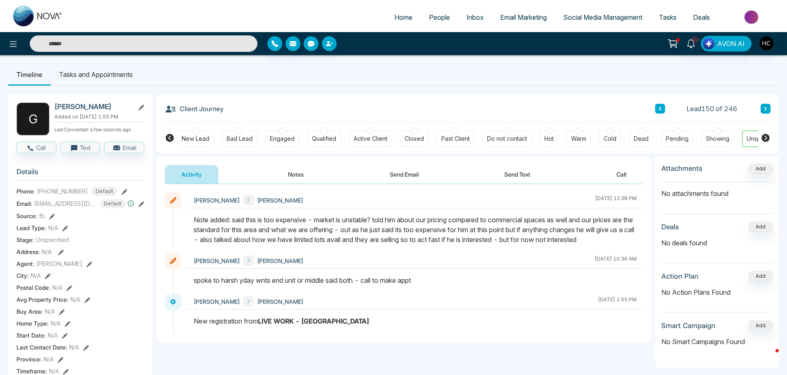
click at [764, 110] on icon at bounding box center [766, 108] width 4 height 5
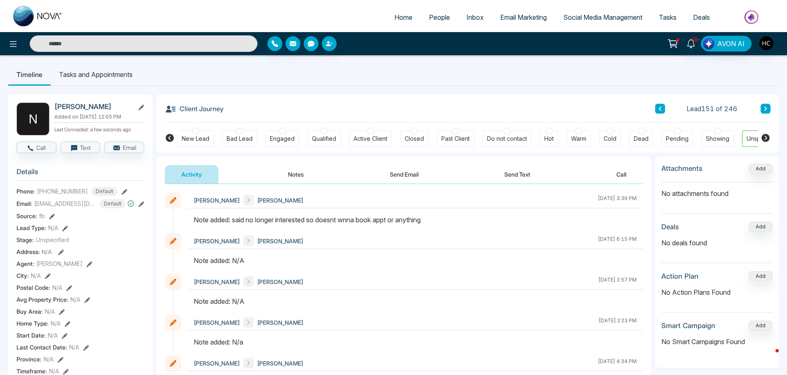
click at [768, 109] on button at bounding box center [766, 109] width 10 height 10
click at [289, 173] on button "Notes" at bounding box center [296, 174] width 49 height 19
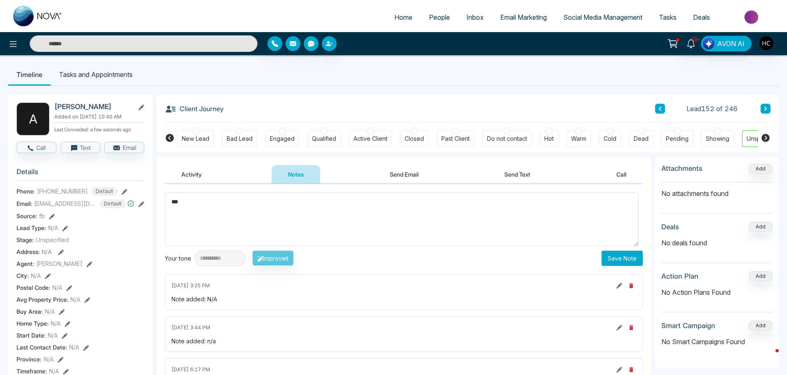
type textarea "***"
click at [614, 259] on button "Save Note" at bounding box center [622, 258] width 41 height 15
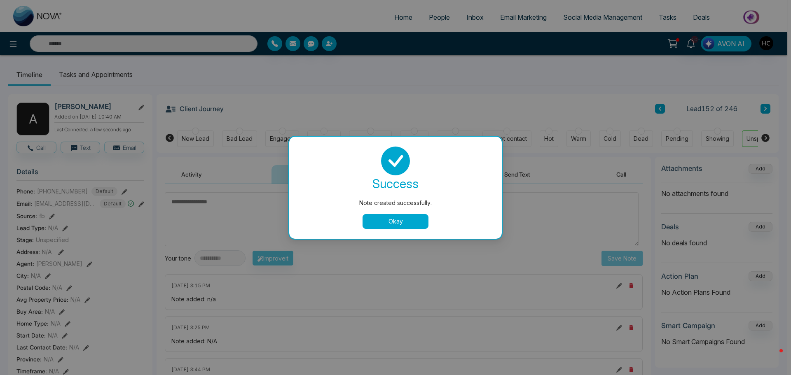
click at [399, 219] on button "Okay" at bounding box center [396, 221] width 66 height 15
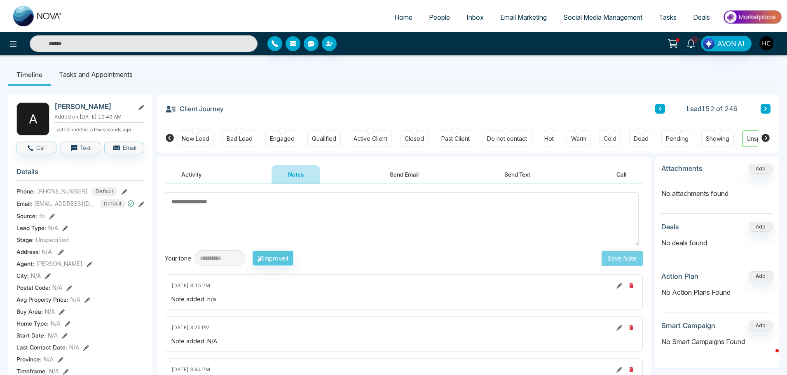
click at [766, 108] on icon at bounding box center [765, 109] width 2 height 4
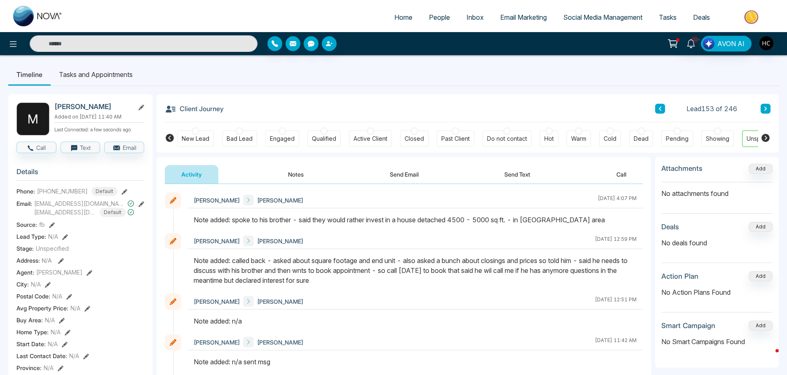
click at [774, 106] on div "Client Journey Lead 153 of 246 New Lead Bad Lead Engaged Qualified Active Clien…" at bounding box center [468, 123] width 622 height 59
click at [768, 105] on button at bounding box center [766, 109] width 10 height 10
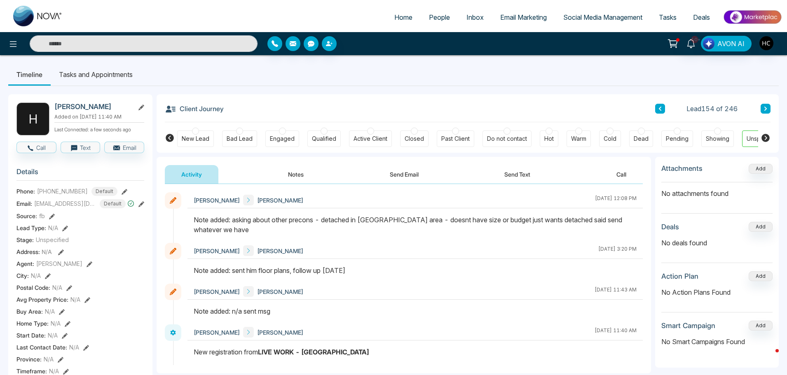
click at [768, 108] on button at bounding box center [766, 109] width 10 height 10
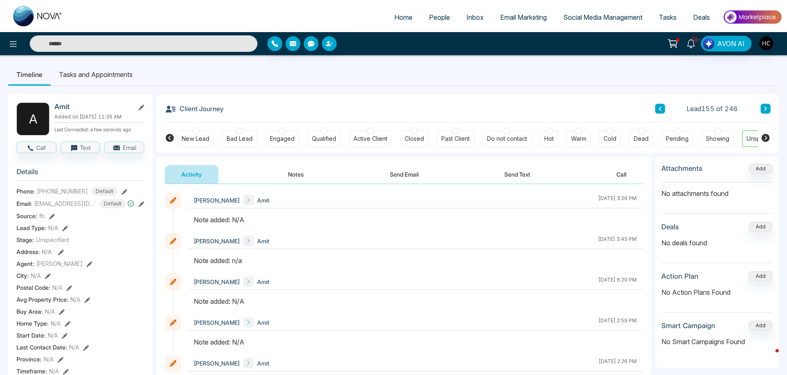
click at [298, 171] on button "Notes" at bounding box center [296, 174] width 49 height 19
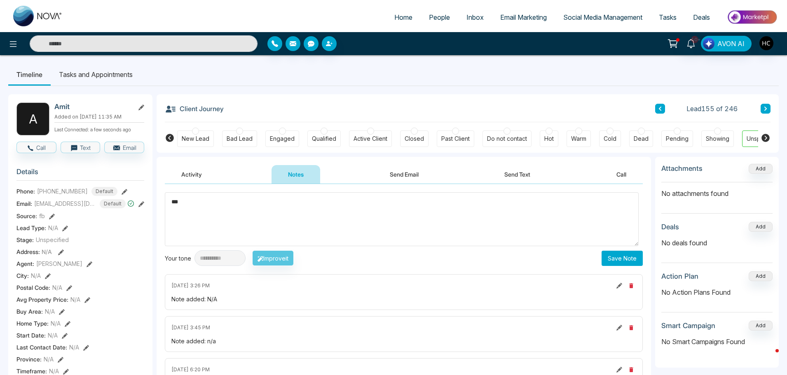
type textarea "***"
click at [619, 257] on button "Save Note" at bounding box center [622, 258] width 41 height 15
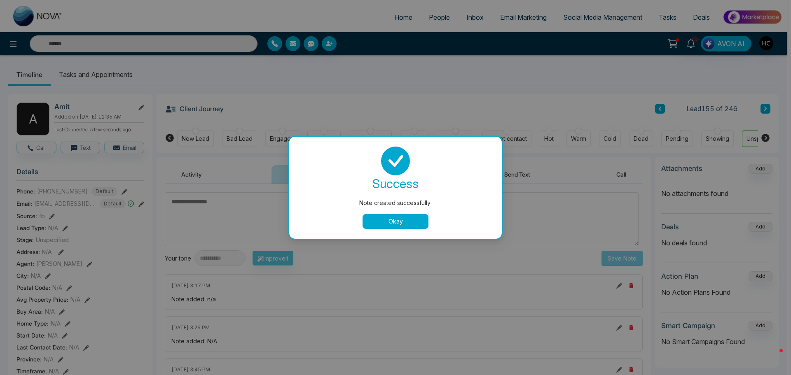
click at [407, 218] on button "Okay" at bounding box center [396, 221] width 66 height 15
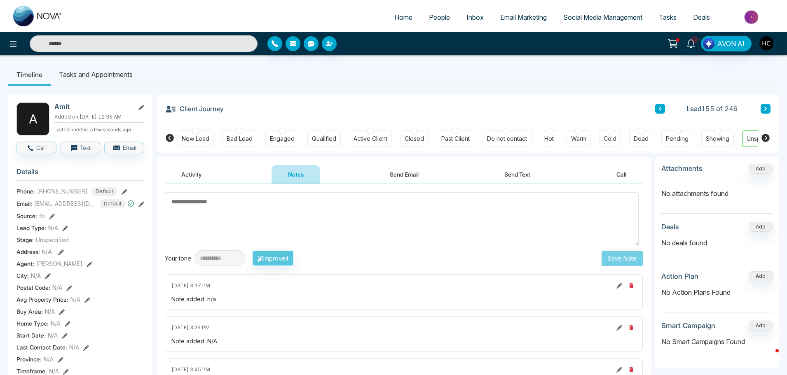
click at [768, 108] on button at bounding box center [766, 109] width 10 height 10
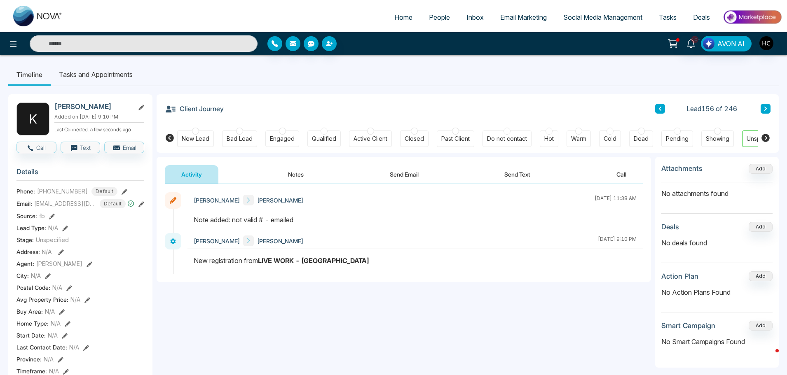
click at [766, 107] on icon at bounding box center [766, 108] width 4 height 5
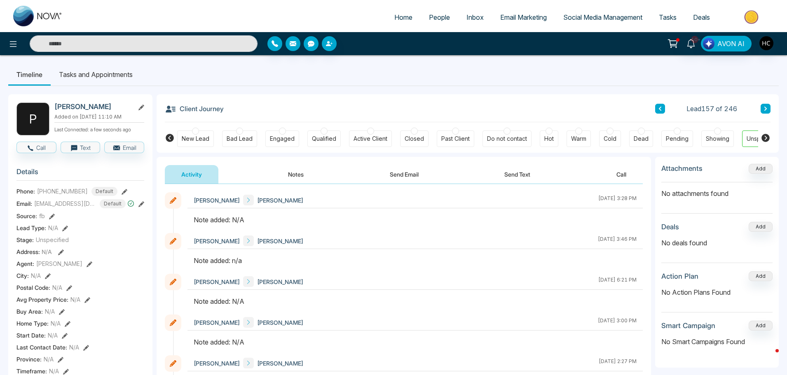
click at [300, 177] on button "Notes" at bounding box center [296, 174] width 49 height 19
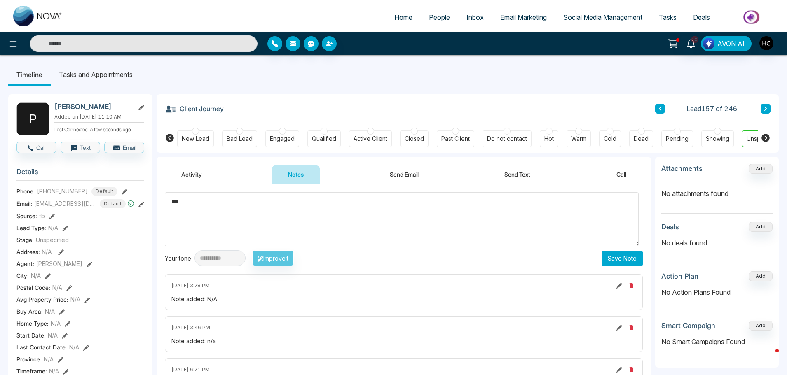
type textarea "***"
click at [603, 260] on button "Save Note" at bounding box center [622, 258] width 41 height 15
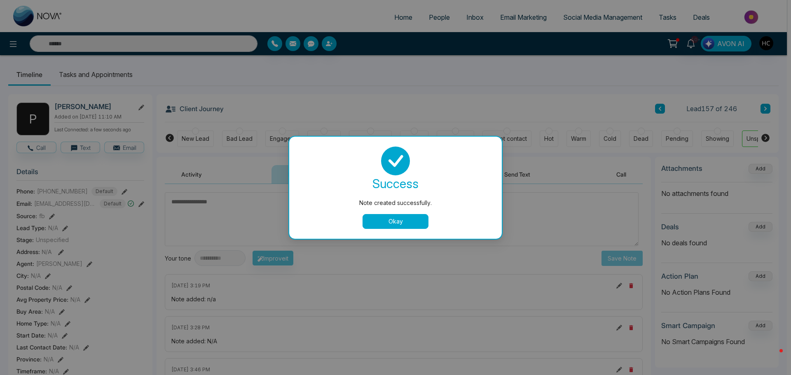
click at [418, 223] on button "Okay" at bounding box center [396, 221] width 66 height 15
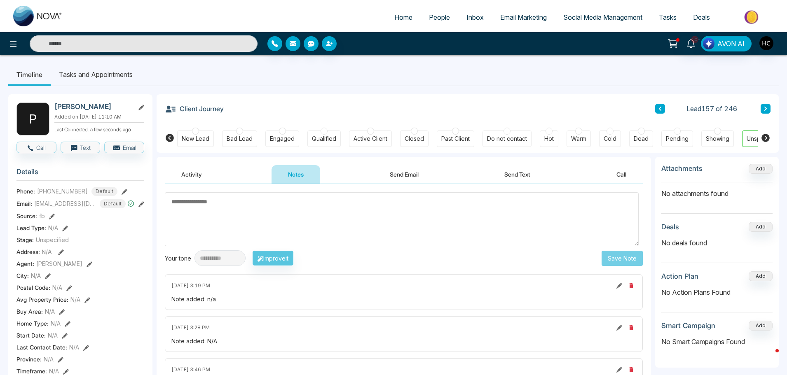
click at [764, 106] on button at bounding box center [766, 109] width 10 height 10
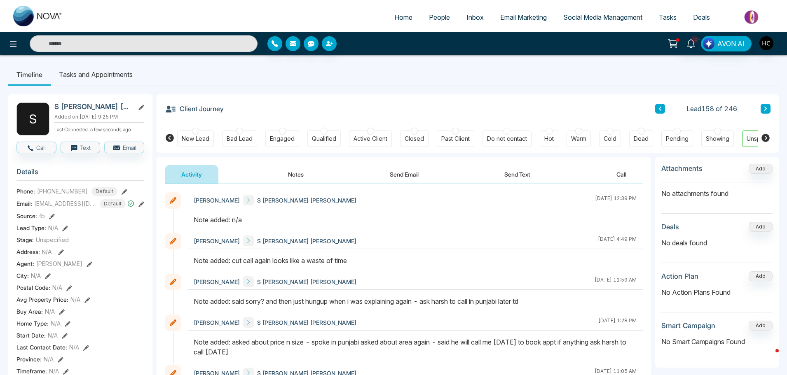
click at [766, 108] on icon at bounding box center [765, 109] width 2 height 4
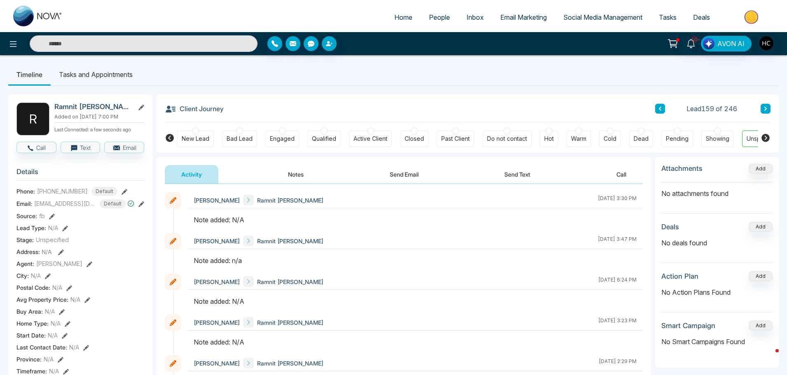
click at [304, 169] on button "Notes" at bounding box center [296, 174] width 49 height 19
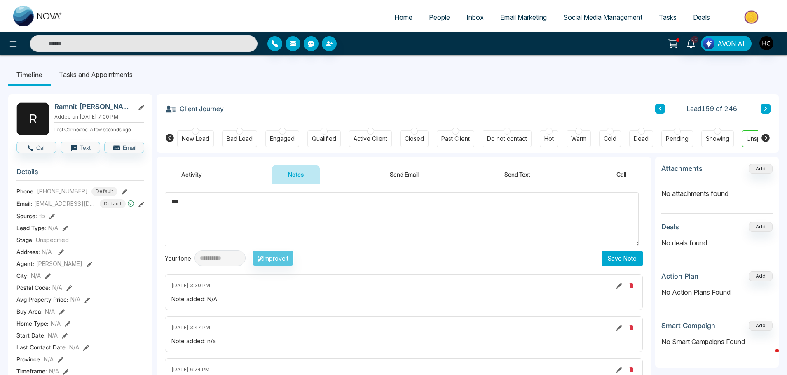
type textarea "***"
click at [616, 258] on button "Save Note" at bounding box center [622, 258] width 41 height 15
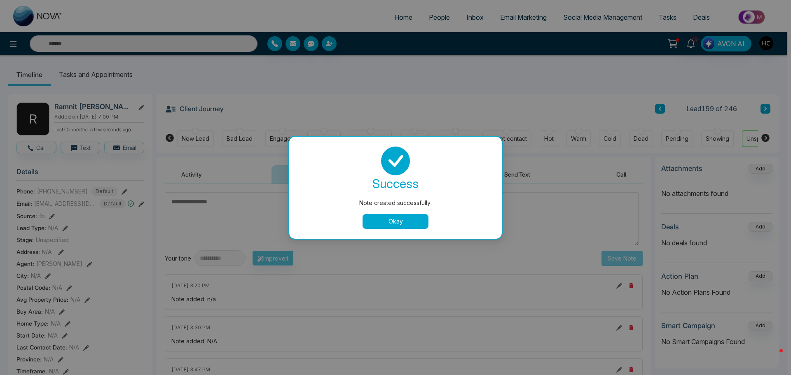
click at [423, 218] on button "Okay" at bounding box center [396, 221] width 66 height 15
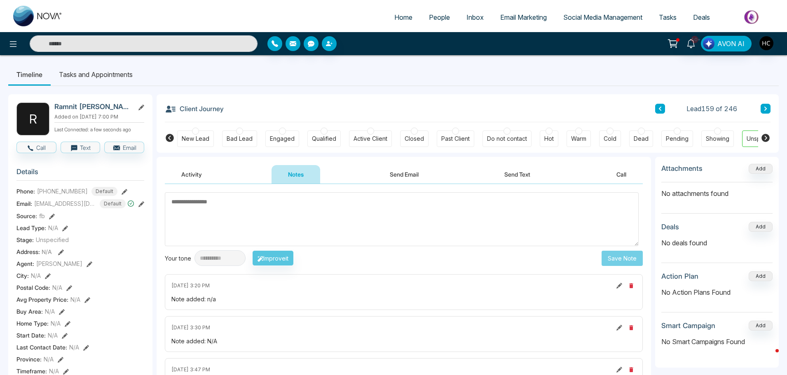
click at [767, 108] on icon at bounding box center [766, 108] width 4 height 5
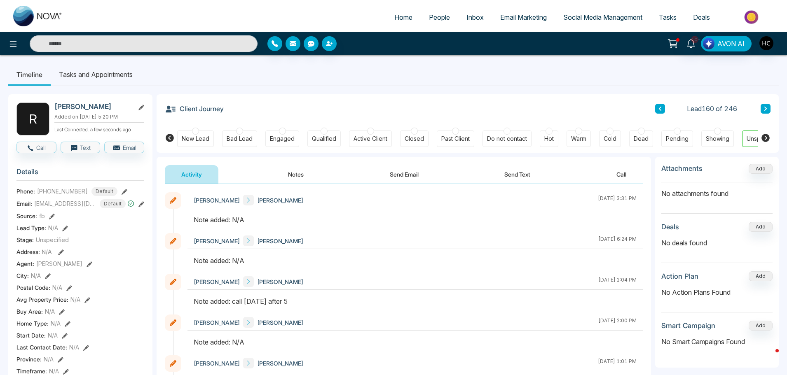
click at [296, 170] on button "Notes" at bounding box center [296, 174] width 49 height 19
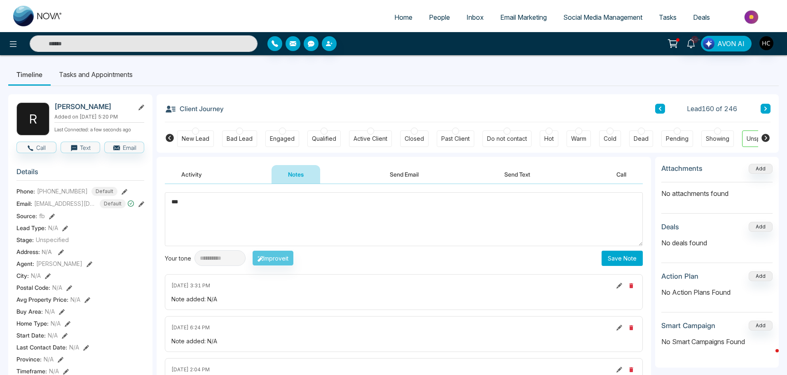
type textarea "***"
click at [617, 250] on div "**********" at bounding box center [404, 229] width 478 height 74
click at [615, 253] on button "Save Note" at bounding box center [622, 258] width 41 height 15
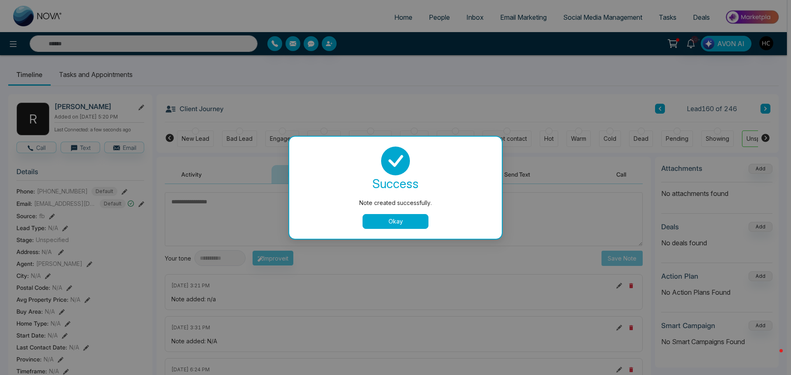
click at [720, 82] on div "Note created successfully. success Note created successfully. Okay" at bounding box center [395, 187] width 791 height 375
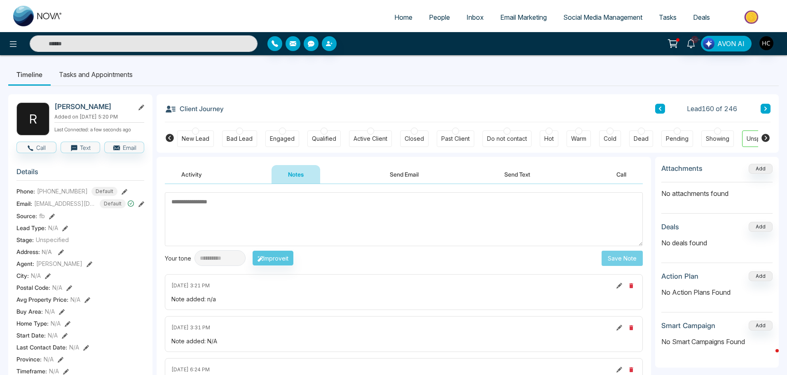
click at [769, 108] on button at bounding box center [766, 109] width 10 height 10
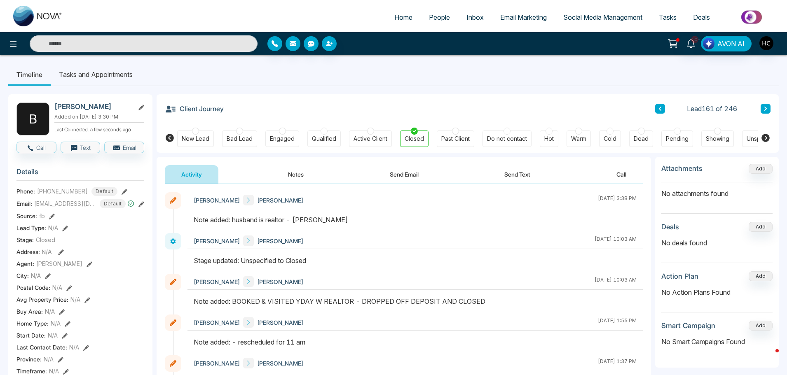
click at [762, 106] on button at bounding box center [766, 109] width 10 height 10
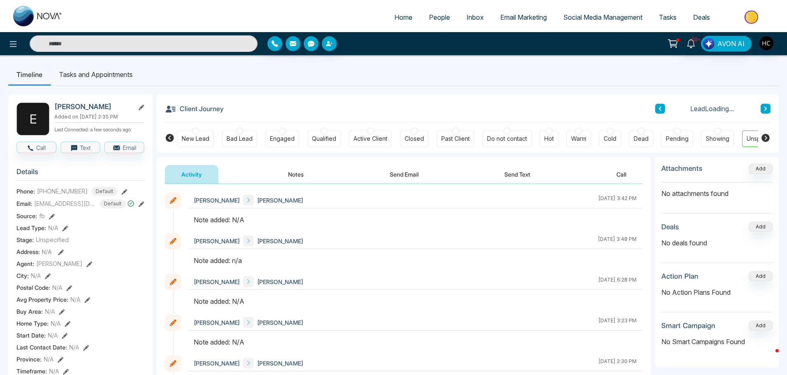
click at [300, 171] on button "Notes" at bounding box center [296, 174] width 49 height 19
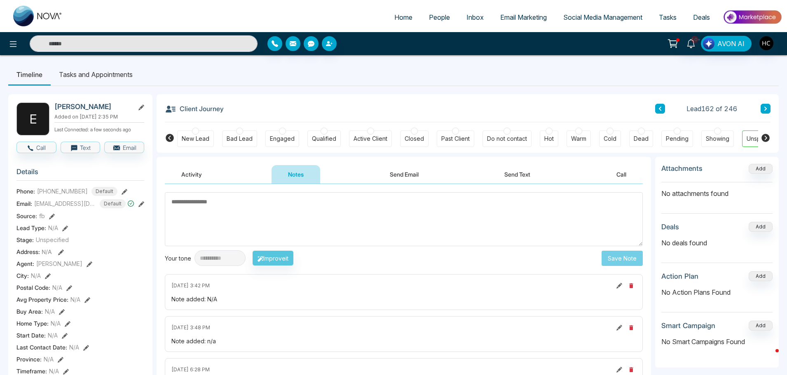
click at [319, 213] on textarea at bounding box center [404, 219] width 478 height 54
click at [307, 218] on textarea at bounding box center [404, 219] width 478 height 54
click at [331, 225] on textarea at bounding box center [404, 219] width 478 height 54
type textarea "***"
click at [616, 257] on button "Save Note" at bounding box center [622, 258] width 41 height 15
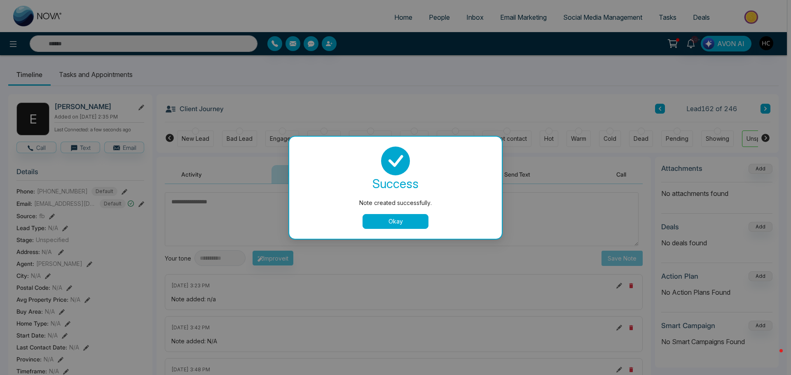
click at [385, 220] on button "Okay" at bounding box center [396, 221] width 66 height 15
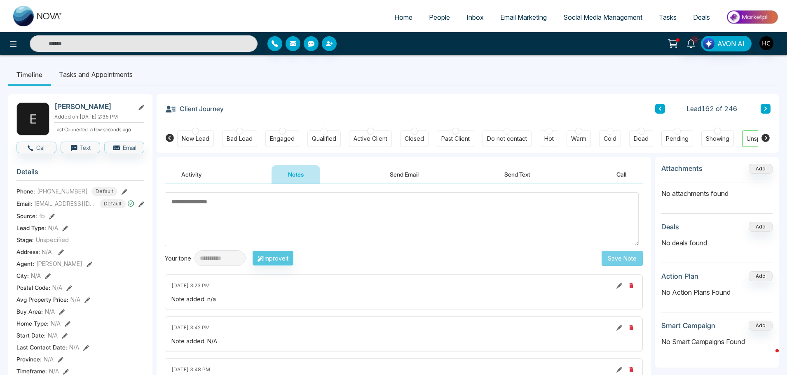
click at [763, 110] on button at bounding box center [766, 109] width 10 height 10
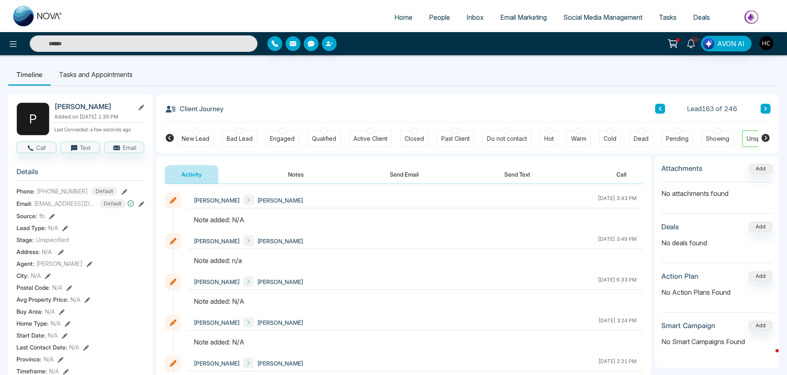
click at [299, 172] on button "Notes" at bounding box center [296, 174] width 49 height 19
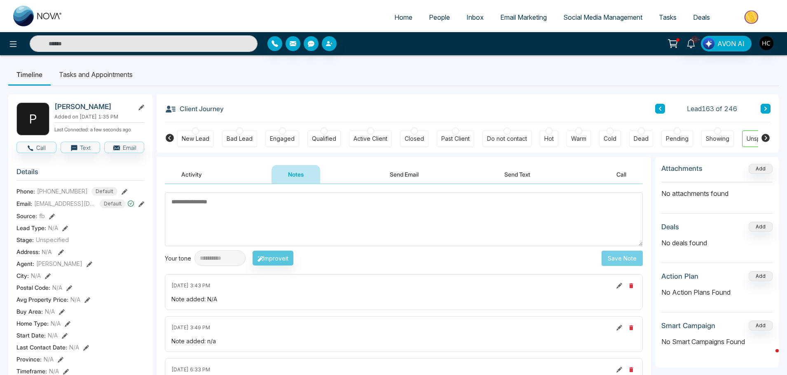
click at [315, 211] on textarea at bounding box center [404, 219] width 478 height 54
type textarea "***"
click at [602, 258] on button "Save Note" at bounding box center [622, 258] width 41 height 15
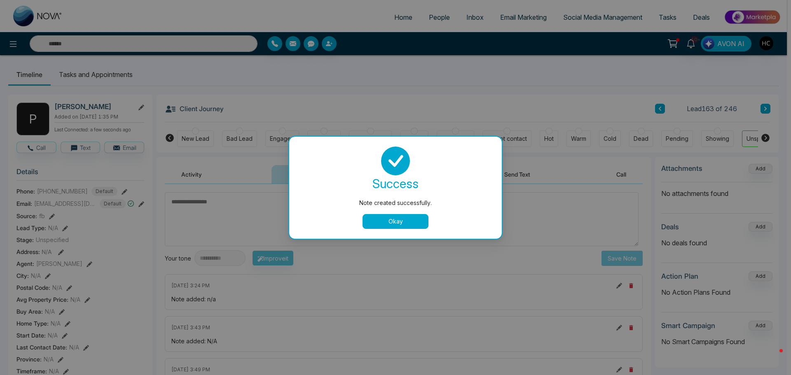
click at [414, 220] on button "Okay" at bounding box center [396, 221] width 66 height 15
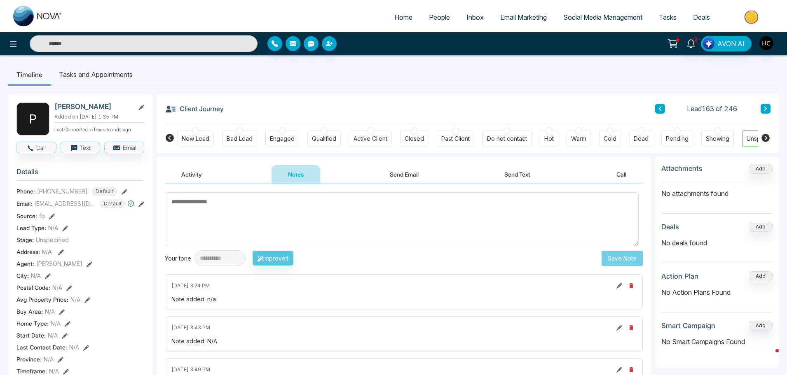
click at [766, 105] on button at bounding box center [766, 109] width 10 height 10
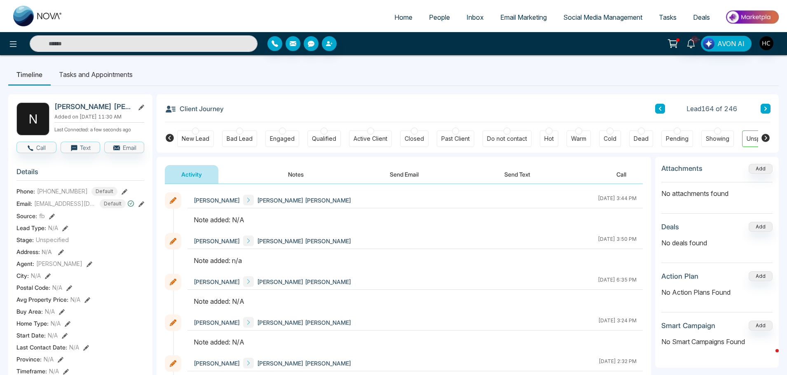
click at [297, 180] on button "Notes" at bounding box center [296, 174] width 49 height 19
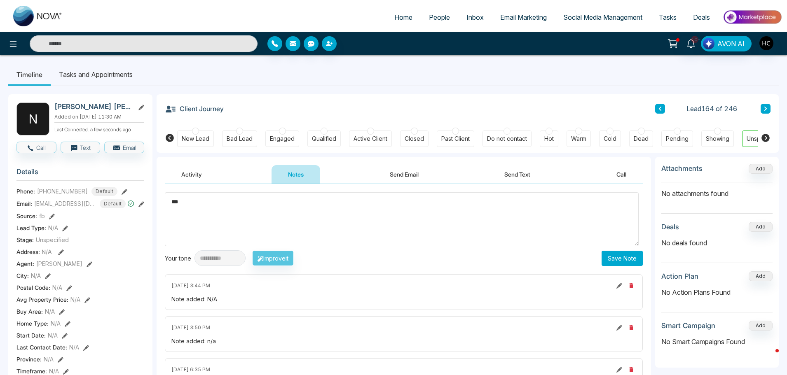
type textarea "***"
click at [603, 255] on button "Save Note" at bounding box center [622, 258] width 41 height 15
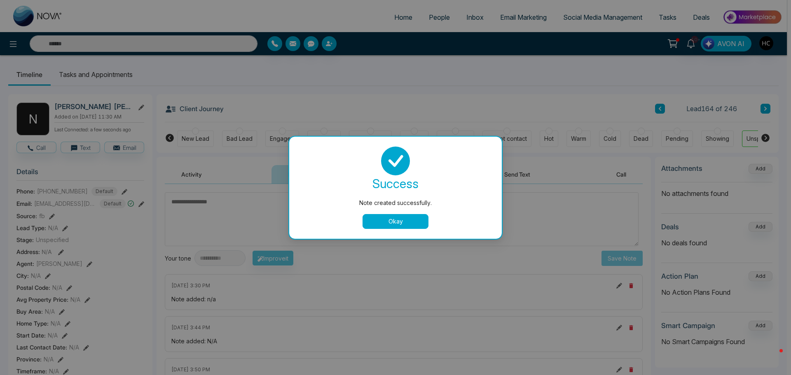
click at [421, 227] on button "Okay" at bounding box center [396, 221] width 66 height 15
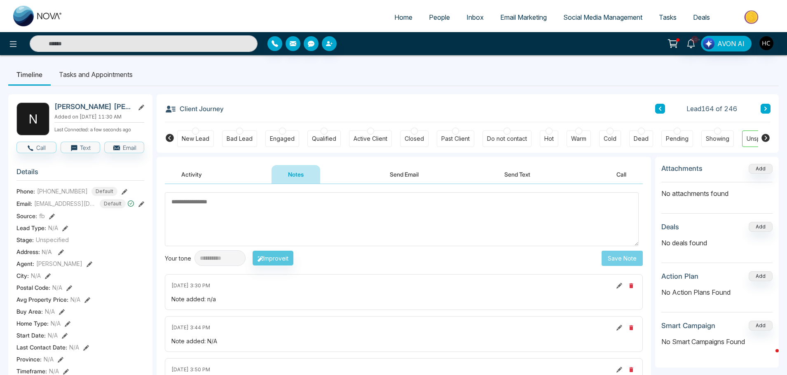
click at [761, 106] on button at bounding box center [766, 109] width 10 height 10
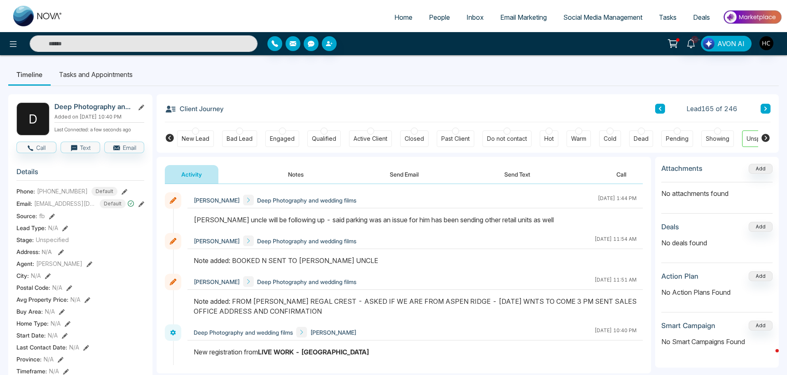
click at [769, 106] on button at bounding box center [766, 109] width 10 height 10
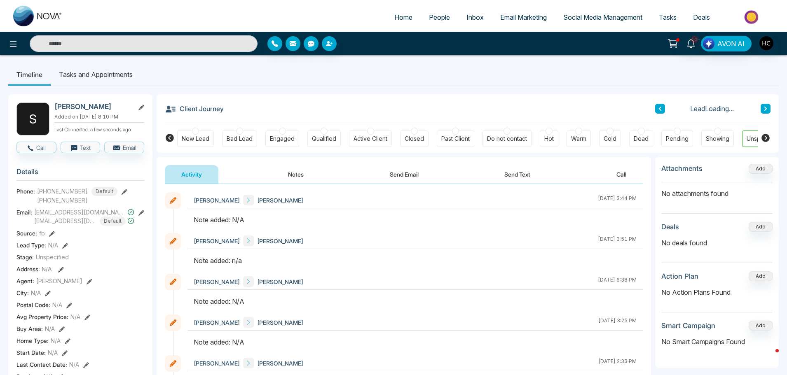
click at [306, 173] on button "Notes" at bounding box center [296, 174] width 49 height 19
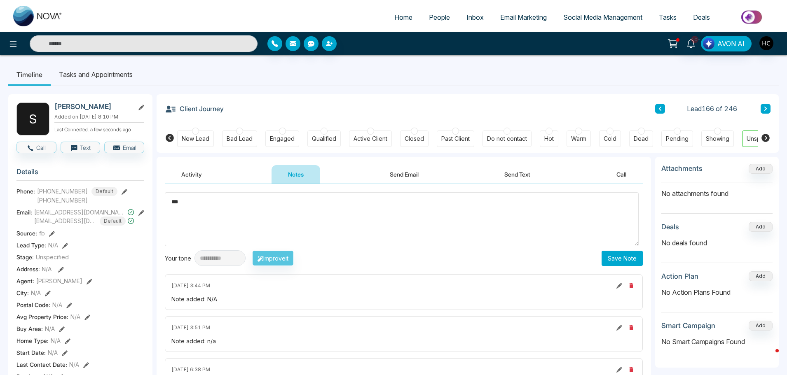
type textarea "***"
click at [602, 255] on button "Save Note" at bounding box center [622, 258] width 41 height 15
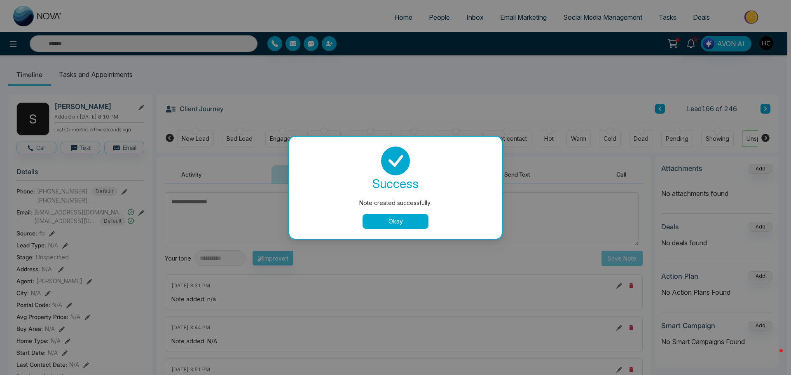
click at [409, 220] on button "Okay" at bounding box center [396, 221] width 66 height 15
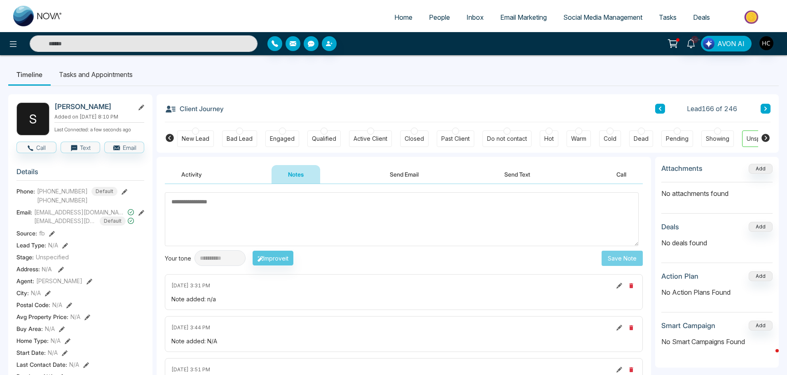
click at [766, 109] on icon at bounding box center [765, 109] width 2 height 4
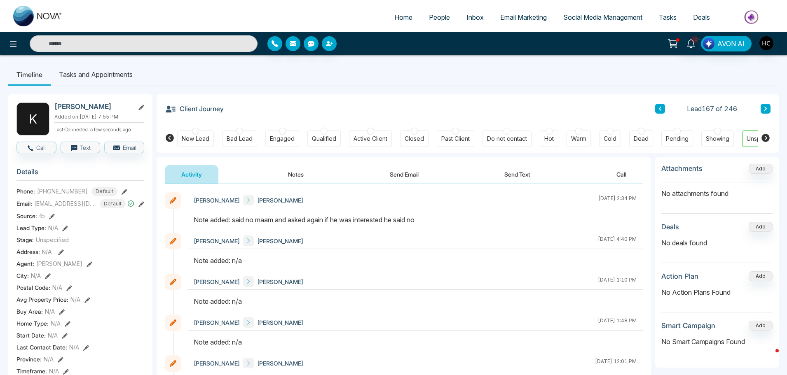
click at [761, 110] on button at bounding box center [766, 109] width 10 height 10
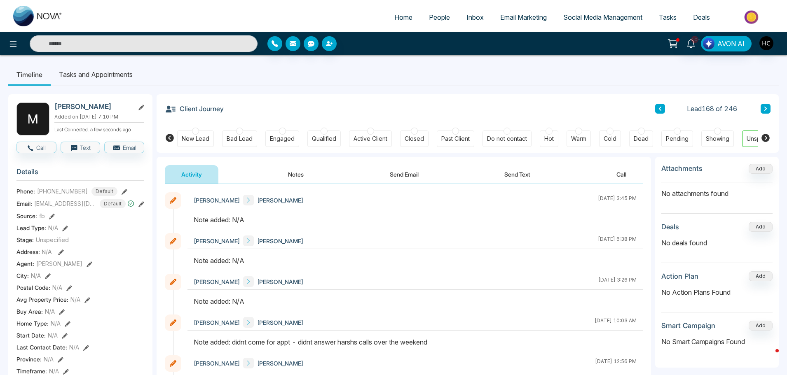
click at [299, 171] on button "Notes" at bounding box center [296, 174] width 49 height 19
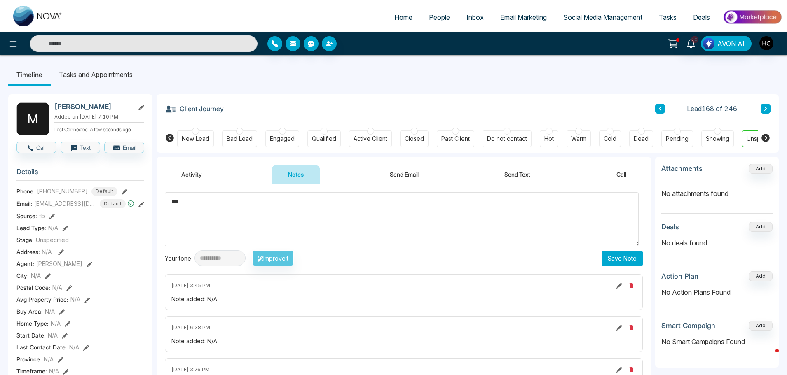
type textarea "***"
click at [620, 265] on button "Save Note" at bounding box center [622, 258] width 41 height 15
click at [765, 106] on button at bounding box center [766, 109] width 10 height 10
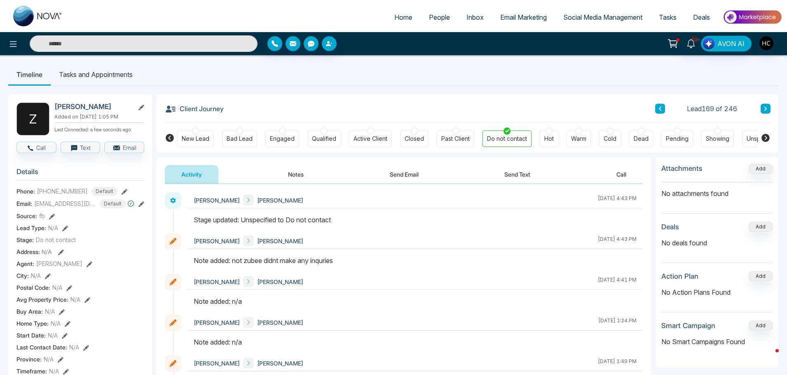
click at [766, 108] on icon at bounding box center [765, 109] width 2 height 4
click at [760, 106] on div "Lead 170 of 246" at bounding box center [712, 109] width 115 height 10
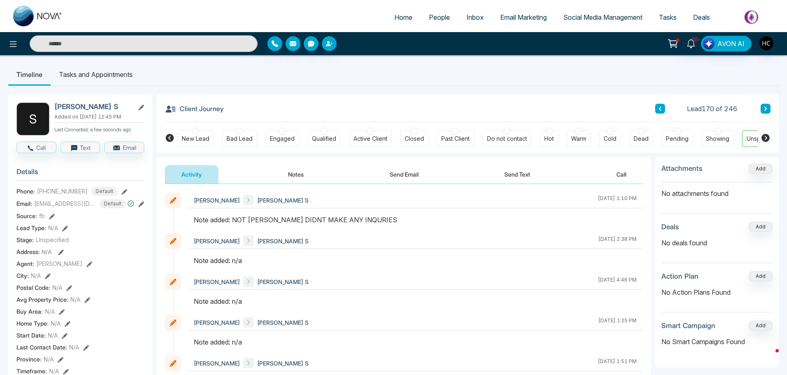
click at [764, 104] on button at bounding box center [766, 109] width 10 height 10
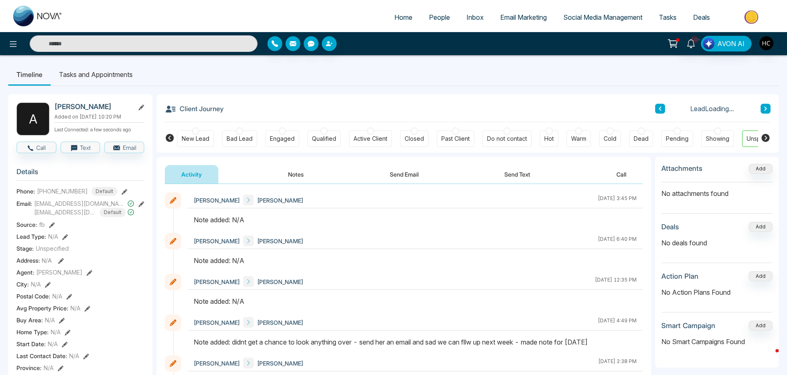
click at [290, 176] on button "Notes" at bounding box center [296, 174] width 49 height 19
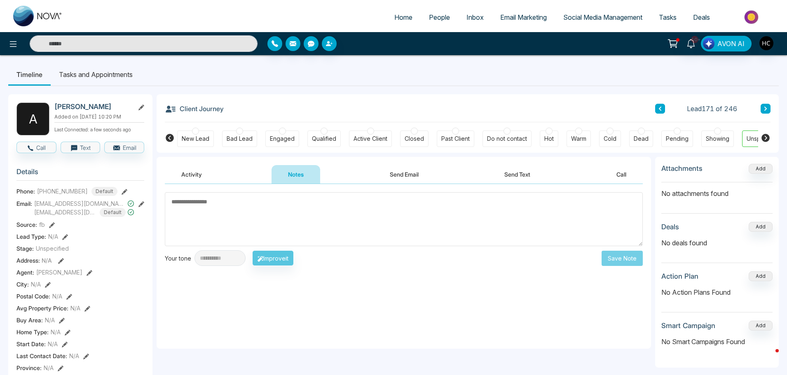
click at [302, 215] on textarea at bounding box center [404, 219] width 478 height 54
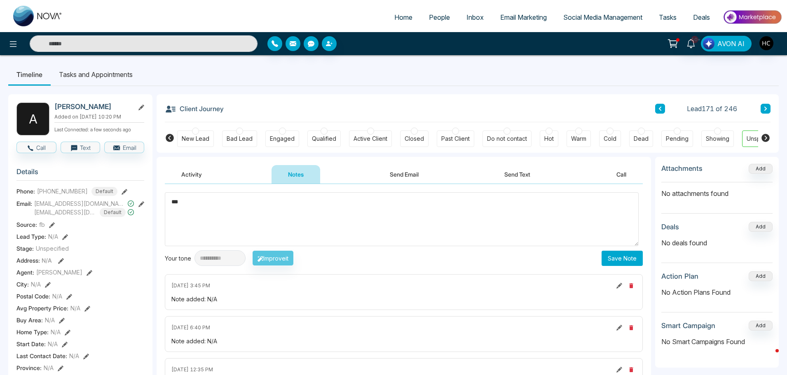
type textarea "***"
click at [621, 255] on button "Save Note" at bounding box center [622, 258] width 41 height 15
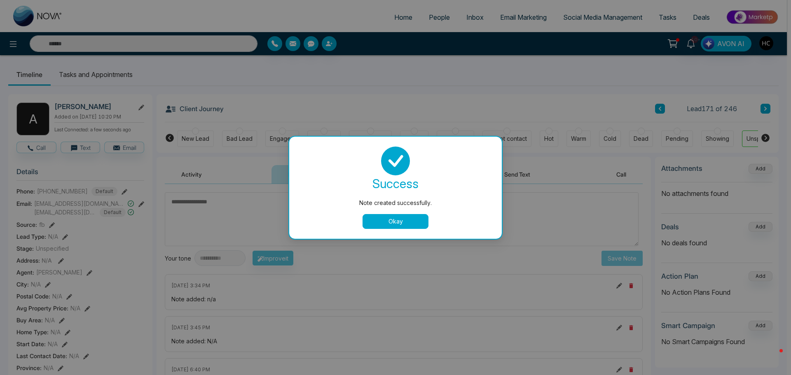
click at [390, 227] on button "Okay" at bounding box center [396, 221] width 66 height 15
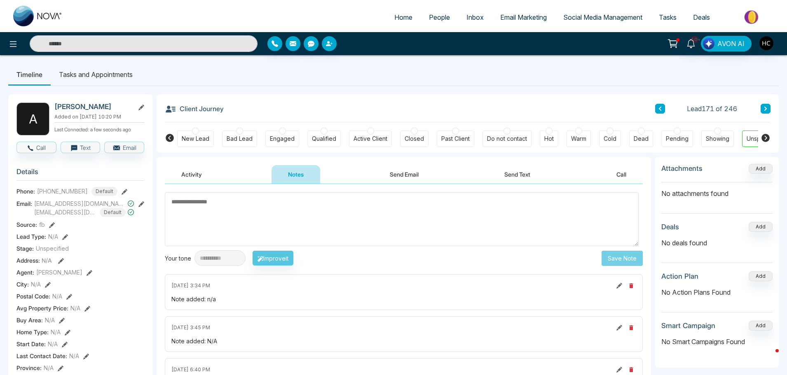
click at [767, 109] on icon at bounding box center [766, 108] width 4 height 5
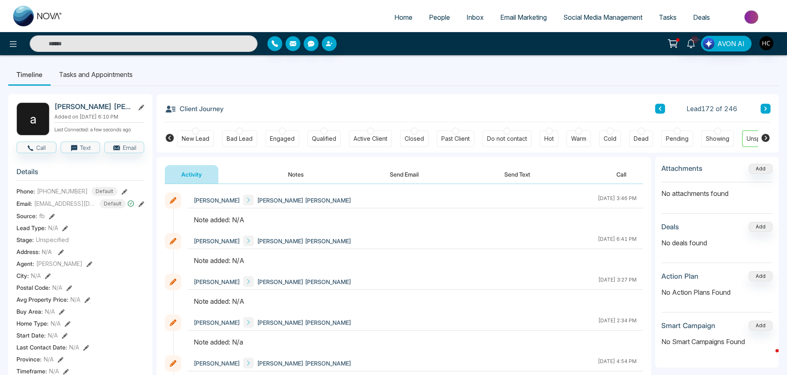
click at [284, 166] on button "Notes" at bounding box center [296, 174] width 49 height 19
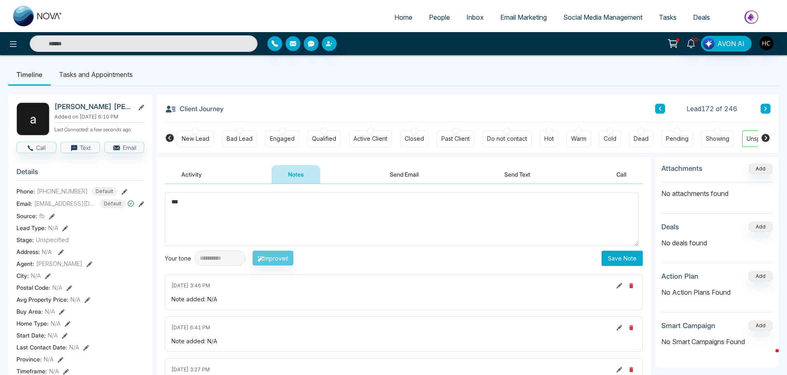
type textarea "***"
click at [624, 262] on button "Save Note" at bounding box center [622, 258] width 41 height 15
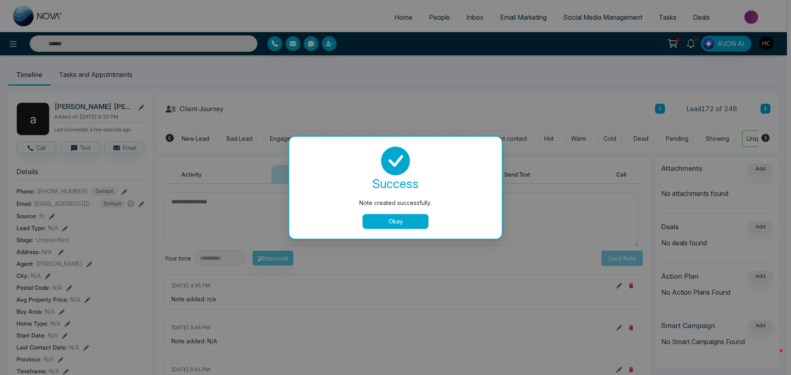
click at [725, 87] on div "Note created successfully. success Note created successfully. Okay" at bounding box center [395, 187] width 791 height 375
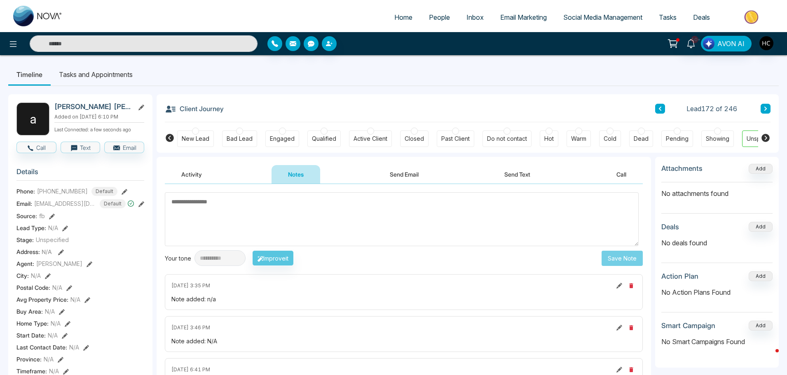
click at [765, 108] on icon at bounding box center [766, 108] width 4 height 5
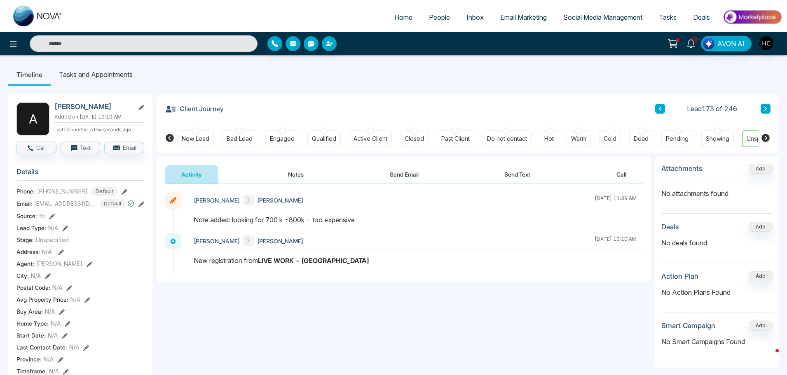
click at [767, 105] on button at bounding box center [766, 109] width 10 height 10
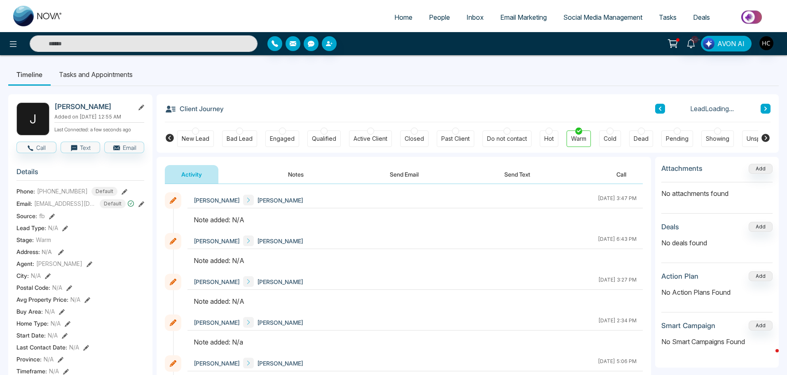
click at [296, 171] on button "Notes" at bounding box center [296, 174] width 49 height 19
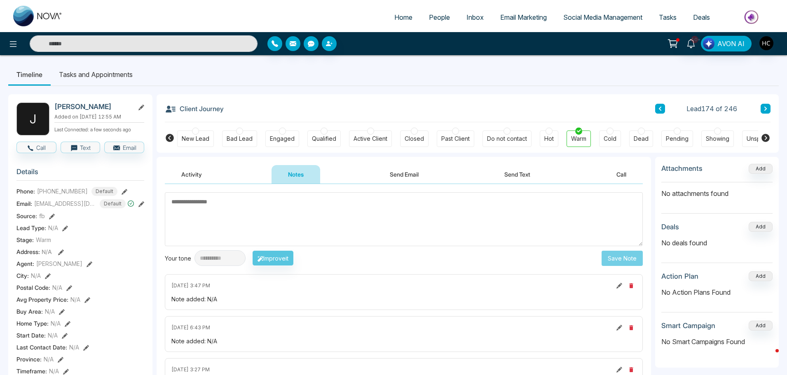
click at [239, 206] on textarea at bounding box center [404, 219] width 478 height 54
type textarea "***"
click at [624, 261] on button "Save Note" at bounding box center [622, 258] width 41 height 15
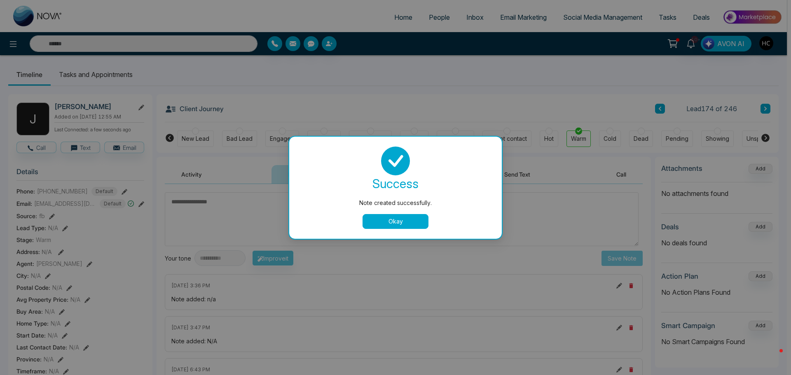
click at [631, 103] on div "Note created successfully. success Note created successfully. Okay" at bounding box center [395, 187] width 791 height 375
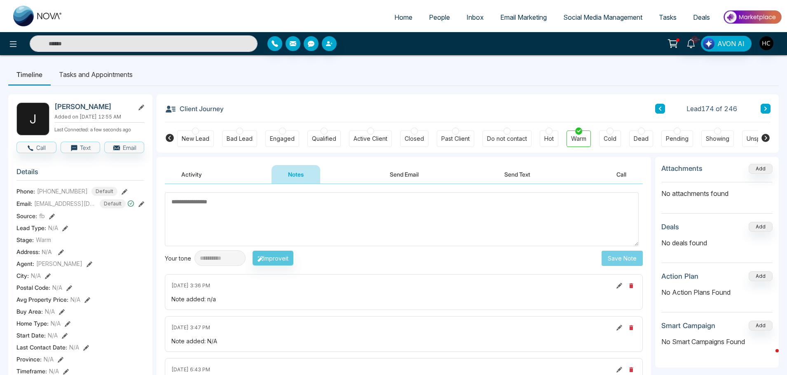
click at [769, 106] on button at bounding box center [766, 109] width 10 height 10
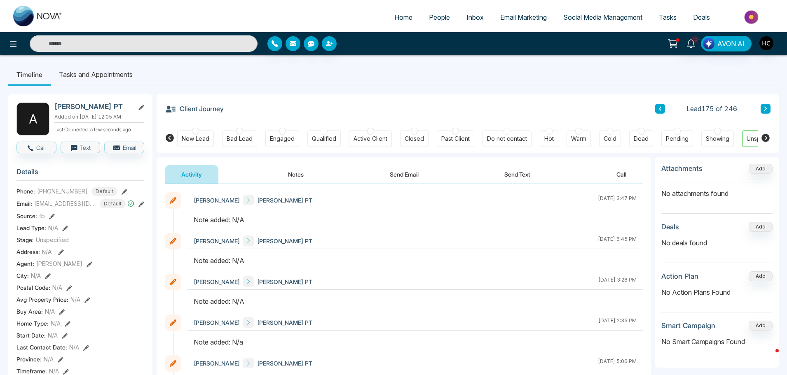
click at [291, 170] on button "Notes" at bounding box center [296, 174] width 49 height 19
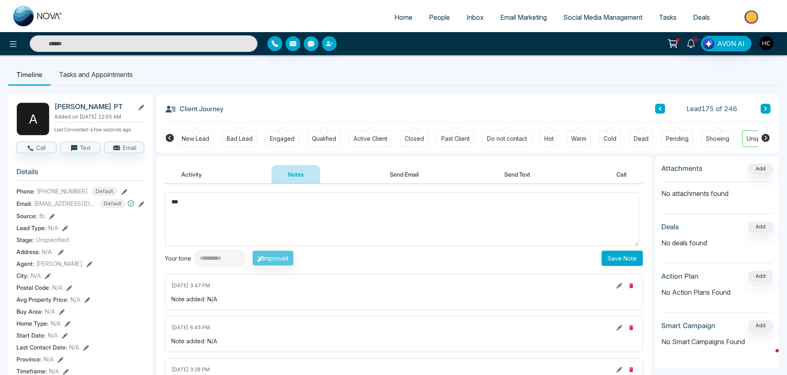
type textarea "***"
click at [626, 258] on button "Save Note" at bounding box center [622, 258] width 41 height 15
click at [725, 97] on div "Client Journey Lead 175 of 246" at bounding box center [468, 108] width 606 height 28
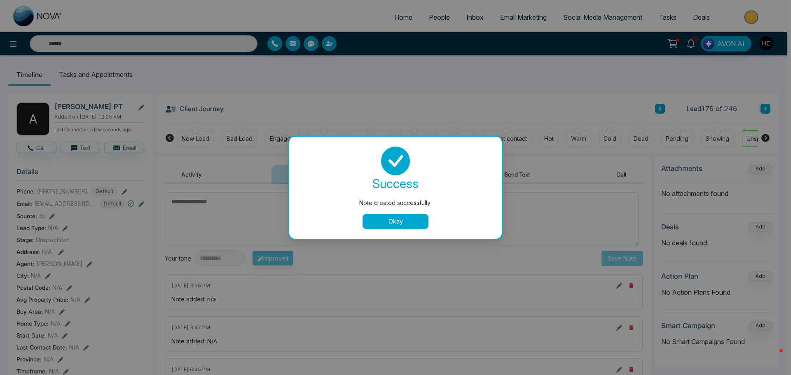
click at [725, 97] on div "Note created successfully. success Note created successfully. Okay" at bounding box center [395, 187] width 791 height 375
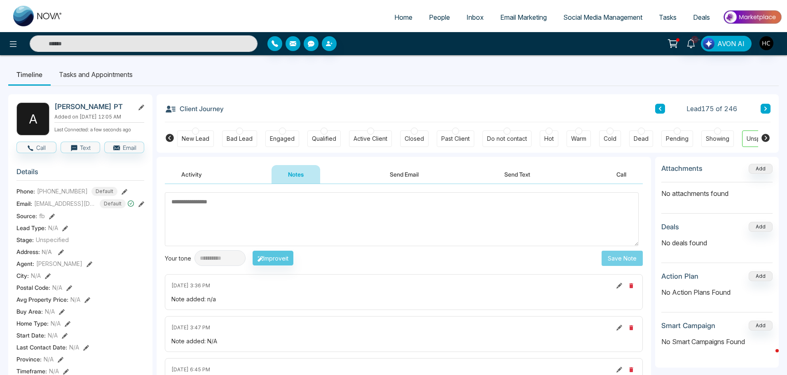
click at [766, 109] on icon at bounding box center [765, 109] width 2 height 4
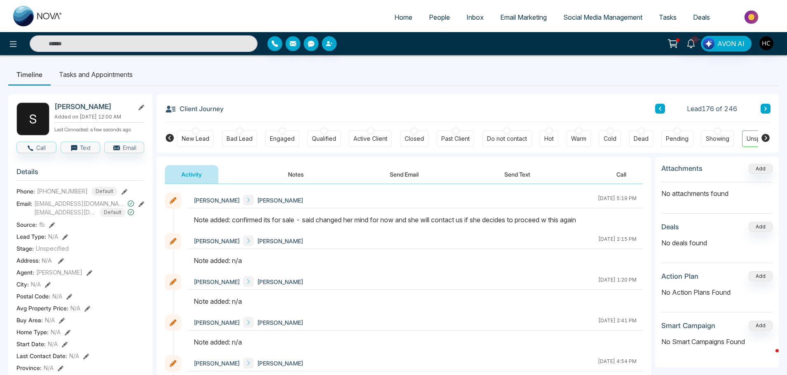
click at [764, 105] on button at bounding box center [766, 109] width 10 height 10
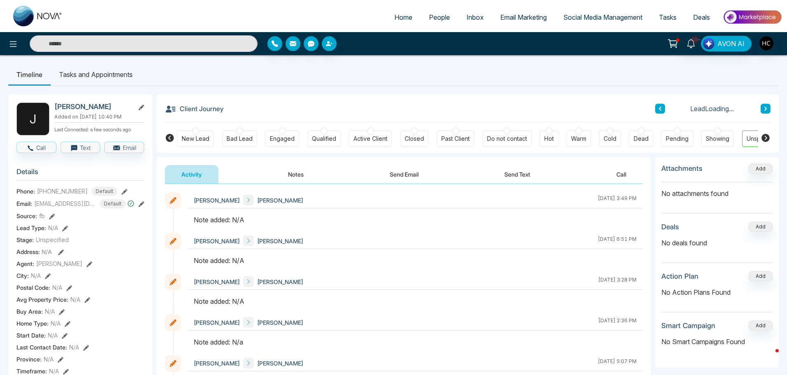
click at [290, 176] on button "Notes" at bounding box center [296, 174] width 49 height 19
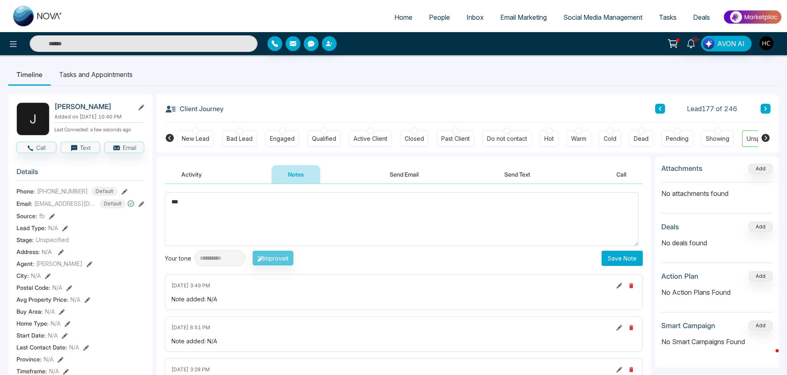
type textarea "***"
click at [618, 258] on button "Save Note" at bounding box center [622, 258] width 41 height 15
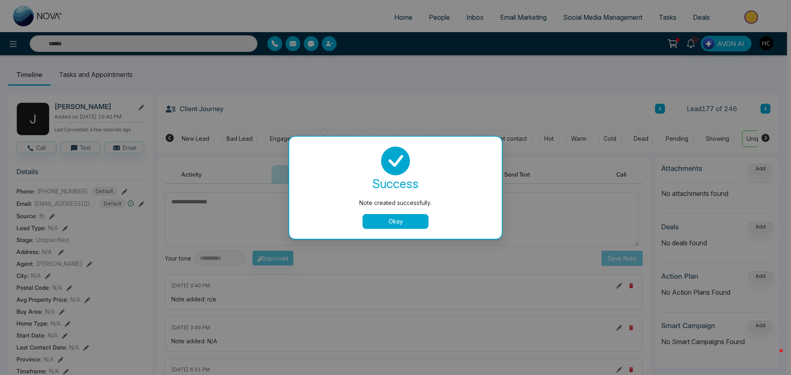
click at [419, 223] on button "Okay" at bounding box center [396, 221] width 66 height 15
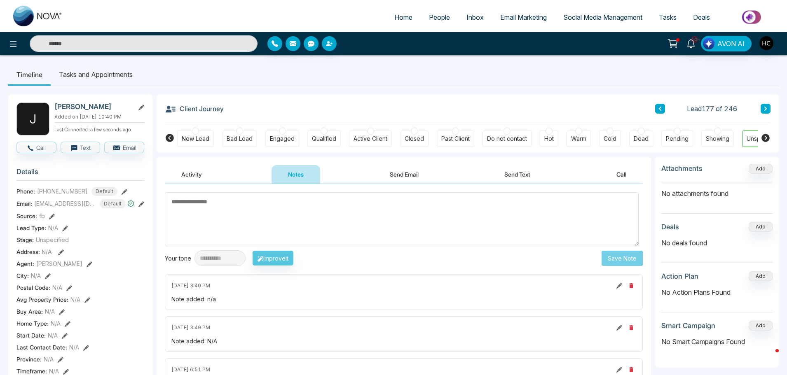
click at [765, 107] on icon at bounding box center [766, 108] width 4 height 5
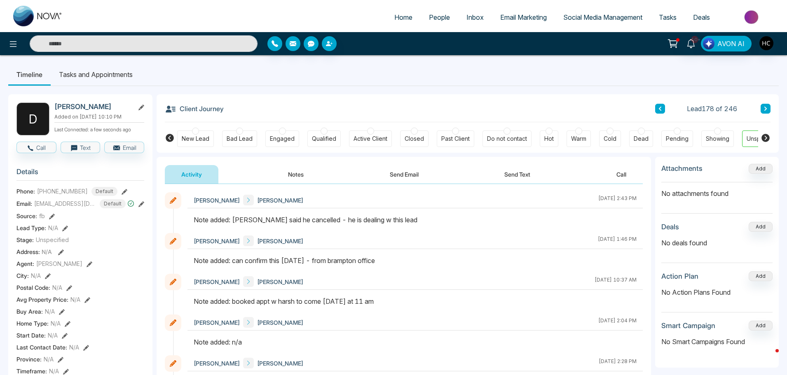
click at [765, 109] on icon at bounding box center [766, 108] width 4 height 5
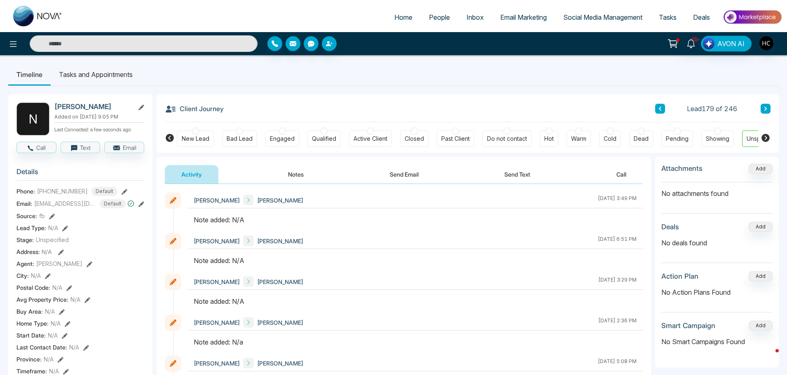
click at [303, 174] on button "Notes" at bounding box center [296, 174] width 49 height 19
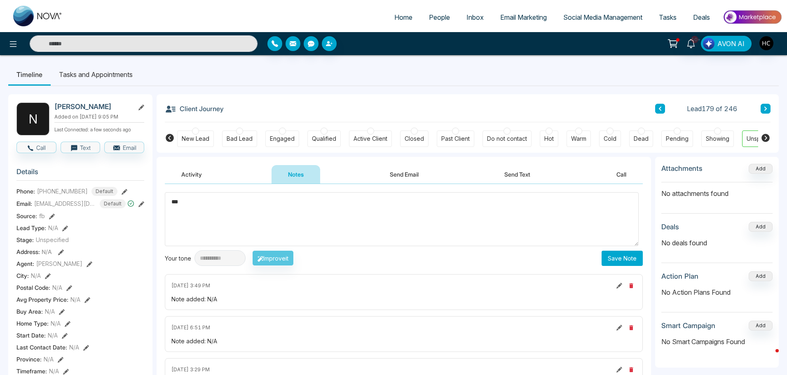
type textarea "***"
click at [628, 258] on button "Save Note" at bounding box center [622, 258] width 41 height 15
click at [764, 108] on icon at bounding box center [766, 108] width 4 height 5
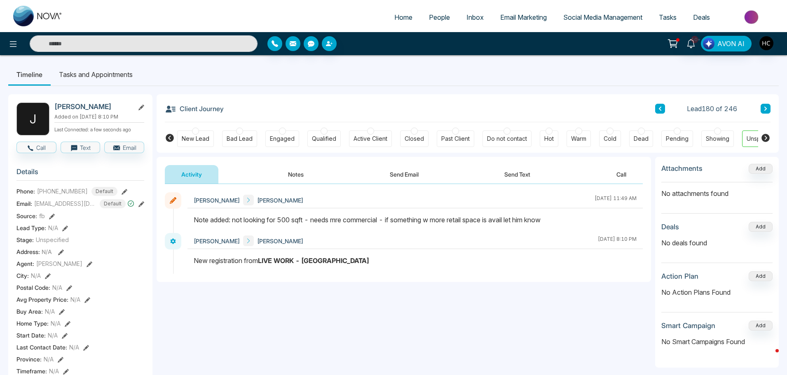
click at [761, 107] on button at bounding box center [766, 109] width 10 height 10
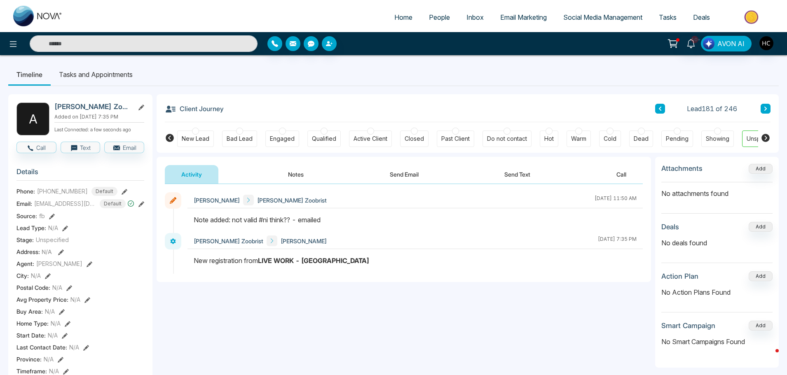
click at [762, 107] on button at bounding box center [766, 109] width 10 height 10
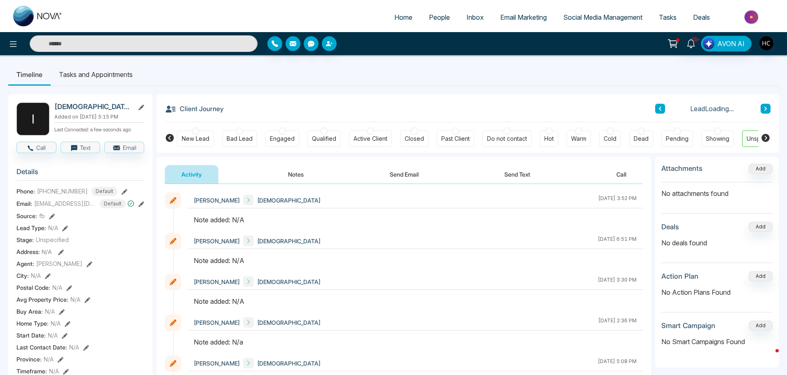
click at [298, 173] on button "Notes" at bounding box center [296, 174] width 49 height 19
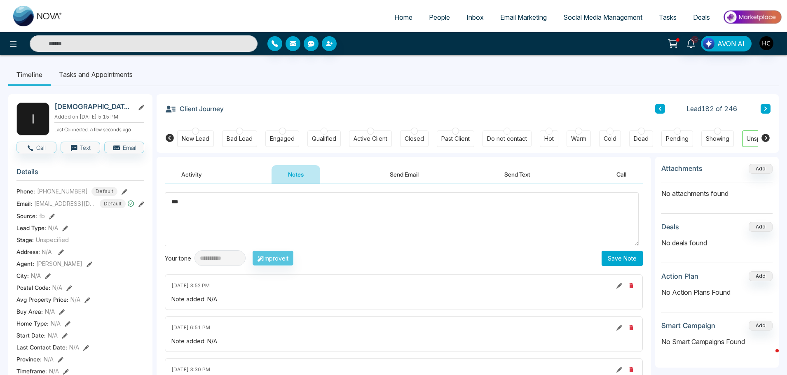
type textarea "***"
click at [616, 260] on button "Save Note" at bounding box center [622, 258] width 41 height 15
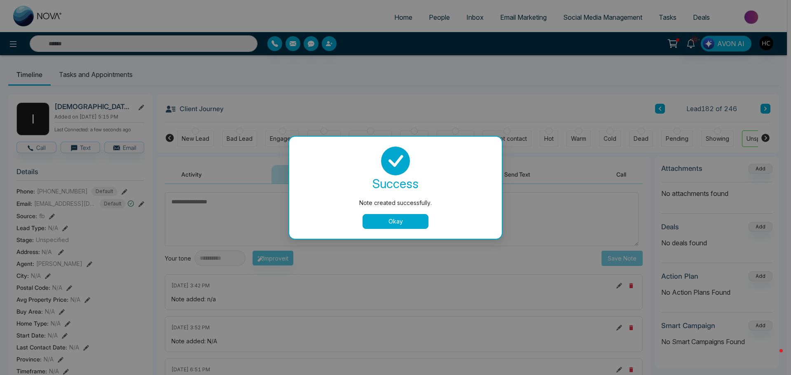
click at [399, 216] on button "Okay" at bounding box center [396, 221] width 66 height 15
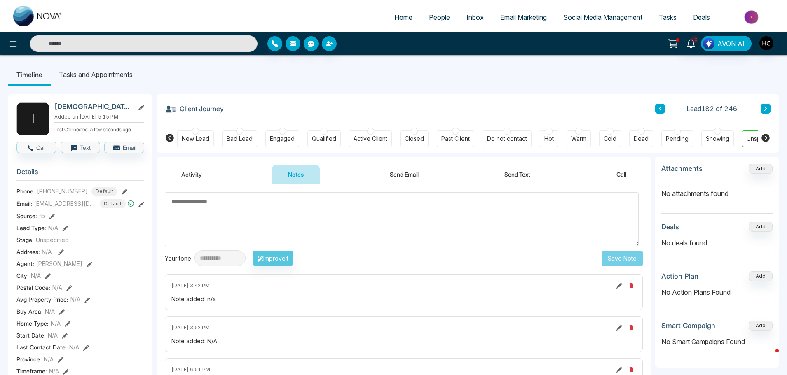
click at [767, 112] on button at bounding box center [766, 109] width 10 height 10
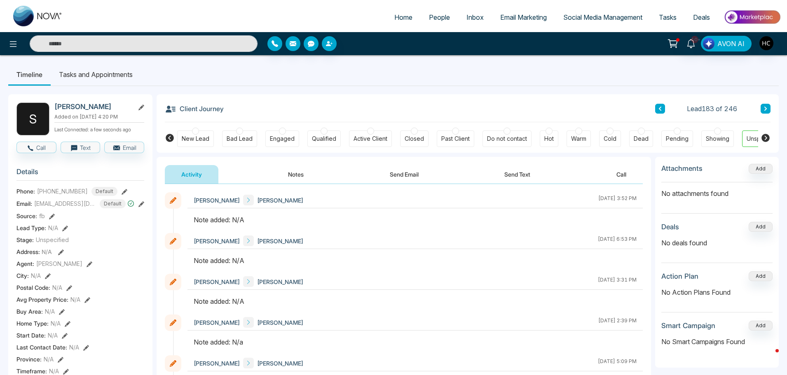
click at [299, 174] on button "Notes" at bounding box center [296, 174] width 49 height 19
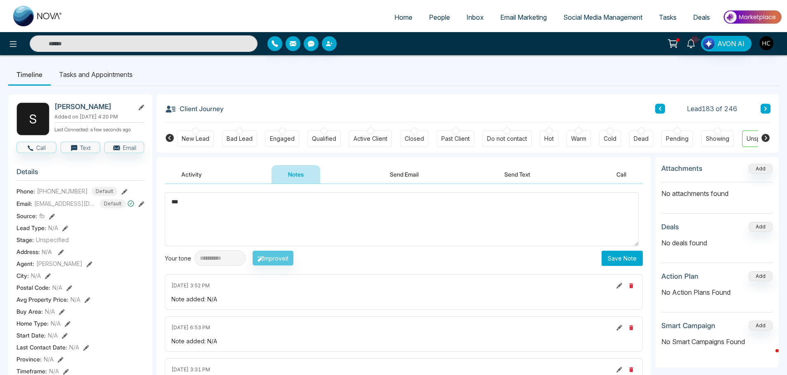
type textarea "***"
click at [620, 252] on button "Save Note" at bounding box center [622, 258] width 41 height 15
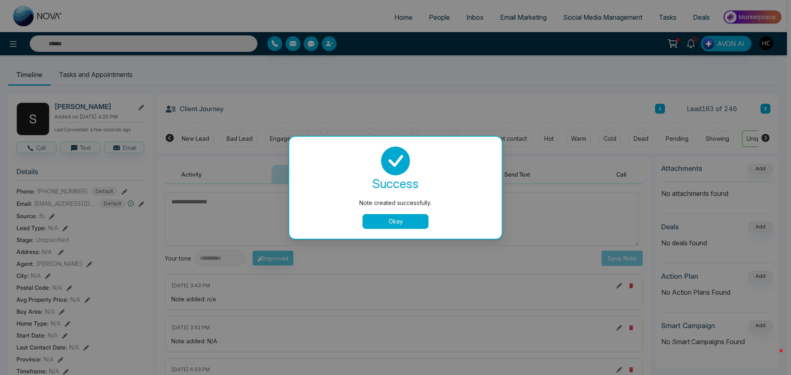
click at [418, 228] on button "Okay" at bounding box center [396, 221] width 66 height 15
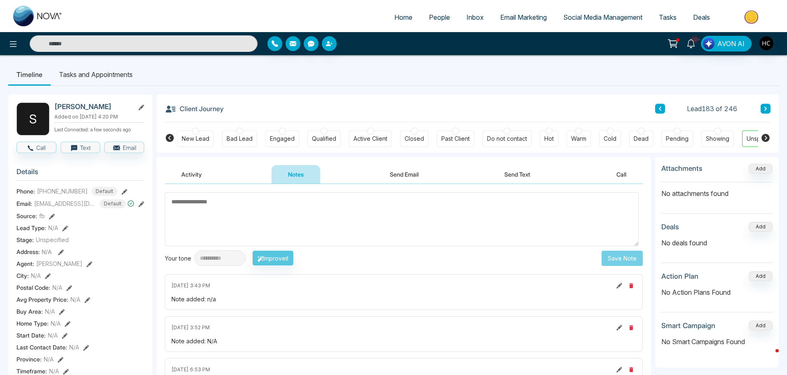
click at [763, 113] on button at bounding box center [766, 109] width 10 height 10
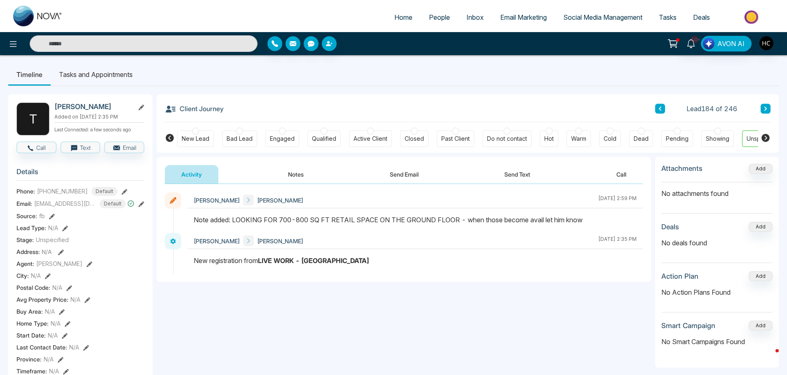
click at [764, 108] on icon at bounding box center [766, 108] width 4 height 5
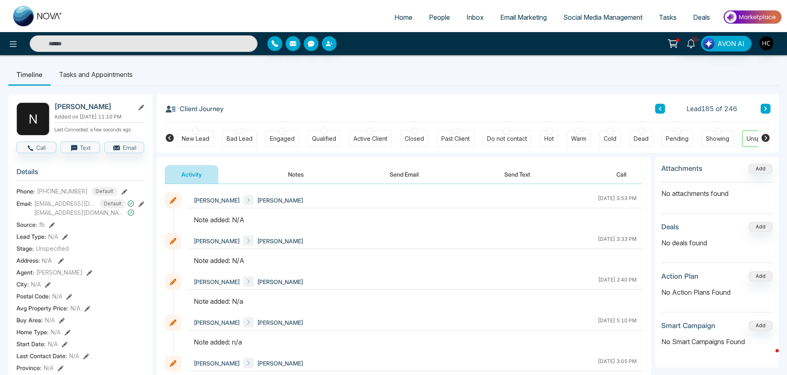
click at [295, 173] on button "Notes" at bounding box center [296, 174] width 49 height 19
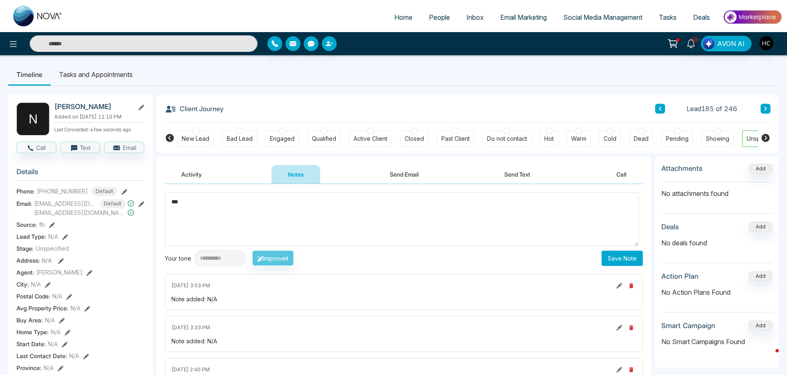
type textarea "***"
click at [616, 252] on button "Save Note" at bounding box center [622, 258] width 41 height 15
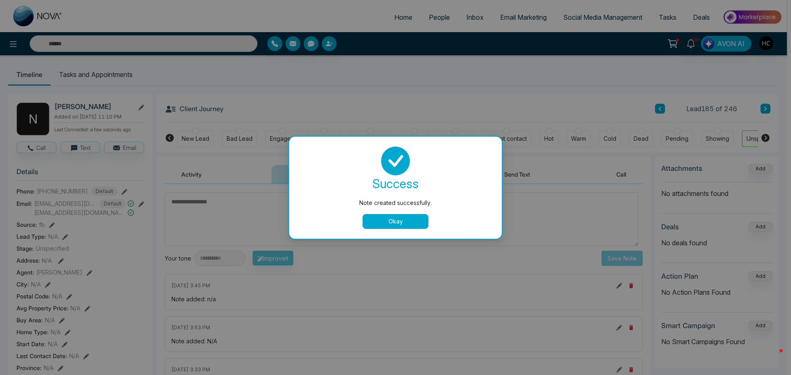
click at [412, 222] on button "Okay" at bounding box center [396, 221] width 66 height 15
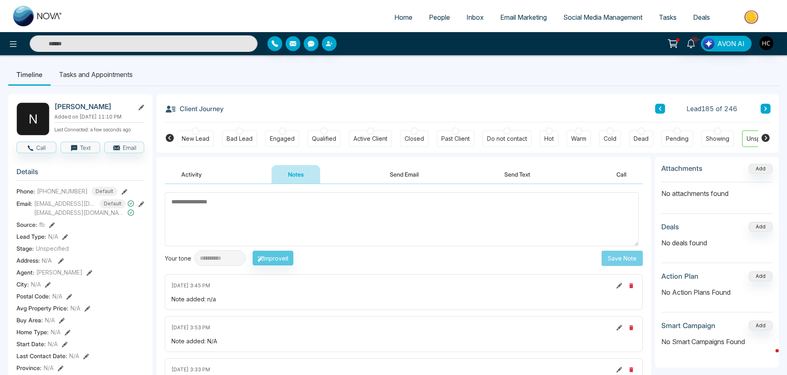
click at [761, 108] on button at bounding box center [766, 109] width 10 height 10
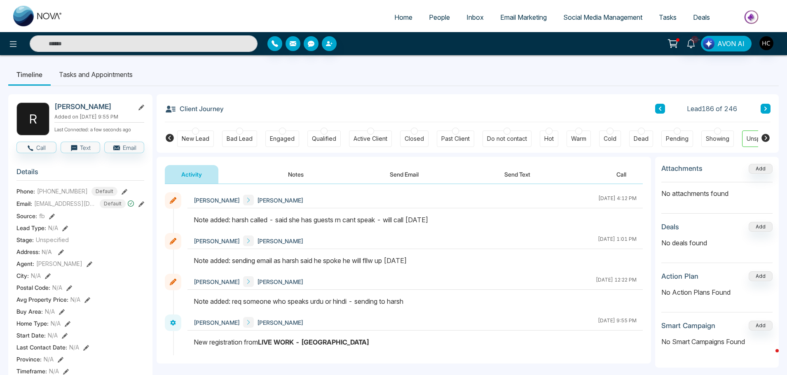
click at [764, 107] on icon at bounding box center [766, 108] width 4 height 5
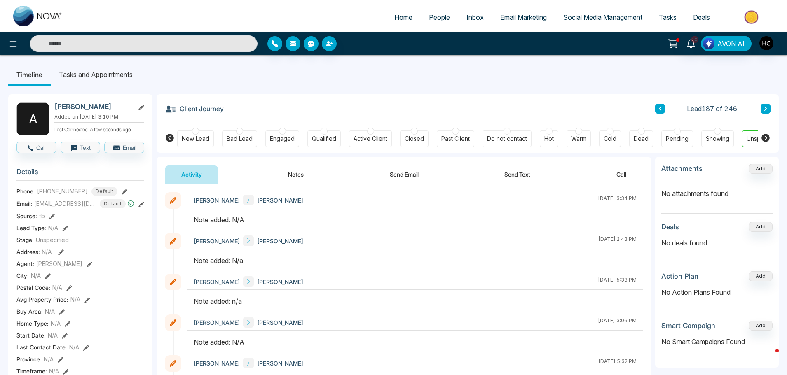
click at [290, 175] on button "Notes" at bounding box center [296, 174] width 49 height 19
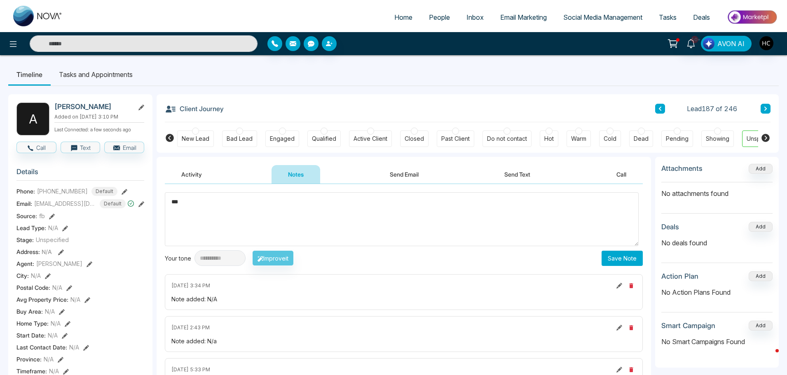
type textarea "***"
click at [612, 256] on button "Save Note" at bounding box center [622, 258] width 41 height 15
